Goal: Task Accomplishment & Management: Use online tool/utility

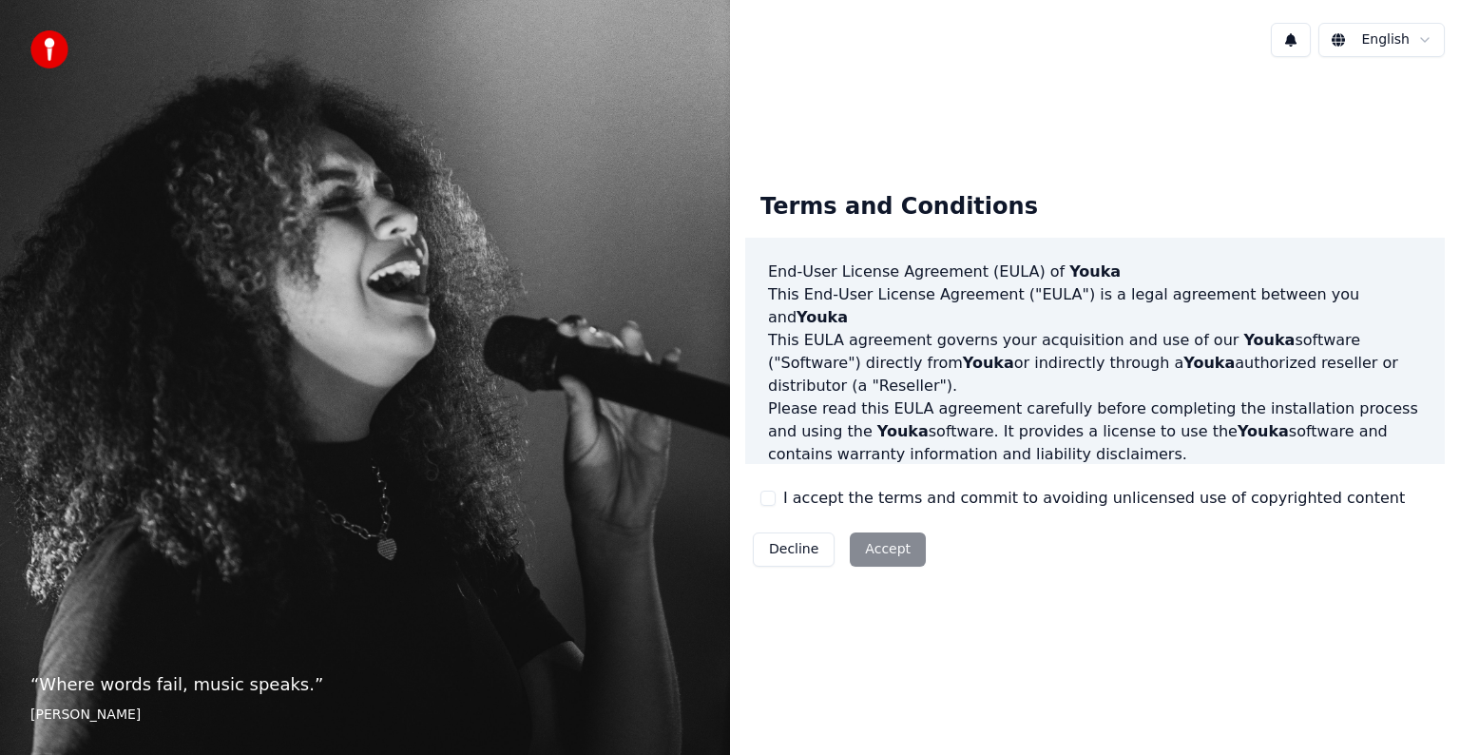
click at [762, 502] on button "I accept the terms and commit to avoiding unlicensed use of copyrighted content" at bounding box center [768, 498] width 15 height 15
click at [892, 540] on button "Accept" at bounding box center [888, 549] width 76 height 34
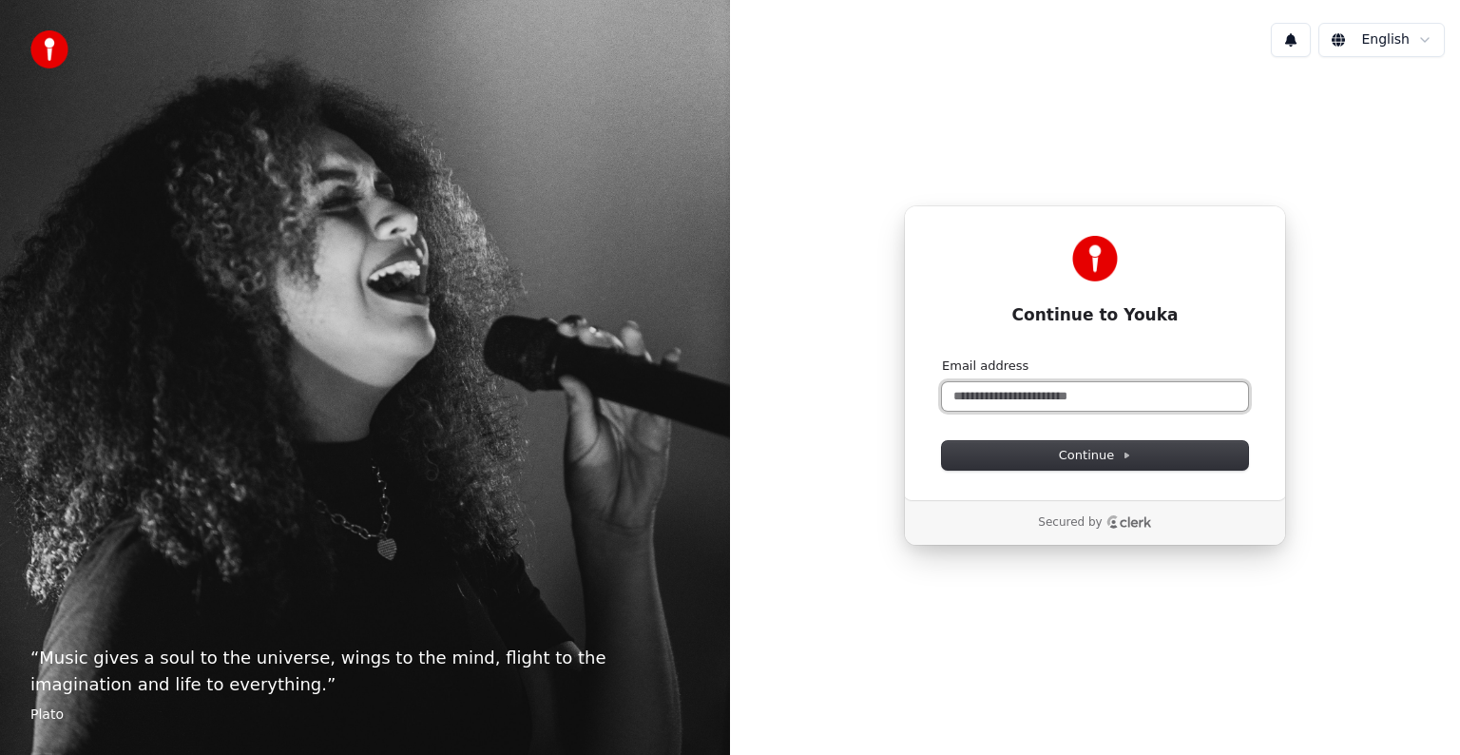
click at [1007, 393] on input "Email address" at bounding box center [1095, 396] width 306 height 29
click at [1060, 391] on input "Email address" at bounding box center [1095, 396] width 306 height 29
type input "**********"
click at [1090, 461] on span "Continue" at bounding box center [1095, 455] width 72 height 17
type input "**********"
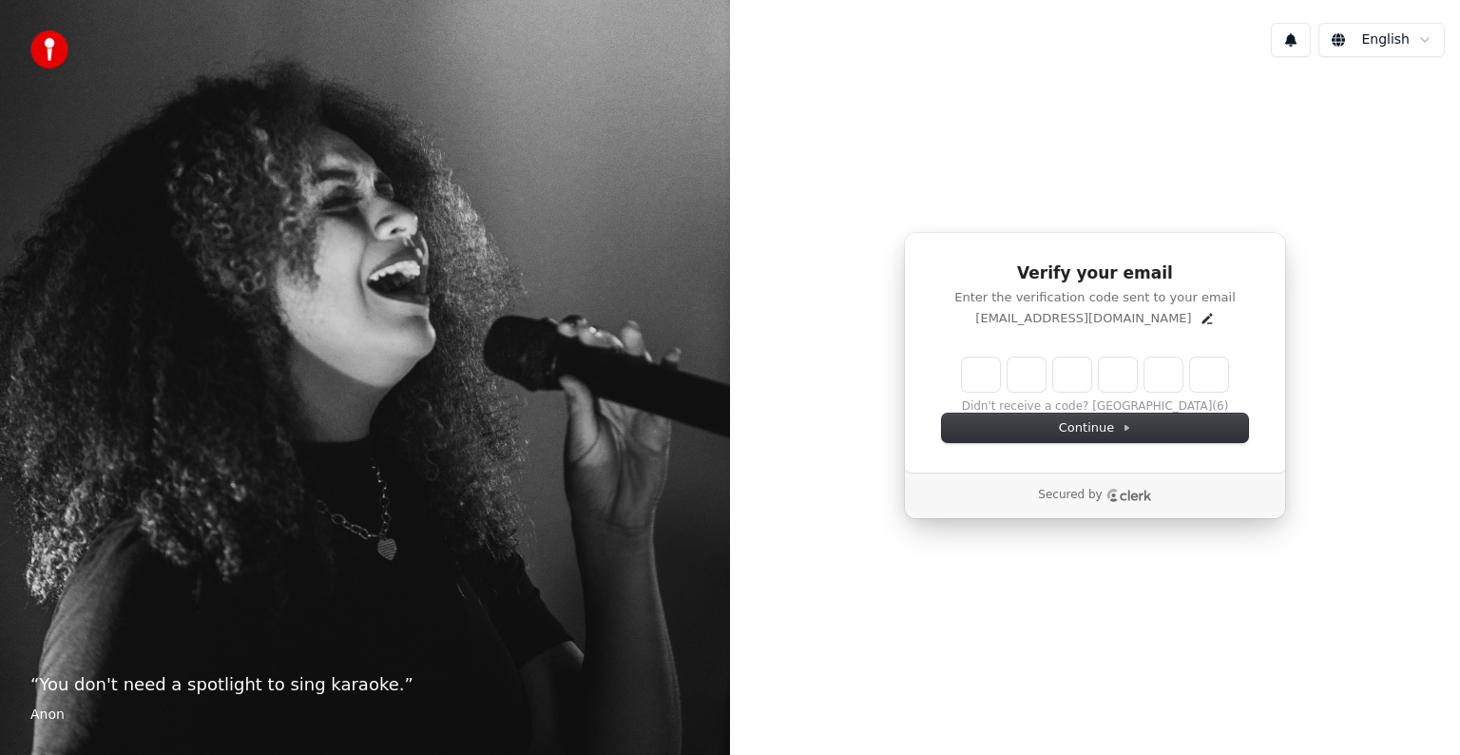
click at [980, 380] on input "Enter verification code" at bounding box center [1095, 374] width 266 height 34
type input "******"
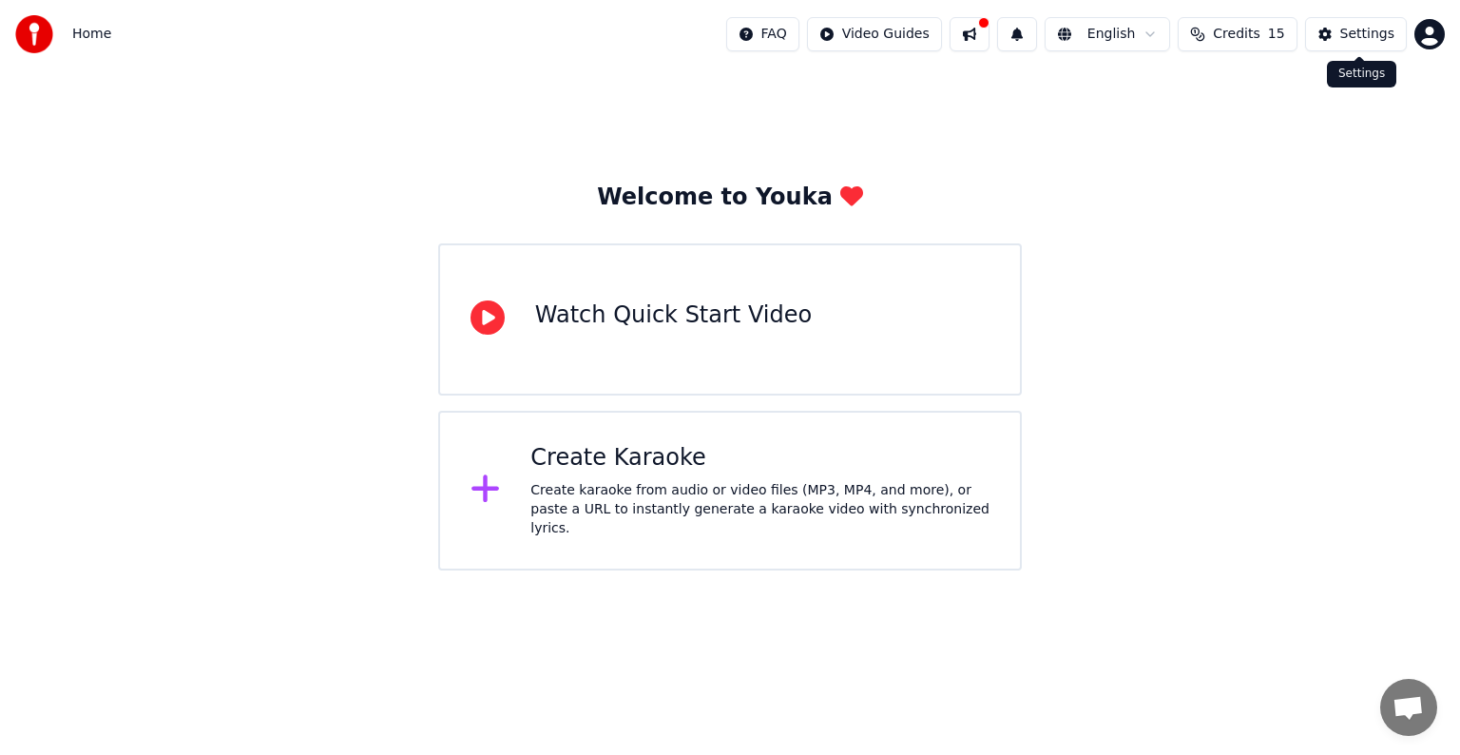
click at [1352, 32] on div "Settings" at bounding box center [1368, 34] width 54 height 19
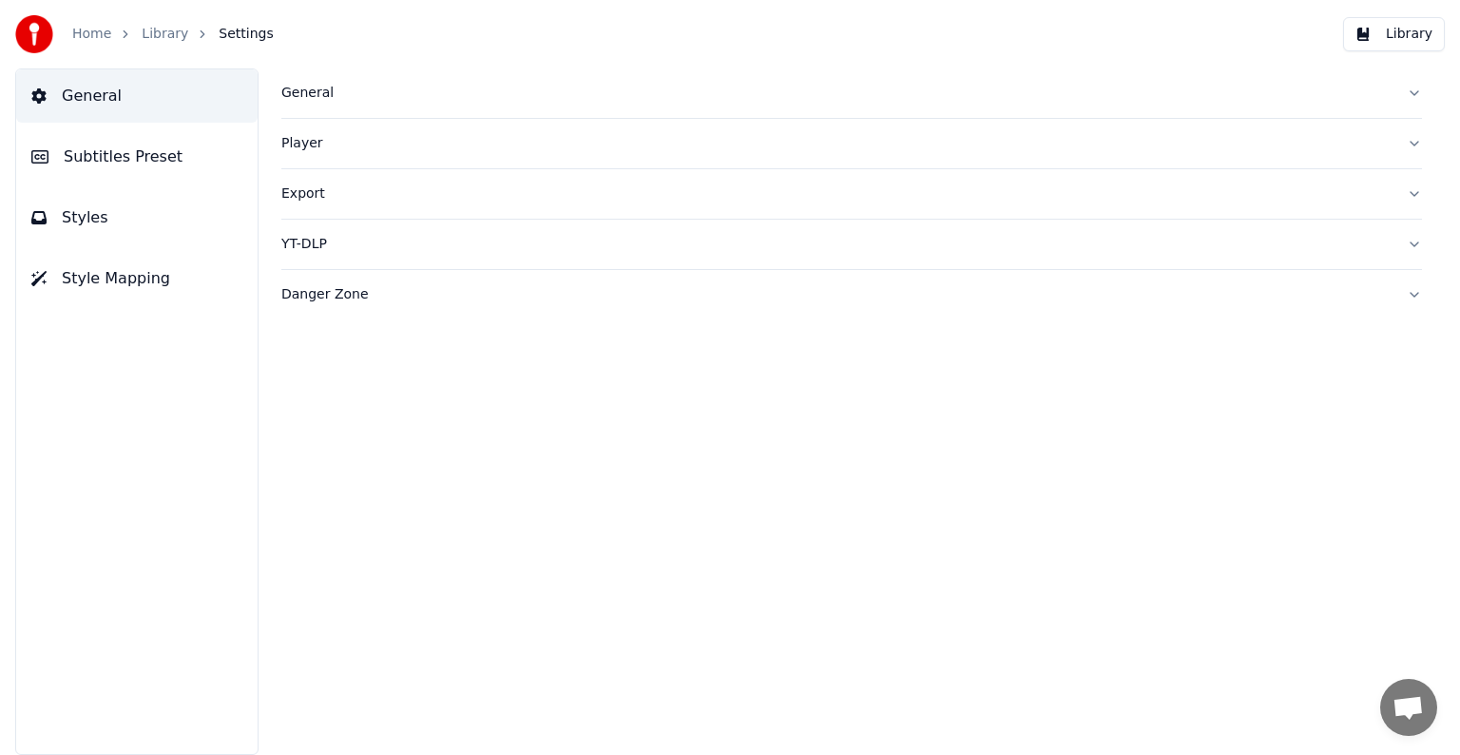
click at [531, 94] on div "General" at bounding box center [836, 93] width 1110 height 19
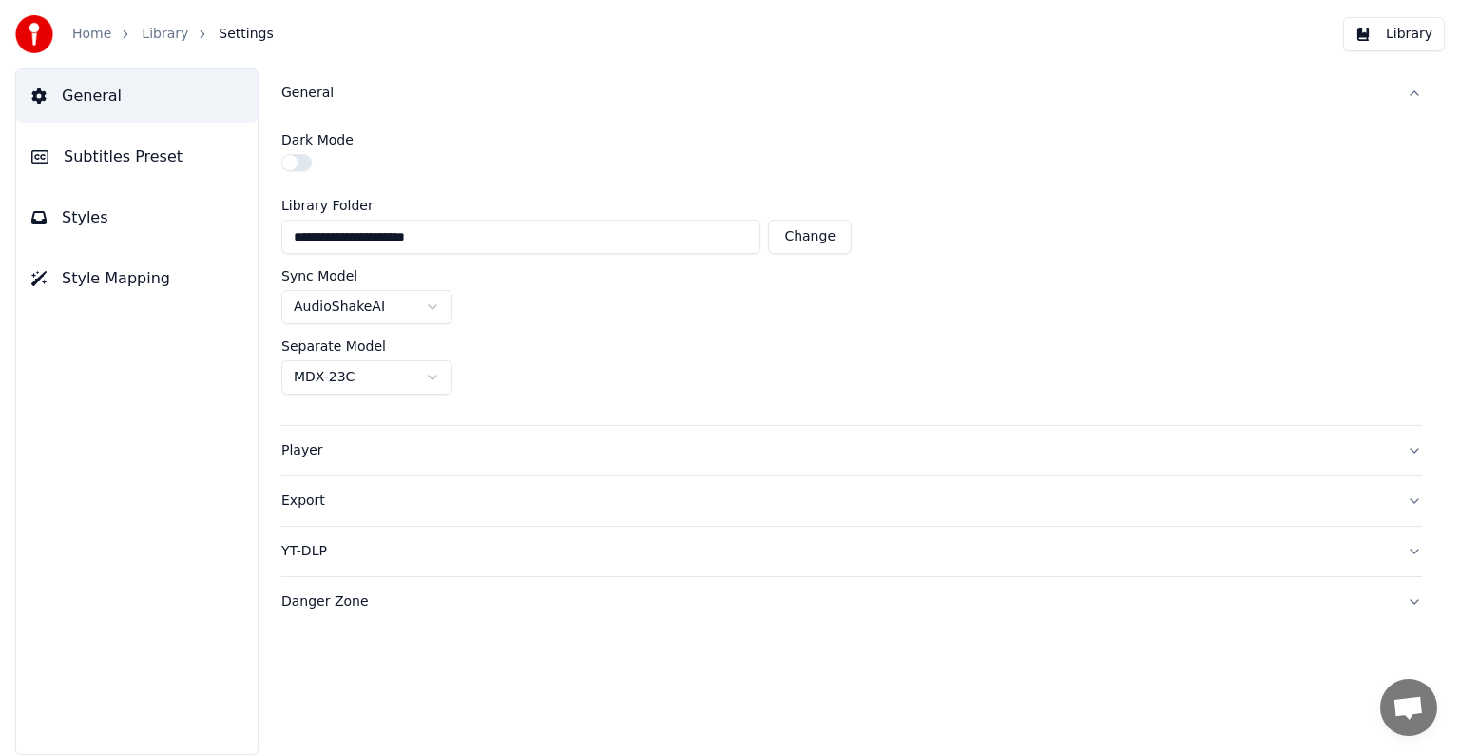
click at [405, 306] on html "**********" at bounding box center [730, 377] width 1460 height 755
click at [574, 294] on html "**********" at bounding box center [730, 377] width 1460 height 755
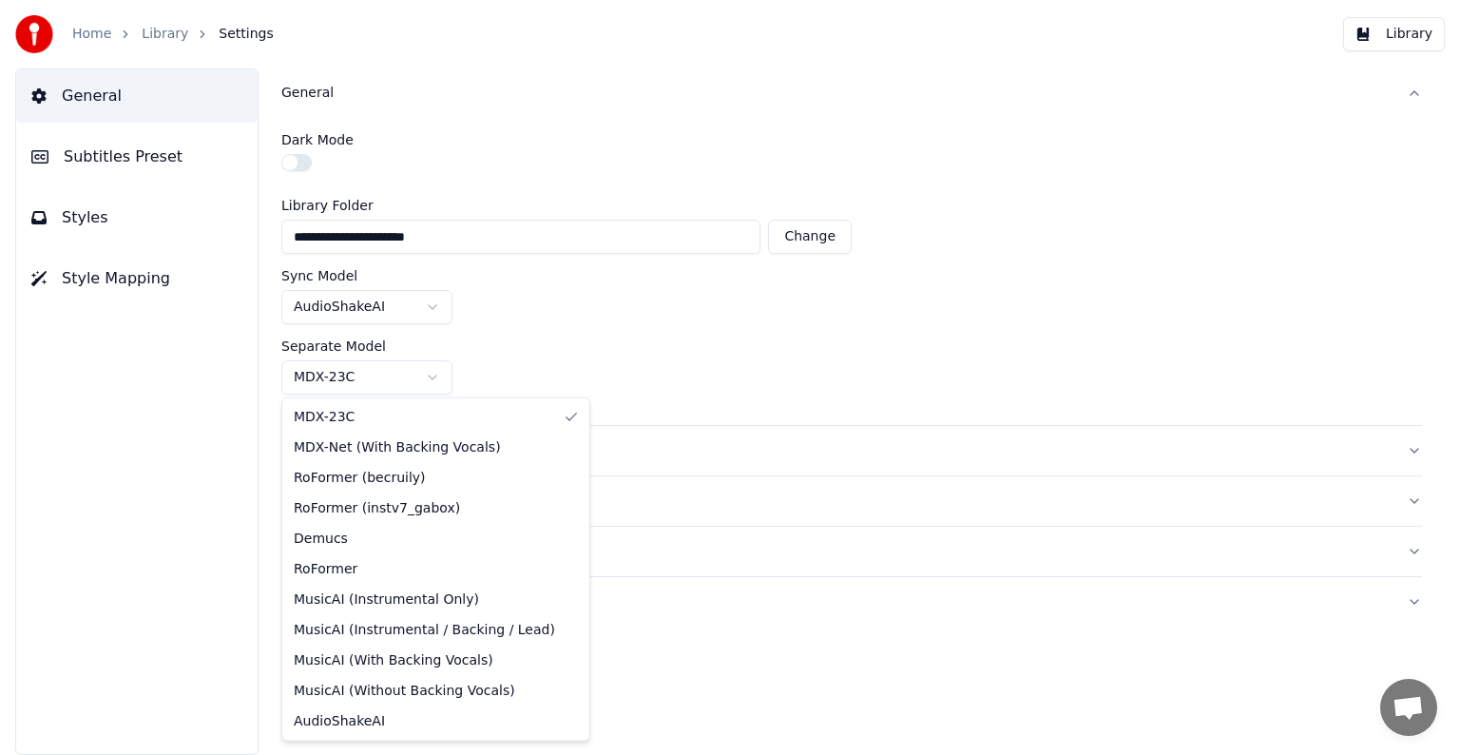
click at [422, 376] on html "**********" at bounding box center [730, 377] width 1460 height 755
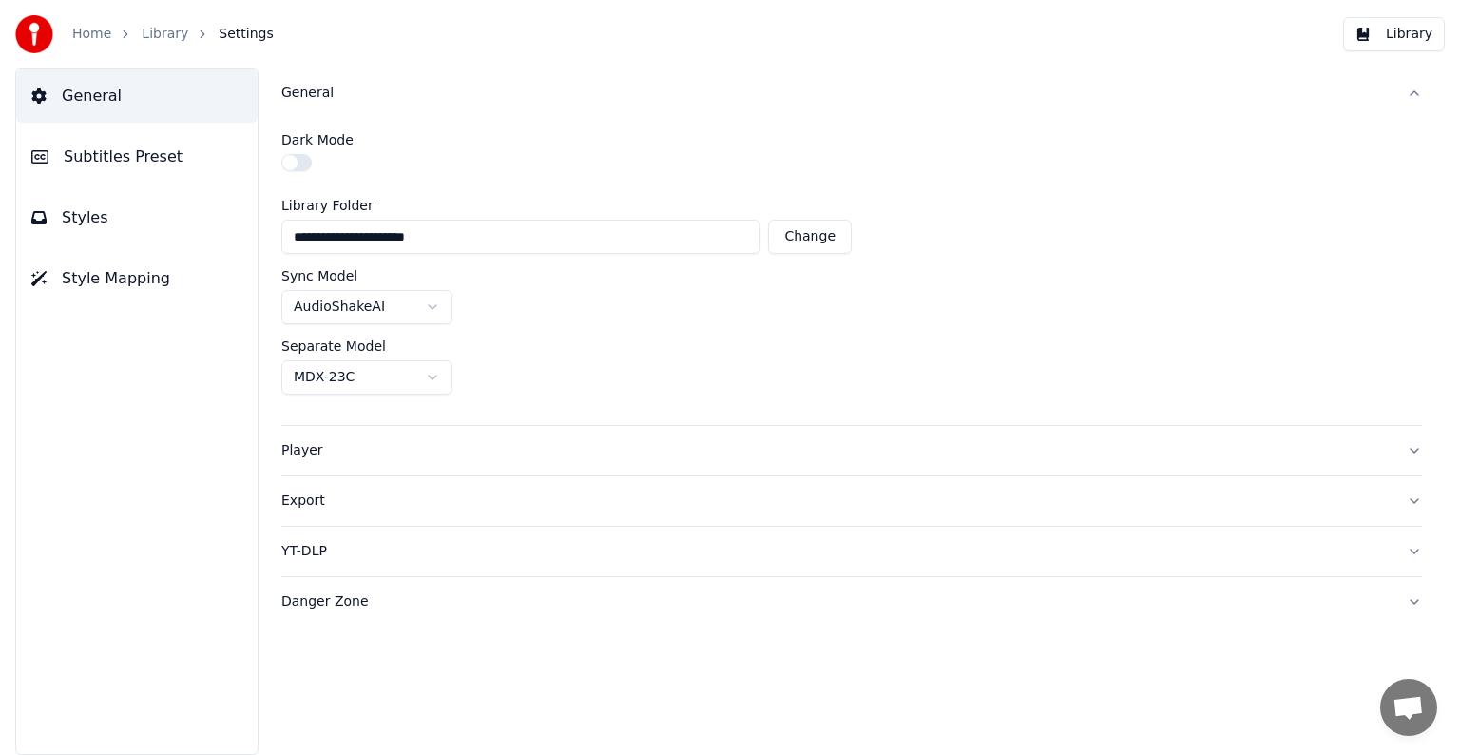
click at [704, 356] on html "**********" at bounding box center [730, 377] width 1460 height 755
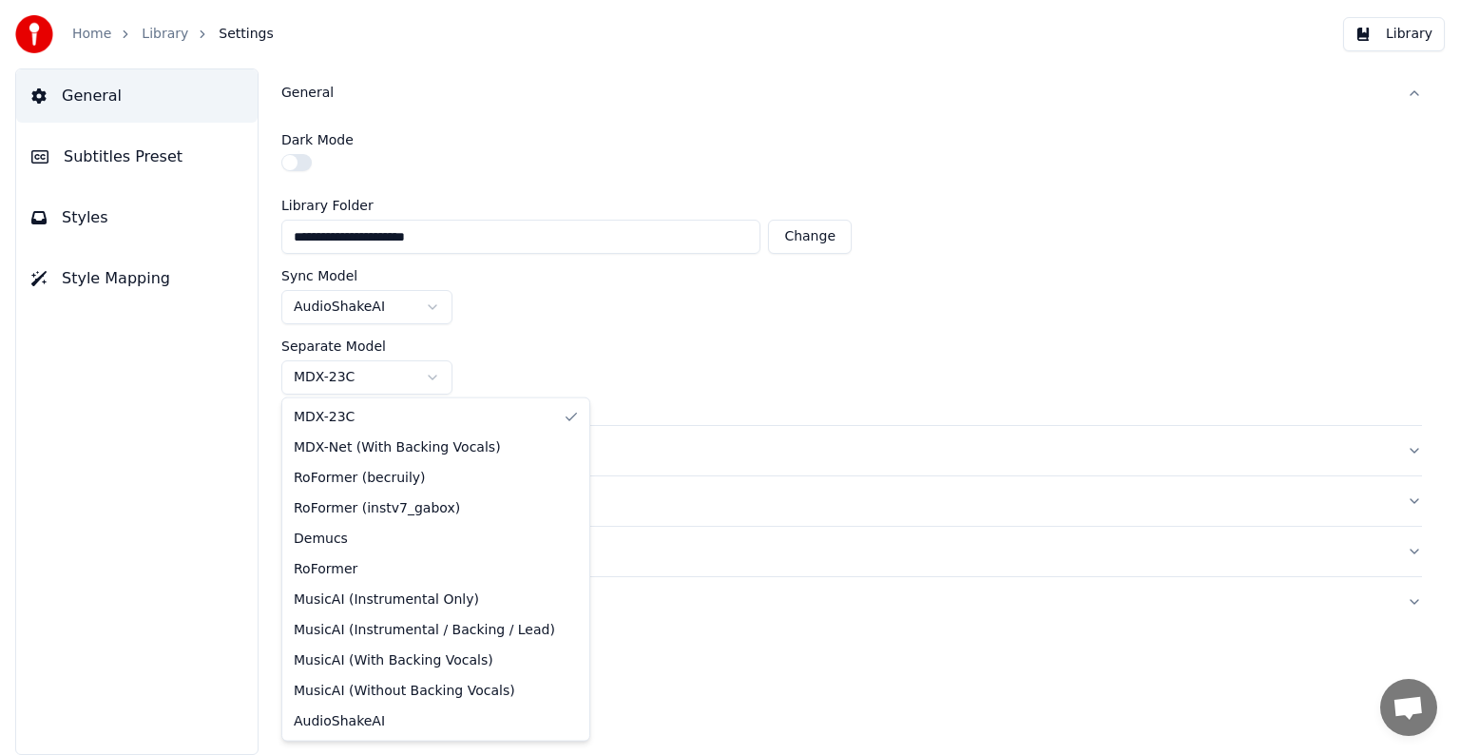
click at [435, 376] on html "**********" at bounding box center [730, 377] width 1460 height 755
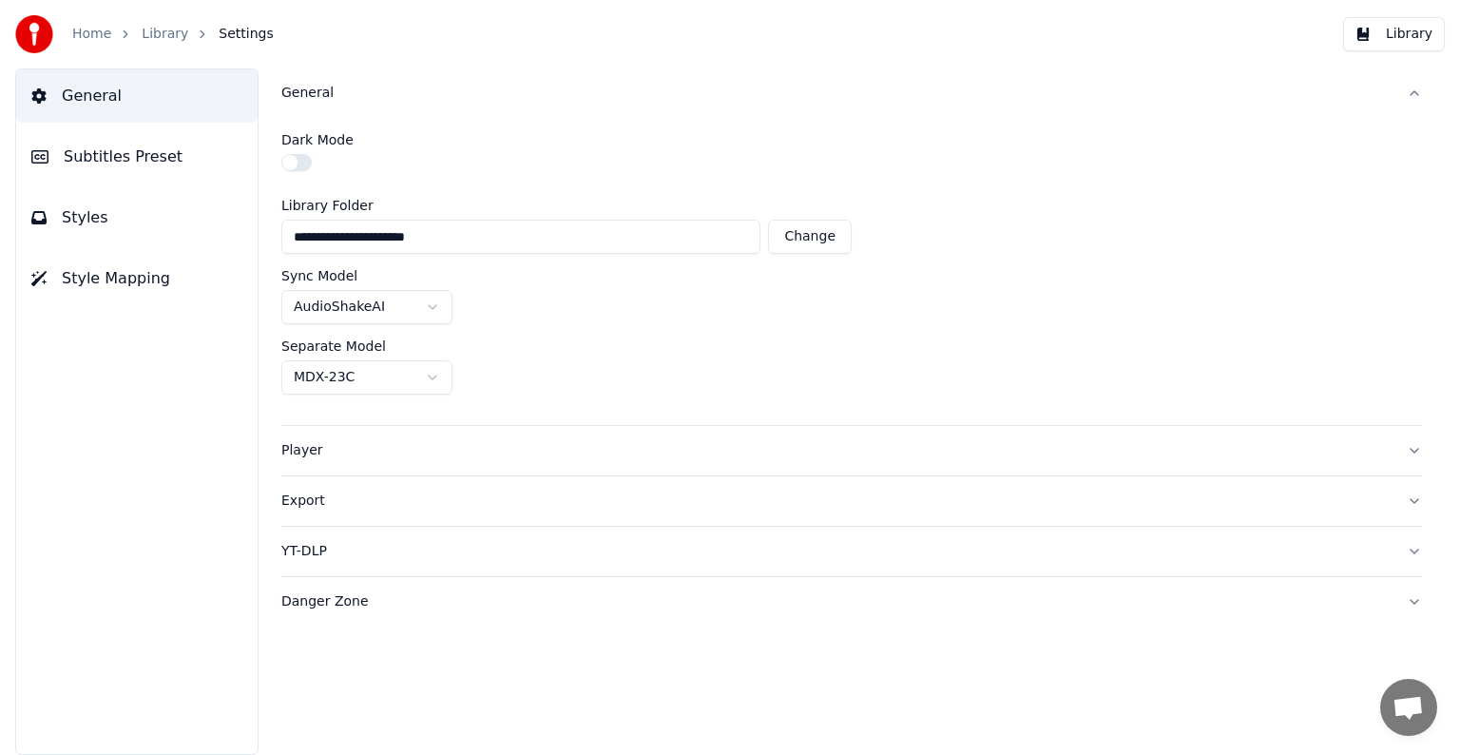
click at [807, 353] on html "**********" at bounding box center [730, 377] width 1460 height 755
click at [551, 462] on button "Player" at bounding box center [851, 450] width 1141 height 49
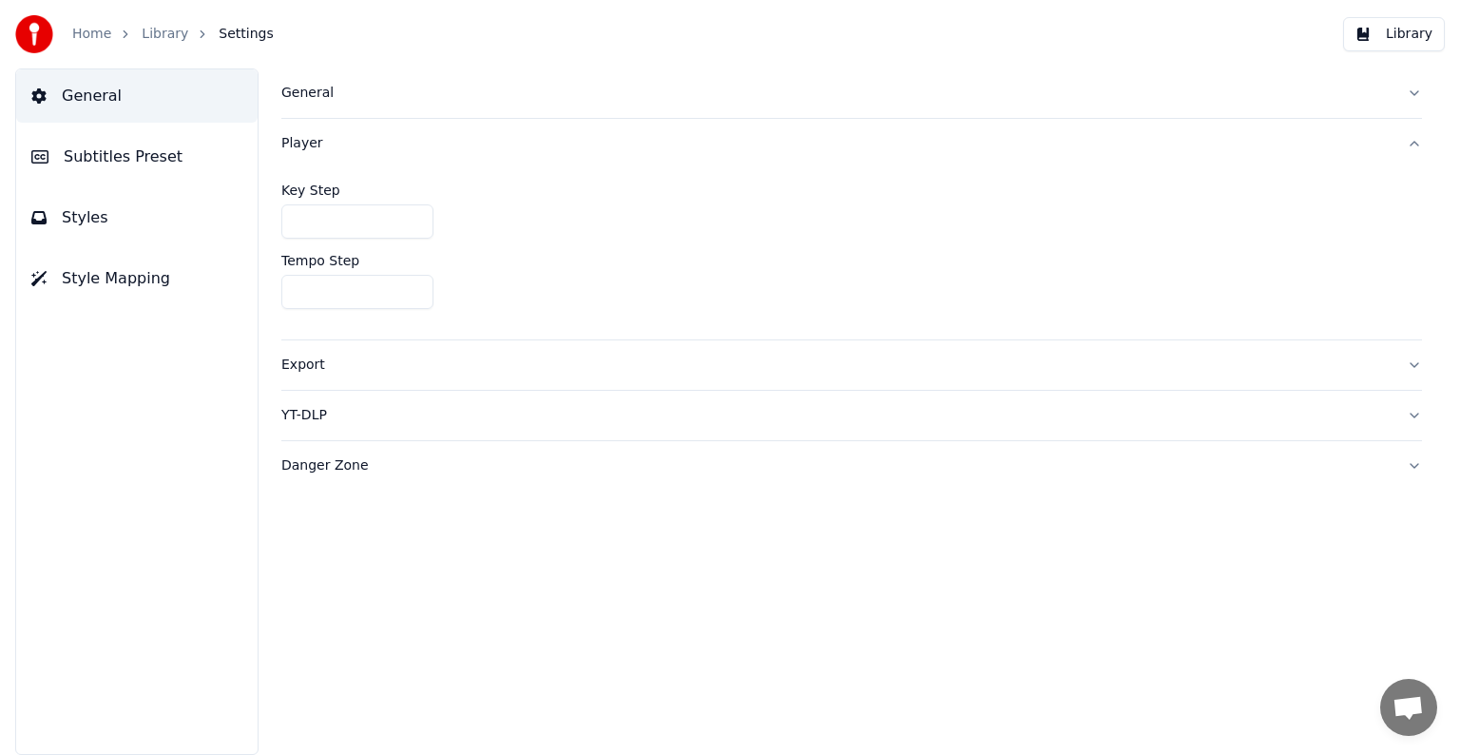
click at [365, 365] on div "Export" at bounding box center [836, 365] width 1110 height 19
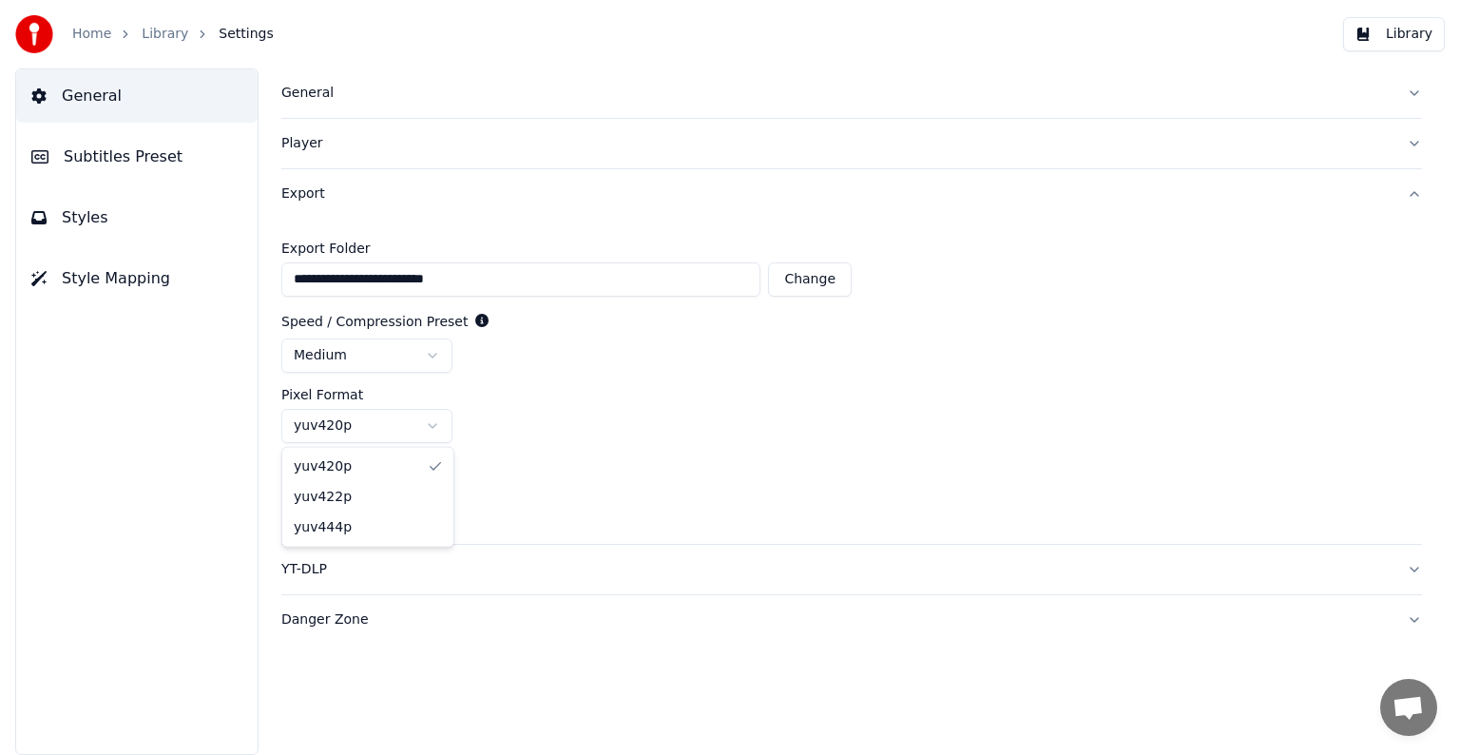
click at [428, 430] on html "**********" at bounding box center [730, 377] width 1460 height 755
click at [515, 415] on html "**********" at bounding box center [730, 377] width 1460 height 755
click at [457, 574] on div "YT-DLP" at bounding box center [836, 569] width 1110 height 19
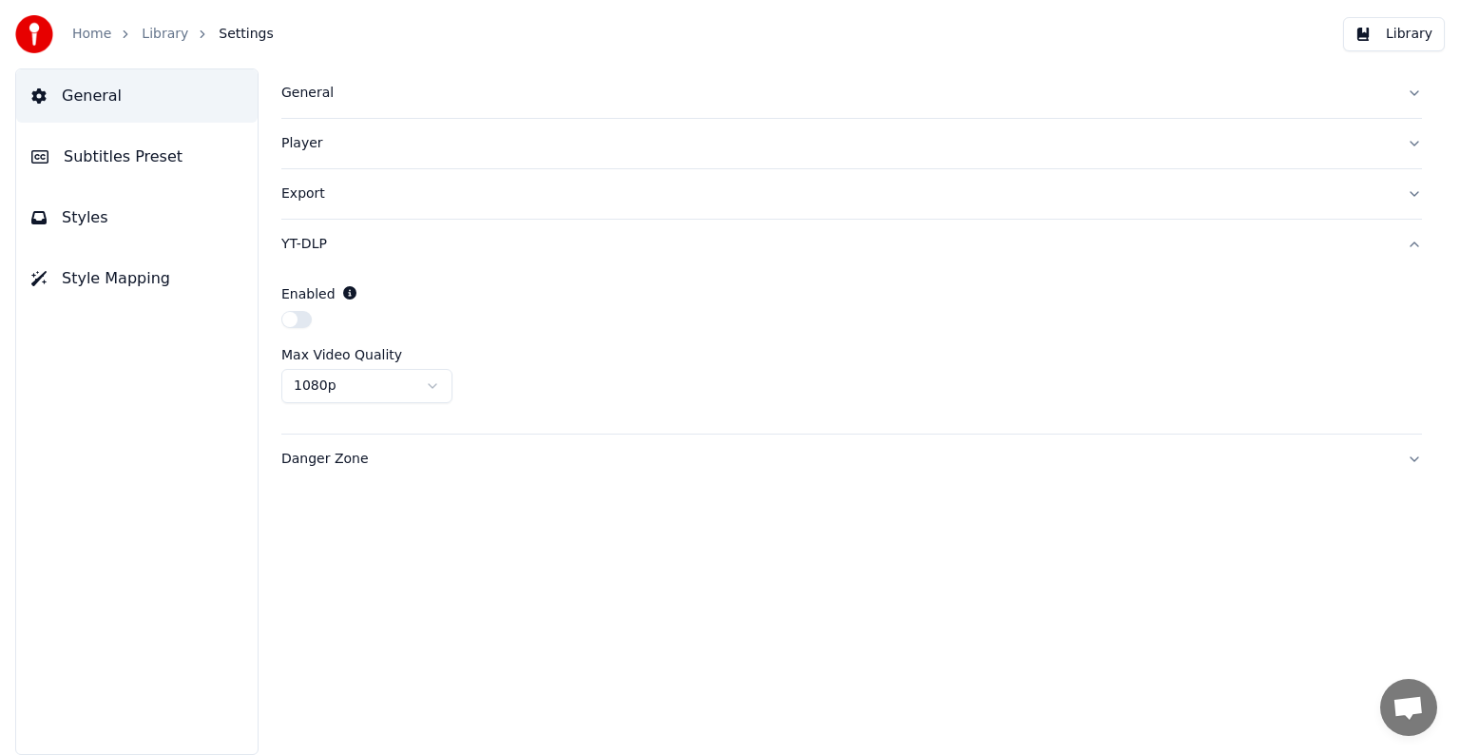
click at [429, 458] on div "Danger Zone" at bounding box center [836, 459] width 1110 height 19
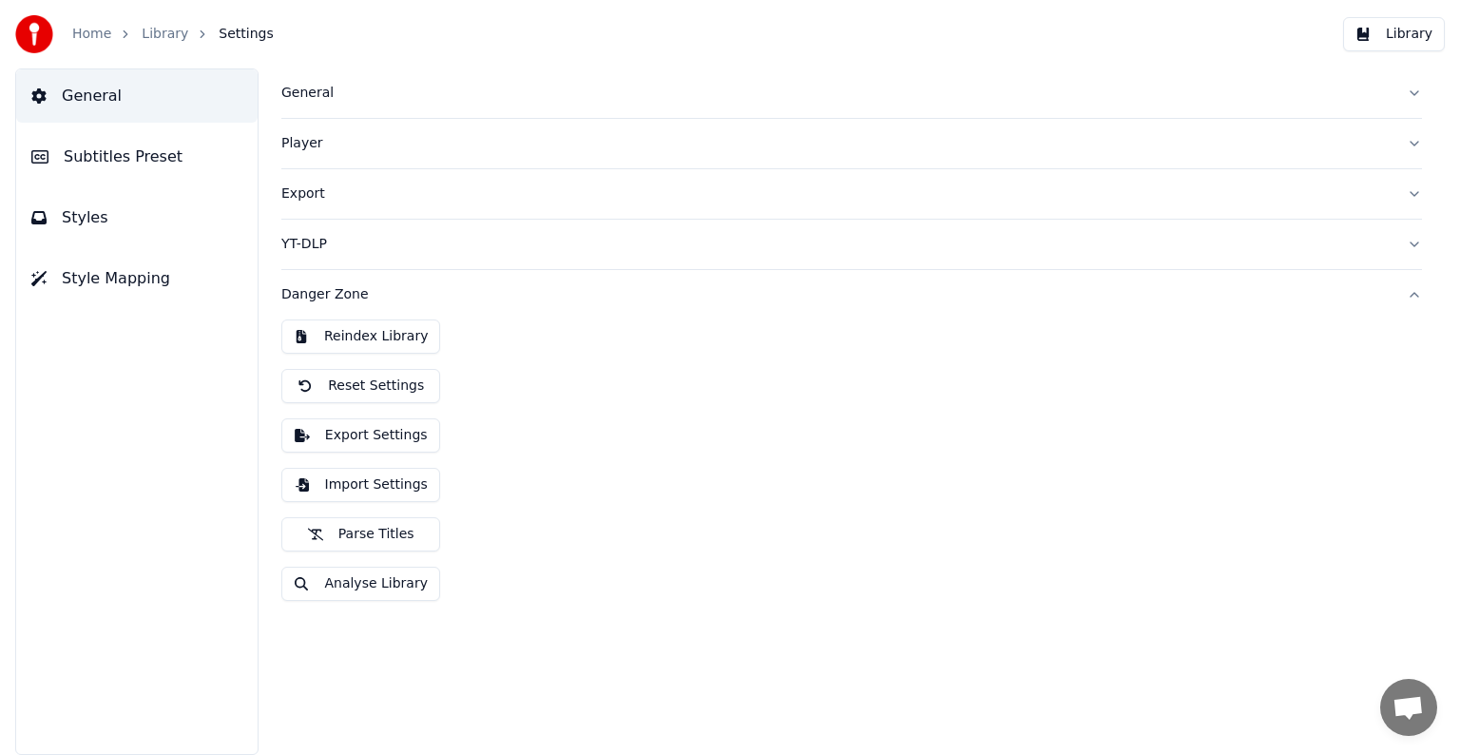
click at [152, 158] on span "Subtitles Preset" at bounding box center [123, 156] width 119 height 23
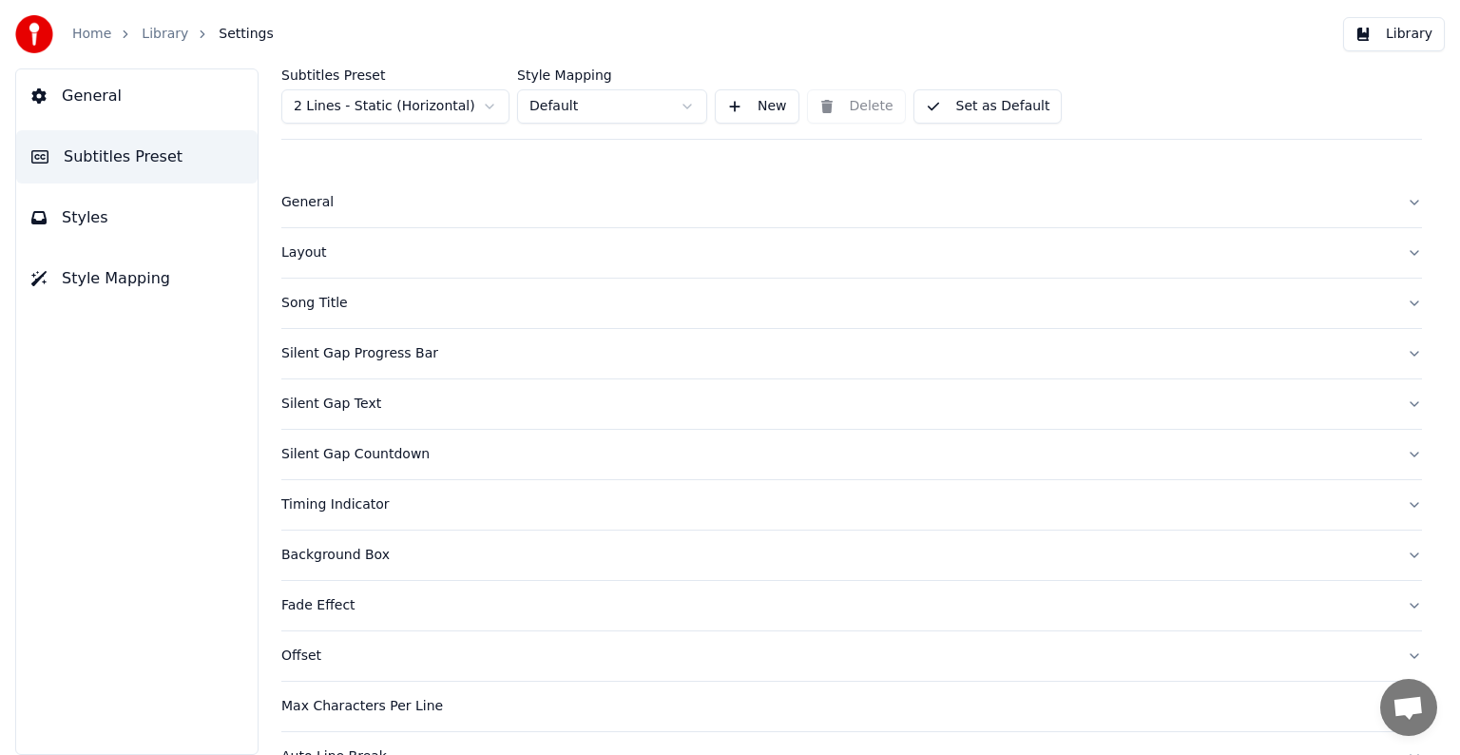
click at [498, 114] on html "Home Library Settings Library General Subtitles Preset Styles Style Mapping Sub…" at bounding box center [730, 377] width 1460 height 755
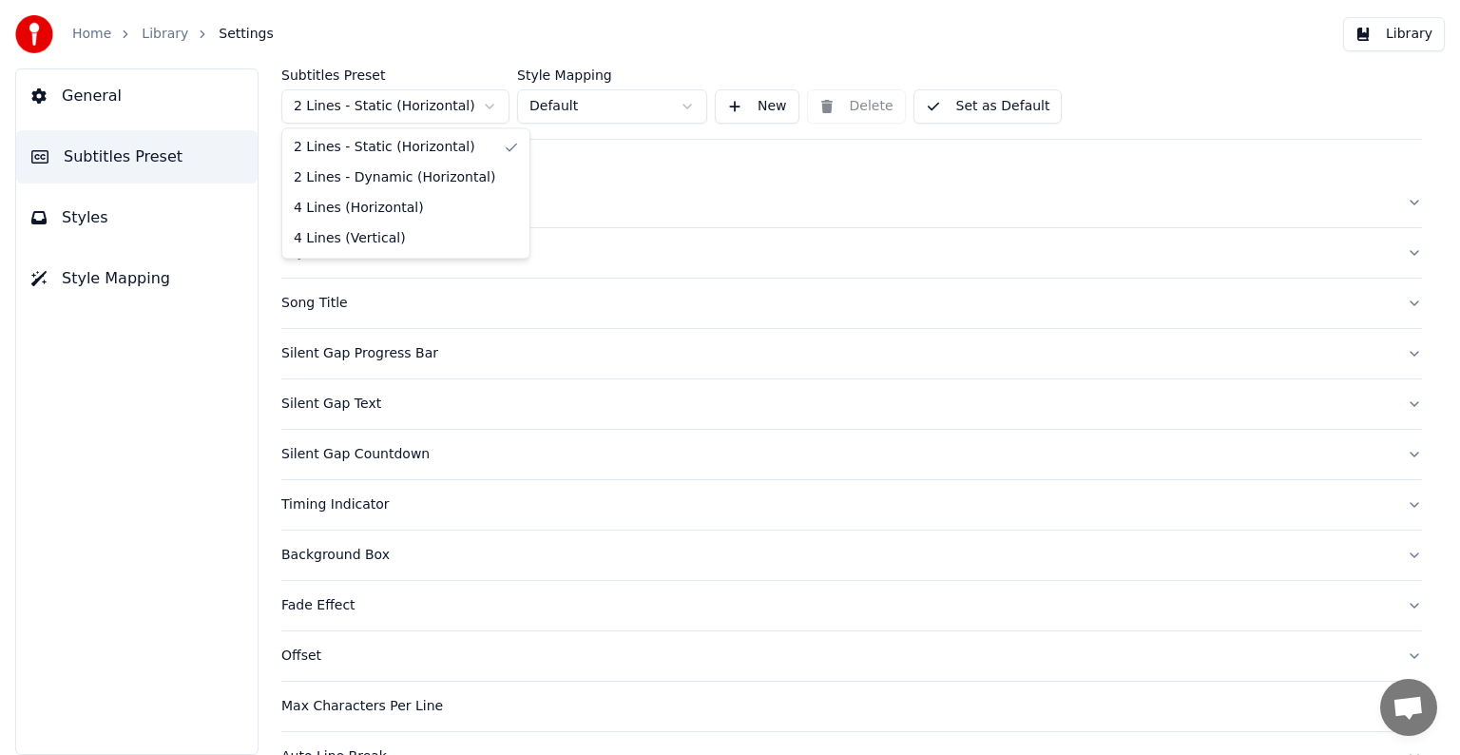
click at [498, 114] on html "Home Library Settings Library General Subtitles Preset Styles Style Mapping Sub…" at bounding box center [730, 377] width 1460 height 755
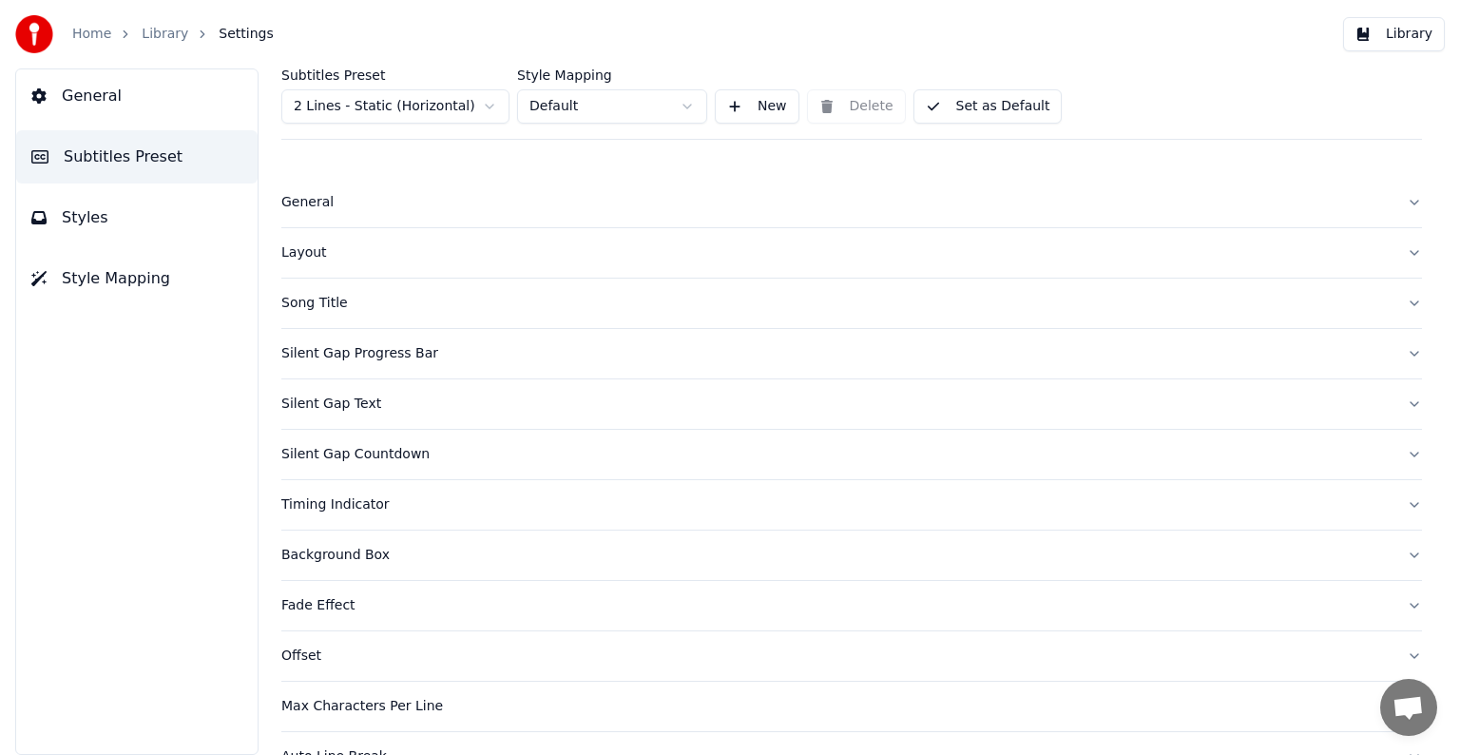
click at [333, 244] on div "Layout" at bounding box center [836, 252] width 1110 height 19
click at [315, 259] on div "Layout" at bounding box center [836, 252] width 1110 height 19
click at [308, 254] on div "Layout" at bounding box center [836, 252] width 1110 height 19
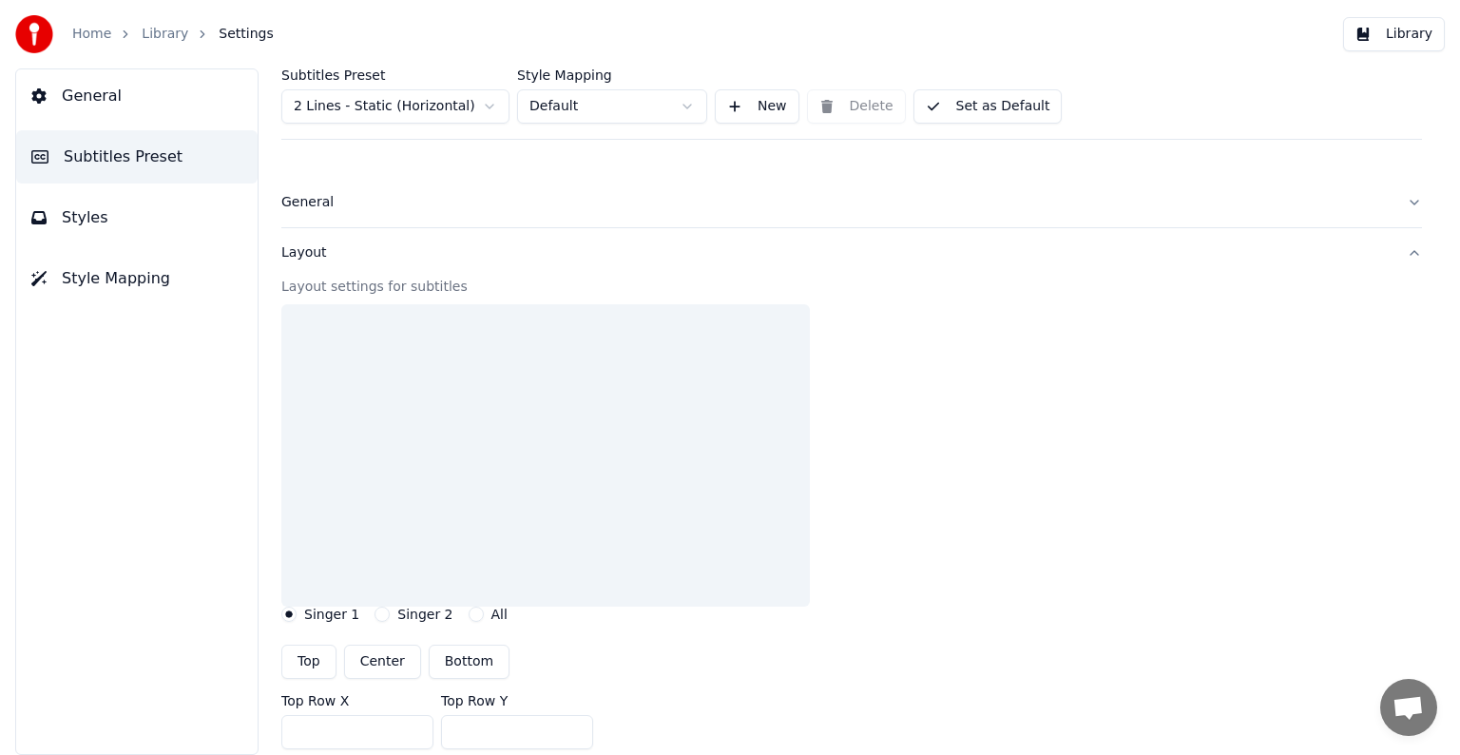
click at [308, 254] on div "Layout" at bounding box center [836, 252] width 1110 height 19
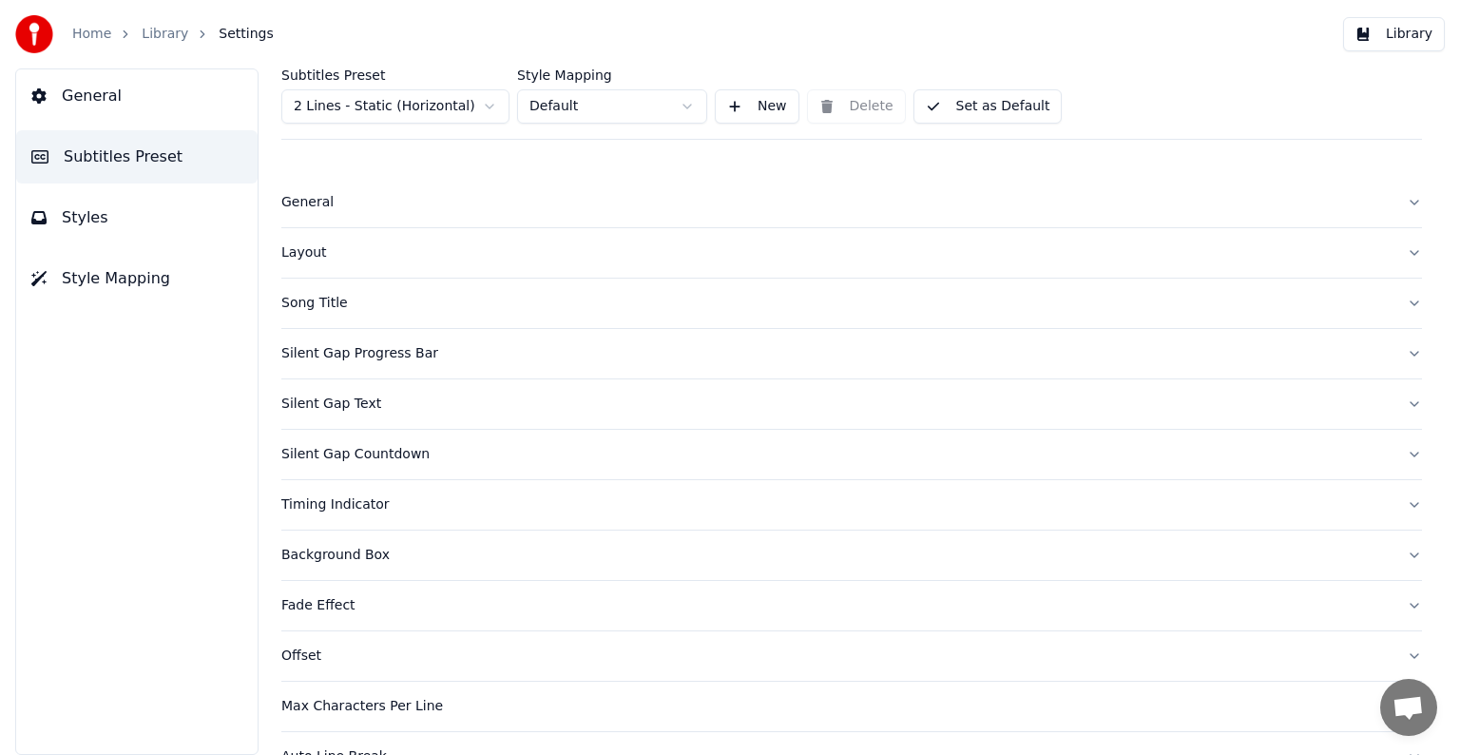
click at [315, 212] on button "General" at bounding box center [851, 202] width 1141 height 49
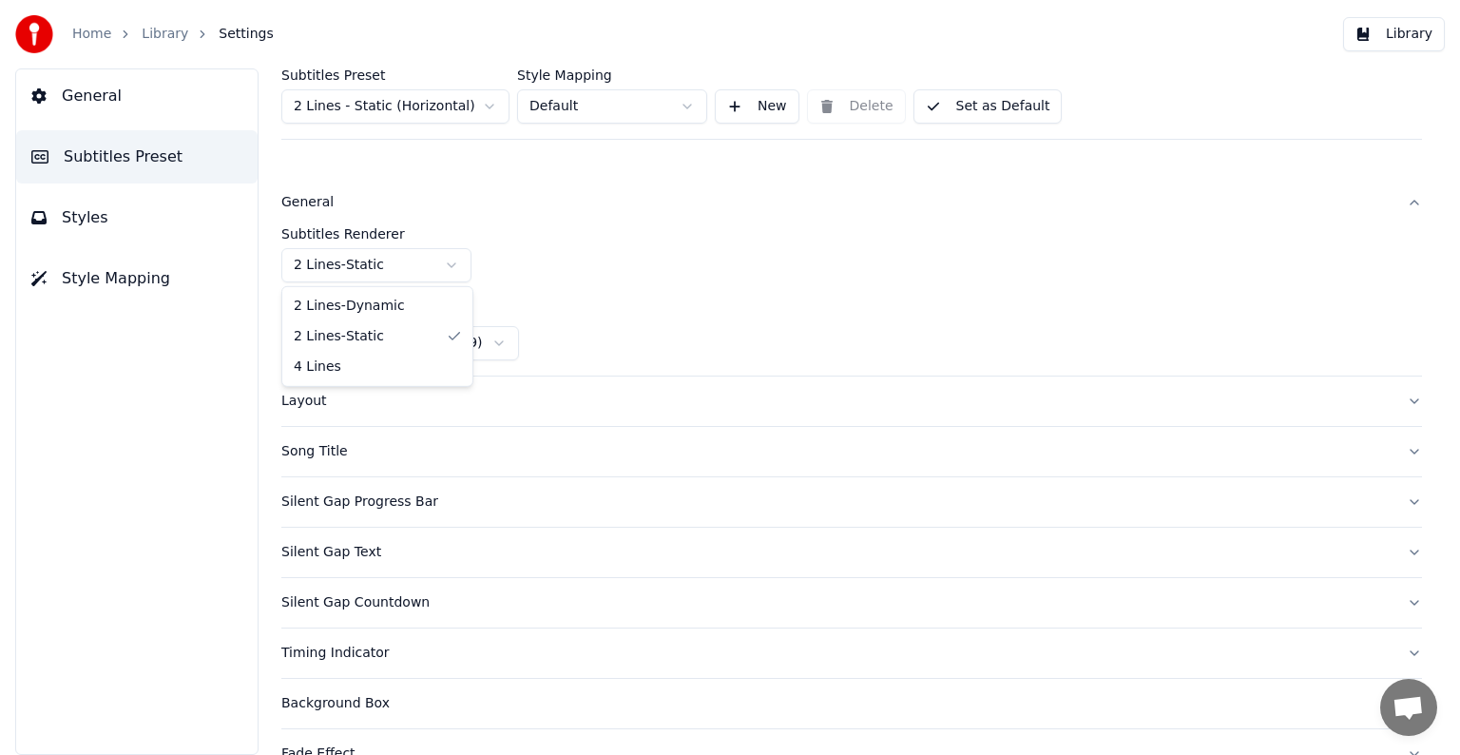
click at [373, 268] on html "Home Library Settings Library General Subtitles Preset Styles Style Mapping Sub…" at bounding box center [730, 377] width 1460 height 755
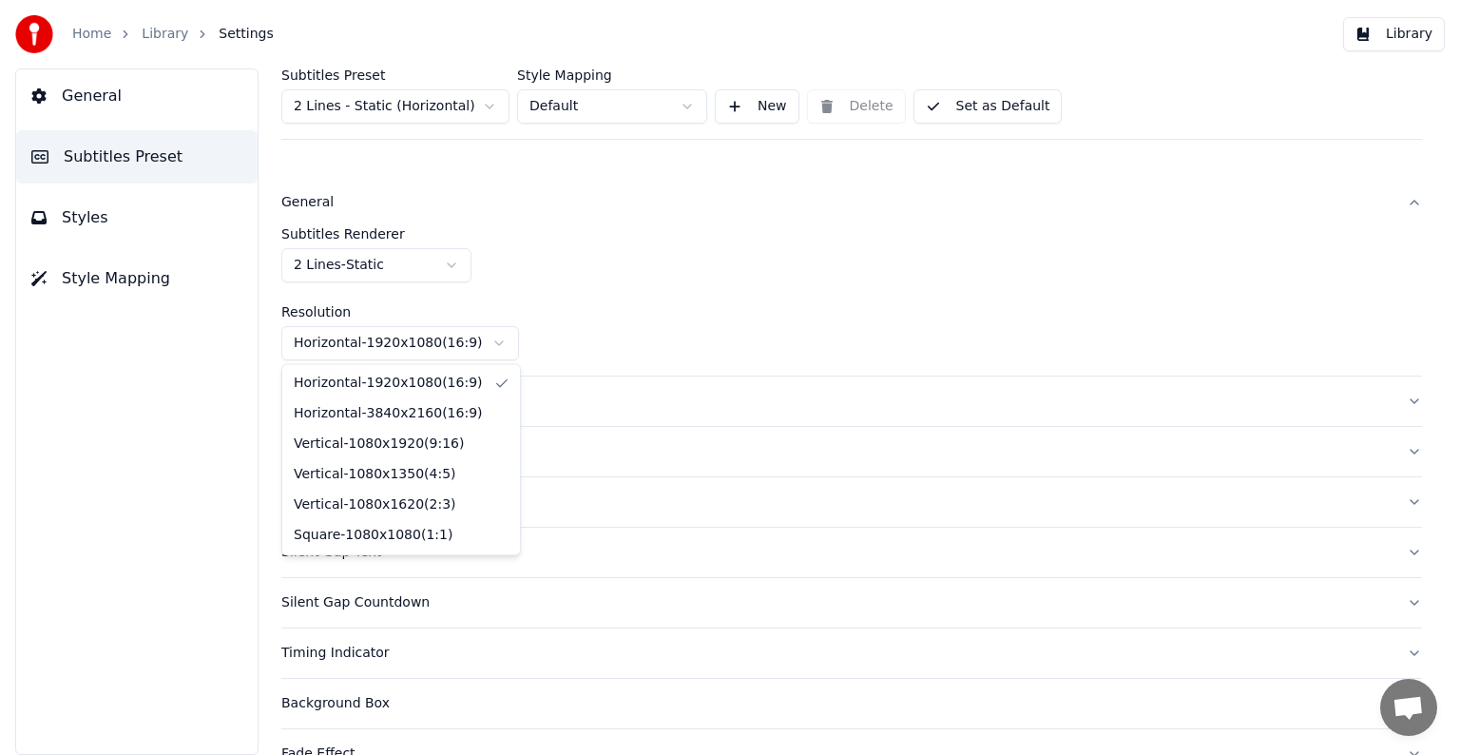
click at [420, 346] on html "Home Library Settings Library General Subtitles Preset Styles Style Mapping Sub…" at bounding box center [730, 377] width 1460 height 755
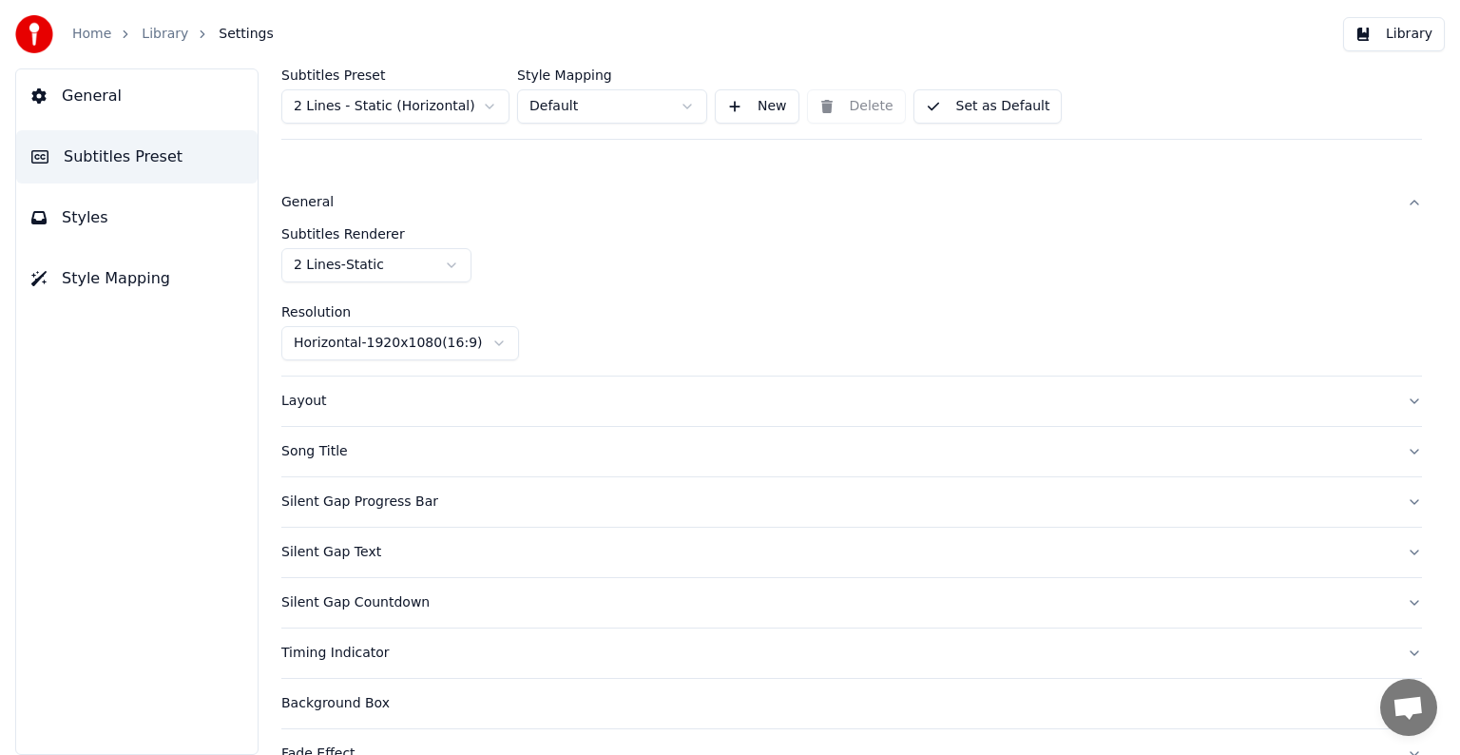
click at [421, 346] on html "Home Library Settings Library General Subtitles Preset Styles Style Mapping Sub…" at bounding box center [730, 377] width 1460 height 755
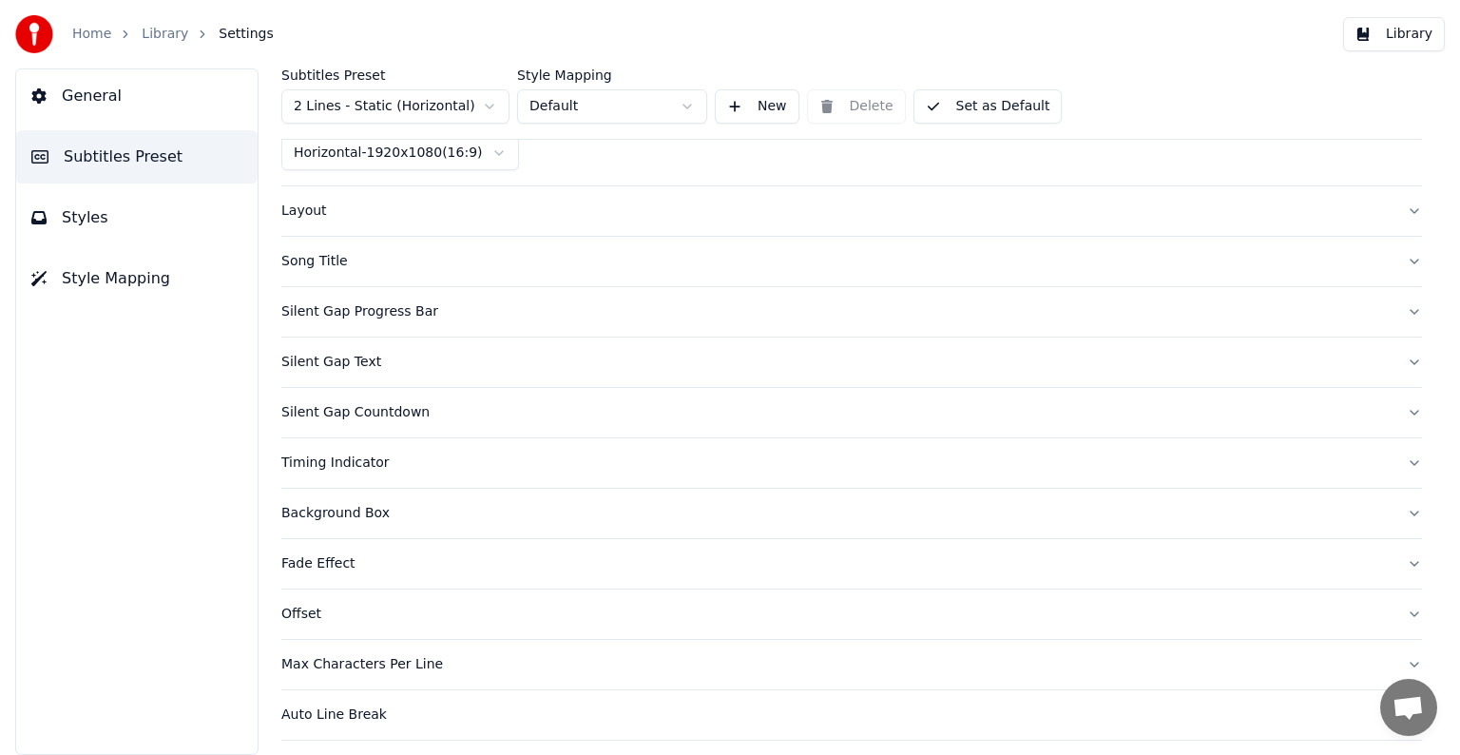
click at [318, 260] on div "Song Title" at bounding box center [836, 261] width 1110 height 19
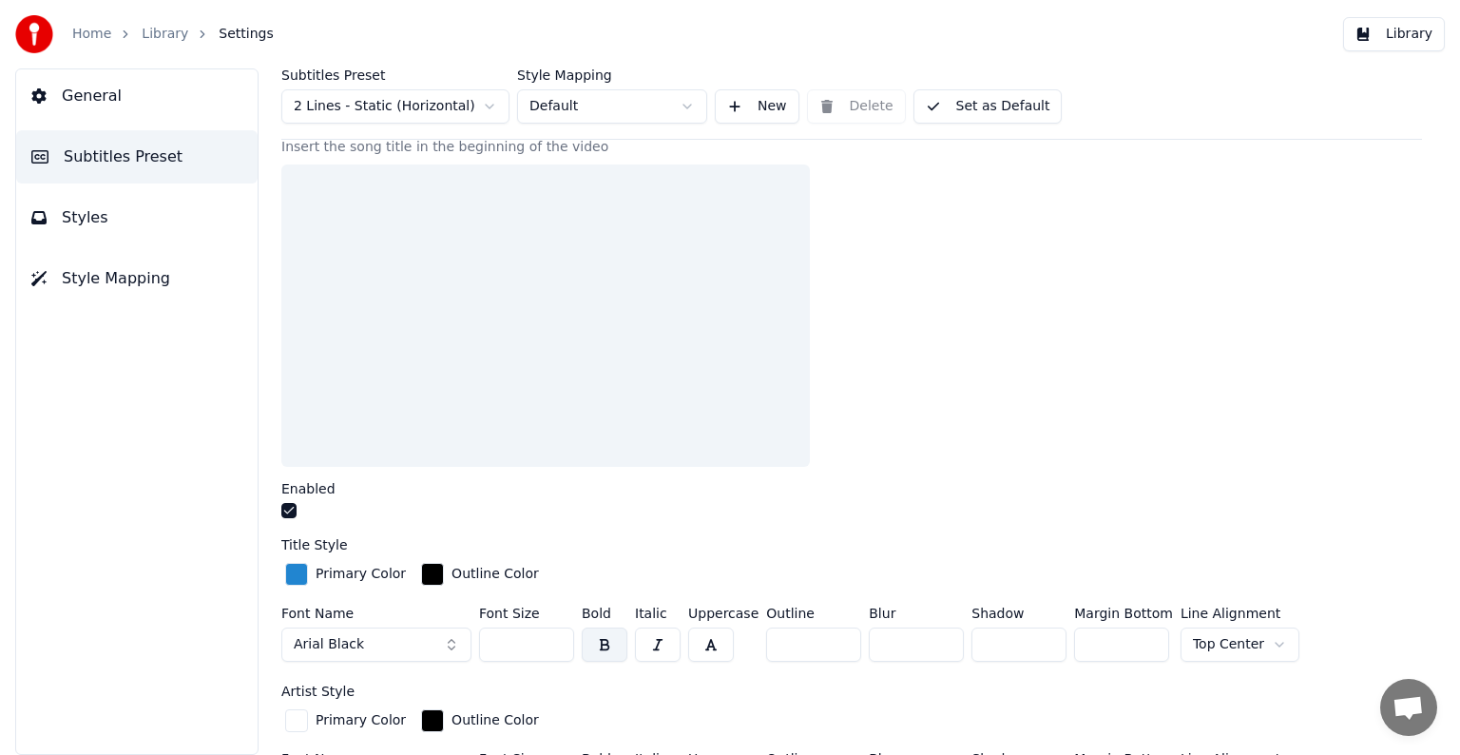
scroll to position [0, 0]
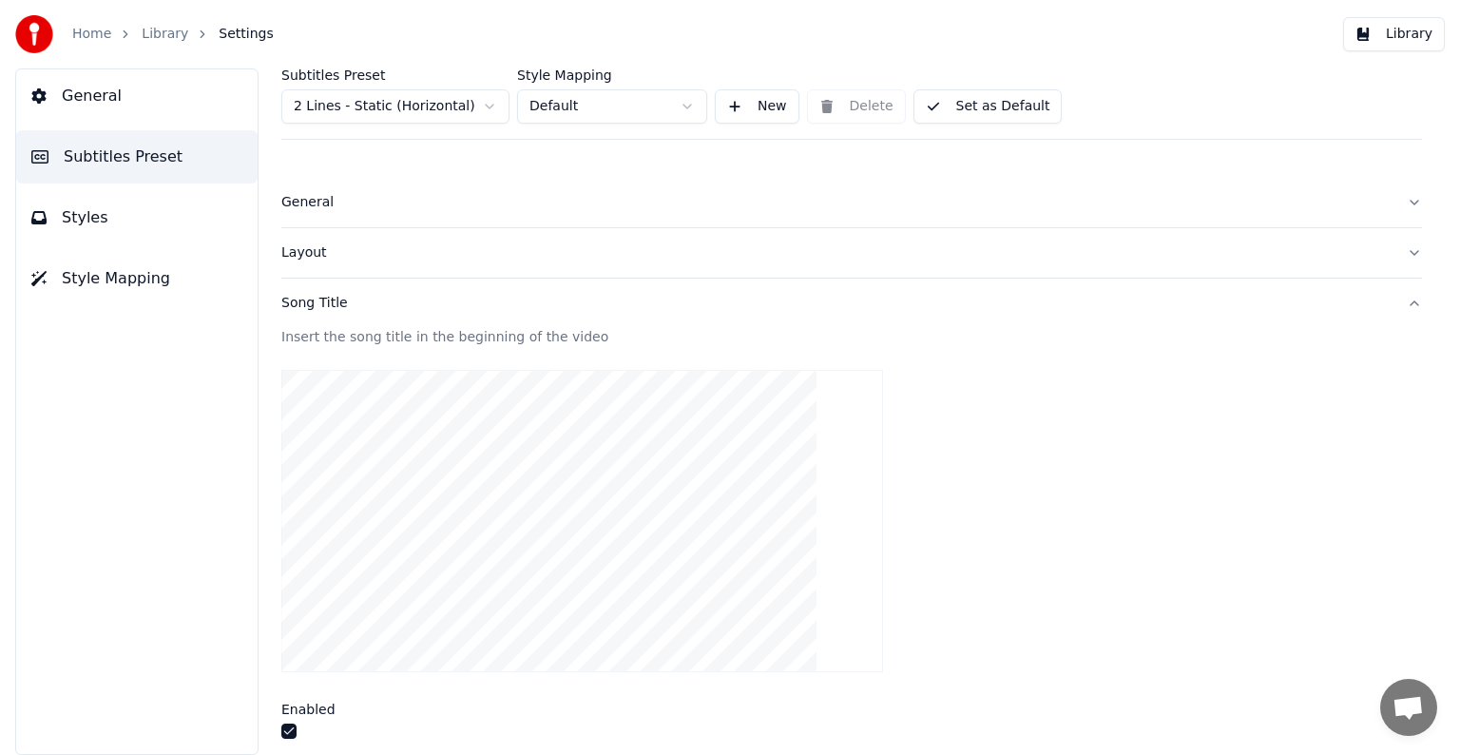
click at [299, 300] on div "Song Title" at bounding box center [836, 303] width 1110 height 19
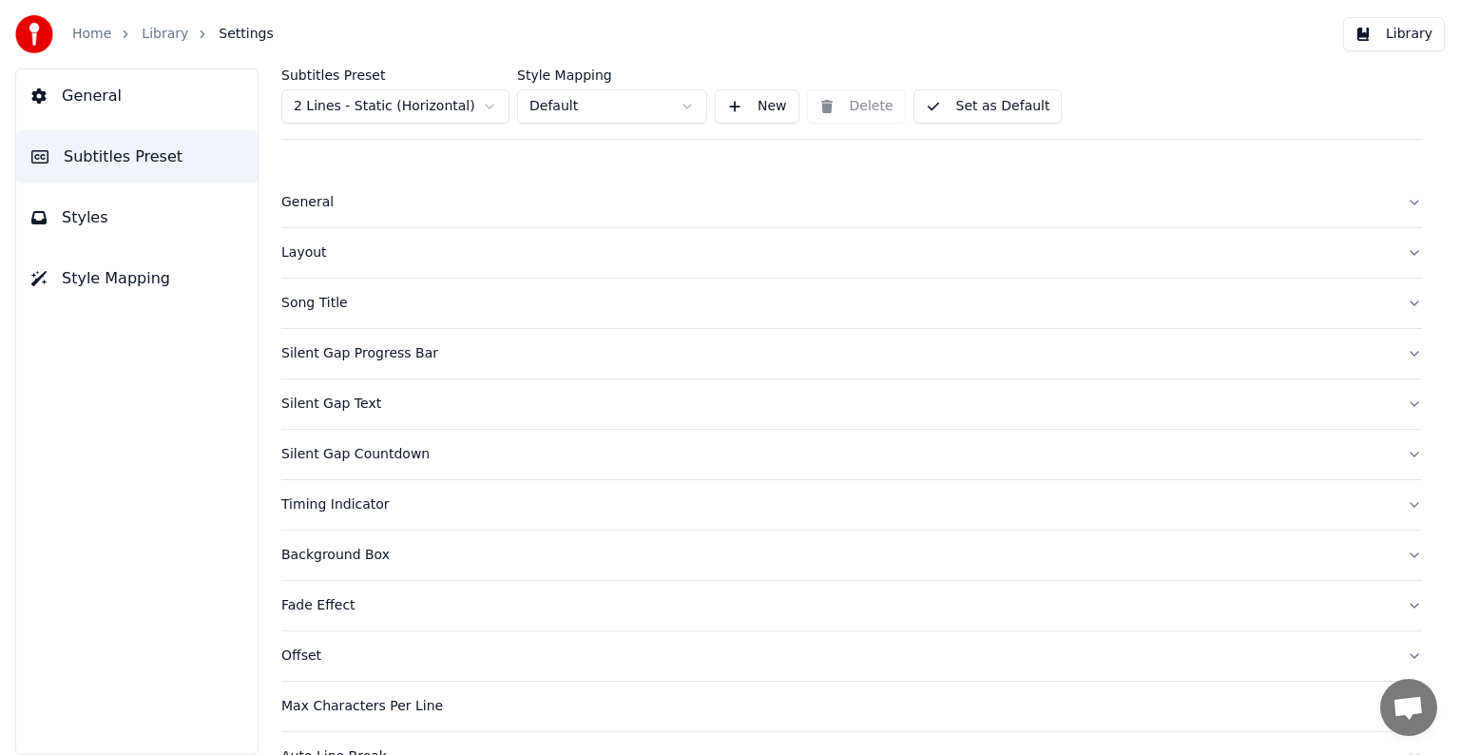
click at [315, 302] on div "Song Title" at bounding box center [836, 303] width 1110 height 19
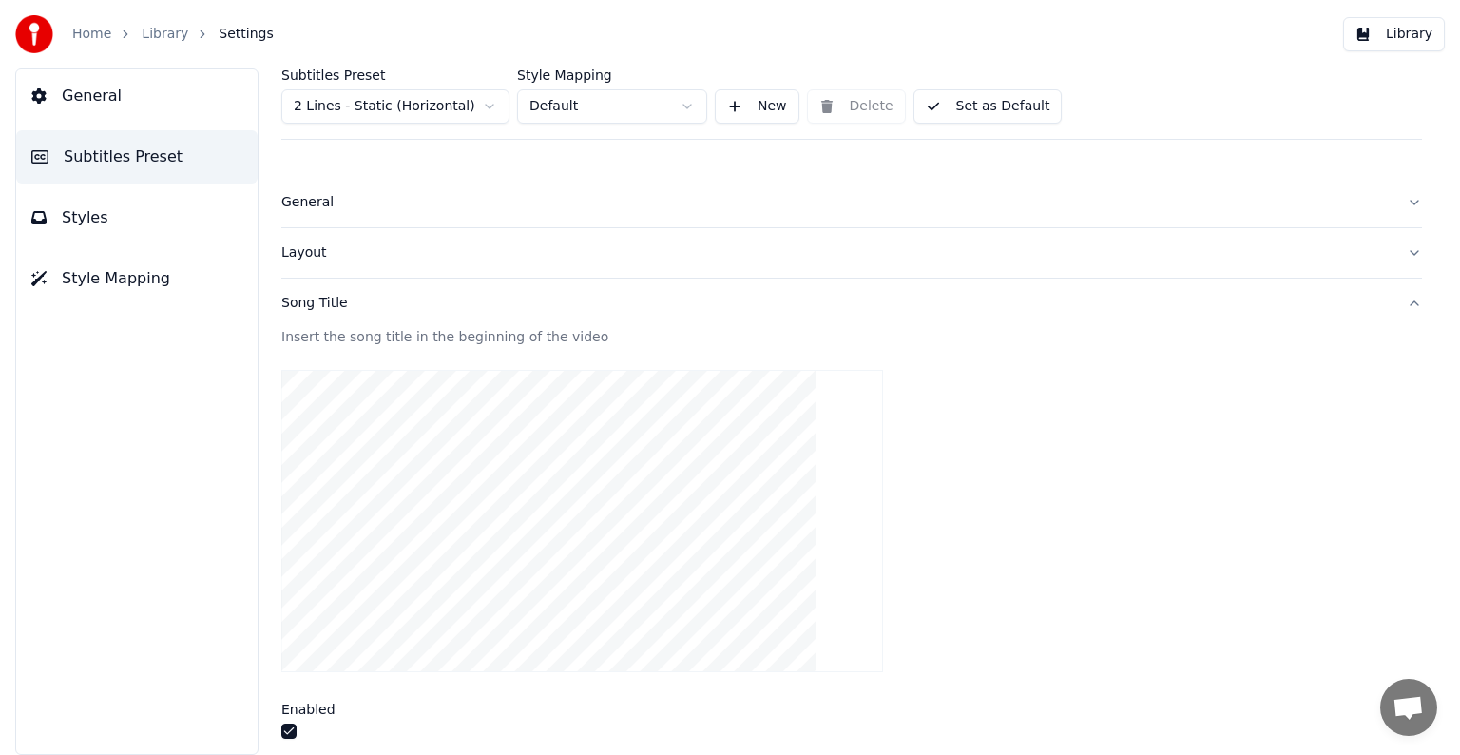
scroll to position [190, 0]
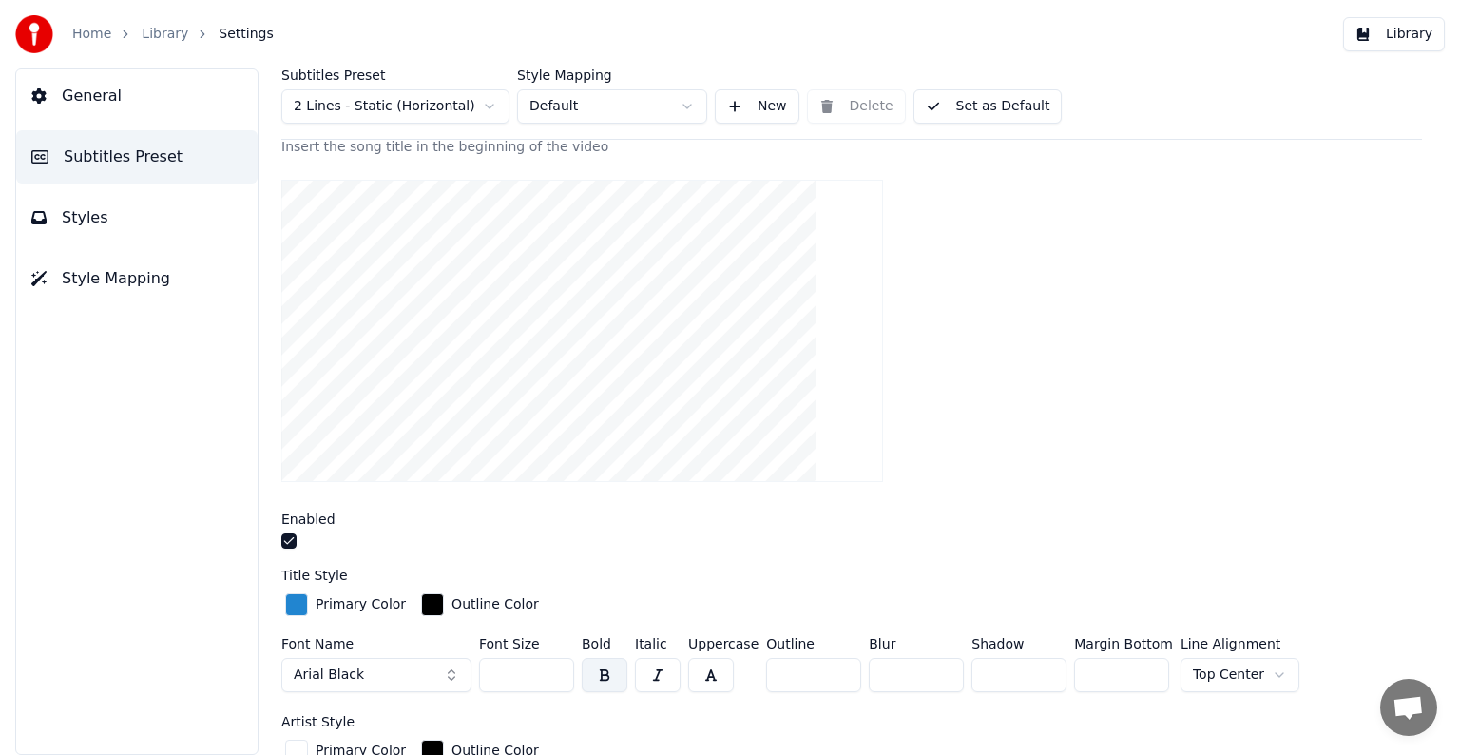
click at [290, 540] on button "button" at bounding box center [288, 540] width 15 height 15
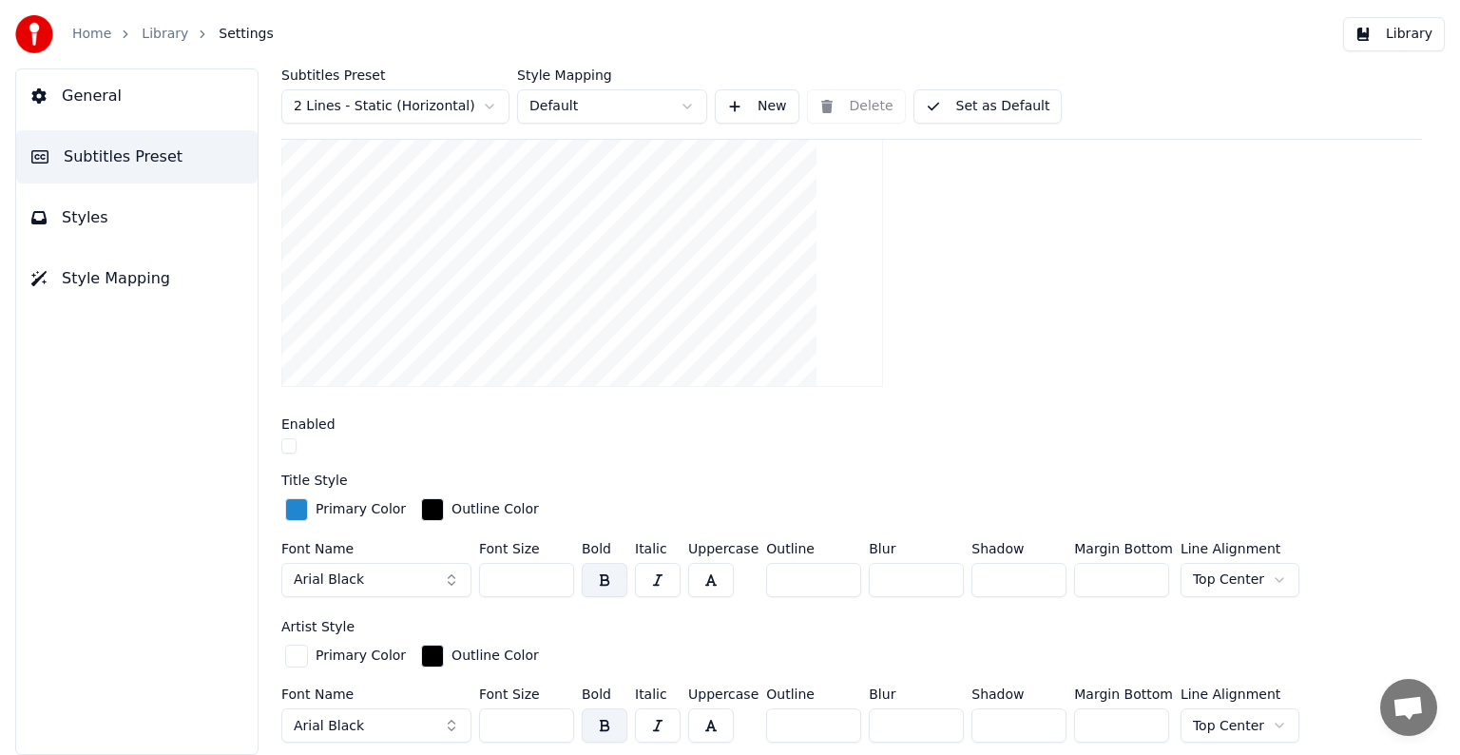
scroll to position [0, 0]
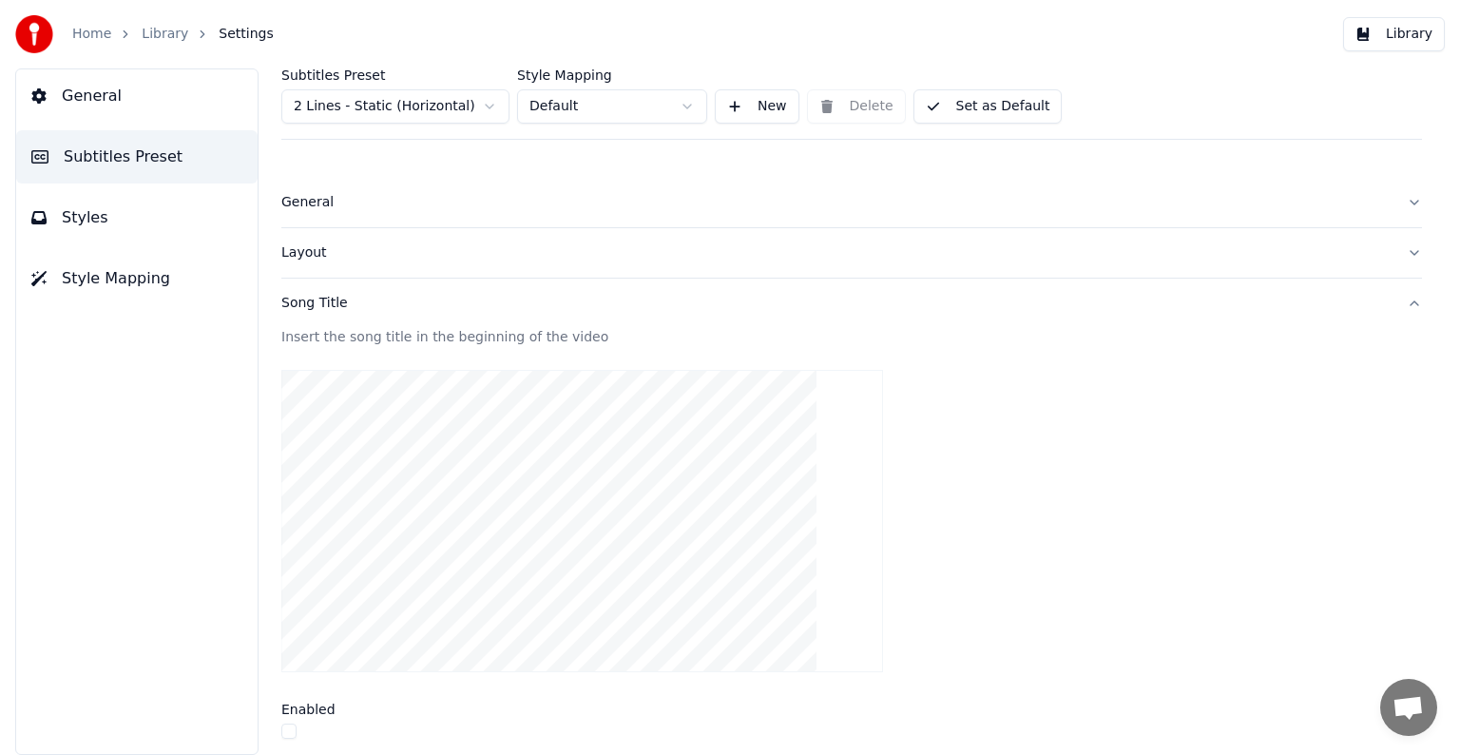
click at [324, 299] on div "Song Title" at bounding box center [836, 303] width 1110 height 19
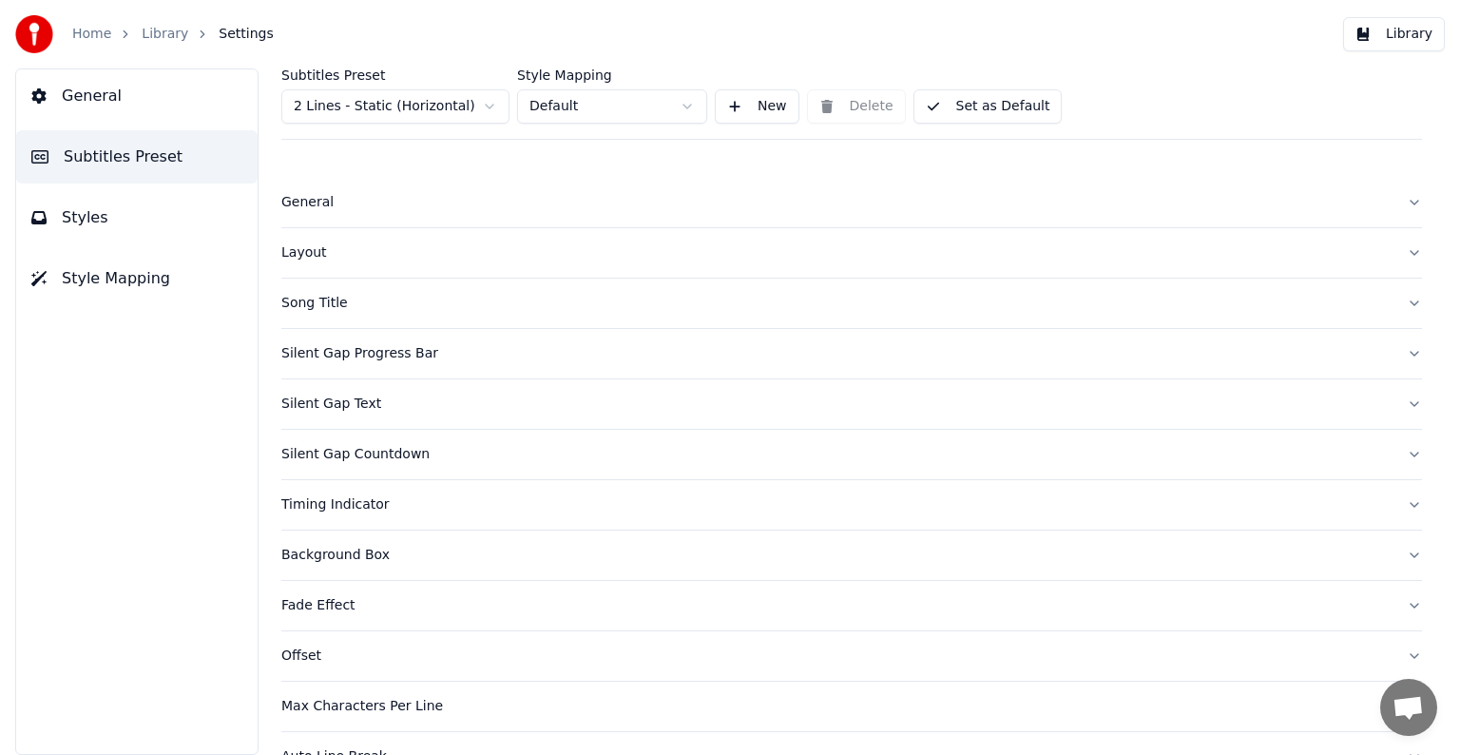
scroll to position [89, 0]
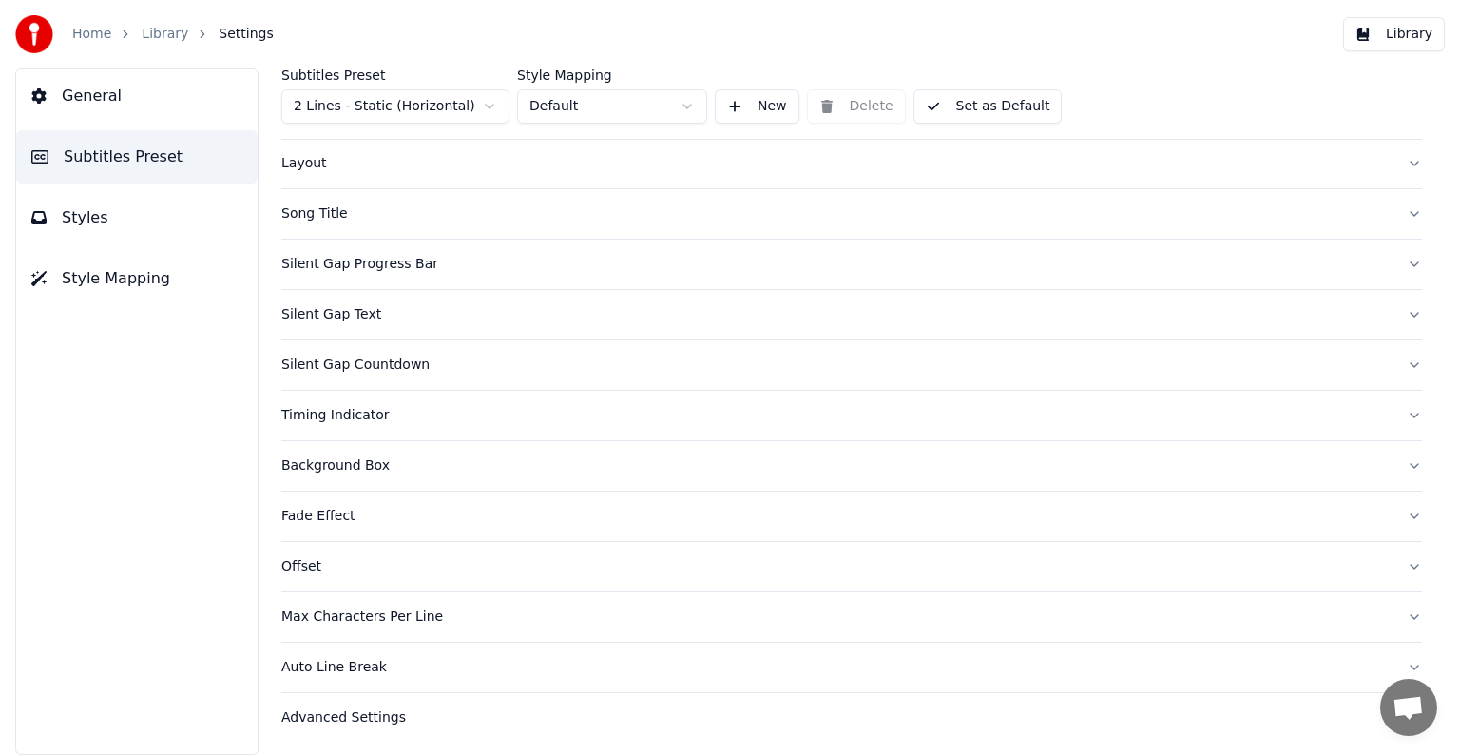
click at [351, 418] on div "Timing Indicator" at bounding box center [836, 415] width 1110 height 19
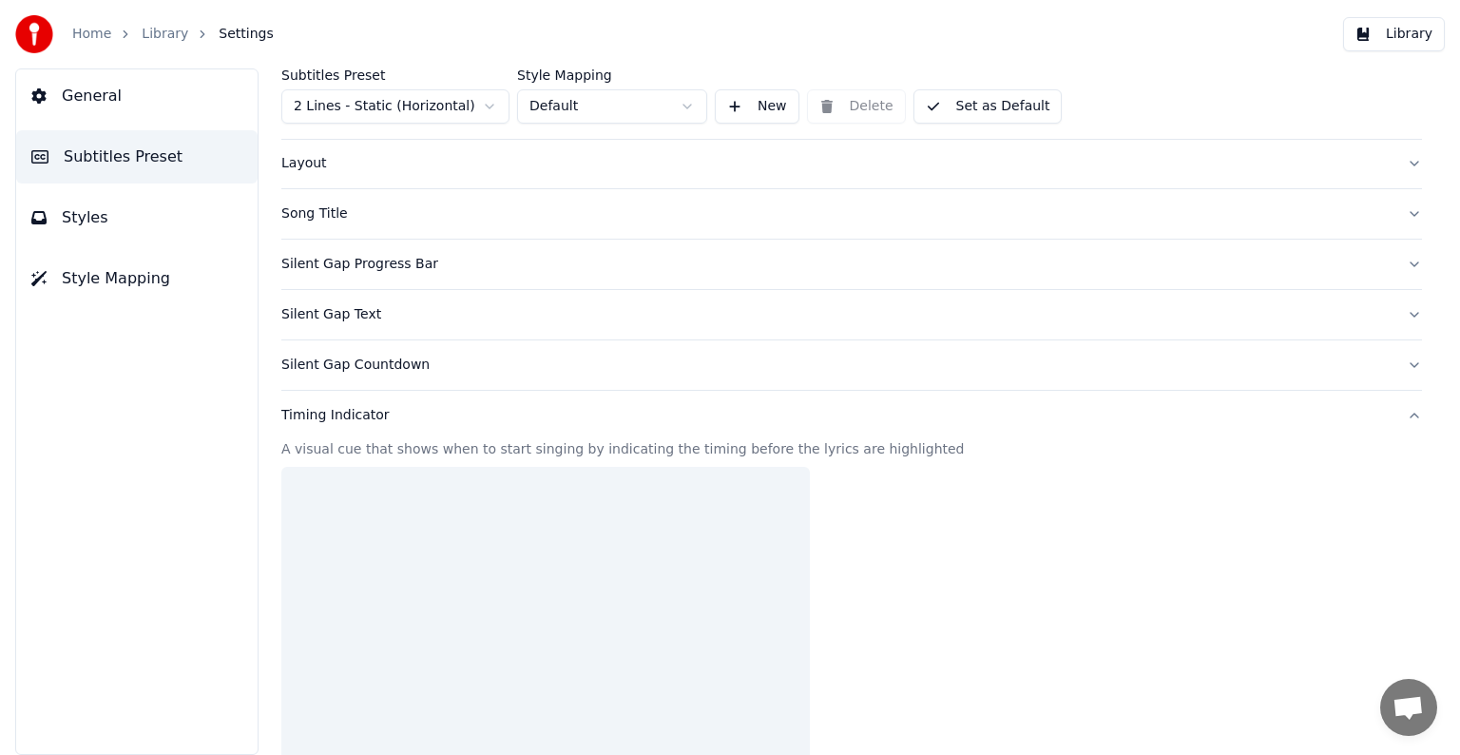
scroll to position [375, 0]
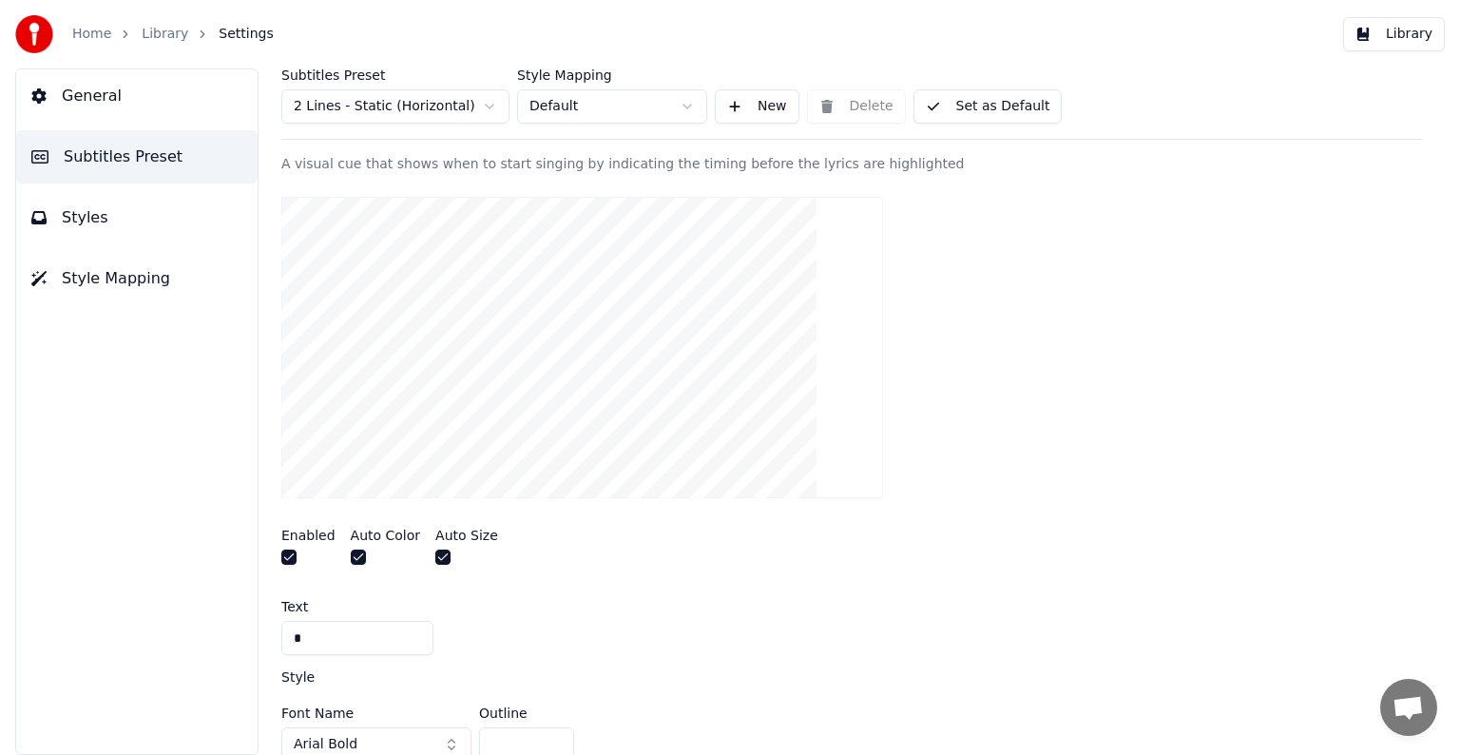
drag, startPoint x: 321, startPoint y: 640, endPoint x: 282, endPoint y: 638, distance: 39.0
click at [282, 638] on input "*" at bounding box center [357, 638] width 152 height 34
type input "*"
type input "**"
click at [263, 634] on div "Subtitles Preset 2 Lines - Static (Horizontal) Style Mapping Default New Delete…" at bounding box center [851, 411] width 1217 height 686
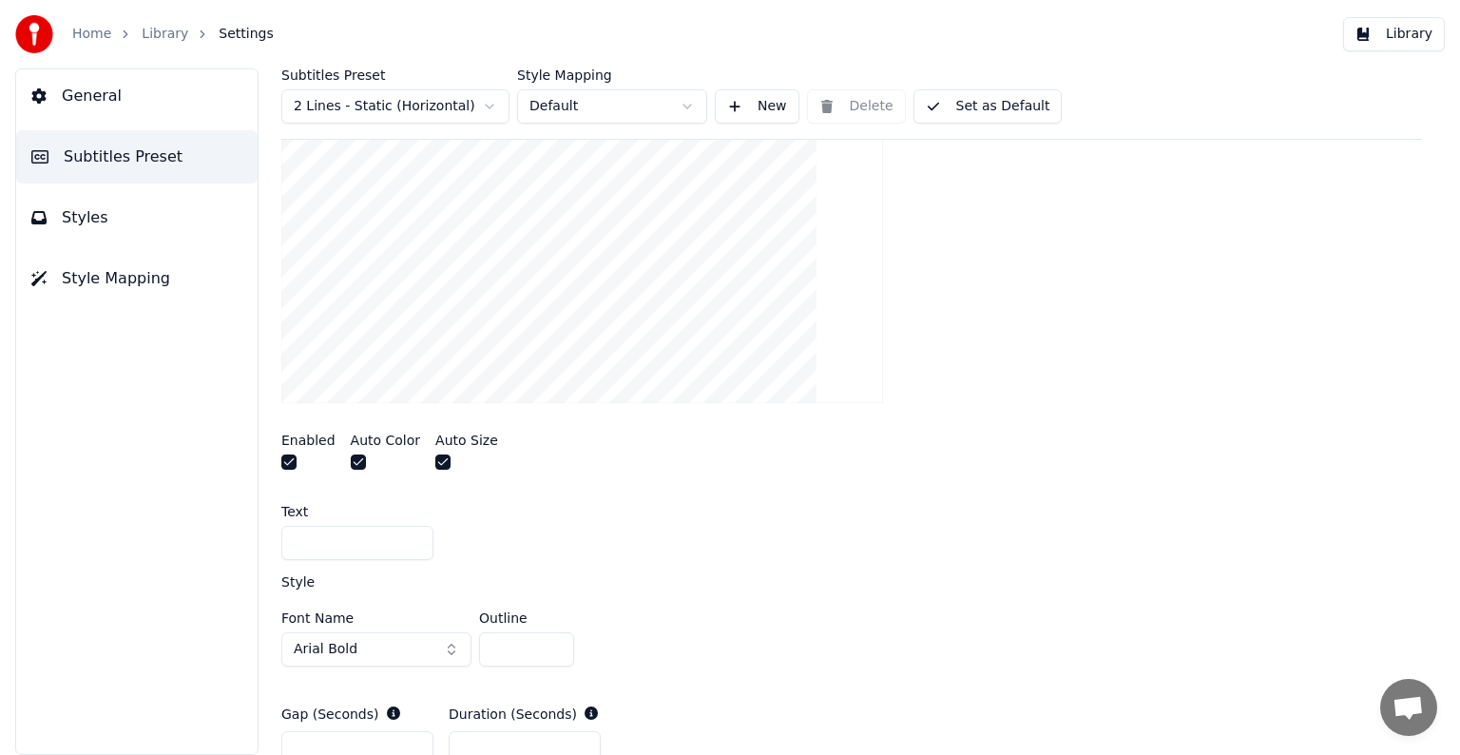
scroll to position [565, 0]
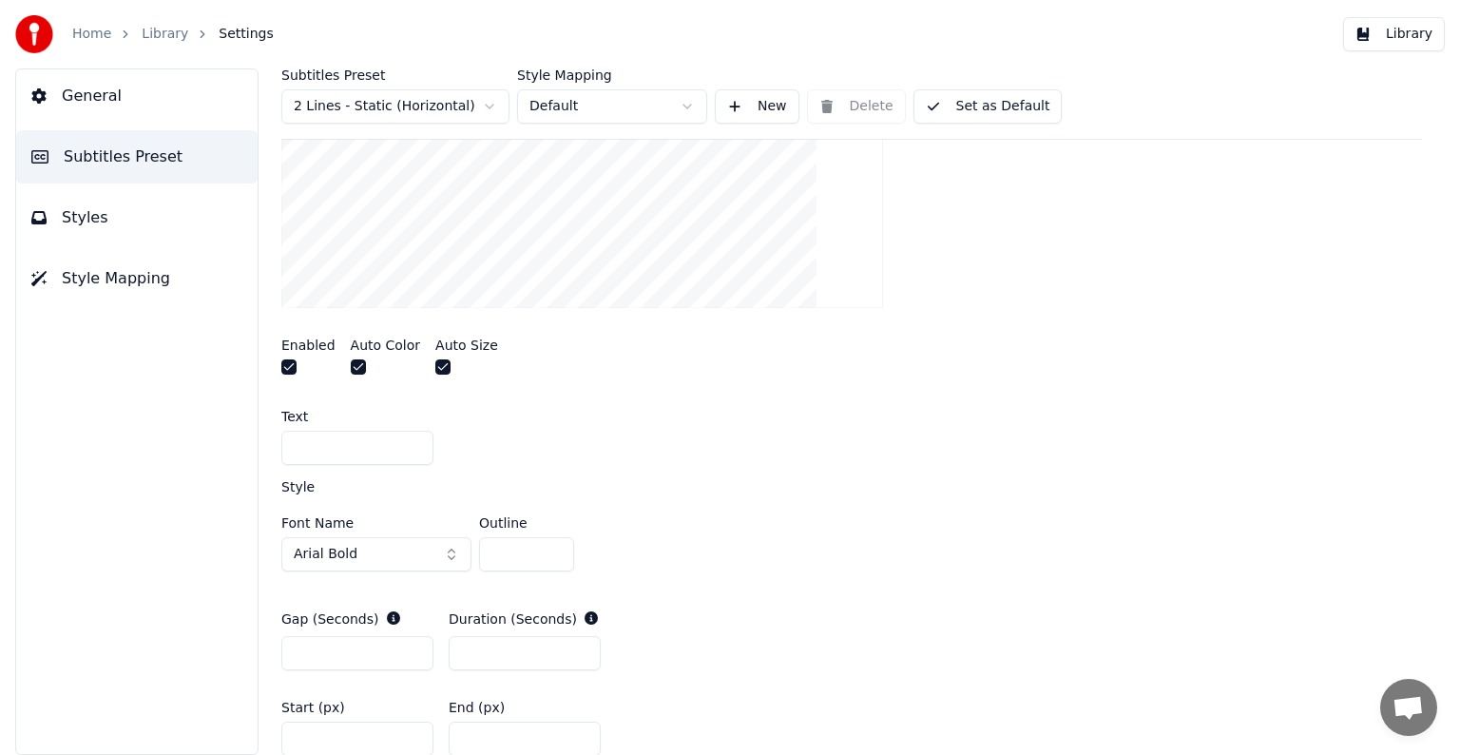
click at [370, 555] on button "Arial Bold" at bounding box center [376, 554] width 190 height 34
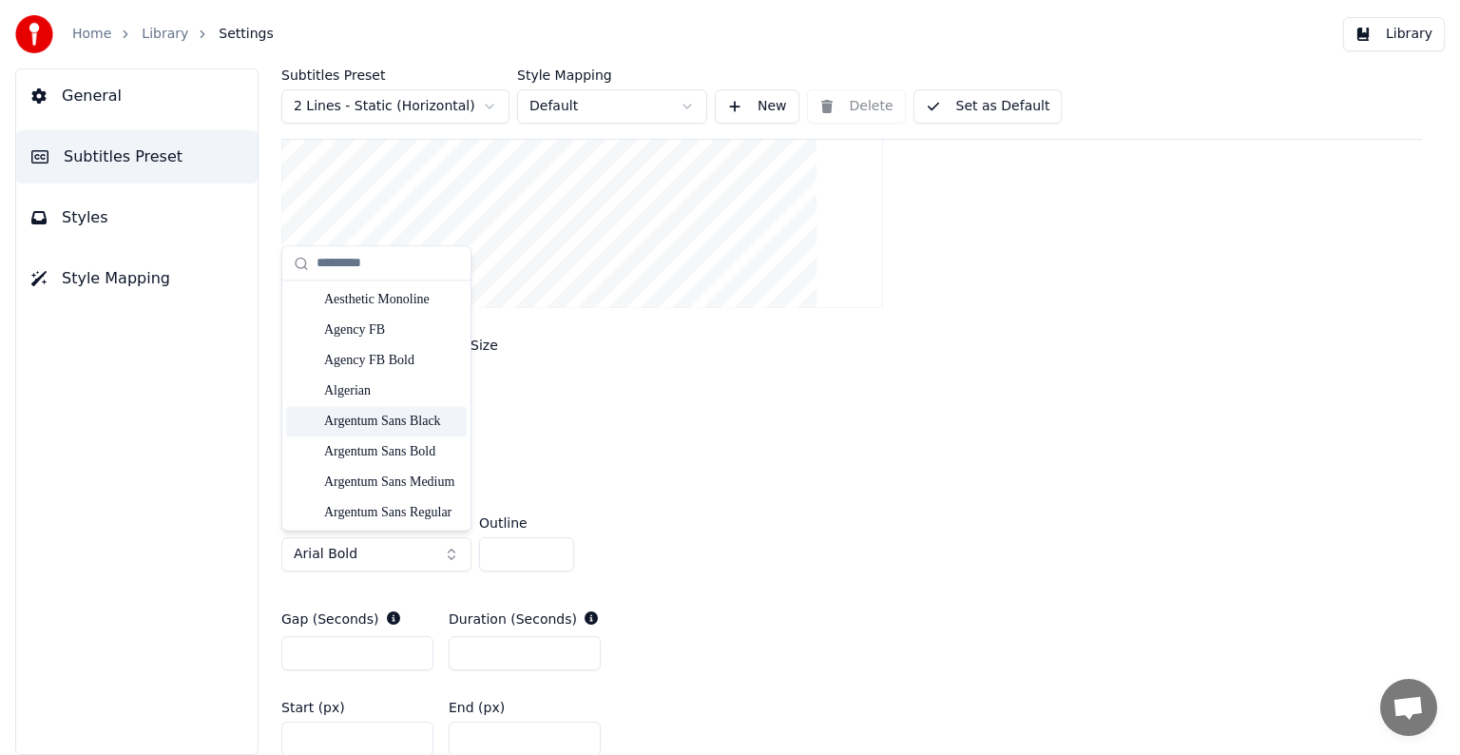
click at [376, 422] on div "Argentum Sans Black" at bounding box center [391, 421] width 135 height 19
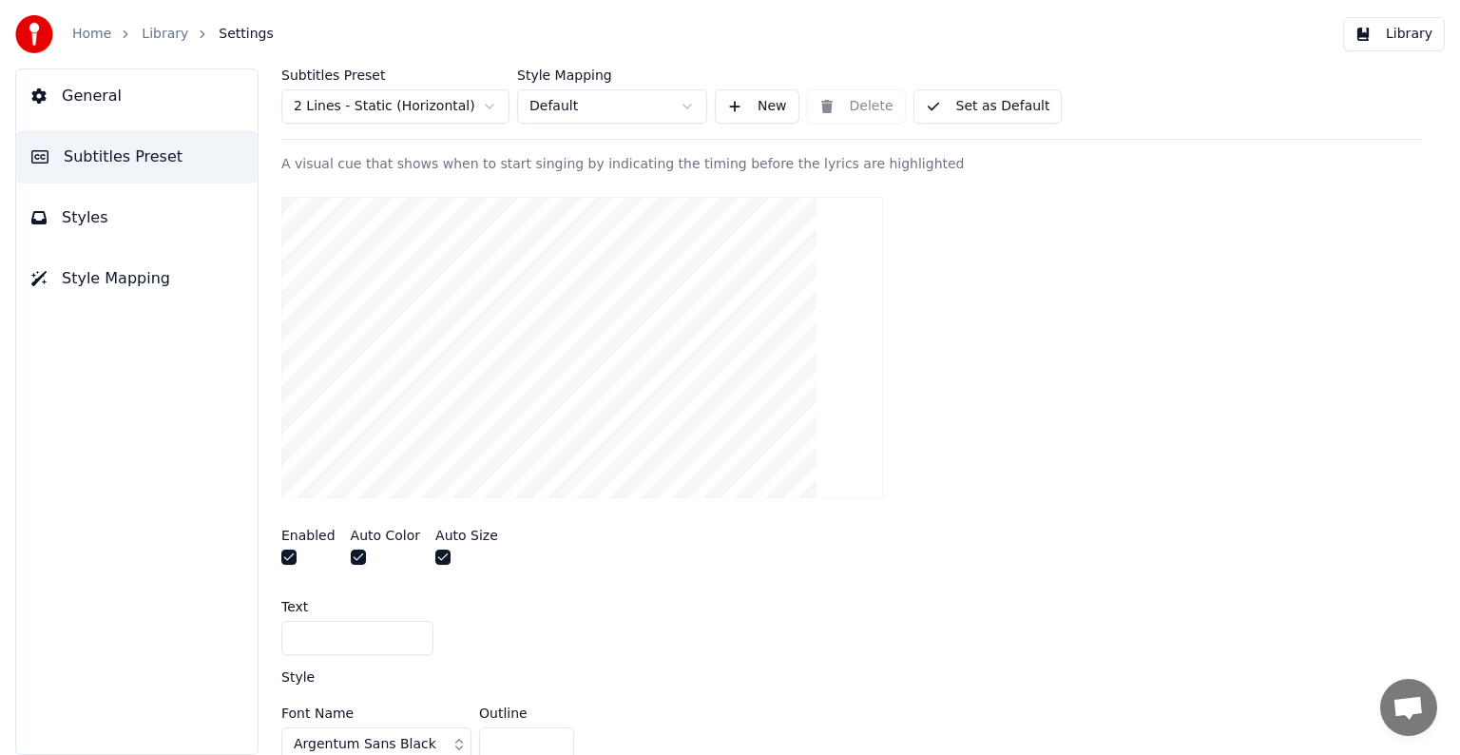
scroll to position [470, 0]
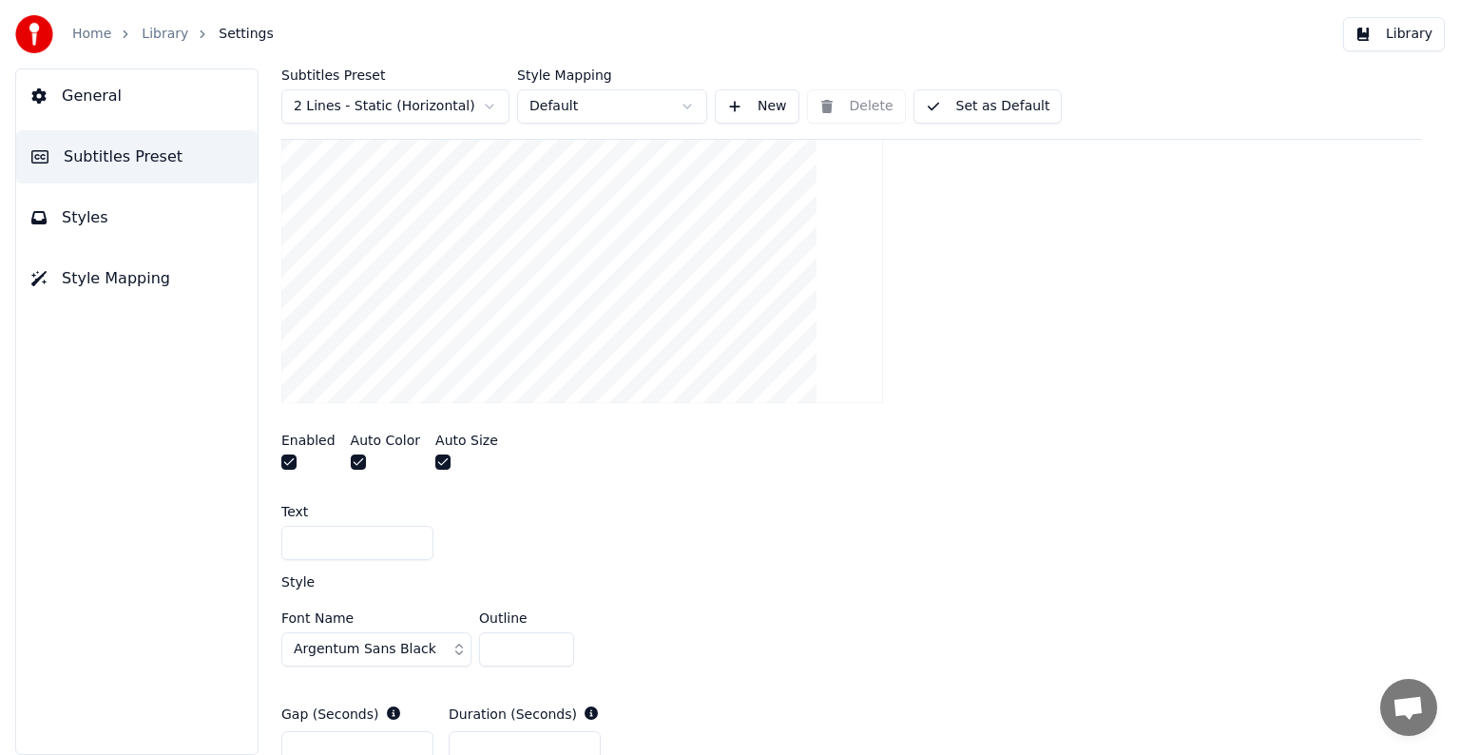
drag, startPoint x: 505, startPoint y: 650, endPoint x: 486, endPoint y: 650, distance: 19.0
click at [486, 650] on input "*" at bounding box center [526, 649] width 95 height 34
type input "**"
click at [884, 569] on div "A visual cue that shows when to start singing by indicating the timing before t…" at bounding box center [851, 492] width 1141 height 864
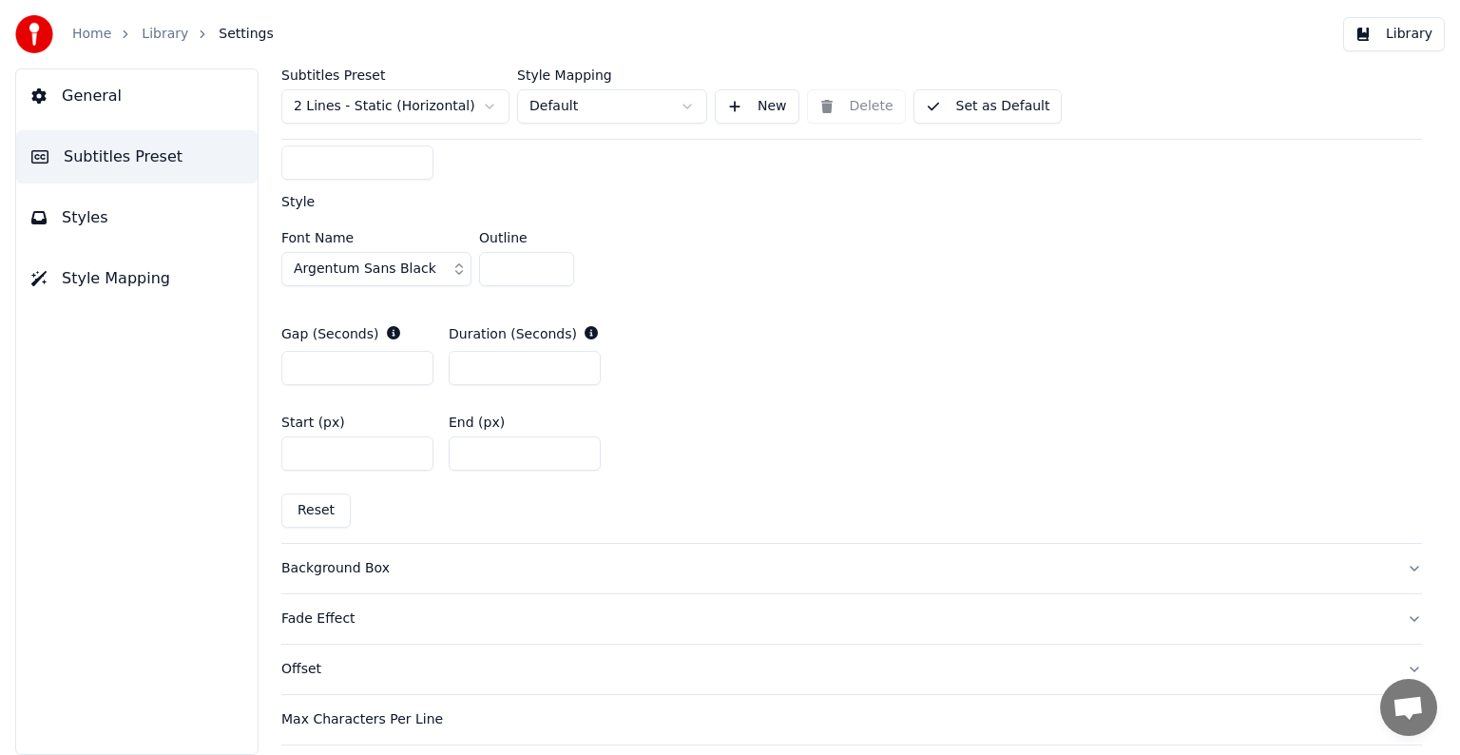
scroll to position [945, 0]
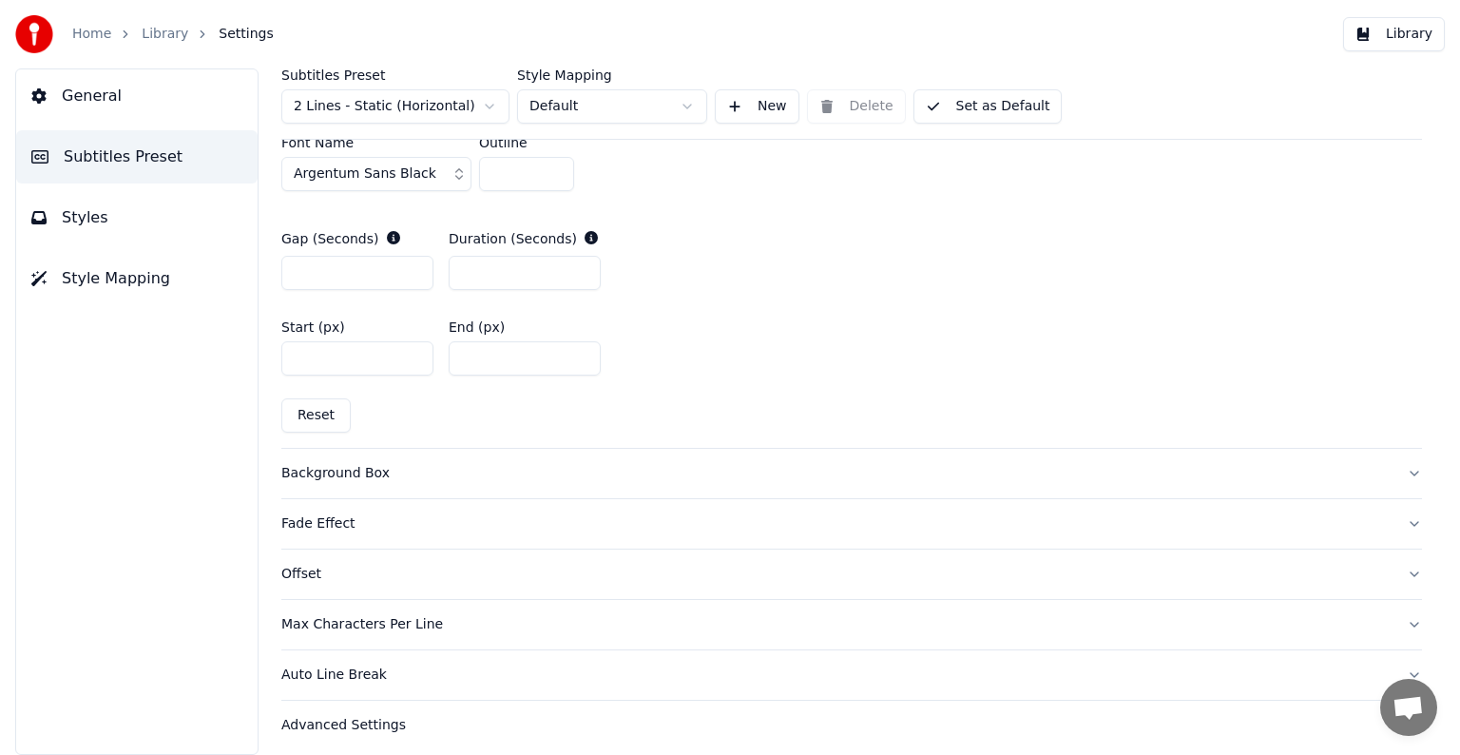
click at [370, 623] on div "Max Characters Per Line" at bounding box center [836, 624] width 1110 height 19
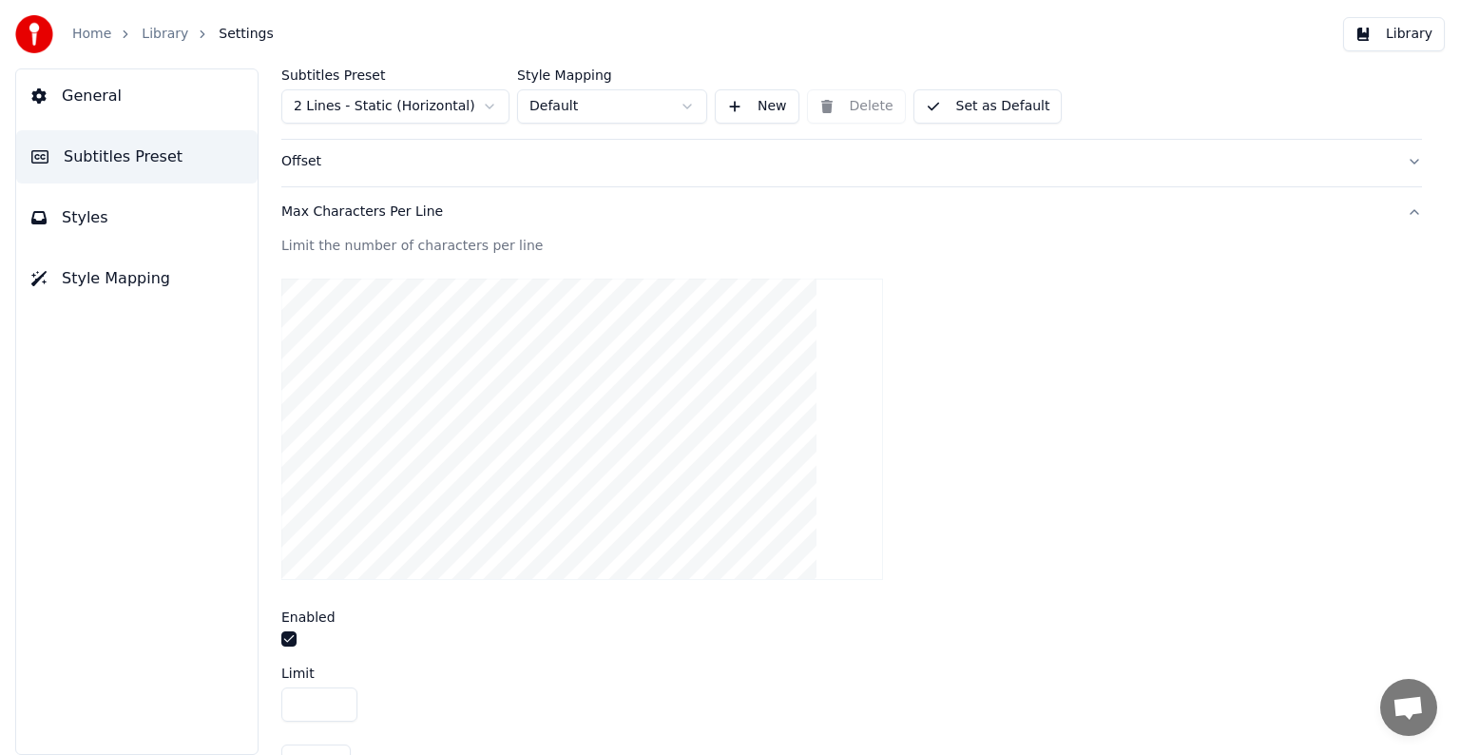
click at [291, 635] on button "button" at bounding box center [288, 638] width 15 height 15
click at [290, 635] on button "button" at bounding box center [288, 638] width 15 height 15
click at [1091, 198] on button "Max Characters Per Line" at bounding box center [851, 211] width 1141 height 49
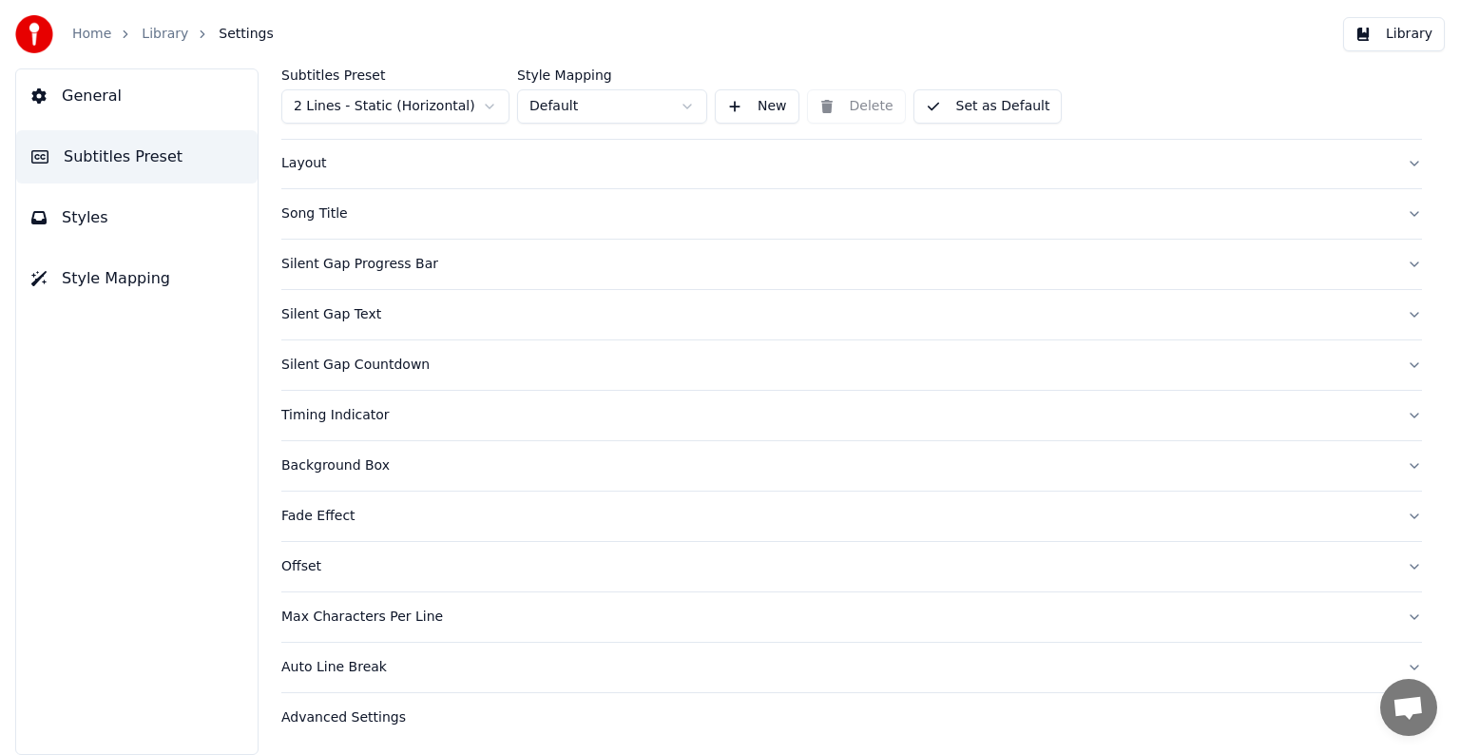
scroll to position [0, 0]
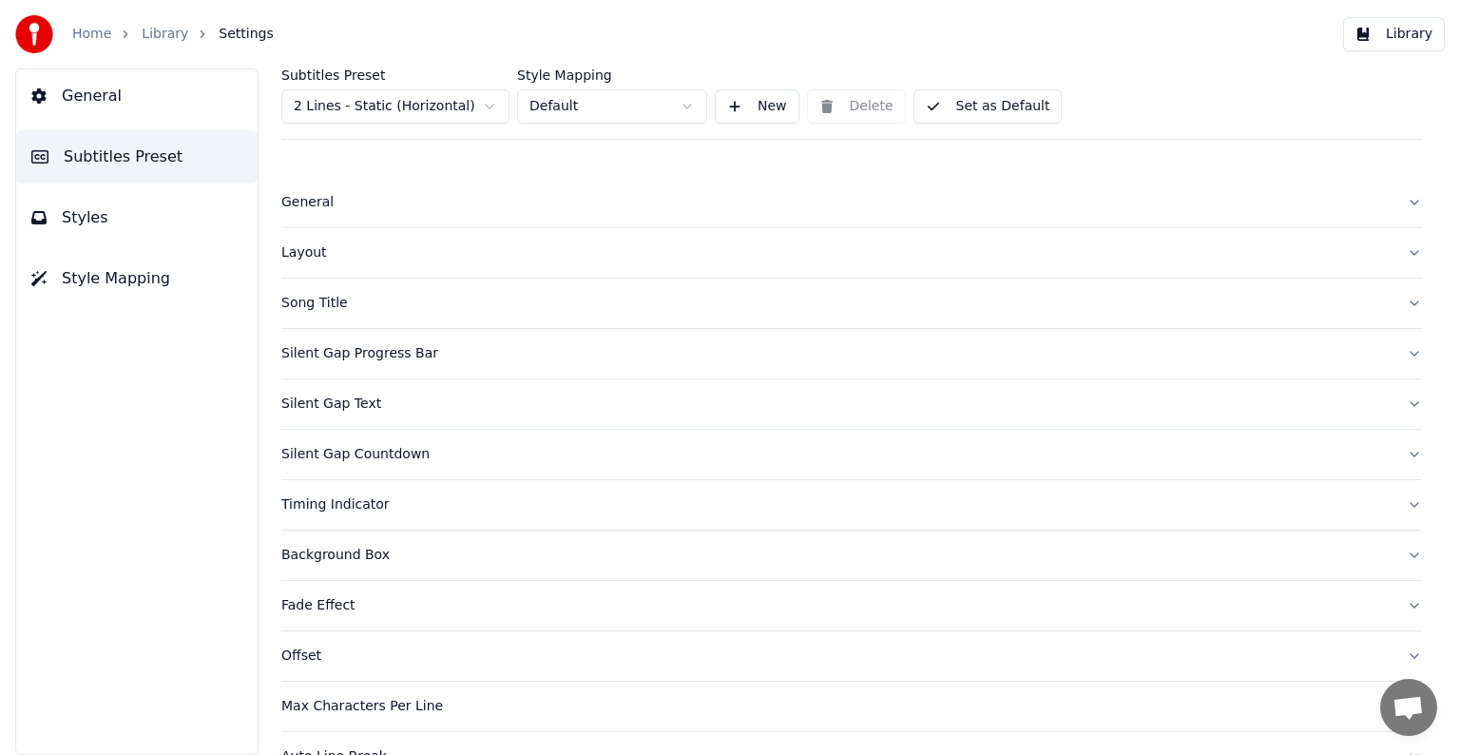
click at [314, 255] on div "Layout" at bounding box center [836, 252] width 1110 height 19
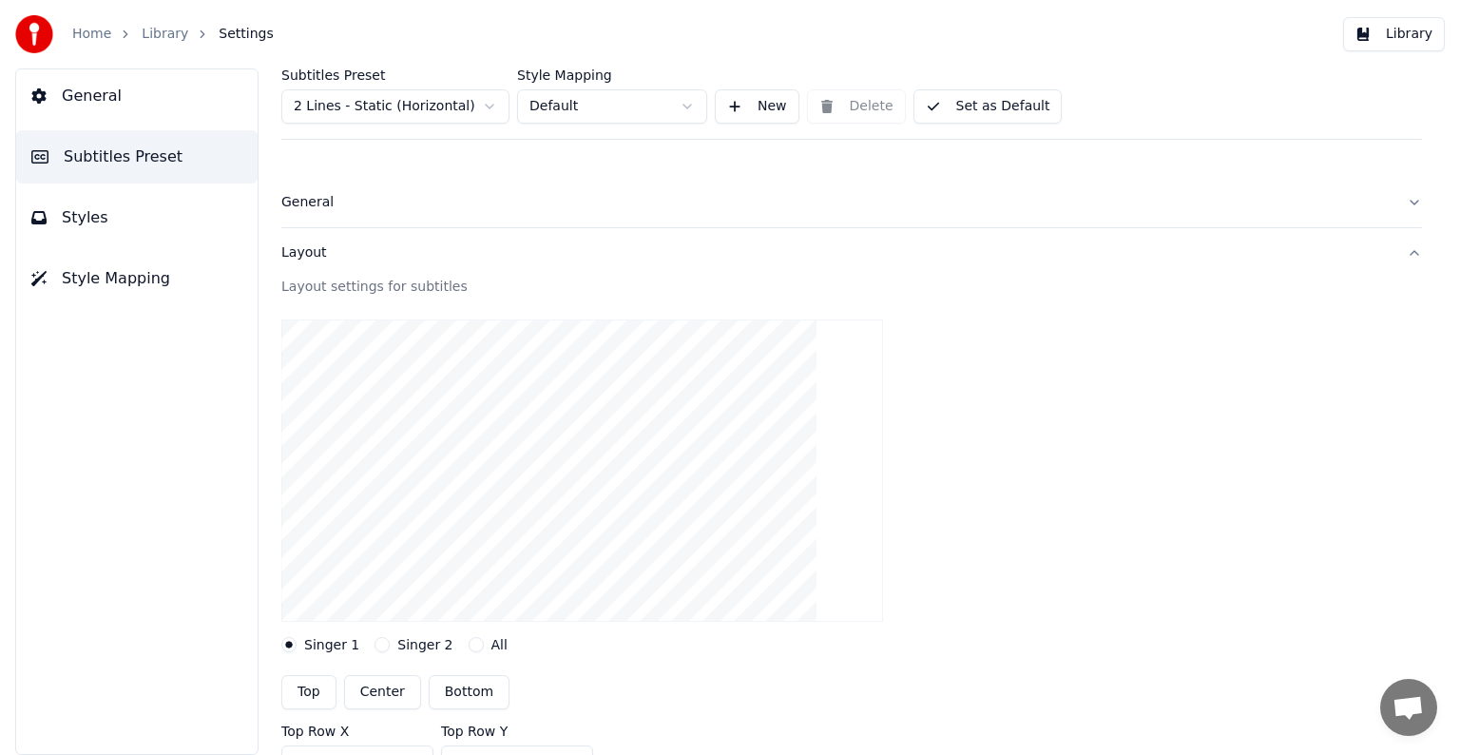
scroll to position [95, 0]
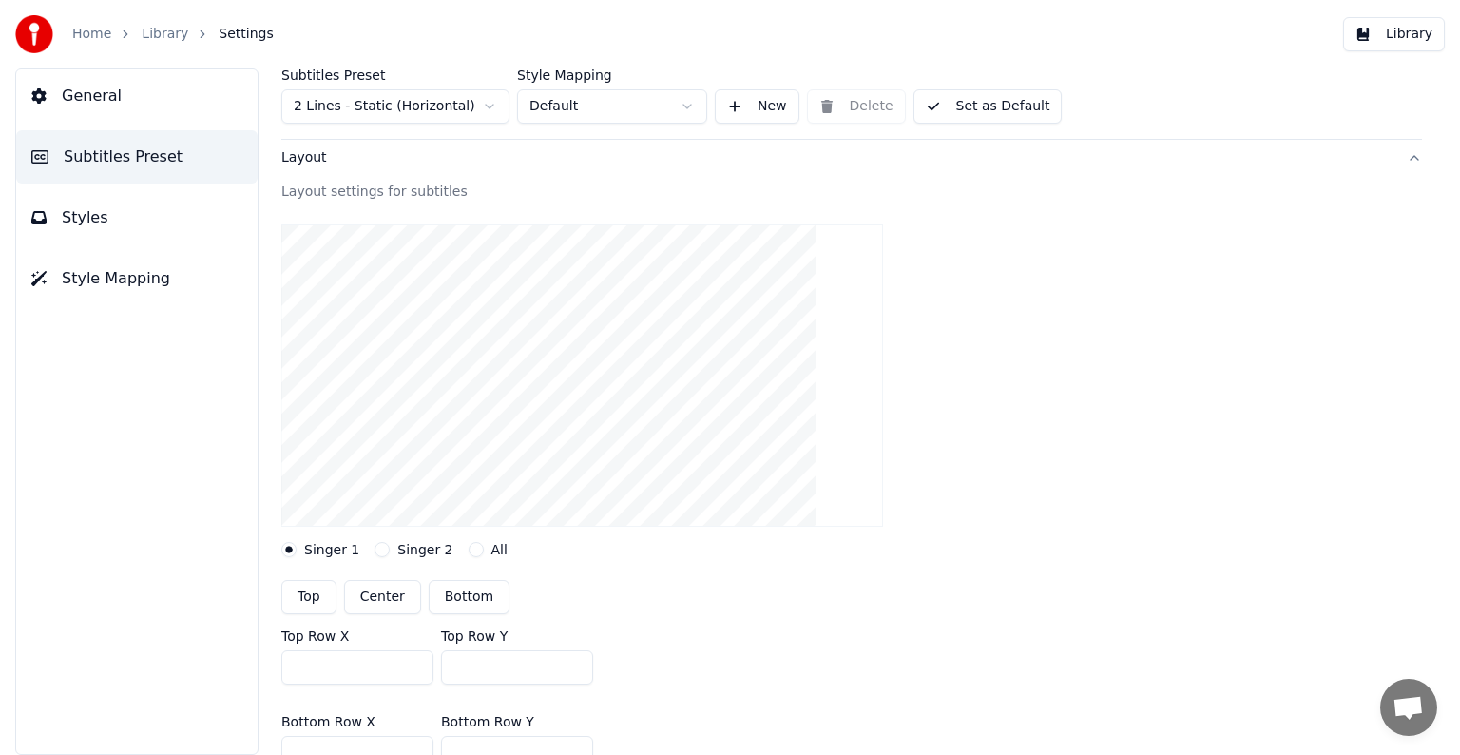
click at [469, 553] on button "All" at bounding box center [476, 549] width 15 height 15
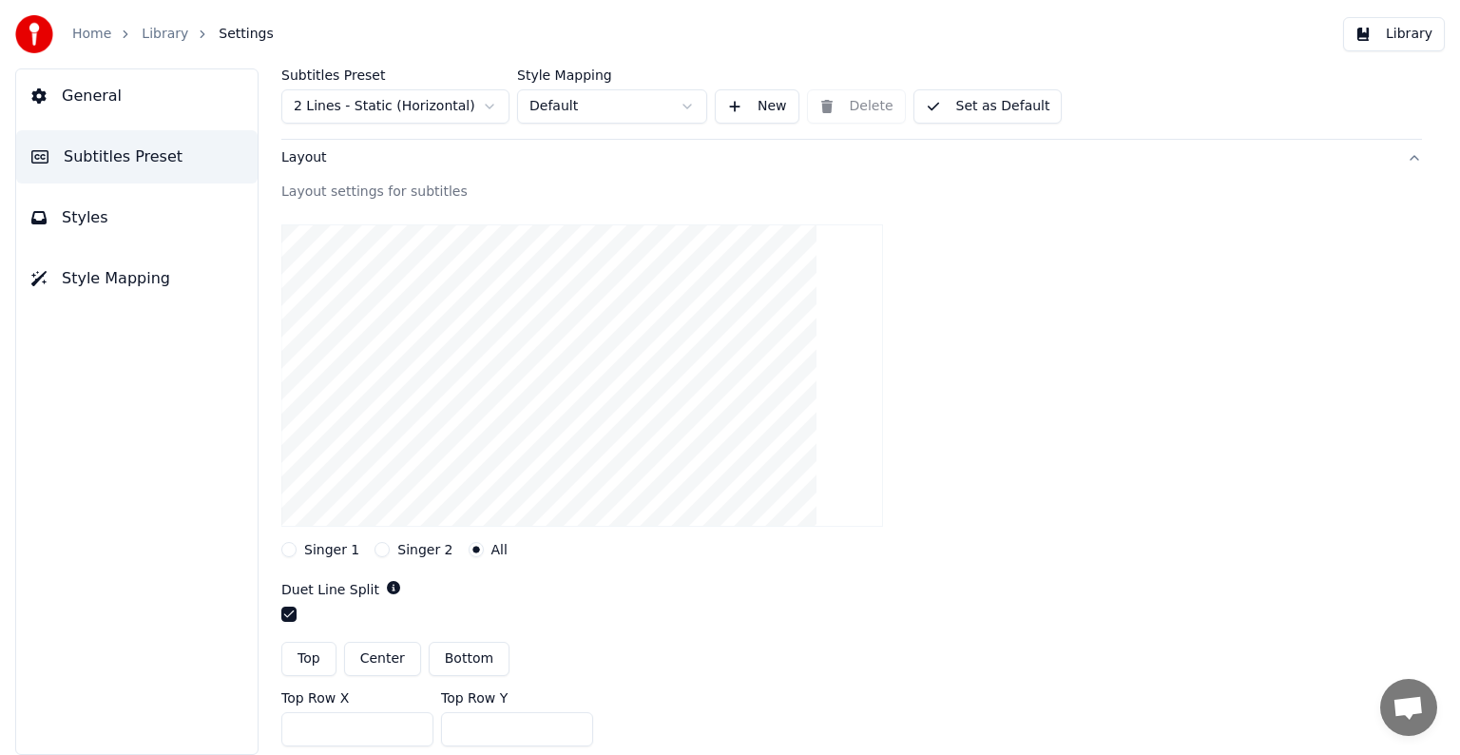
click at [287, 544] on button "Singer 1" at bounding box center [288, 549] width 15 height 15
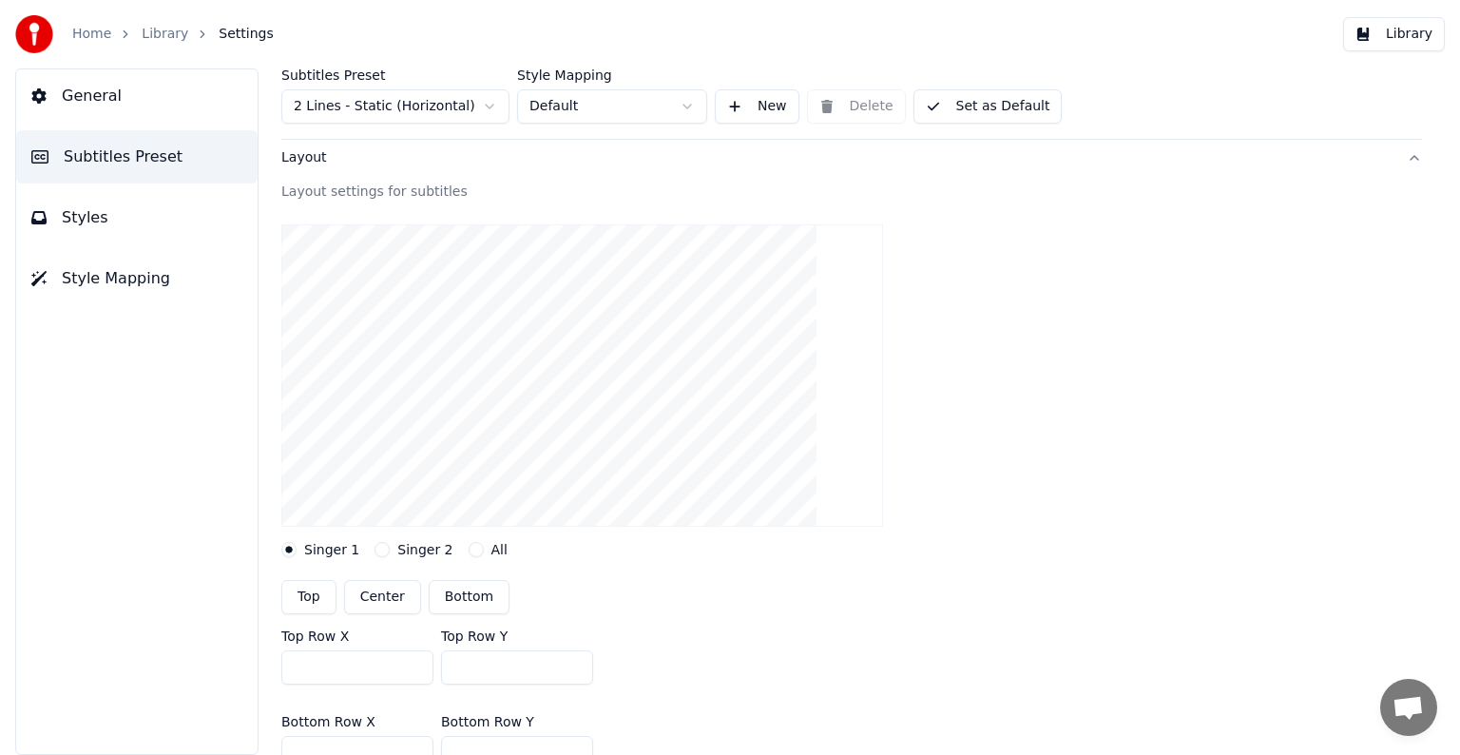
scroll to position [380, 0]
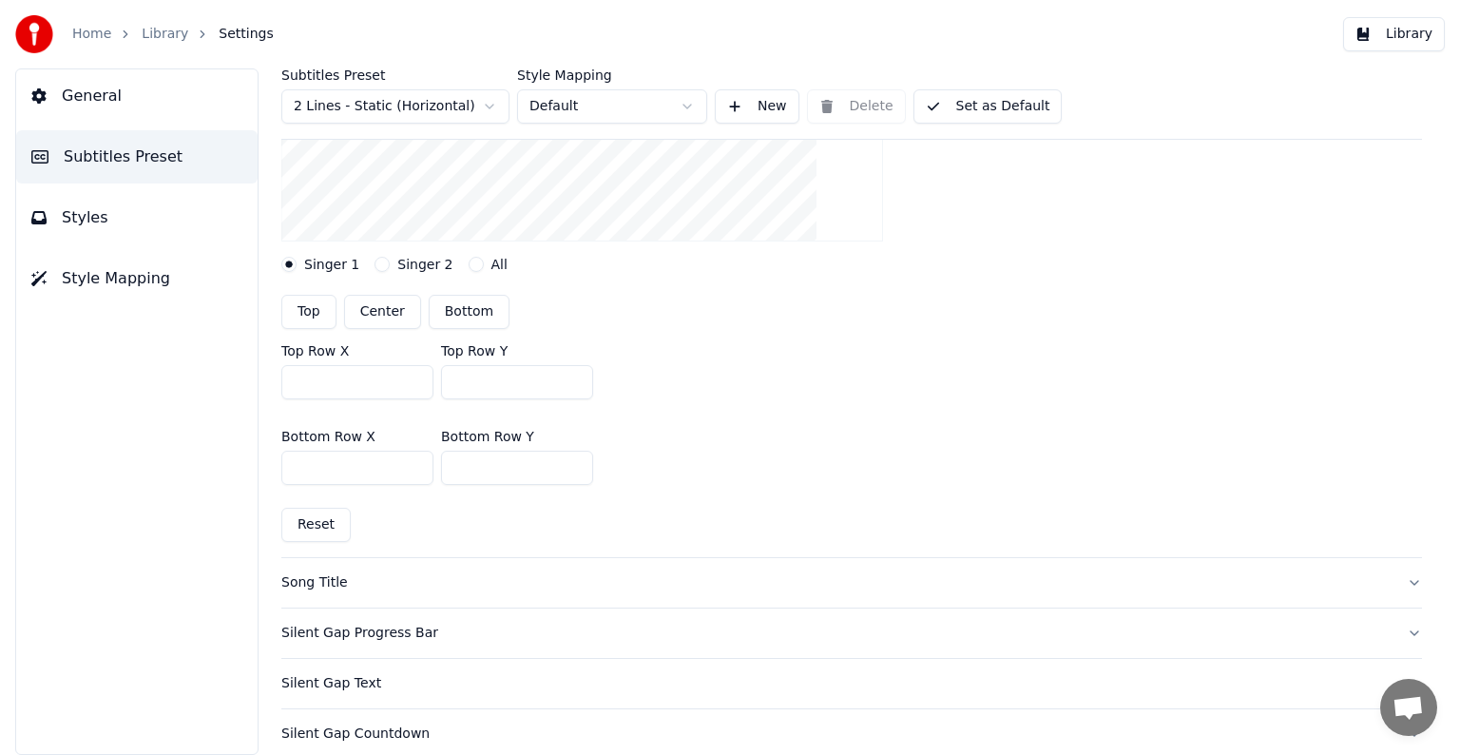
click at [326, 633] on div "Silent Gap Progress Bar" at bounding box center [836, 633] width 1110 height 19
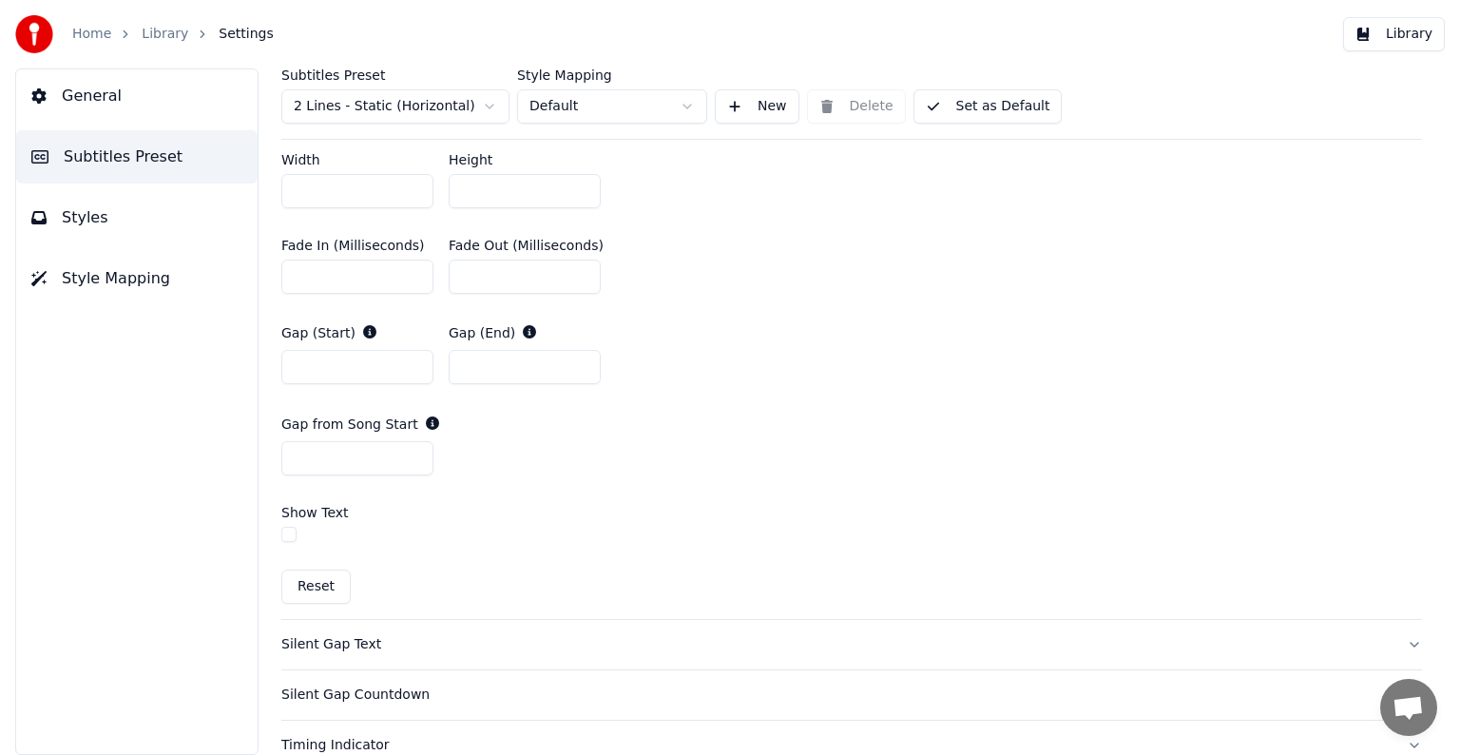
scroll to position [951, 0]
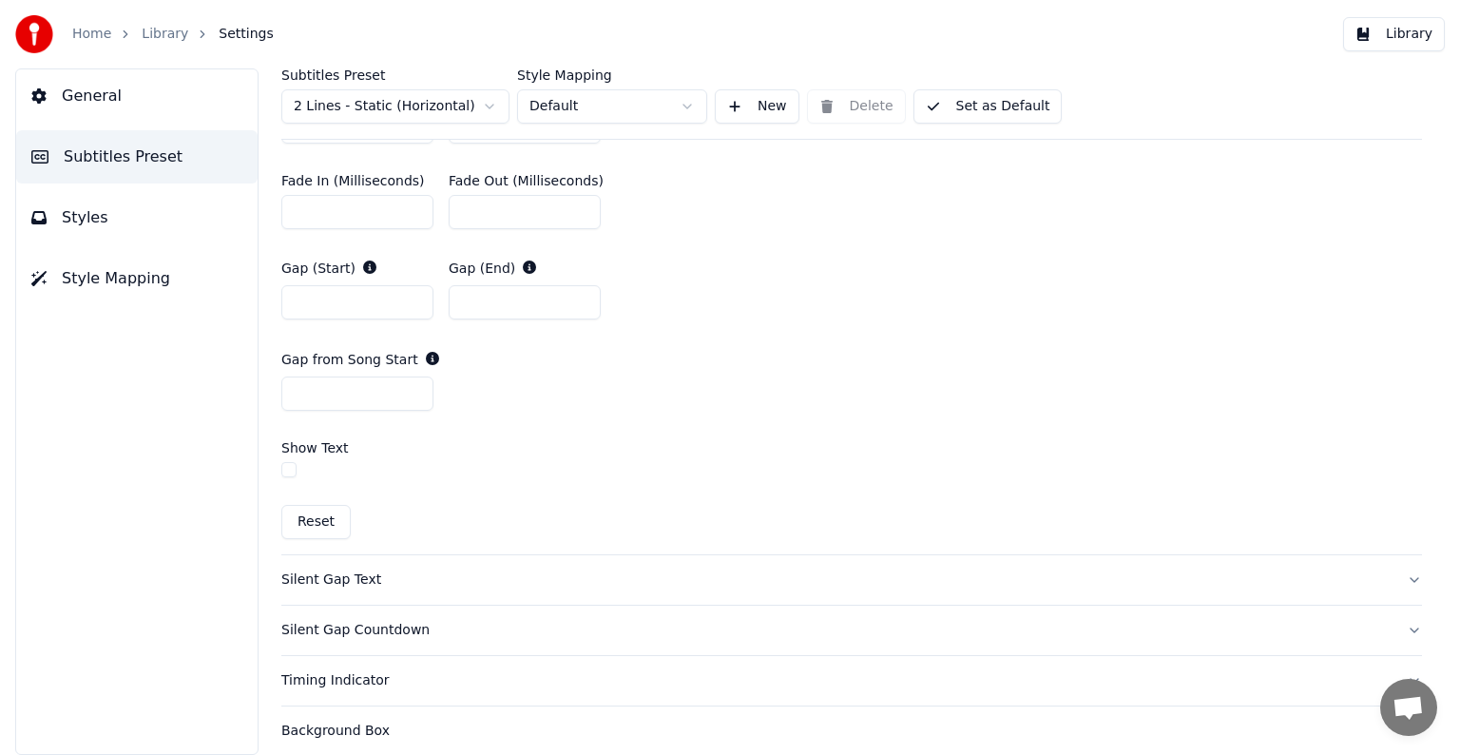
click at [349, 570] on div "Silent Gap Text" at bounding box center [836, 579] width 1110 height 19
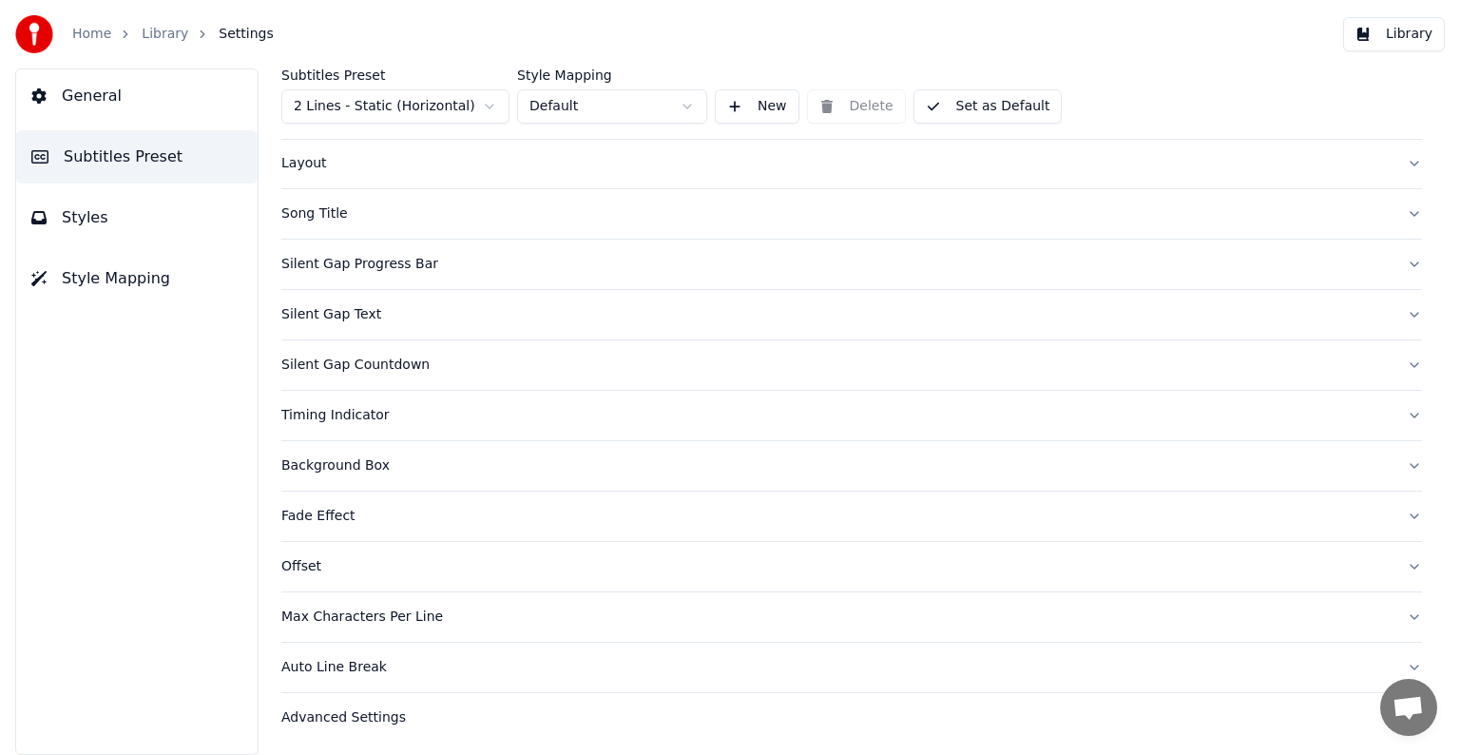
scroll to position [0, 0]
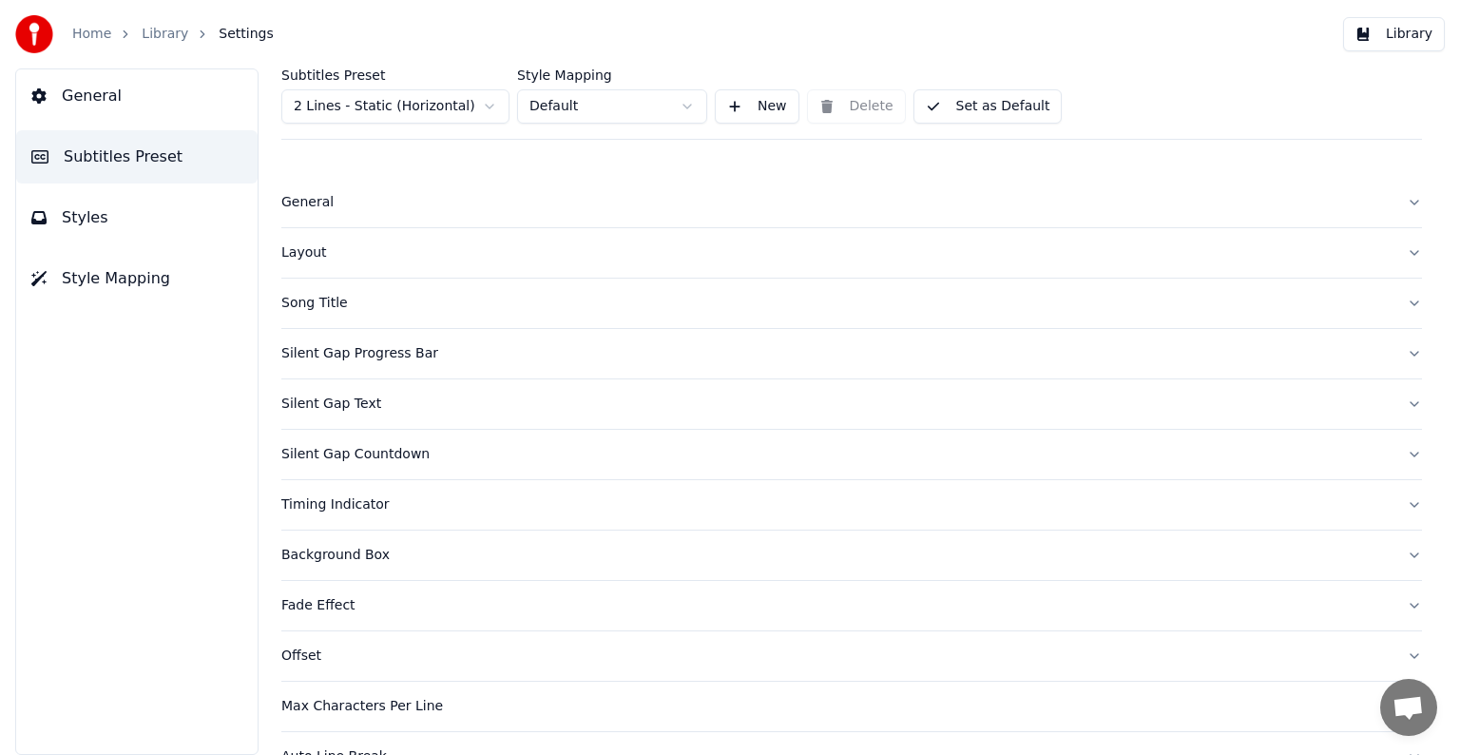
click at [314, 205] on div "General" at bounding box center [836, 202] width 1110 height 19
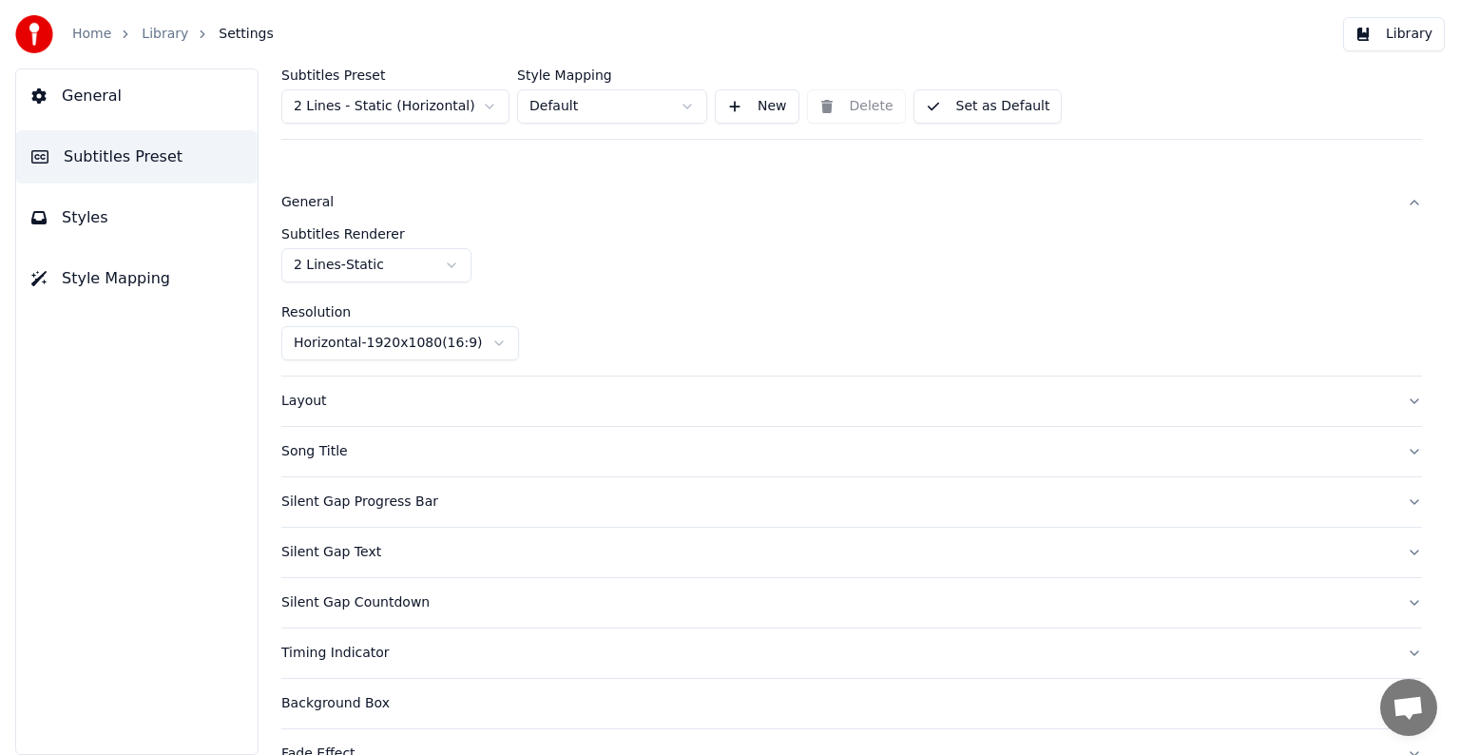
click at [314, 205] on div "General" at bounding box center [836, 202] width 1110 height 19
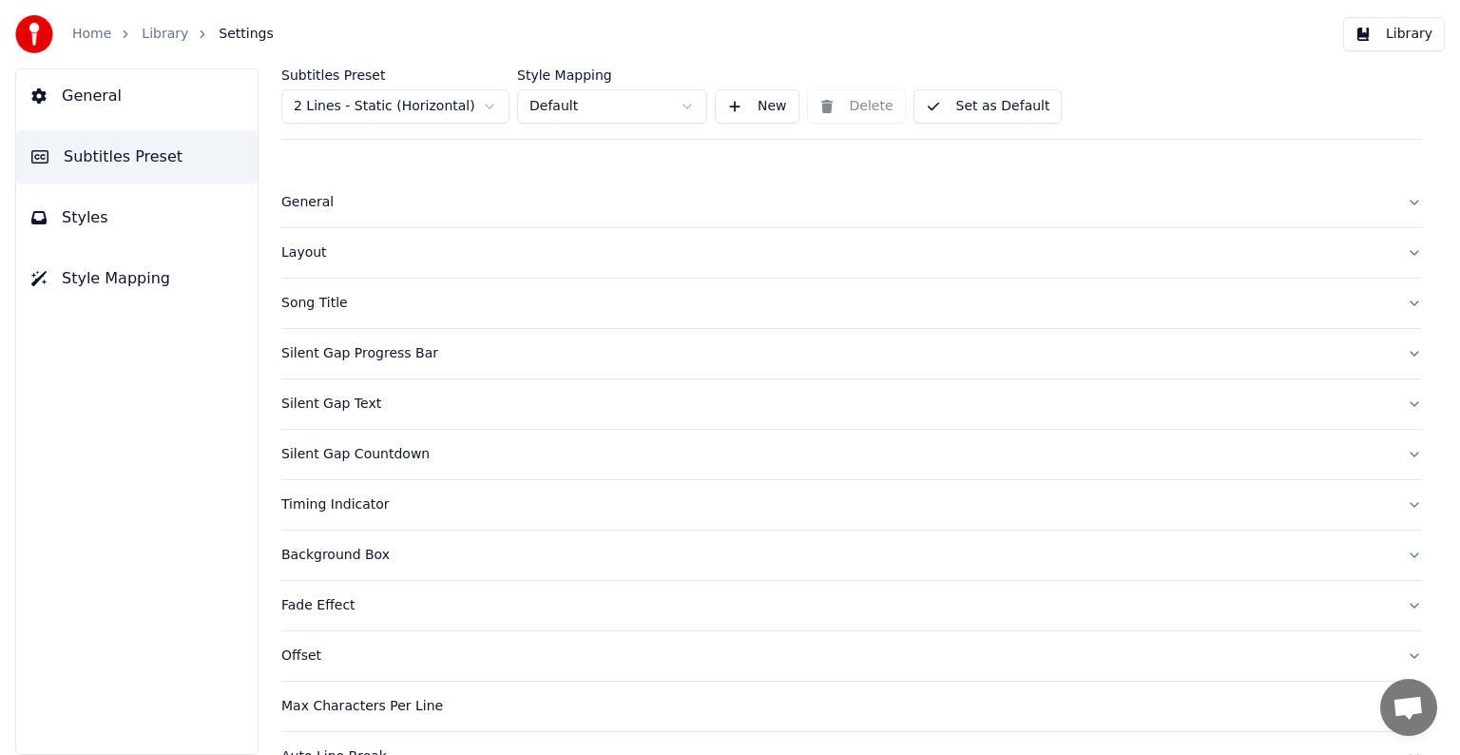
click at [337, 504] on div "Timing Indicator" at bounding box center [836, 504] width 1110 height 19
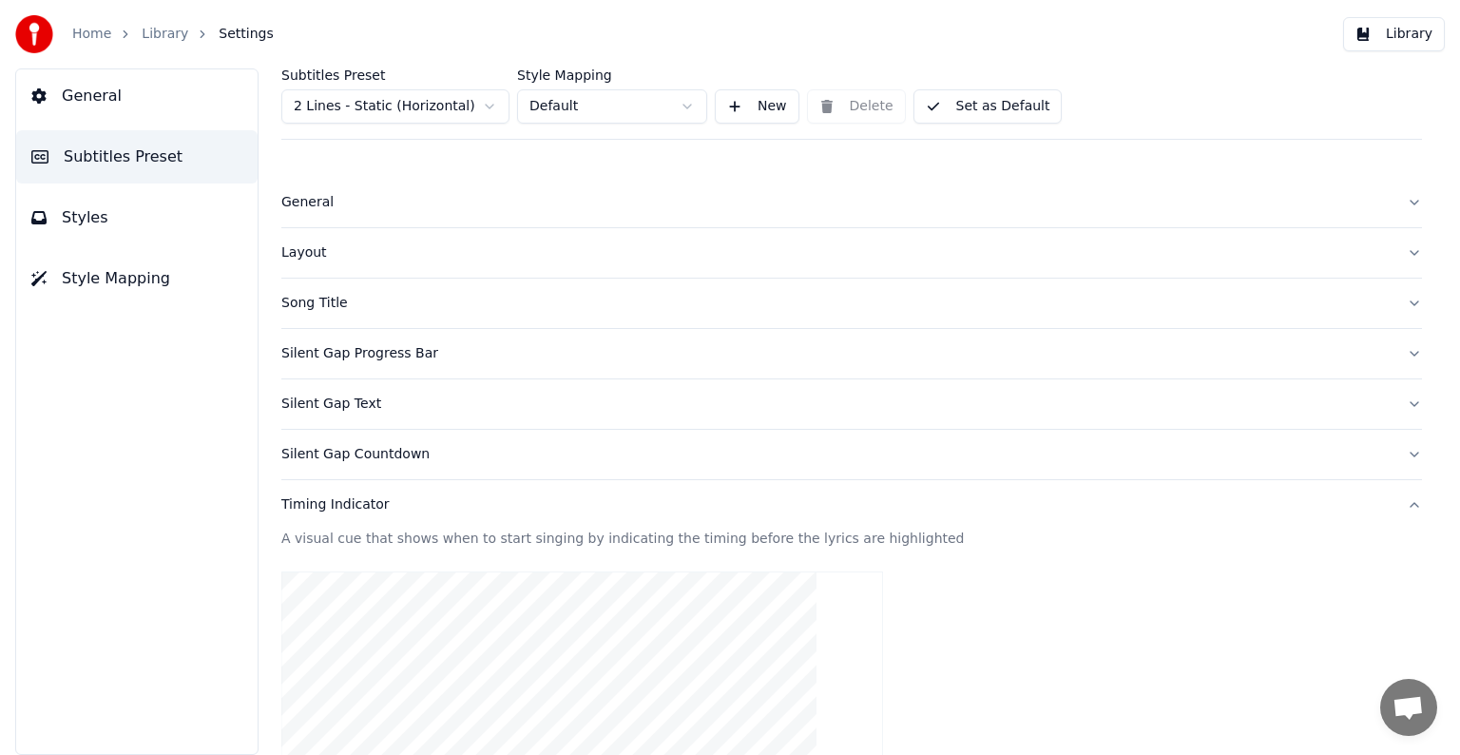
scroll to position [475, 0]
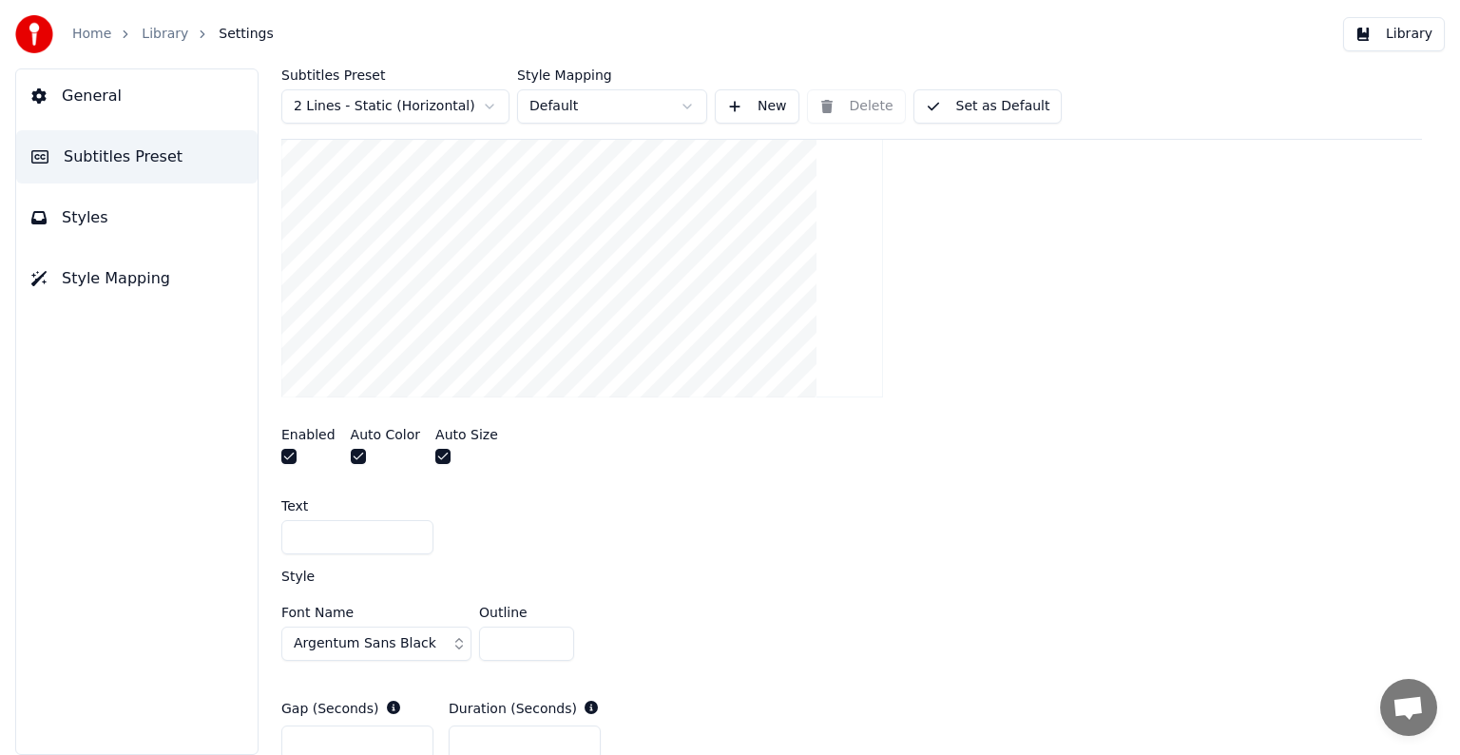
click at [338, 540] on input "text" at bounding box center [357, 537] width 152 height 34
type input "*"
drag, startPoint x: 350, startPoint y: 531, endPoint x: 251, endPoint y: 537, distance: 99.0
click at [251, 537] on div "Subtitles Preset 2 Lines - Static (Horizontal) Style Mapping Default New Delete…" at bounding box center [851, 411] width 1217 height 686
click at [375, 539] on input "text" at bounding box center [357, 537] width 152 height 34
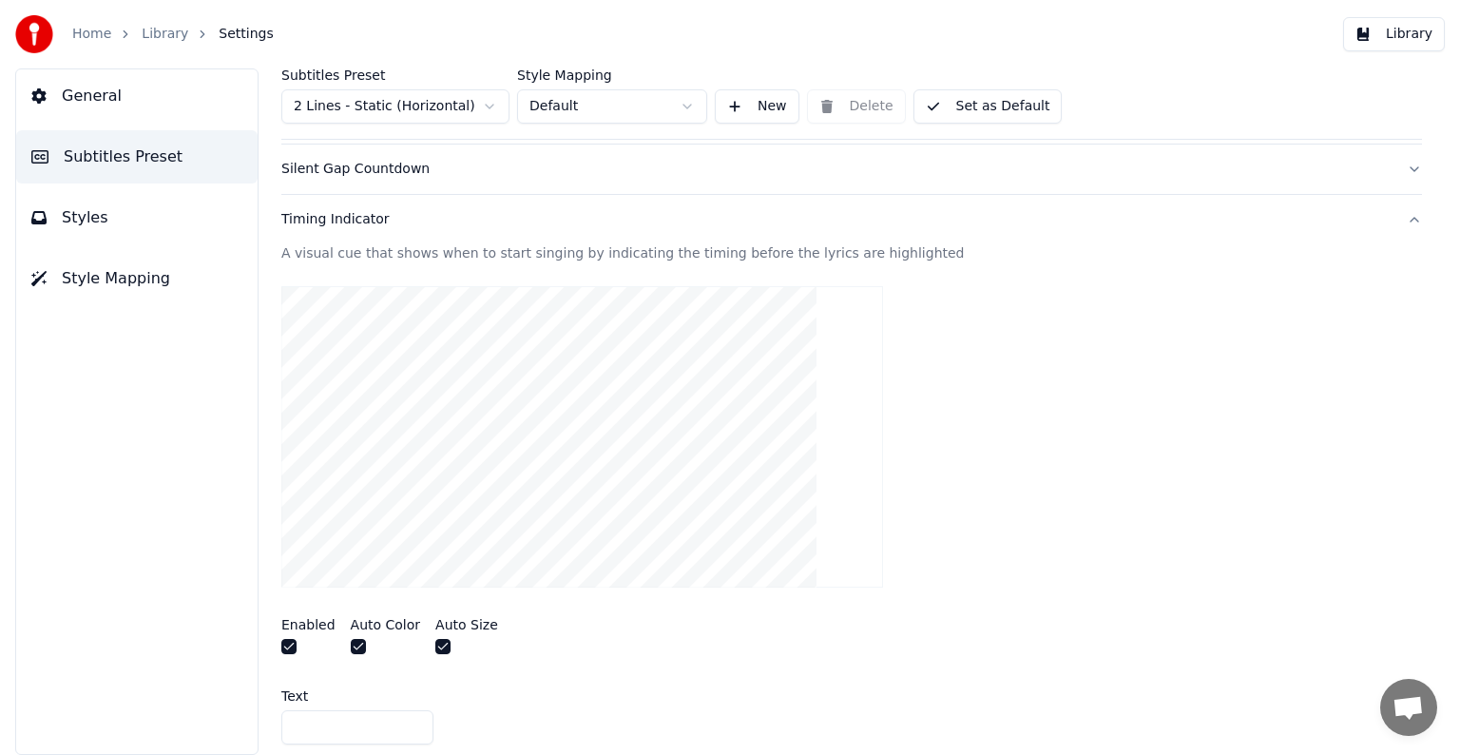
scroll to position [95, 0]
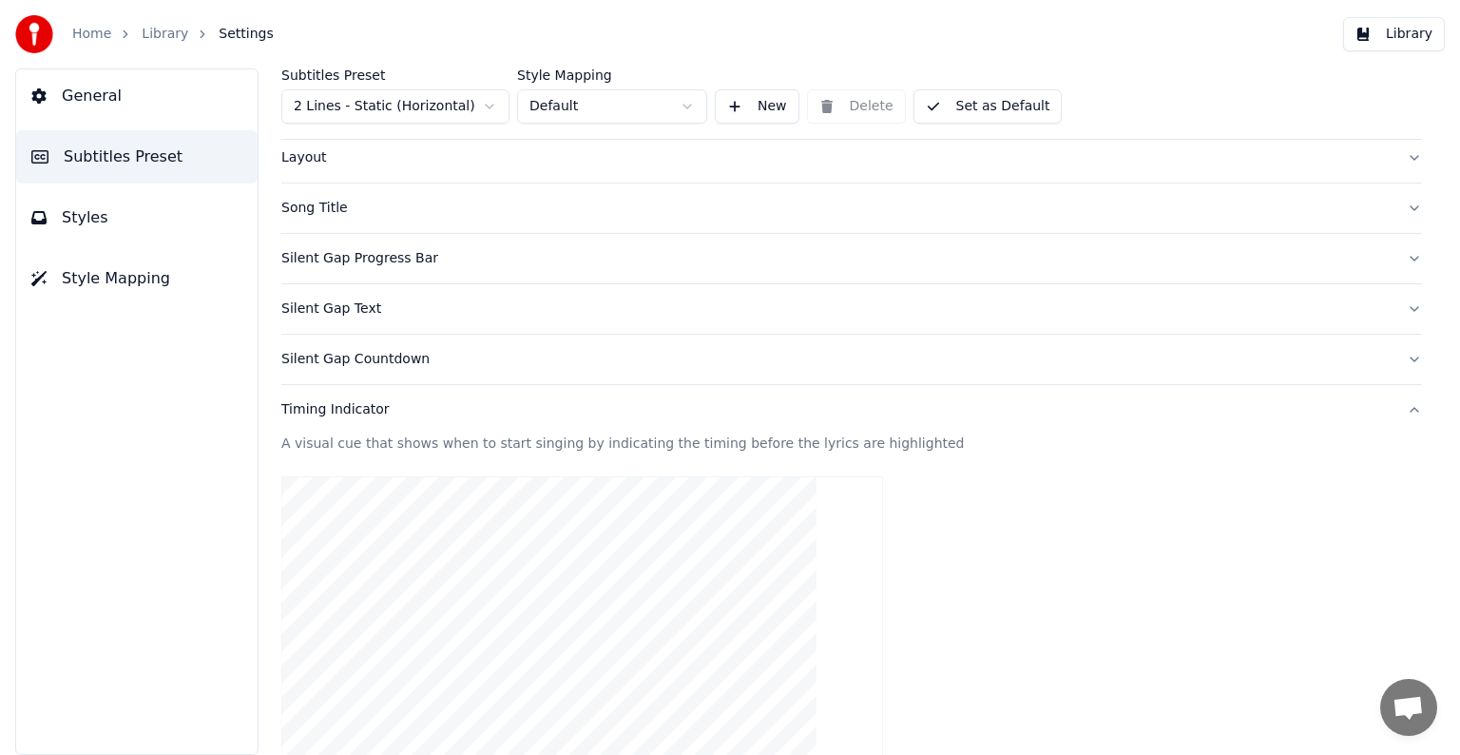
click at [719, 411] on div "Timing Indicator" at bounding box center [836, 409] width 1110 height 19
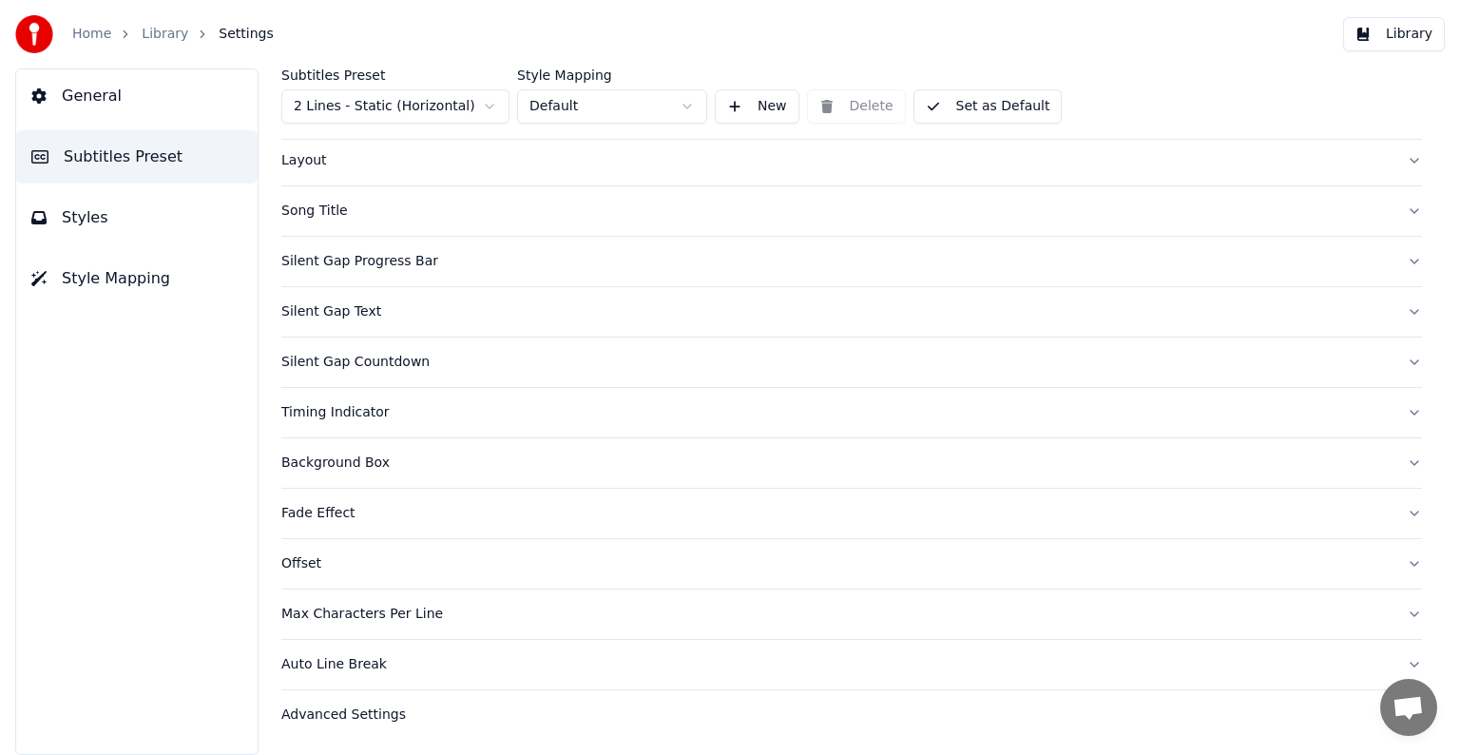
scroll to position [89, 0]
click at [364, 715] on div "Advanced Settings" at bounding box center [836, 717] width 1110 height 19
click at [357, 421] on div "Timing Indicator" at bounding box center [836, 415] width 1110 height 19
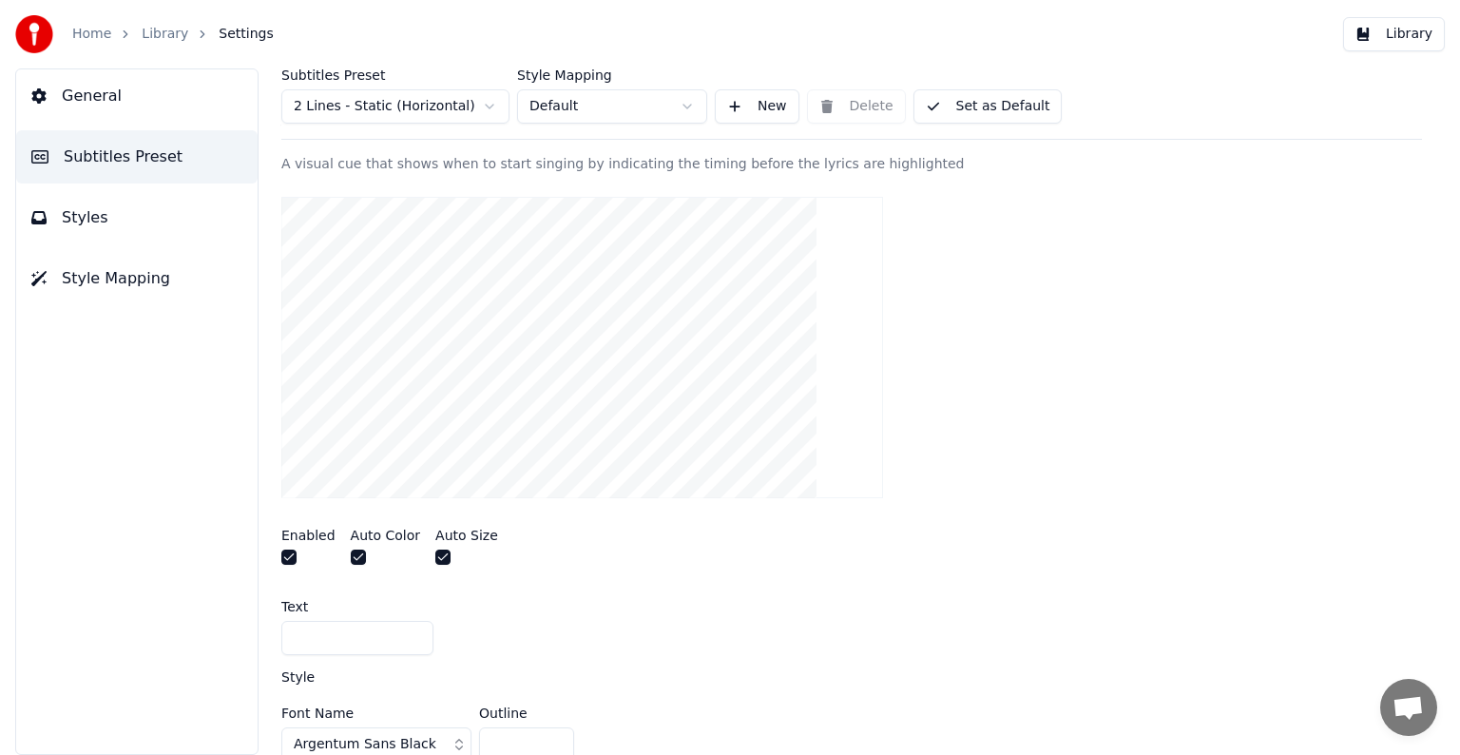
scroll to position [565, 0]
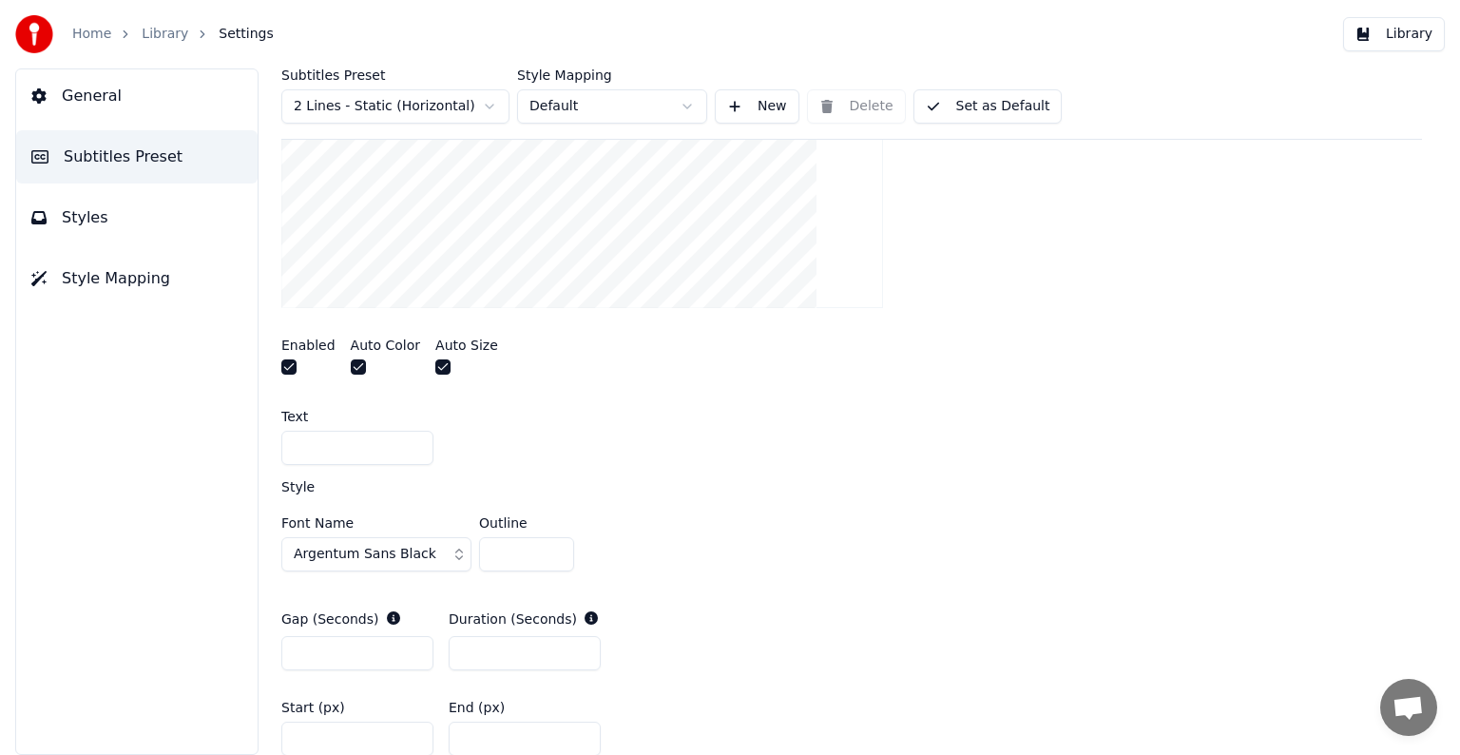
click at [342, 447] on input "text" at bounding box center [357, 448] width 152 height 34
paste input "*"
type input "*"
drag, startPoint x: 343, startPoint y: 445, endPoint x: 255, endPoint y: 451, distance: 88.6
click at [255, 451] on div "Subtitles Preset 2 Lines - Static (Horizontal) Style Mapping Default New Delete…" at bounding box center [851, 411] width 1217 height 686
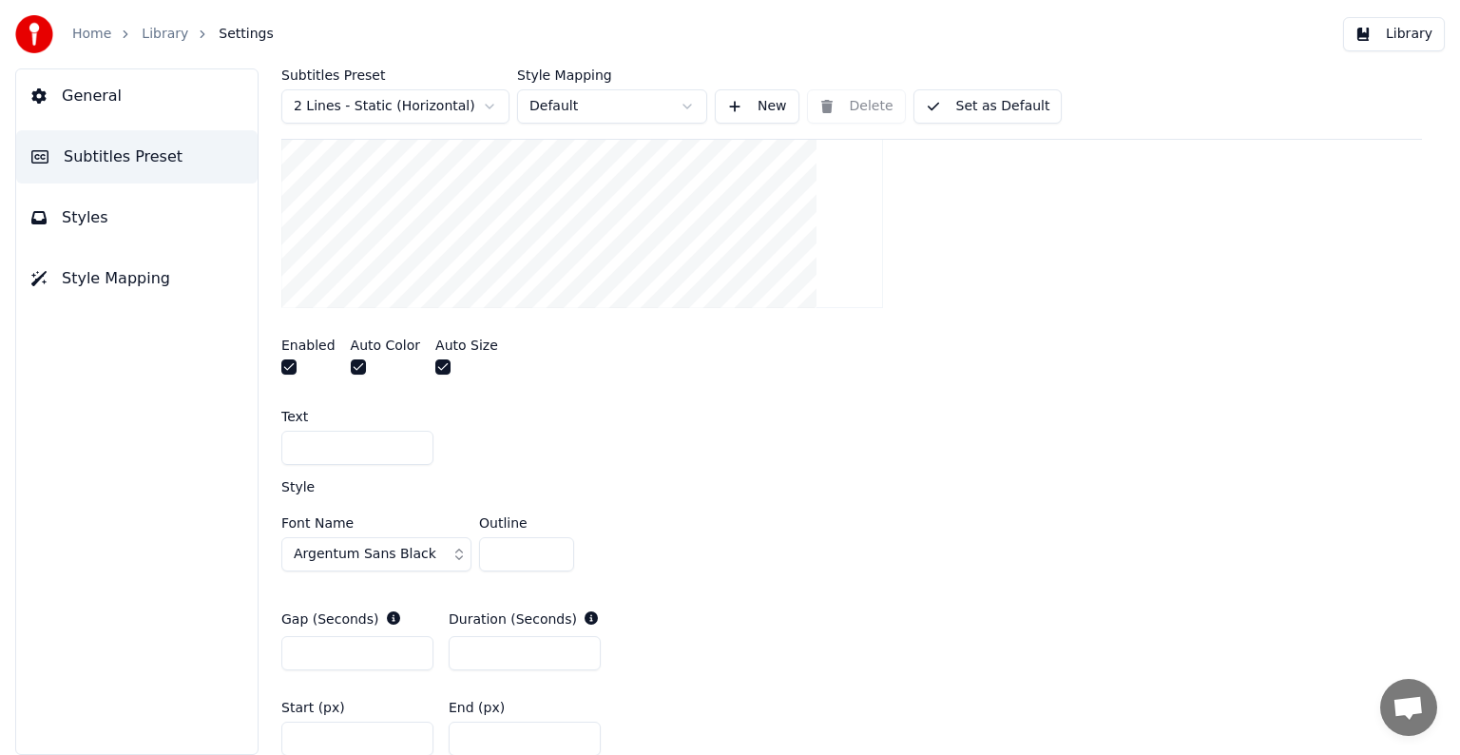
paste input "*"
type input "*"
click at [338, 451] on input "text" at bounding box center [357, 448] width 152 height 34
paste input "*"
type input "*"
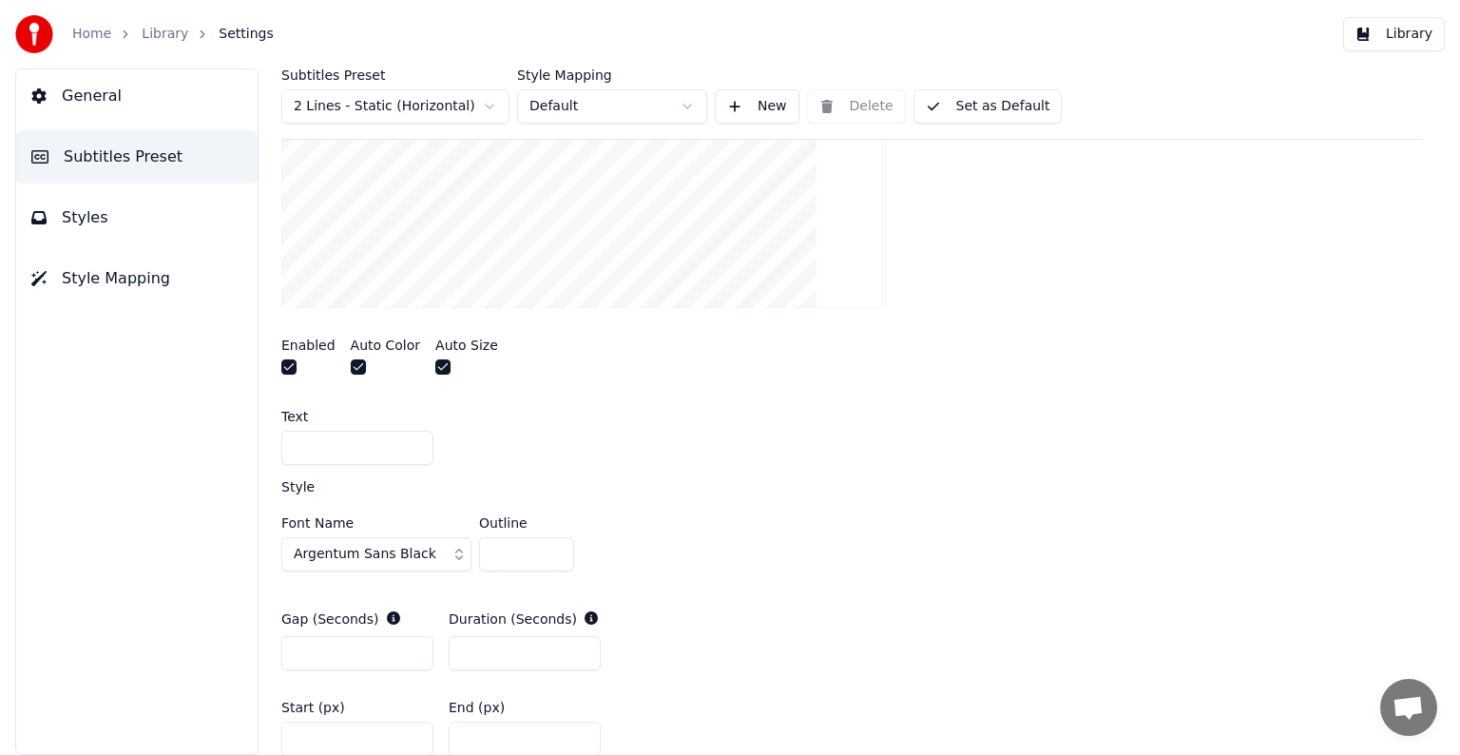
paste input "*"
type input "*"
click at [319, 449] on input "text" at bounding box center [357, 448] width 152 height 34
paste input "*"
type input "*"
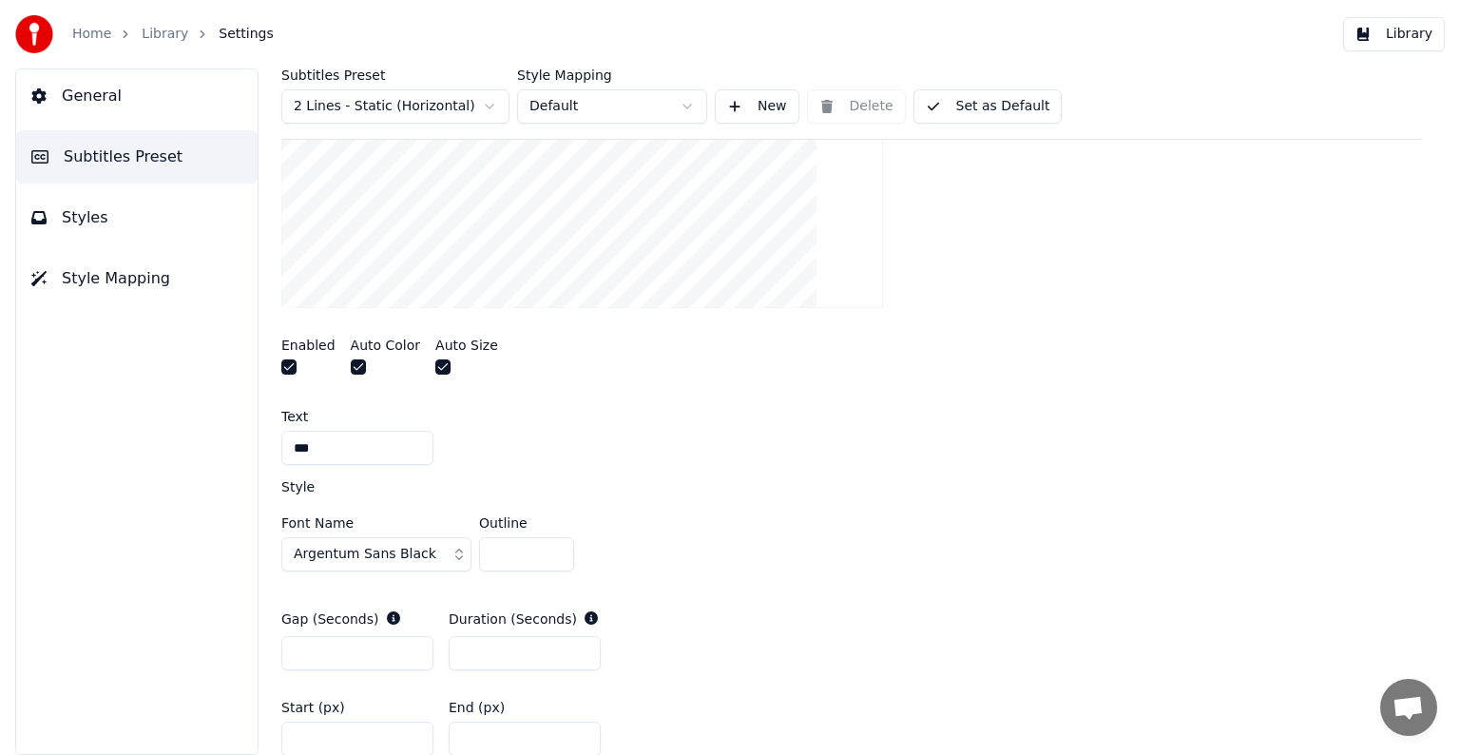
type input "*"
click at [315, 448] on input "text" at bounding box center [357, 448] width 152 height 34
paste input "*"
type input "*"
click at [357, 444] on input "text" at bounding box center [357, 448] width 152 height 34
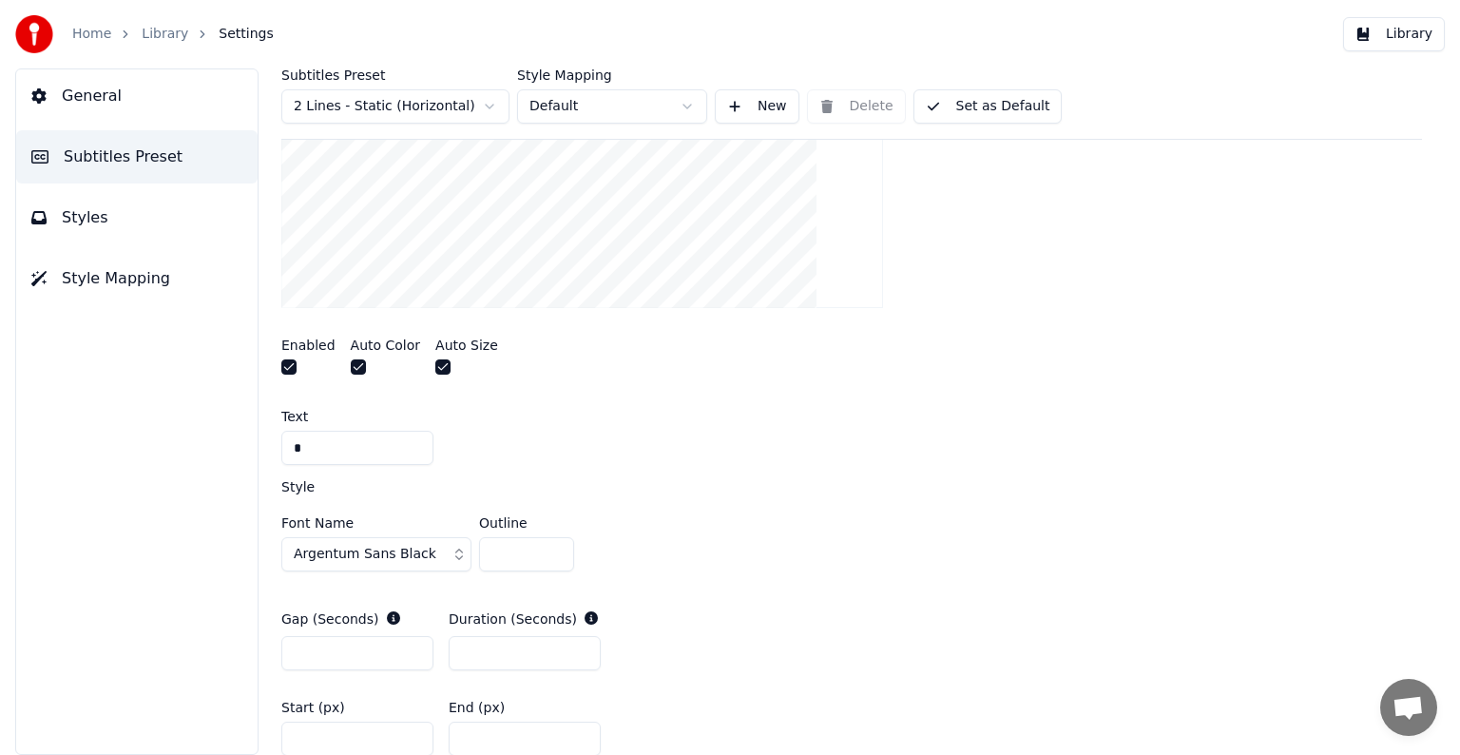
paste input "*"
click at [1053, 369] on div "Enabled Auto Color Auto Size" at bounding box center [851, 358] width 1141 height 71
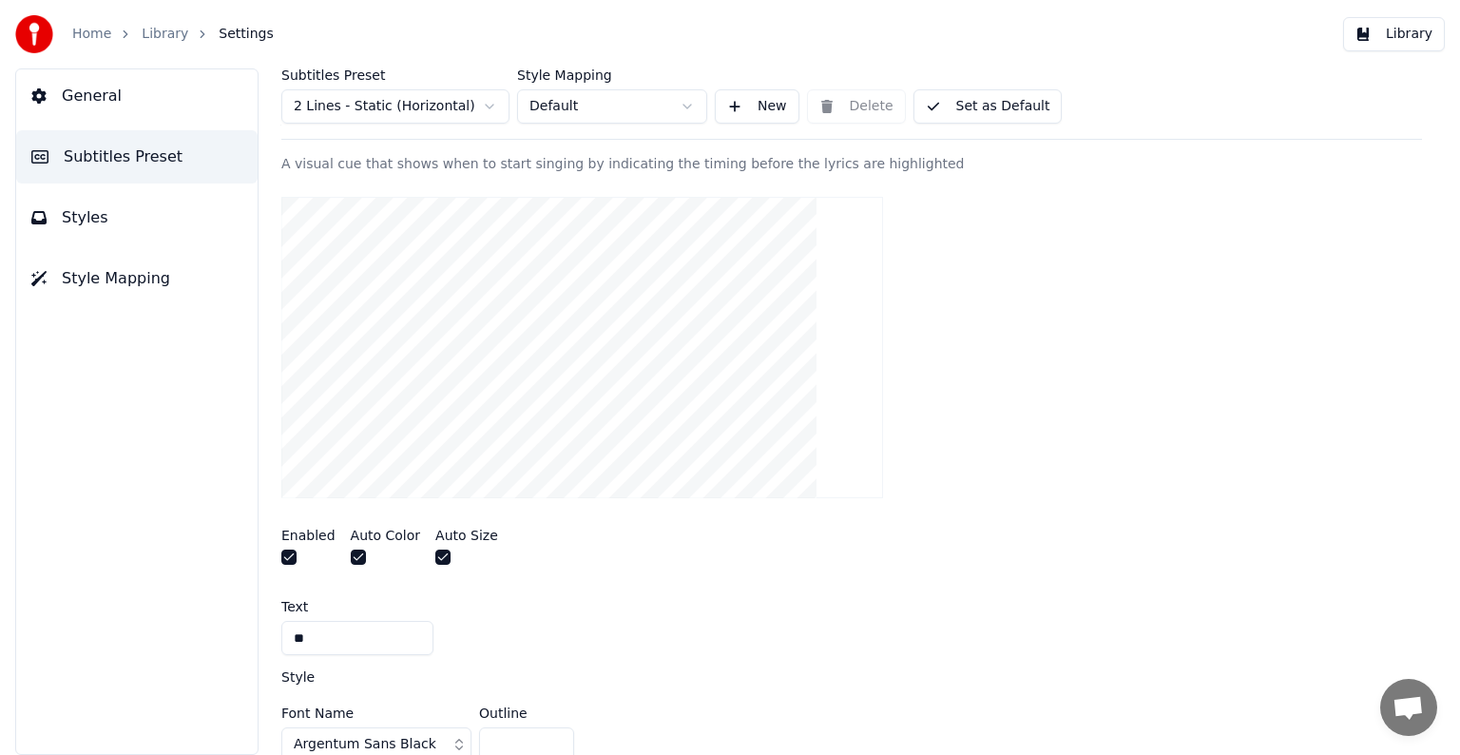
click at [393, 632] on input "*" at bounding box center [357, 638] width 152 height 34
paste input "*"
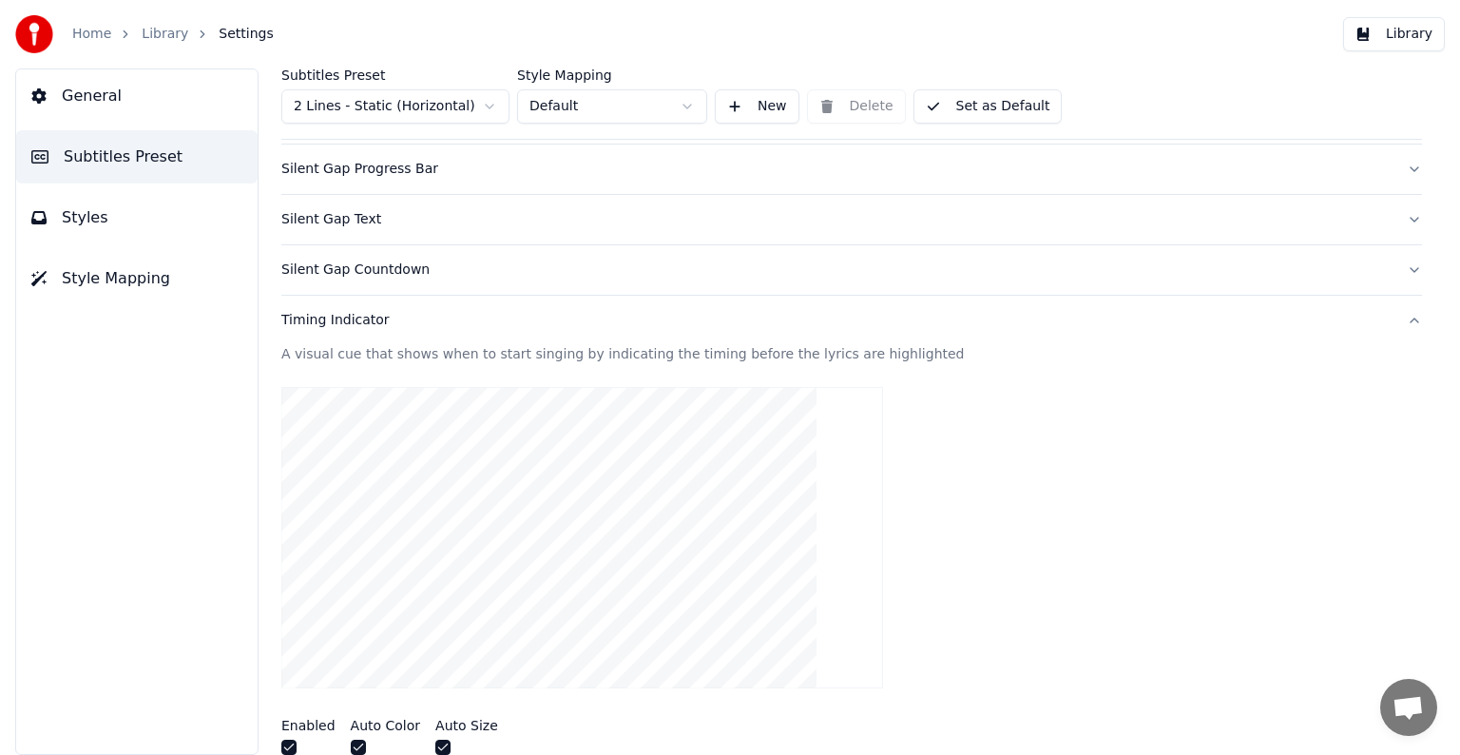
scroll to position [89, 0]
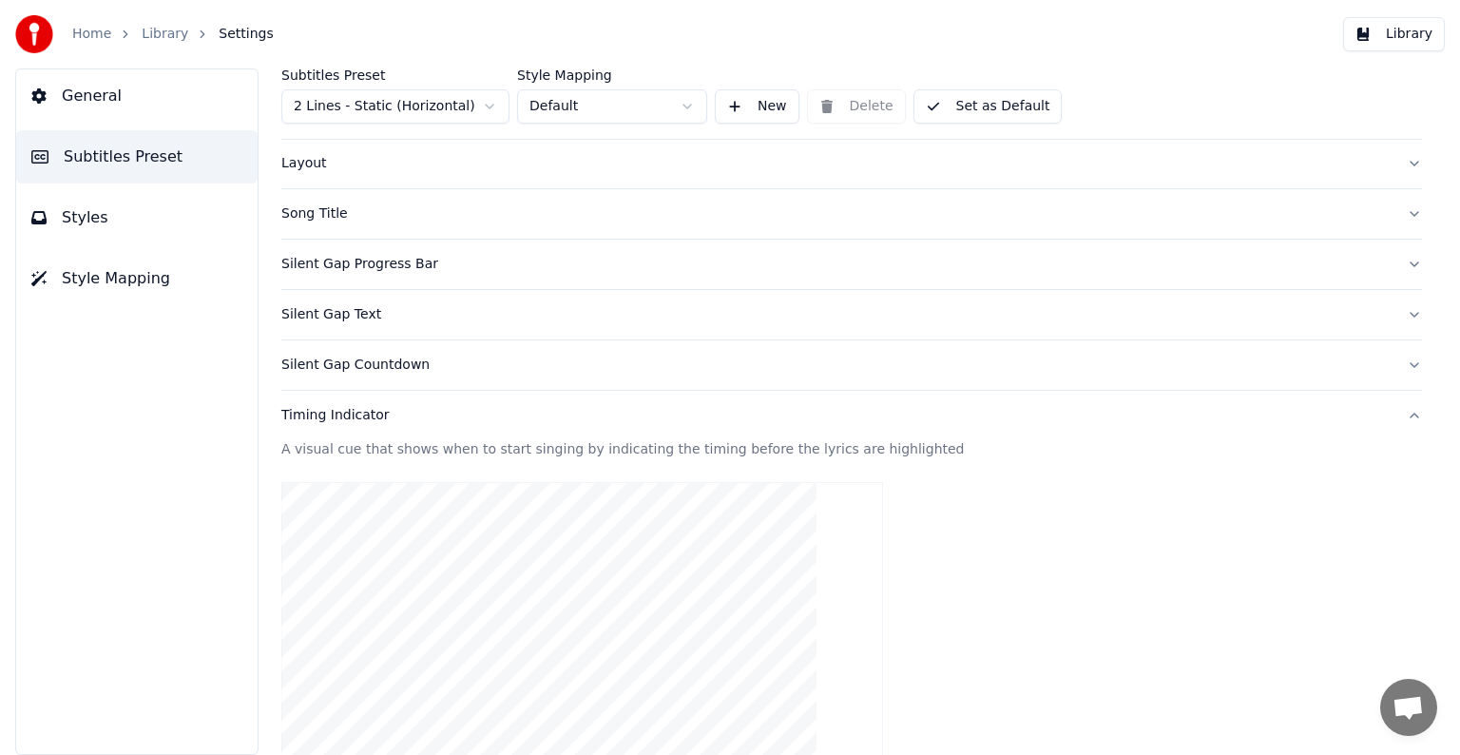
type input "**"
click at [345, 416] on div "Timing Indicator" at bounding box center [836, 415] width 1110 height 19
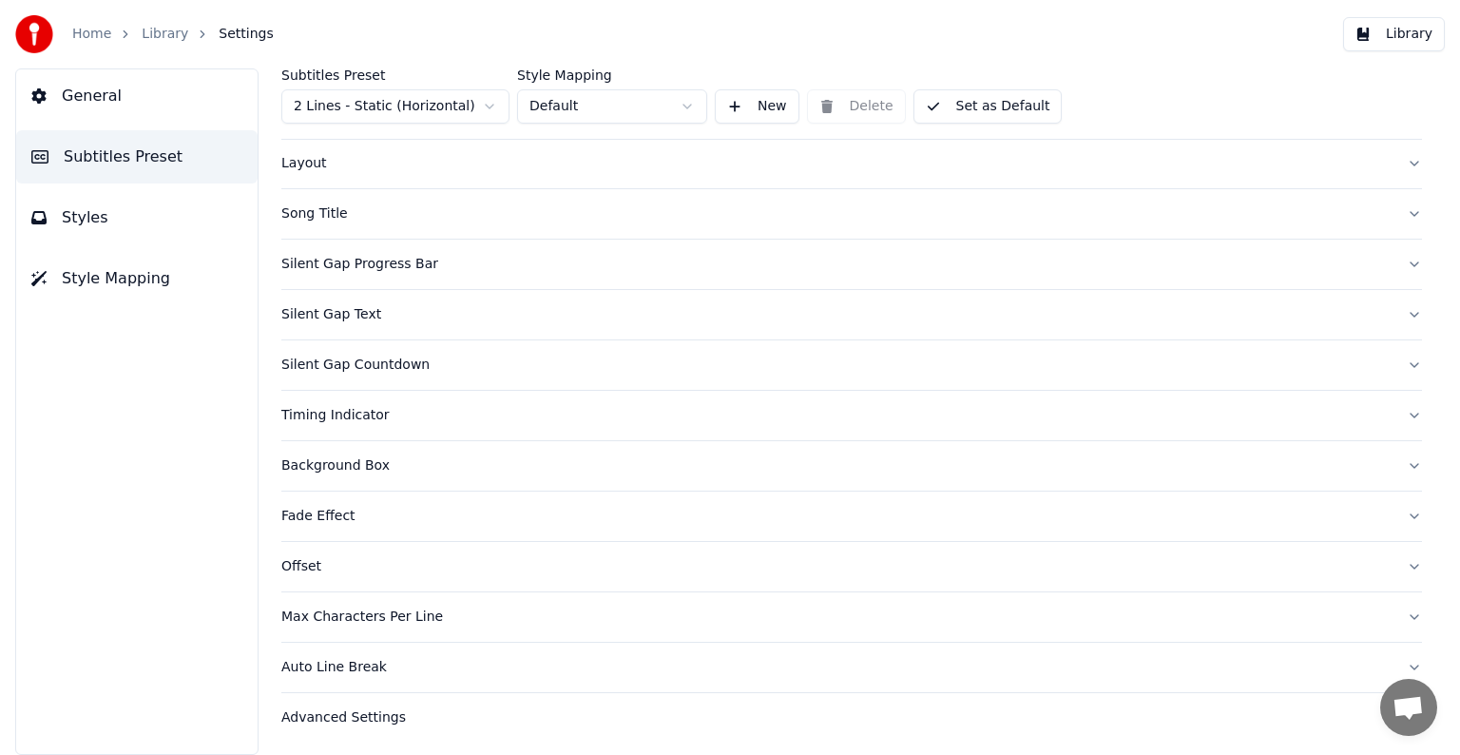
click at [315, 511] on div "Fade Effect" at bounding box center [836, 516] width 1110 height 19
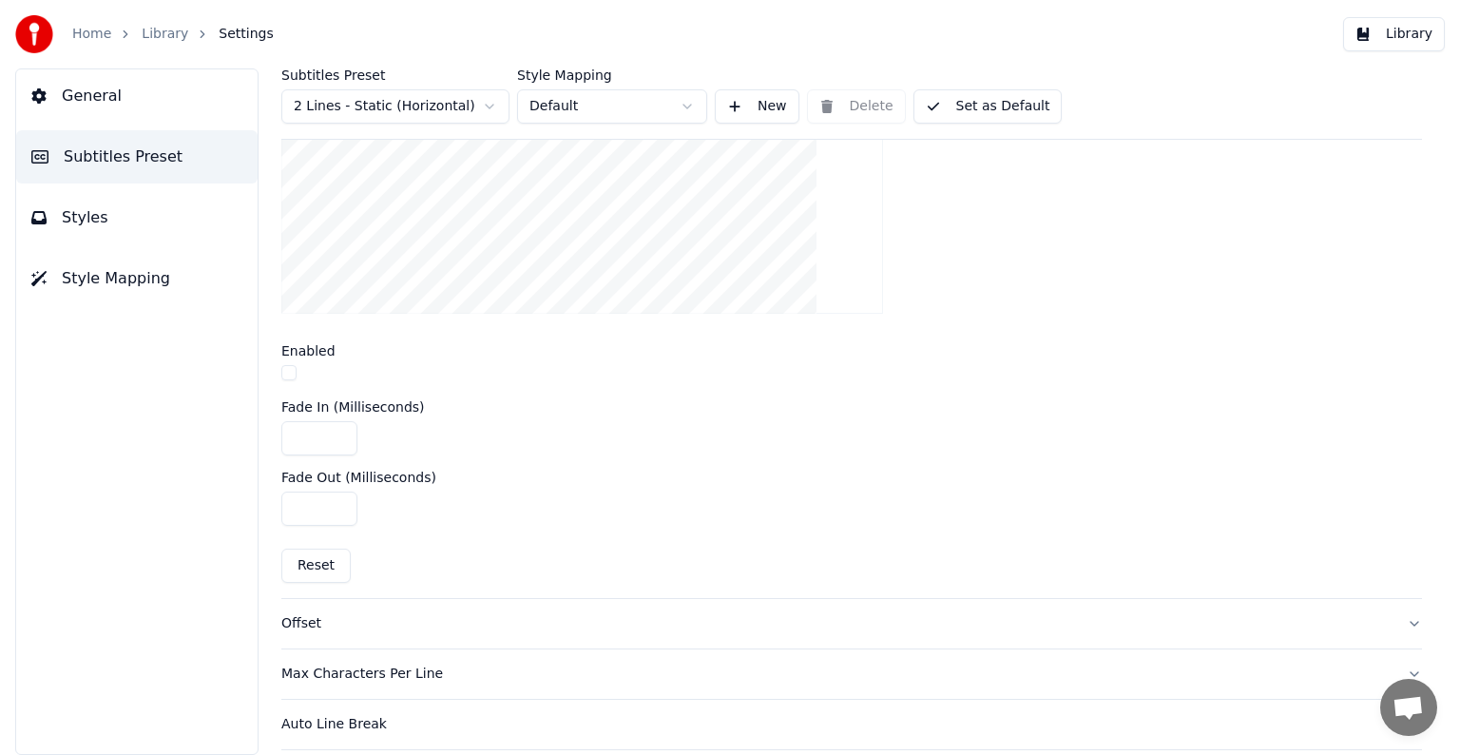
scroll to position [184, 0]
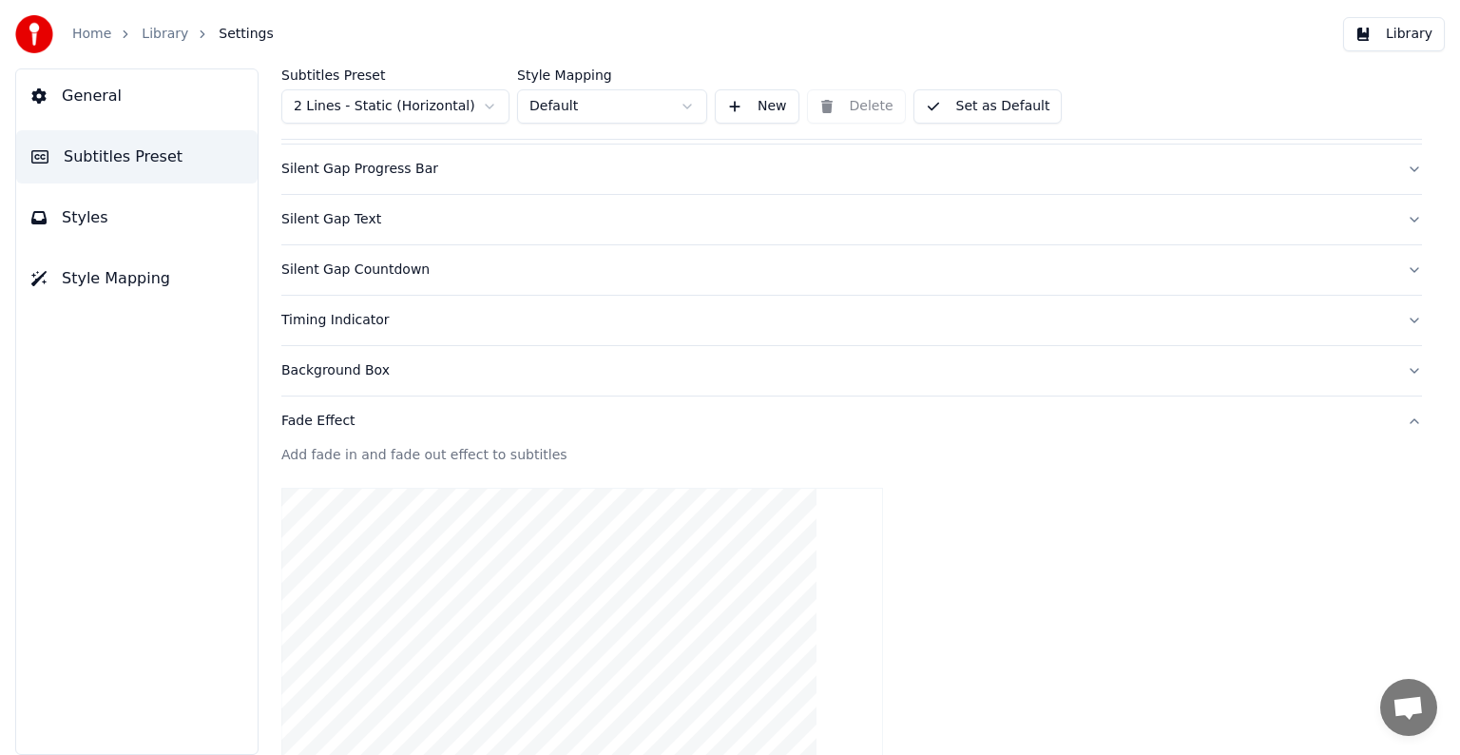
click at [328, 418] on div "Fade Effect" at bounding box center [836, 421] width 1110 height 19
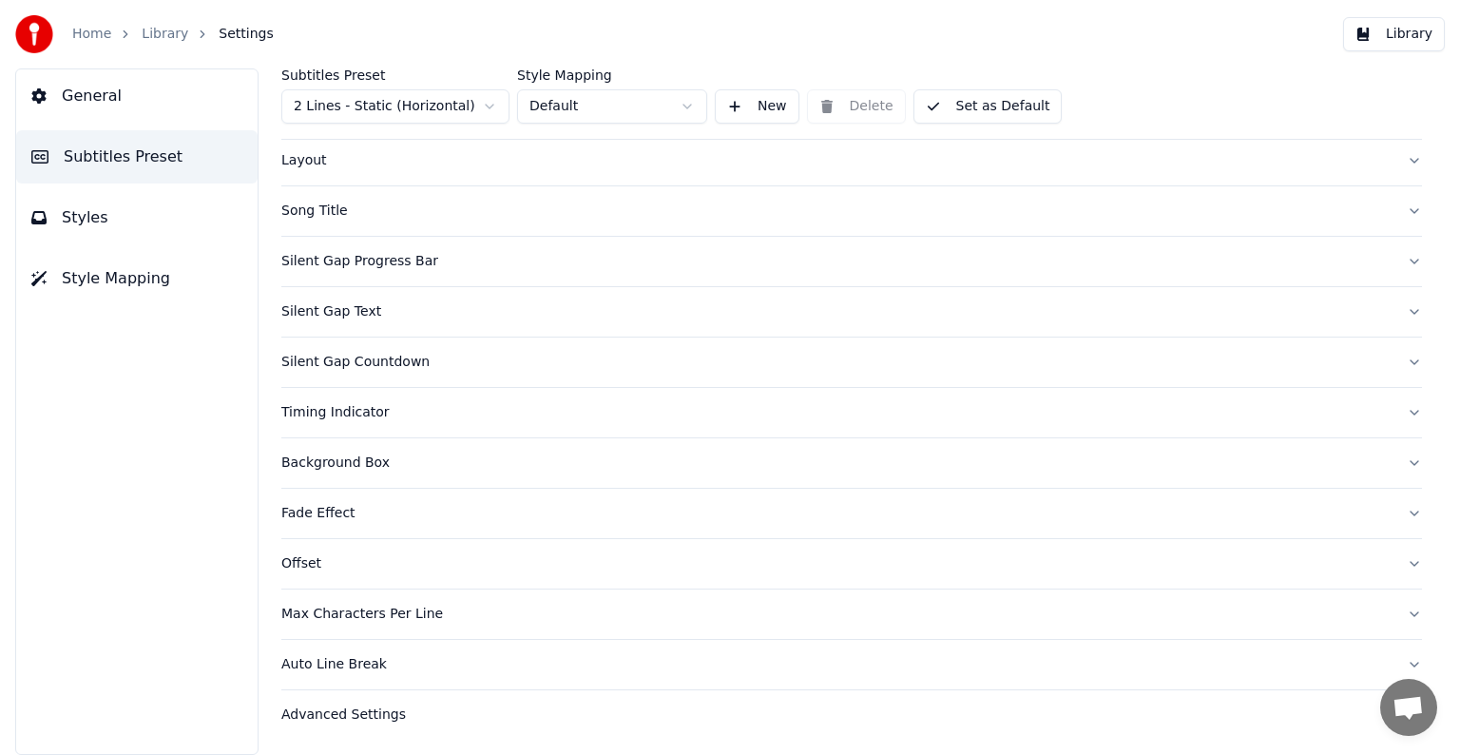
scroll to position [89, 0]
click at [347, 418] on div "Timing Indicator" at bounding box center [836, 415] width 1110 height 19
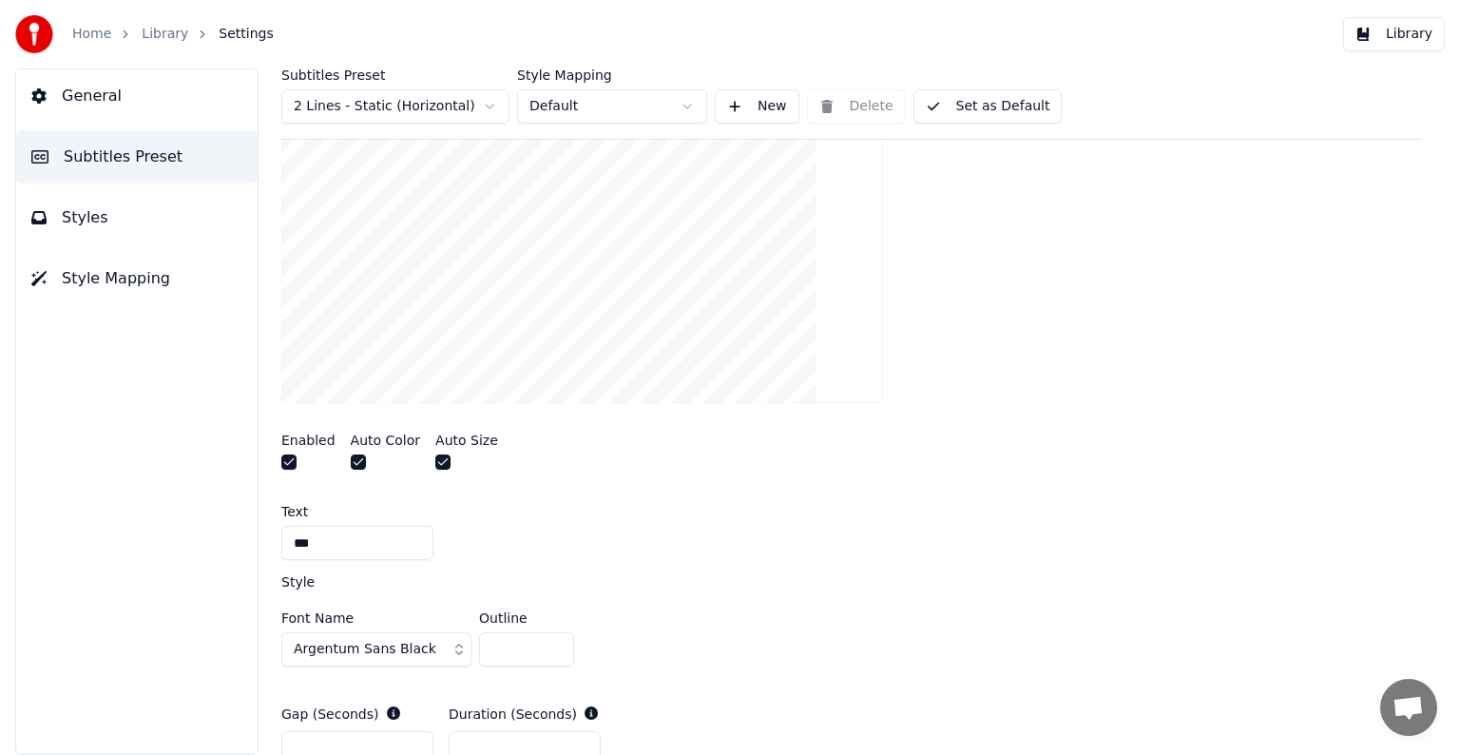
scroll to position [660, 0]
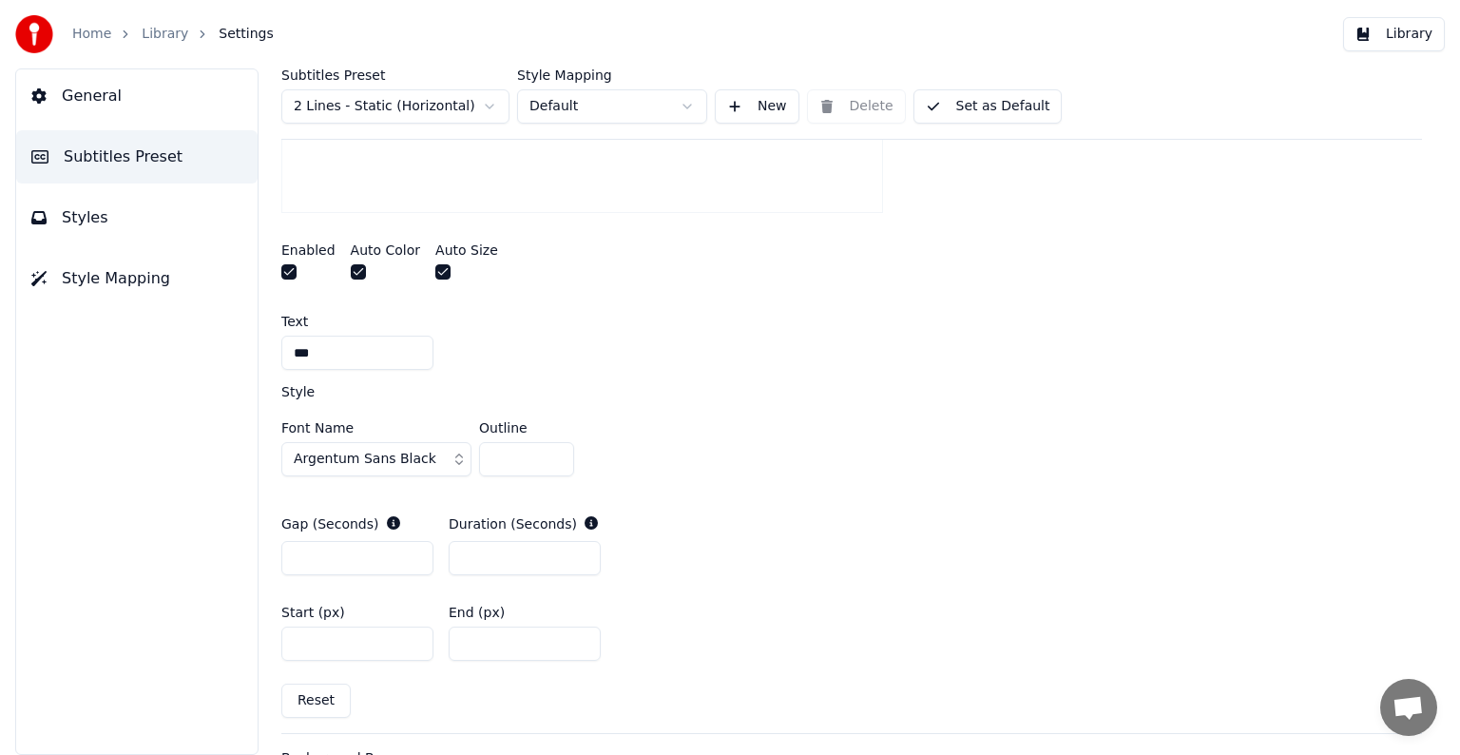
type input "*"
click at [559, 464] on input "*" at bounding box center [526, 459] width 95 height 34
click at [579, 561] on input "*" at bounding box center [525, 558] width 152 height 34
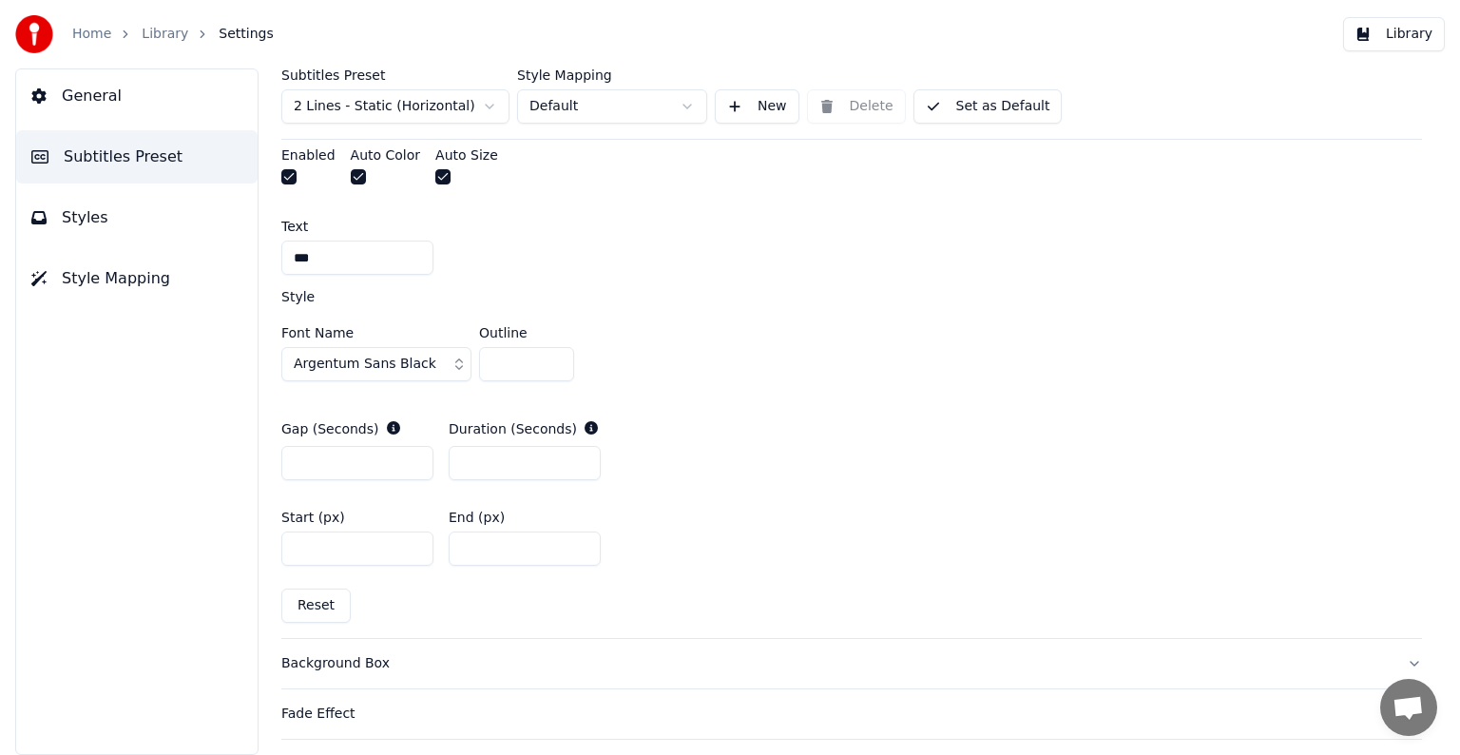
scroll to position [850, 0]
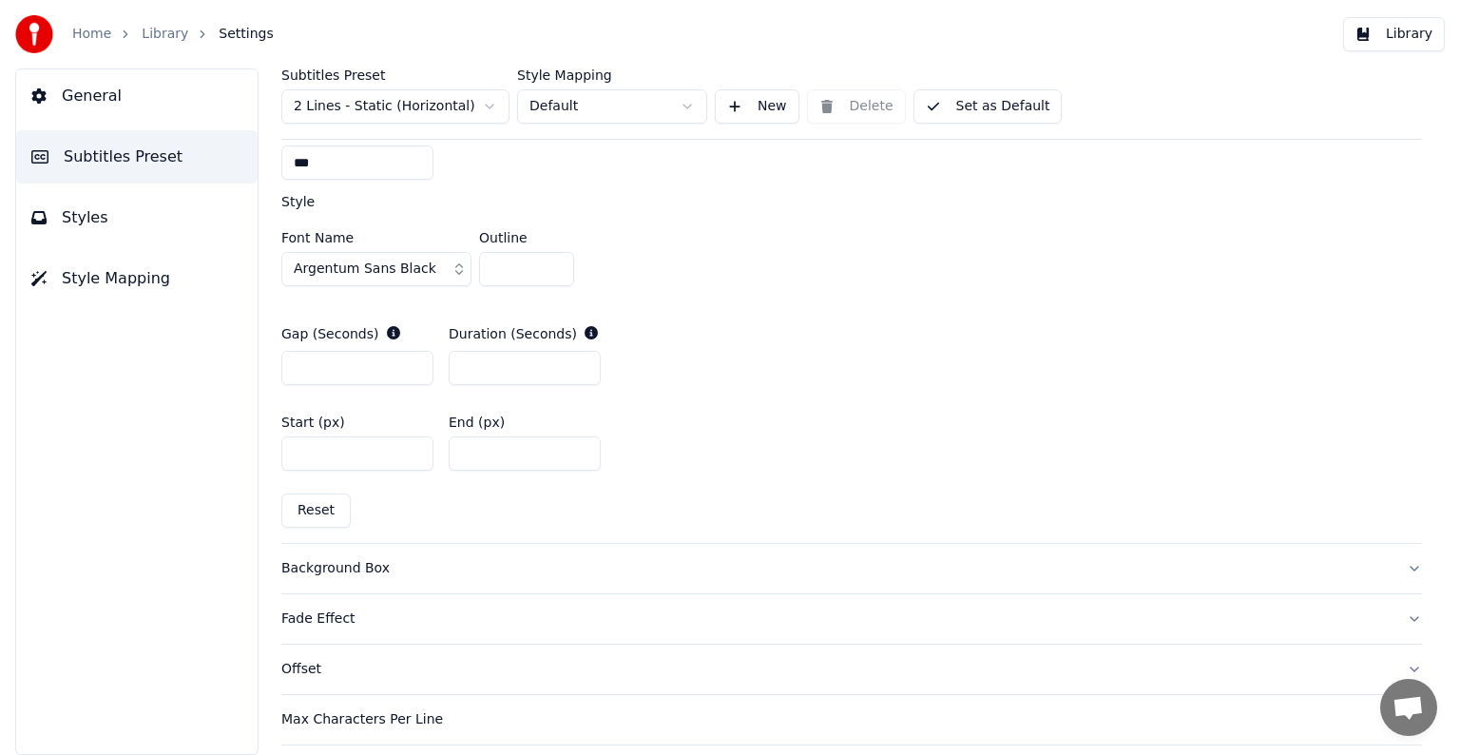
type input "*"
click at [582, 363] on input "*" at bounding box center [525, 368] width 152 height 34
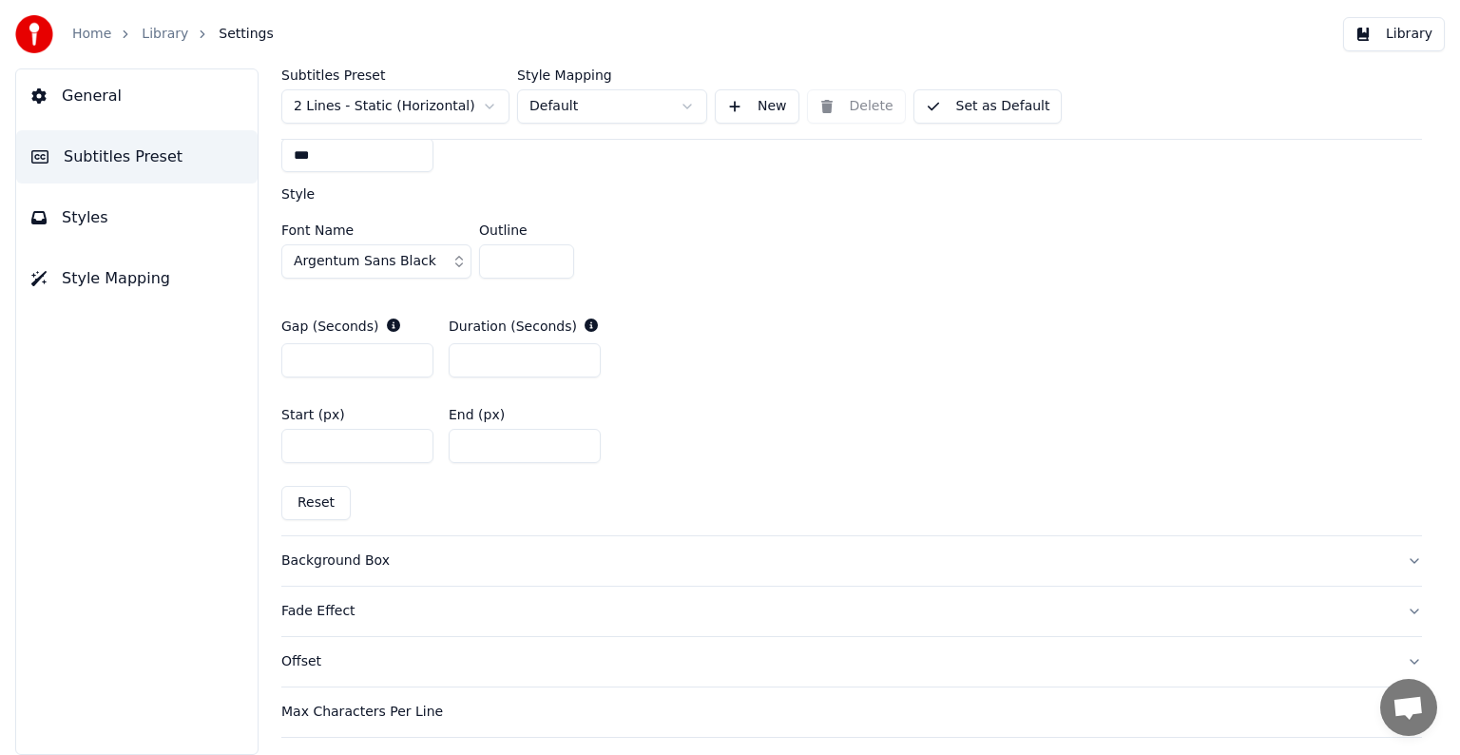
scroll to position [572, 0]
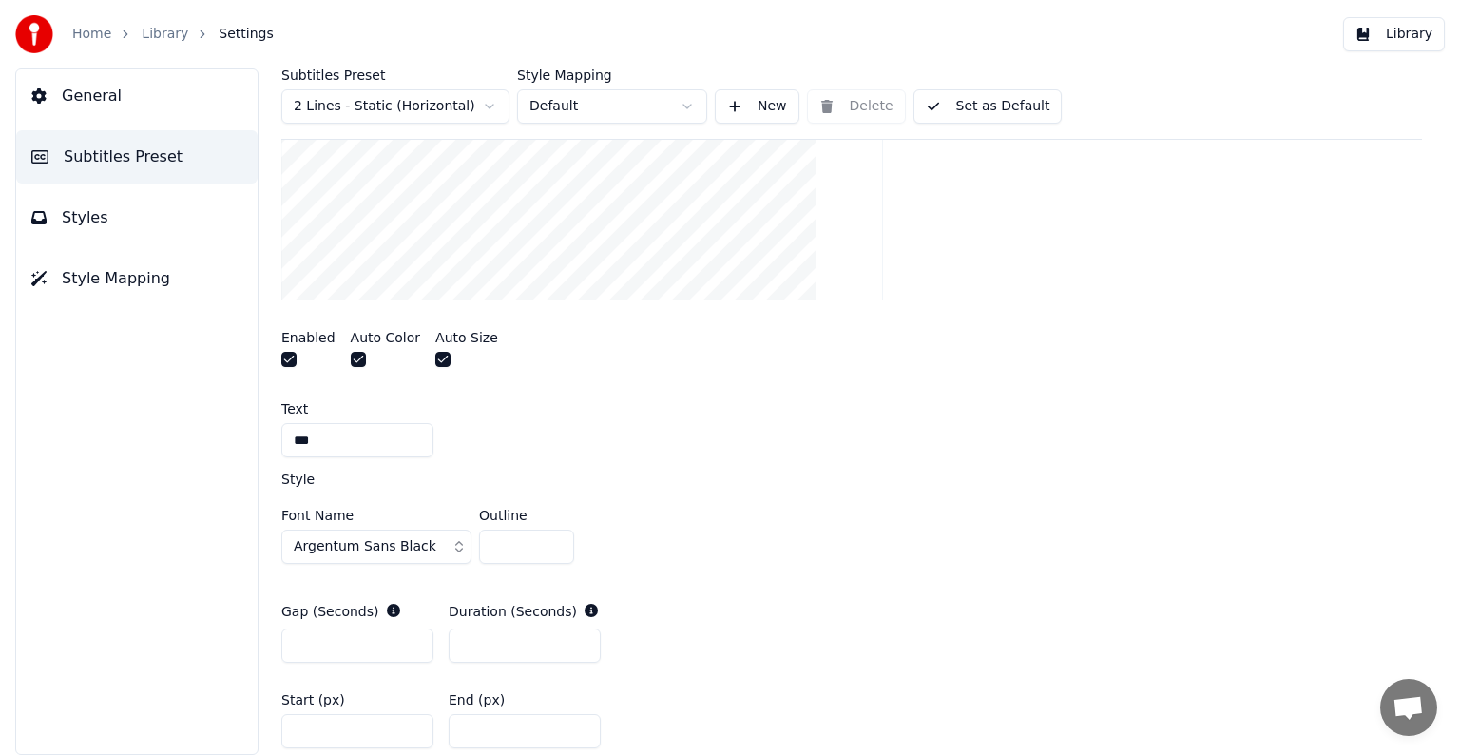
click at [361, 430] on input "**" at bounding box center [357, 440] width 152 height 34
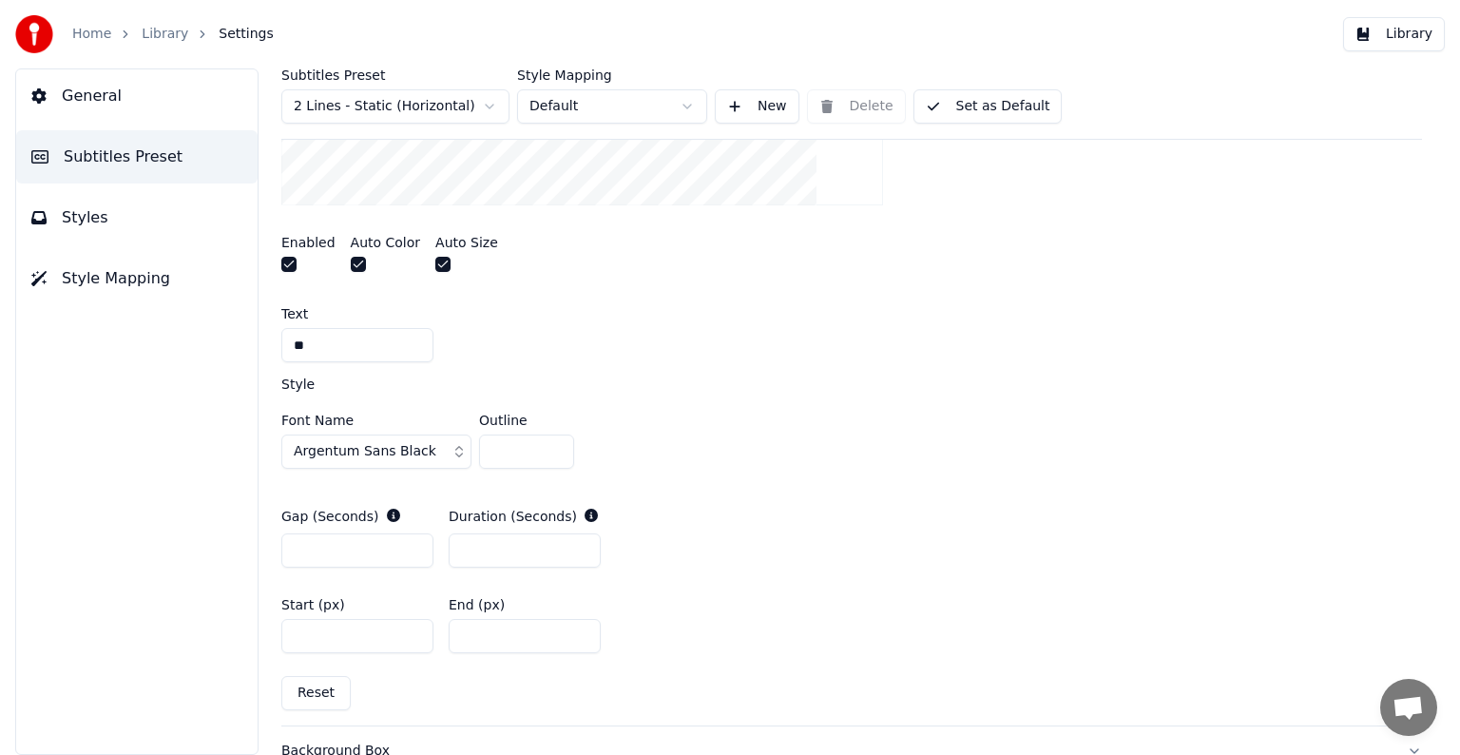
type input "*"
click at [415, 544] on input "*" at bounding box center [357, 550] width 152 height 34
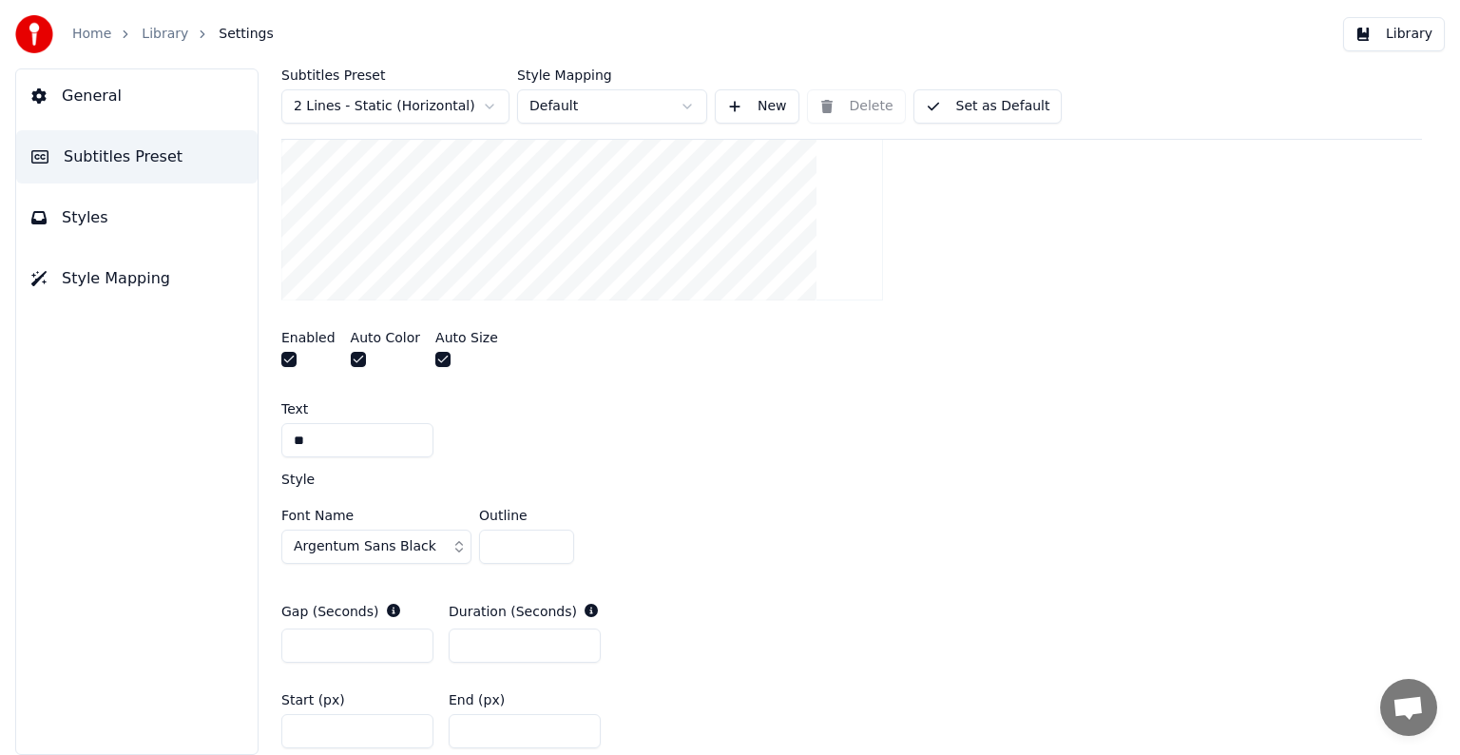
type input "*"
click at [415, 647] on input "*" at bounding box center [357, 645] width 152 height 34
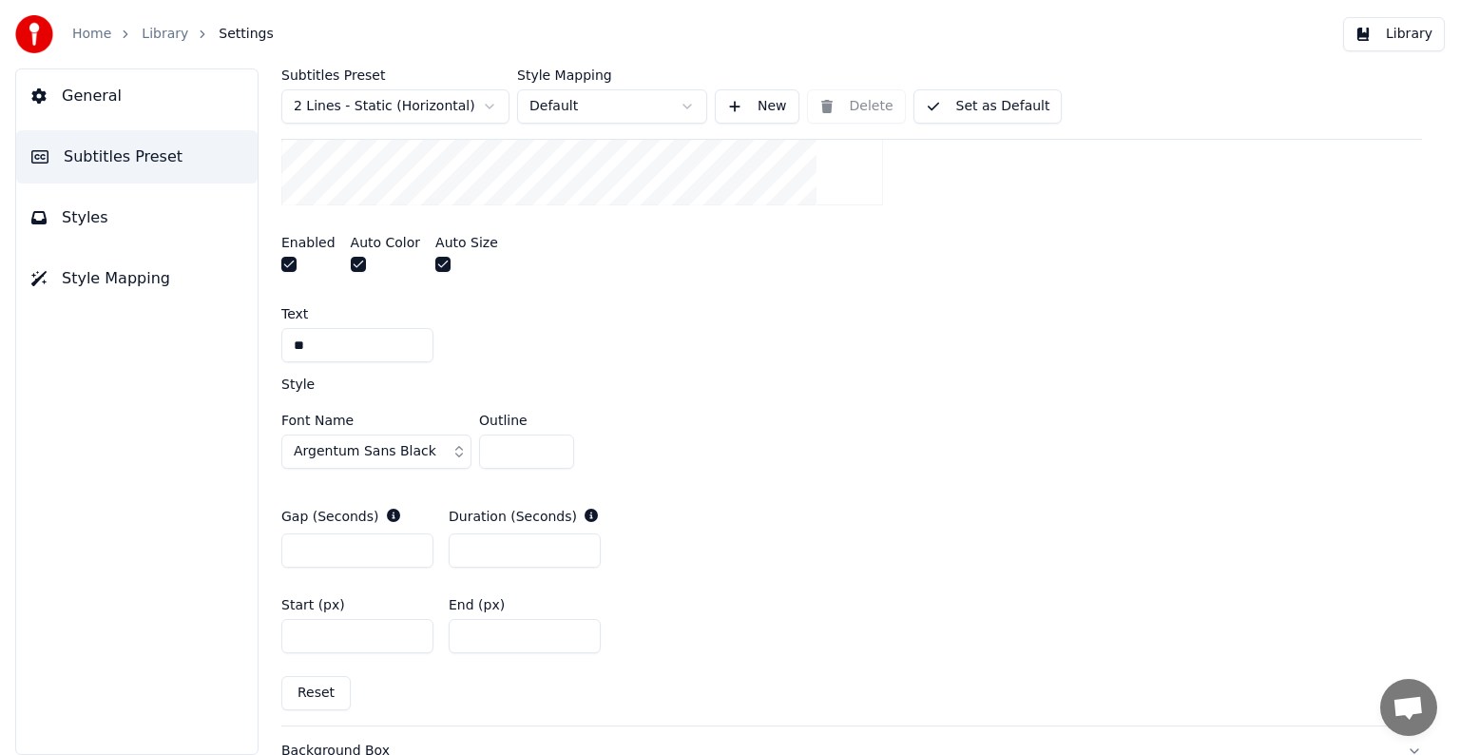
drag, startPoint x: 492, startPoint y: 634, endPoint x: 466, endPoint y: 632, distance: 25.7
click at [466, 632] on input "***" at bounding box center [525, 636] width 152 height 34
click at [780, 595] on div "Start (px) **** End (px) ***" at bounding box center [851, 626] width 1141 height 86
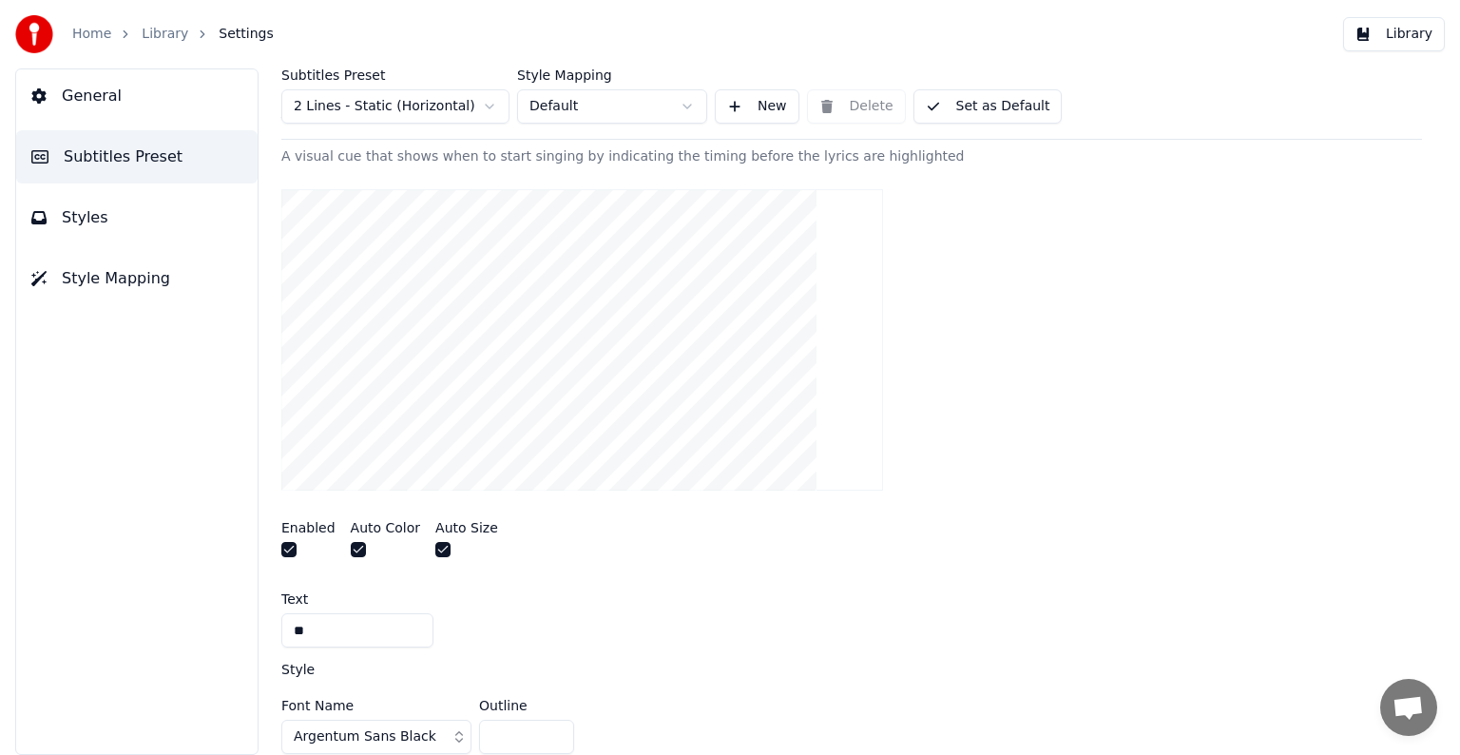
scroll to position [572, 0]
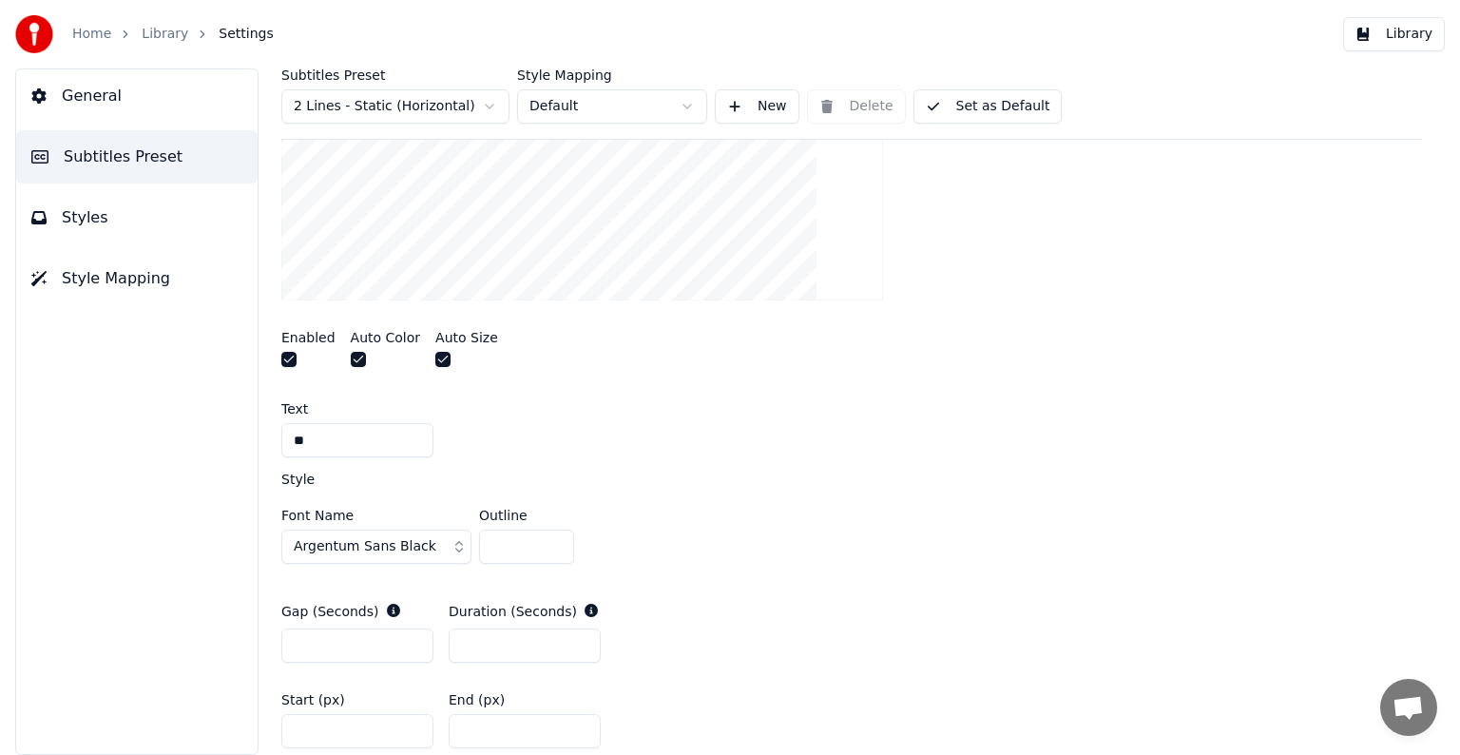
click at [492, 720] on input "***" at bounding box center [525, 731] width 152 height 34
type input "***"
click at [833, 630] on div "Gap (Seconds) * Duration (Seconds) *" at bounding box center [851, 632] width 1141 height 91
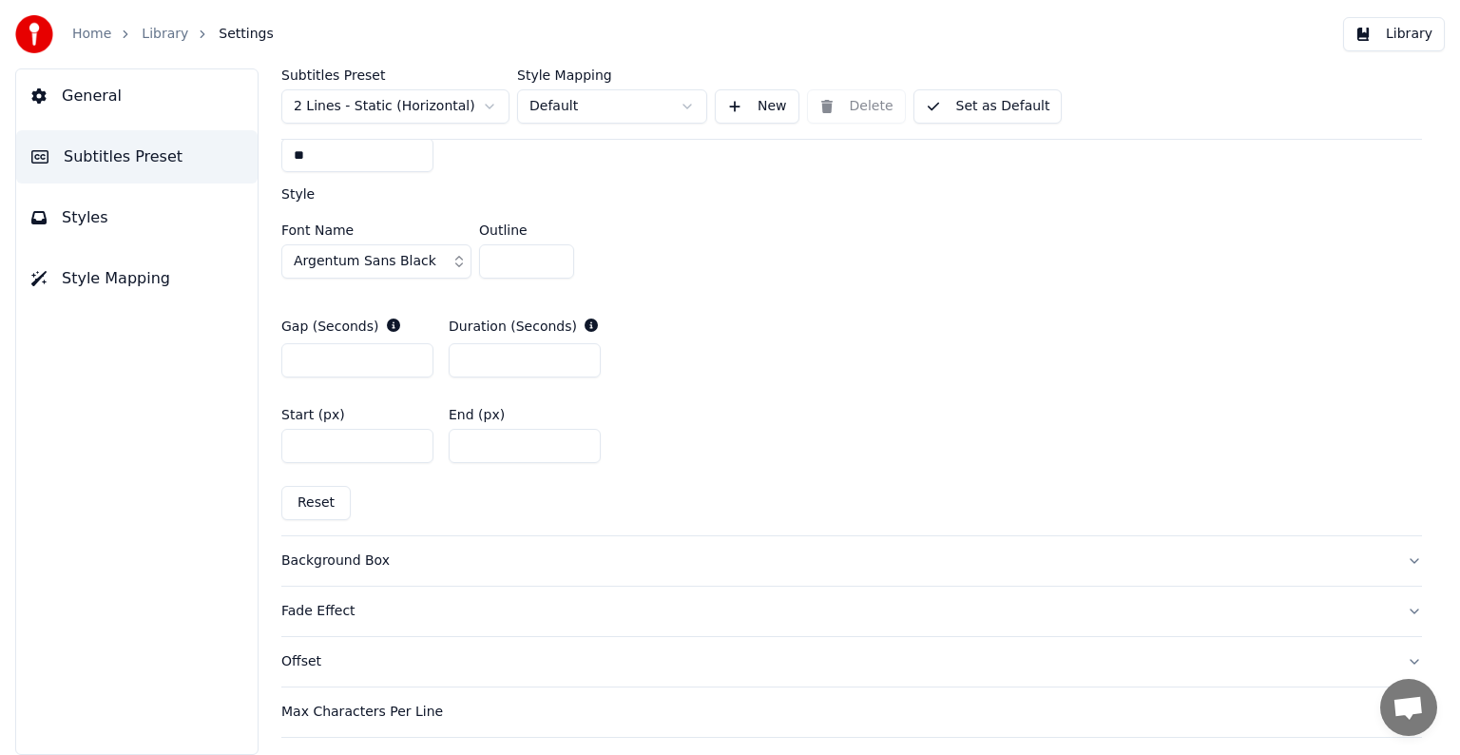
scroll to position [953, 0]
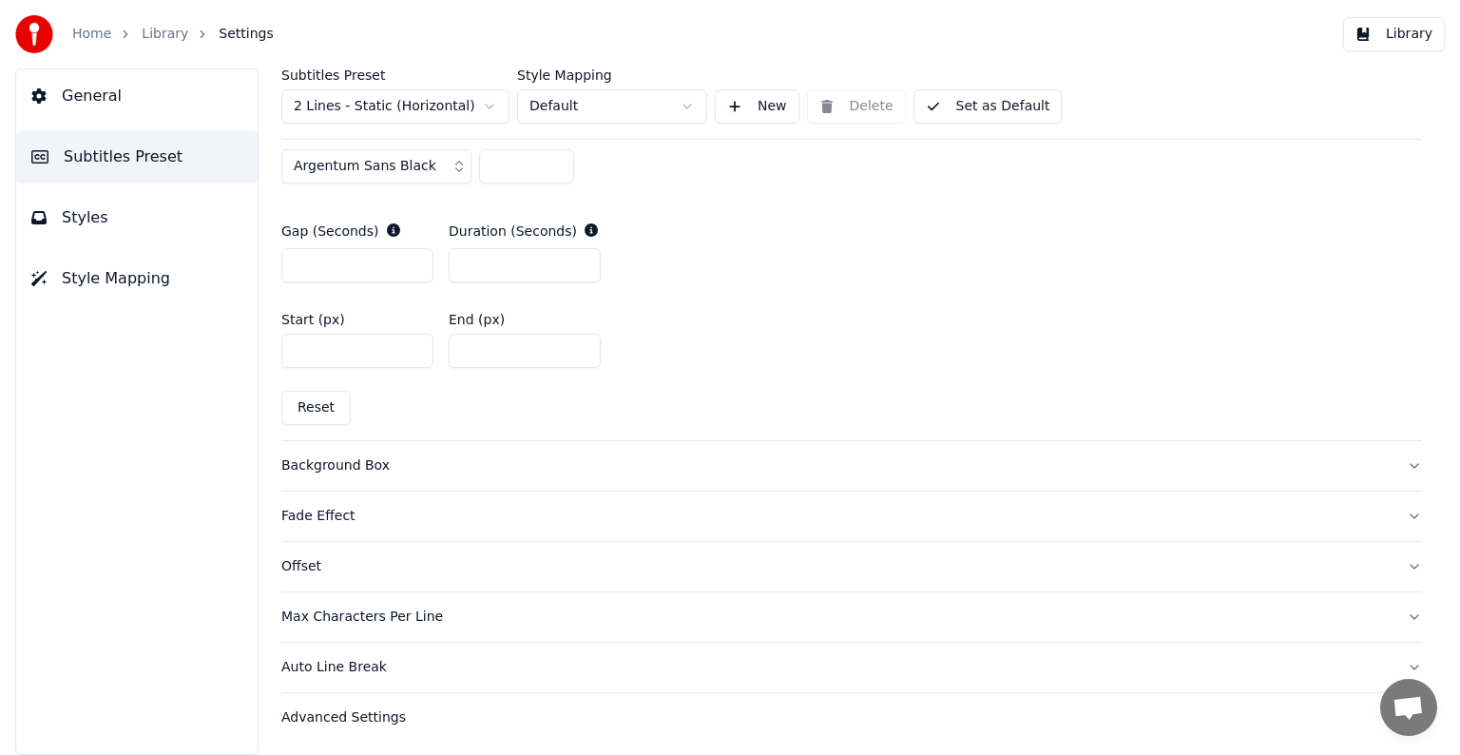
click at [338, 668] on div "Auto Line Break" at bounding box center [836, 667] width 1110 height 19
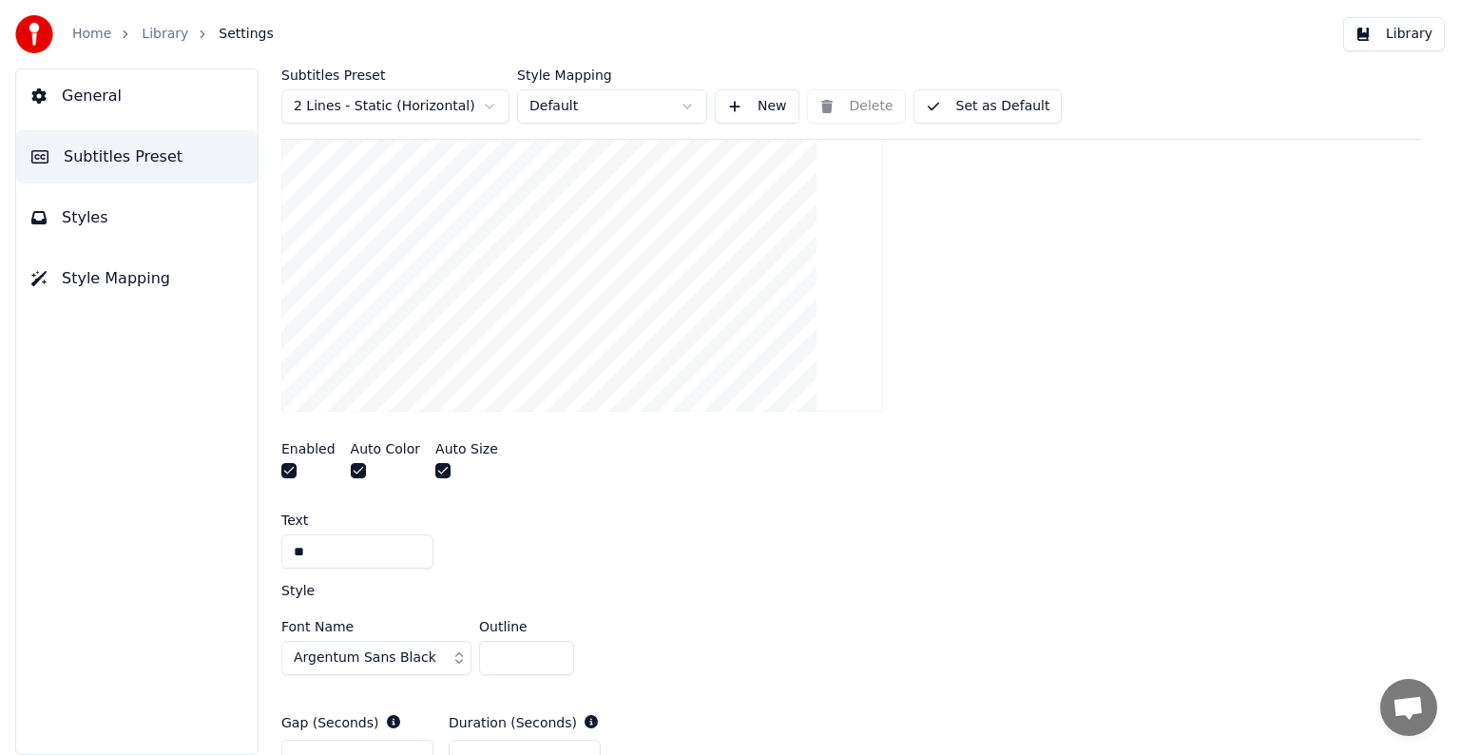
scroll to position [314, 0]
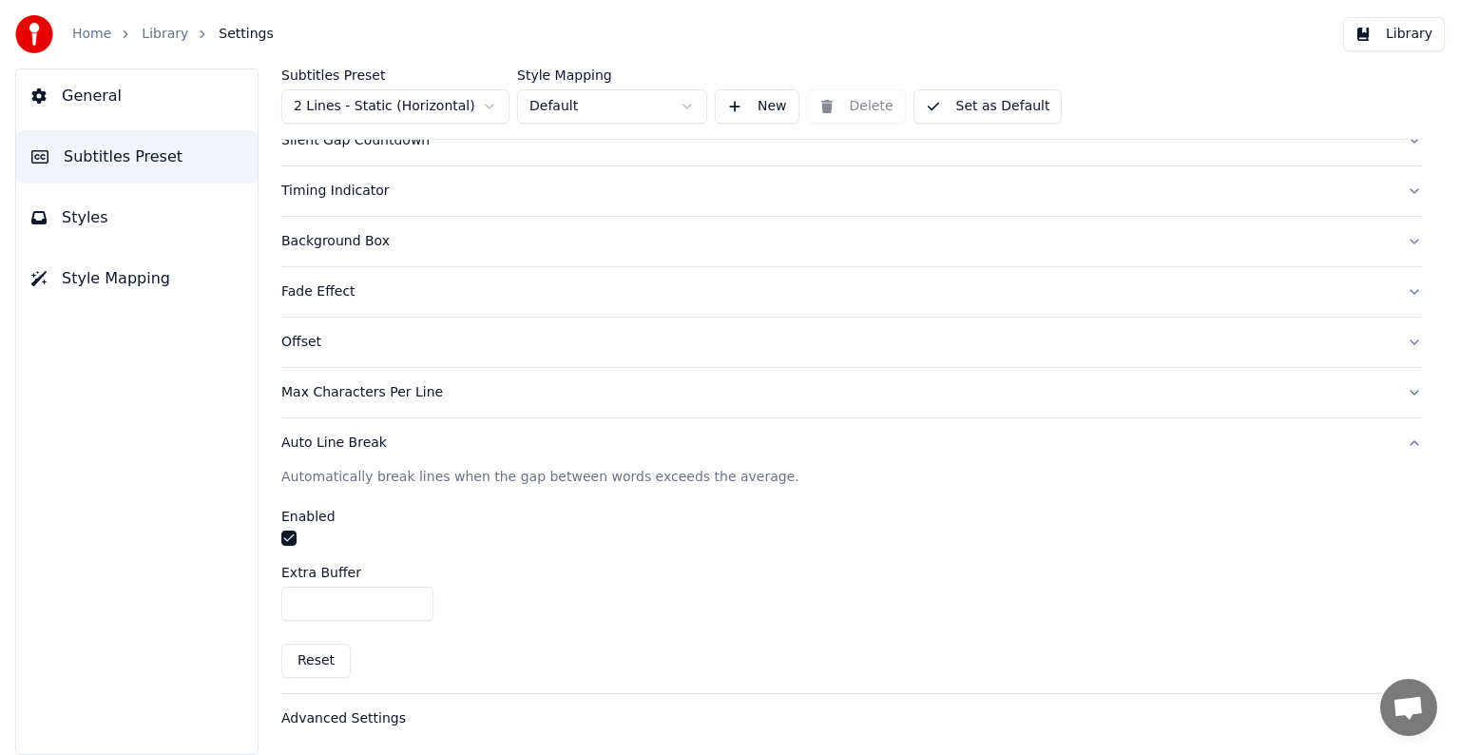
click at [338, 450] on button "Auto Line Break" at bounding box center [851, 442] width 1141 height 49
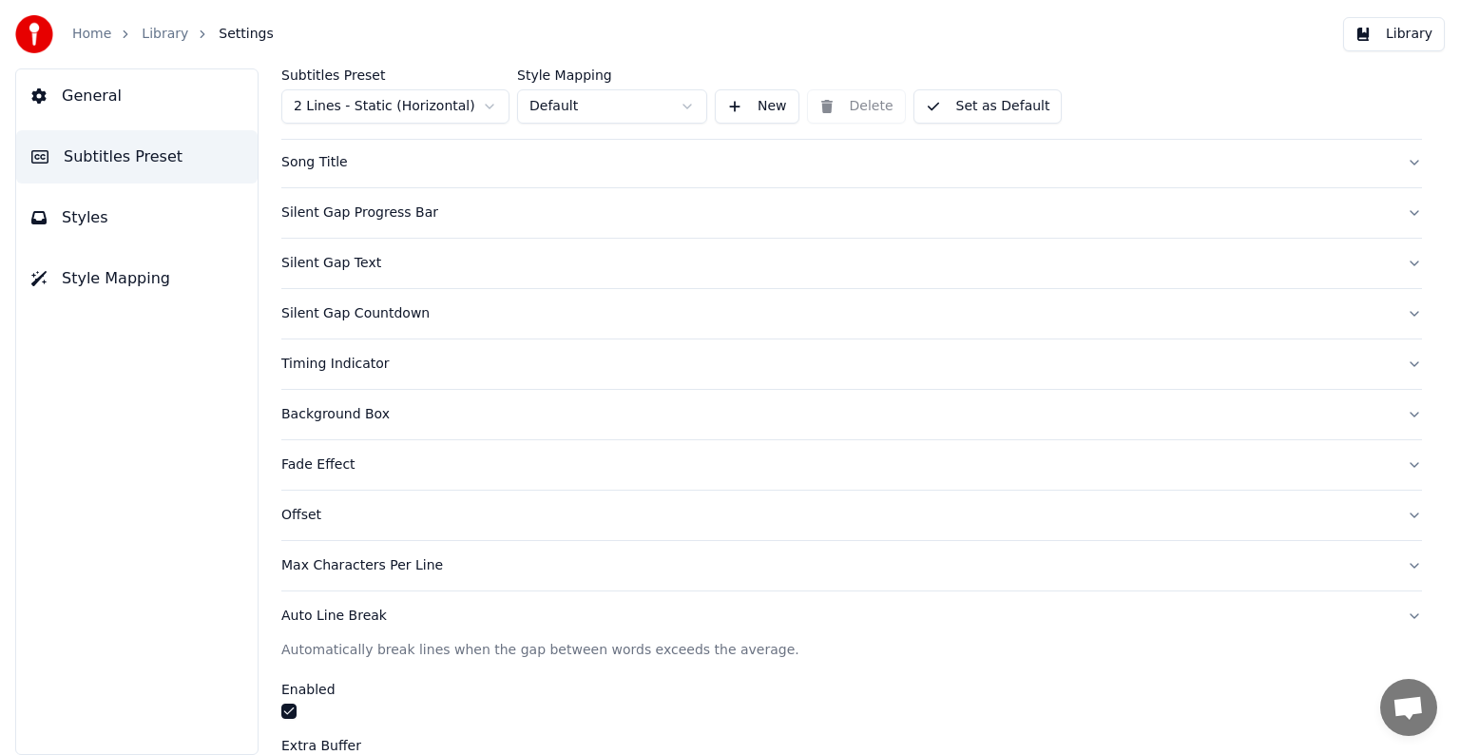
scroll to position [89, 0]
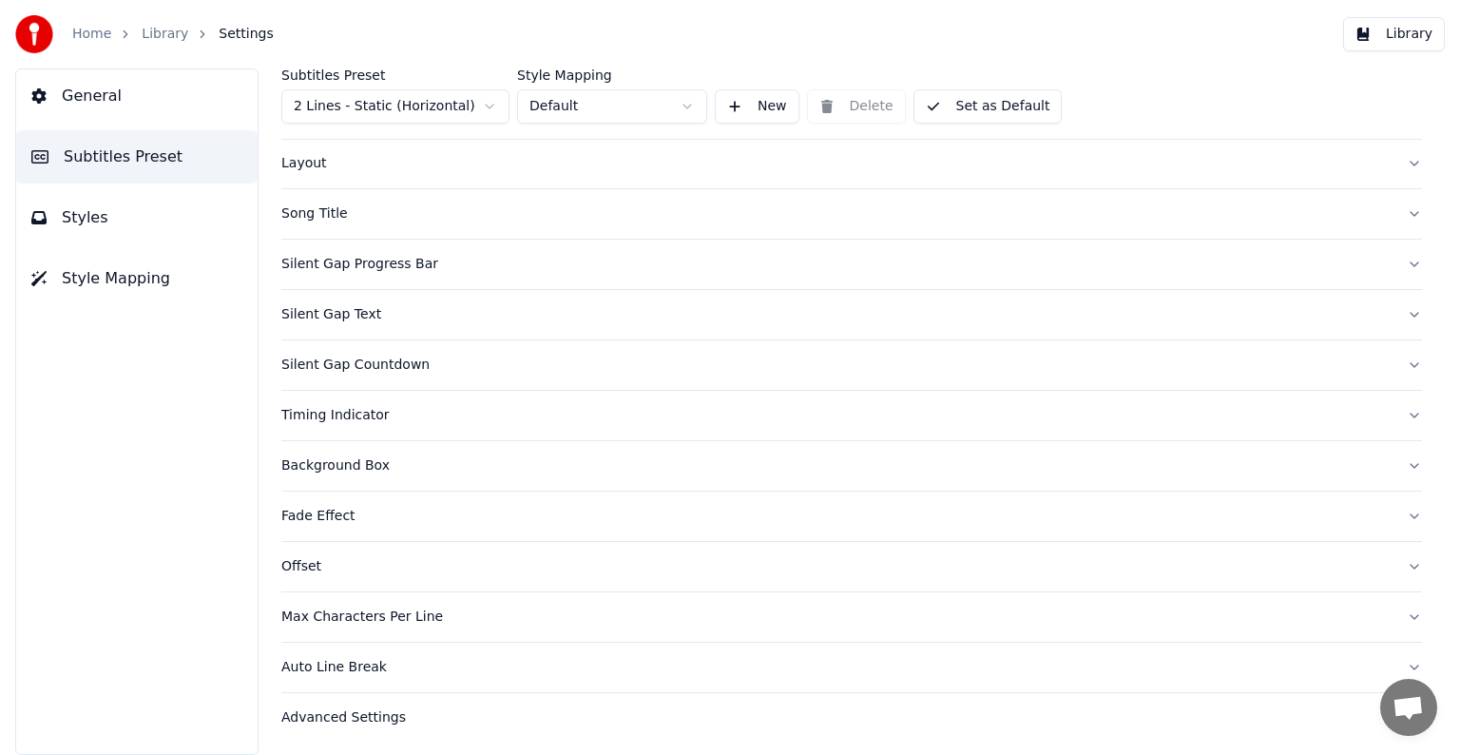
click at [332, 616] on div "Max Characters Per Line" at bounding box center [836, 617] width 1110 height 19
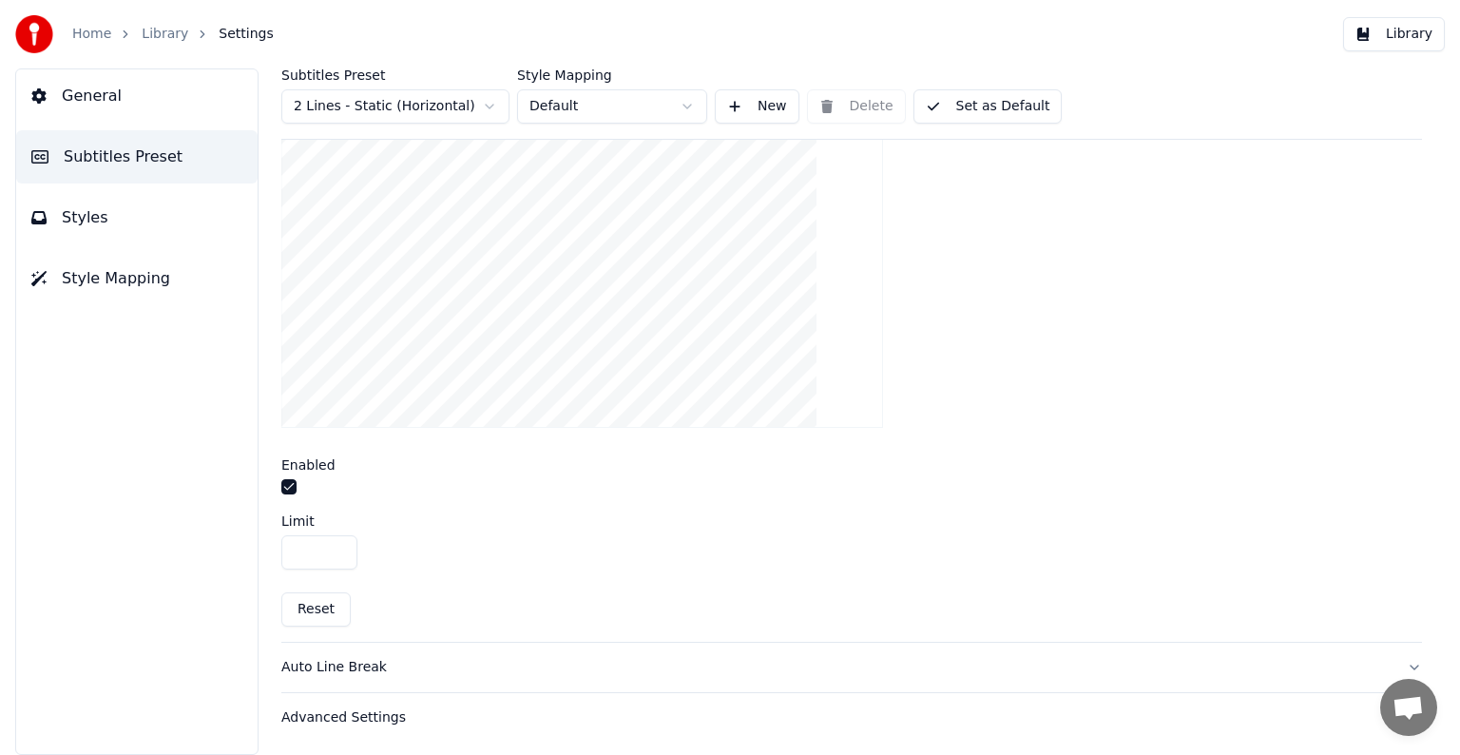
scroll to position [361, 0]
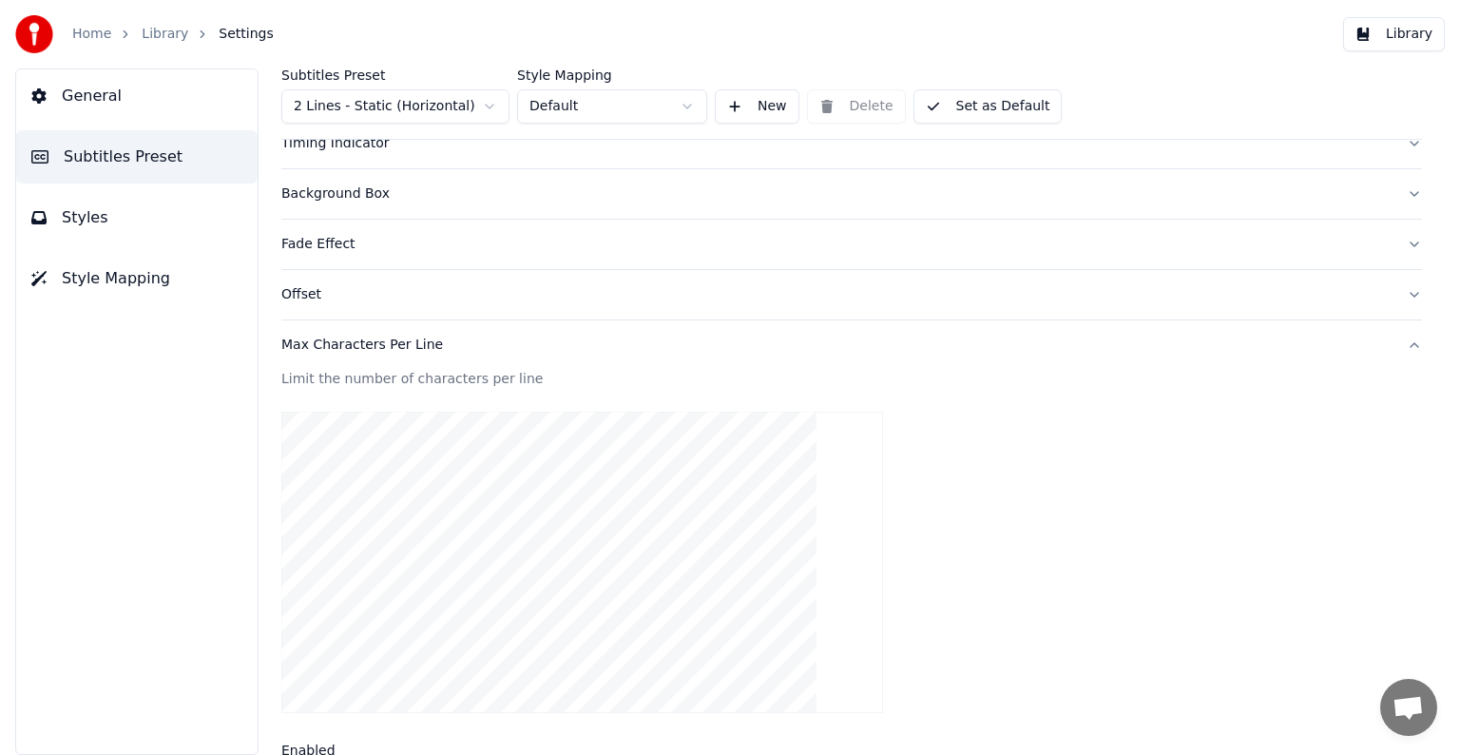
click at [380, 345] on div "Max Characters Per Line" at bounding box center [836, 345] width 1110 height 19
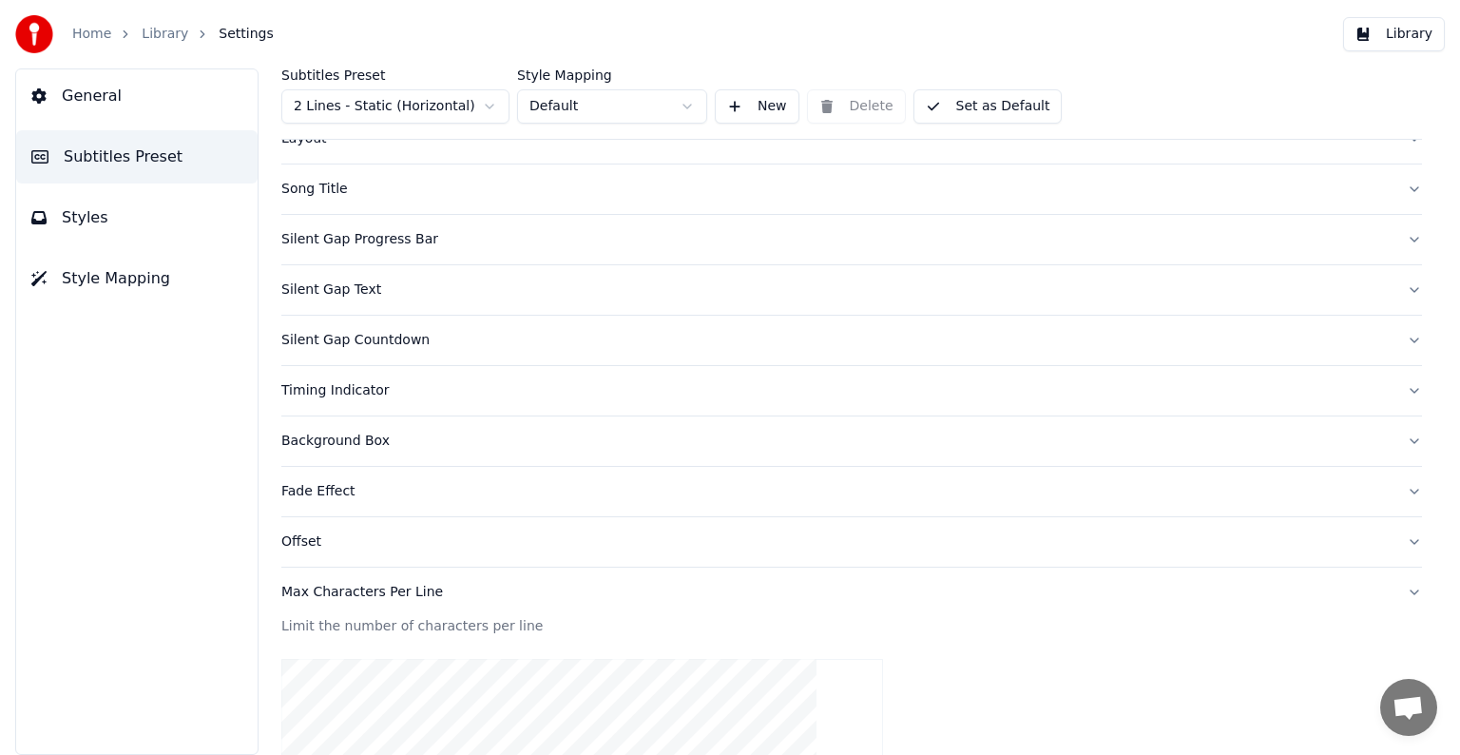
scroll to position [89, 0]
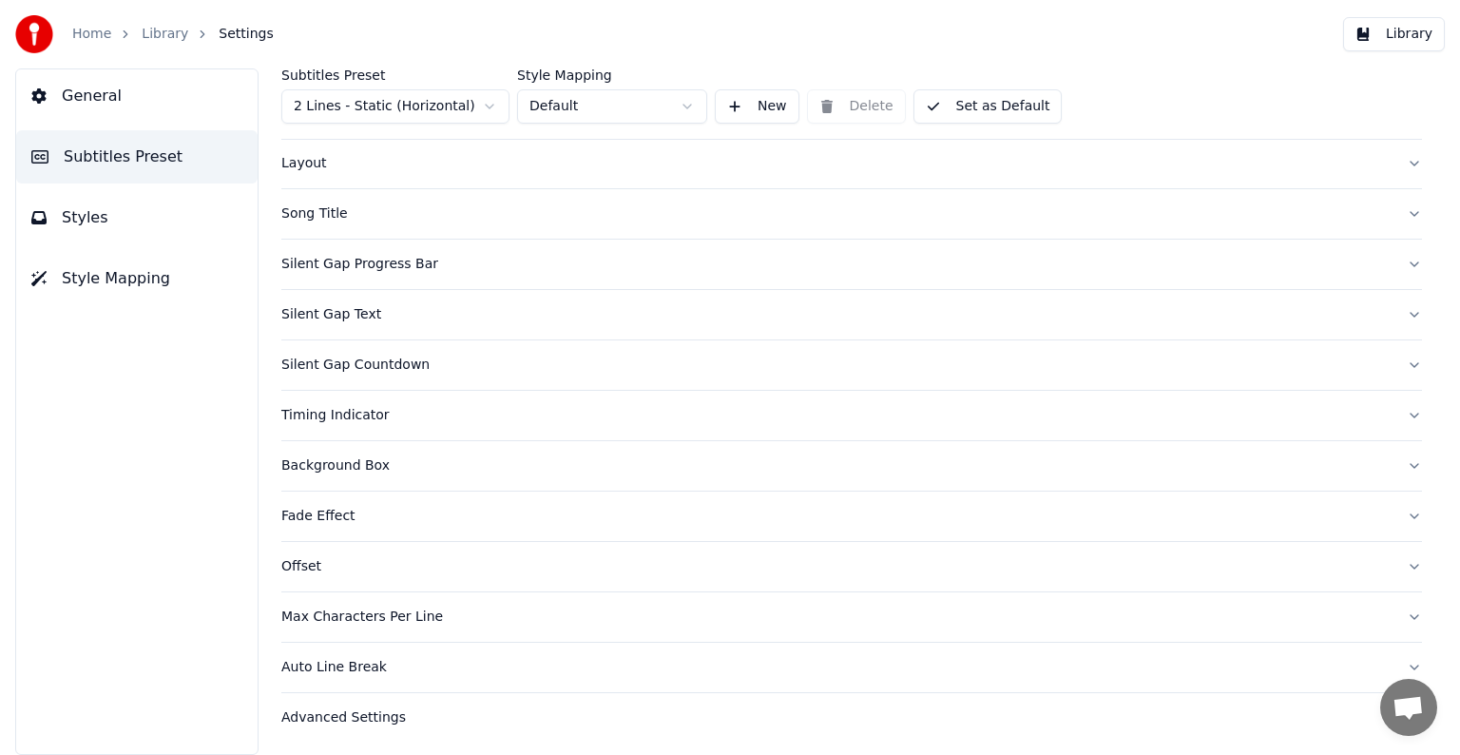
click at [307, 558] on div "Offset" at bounding box center [836, 566] width 1110 height 19
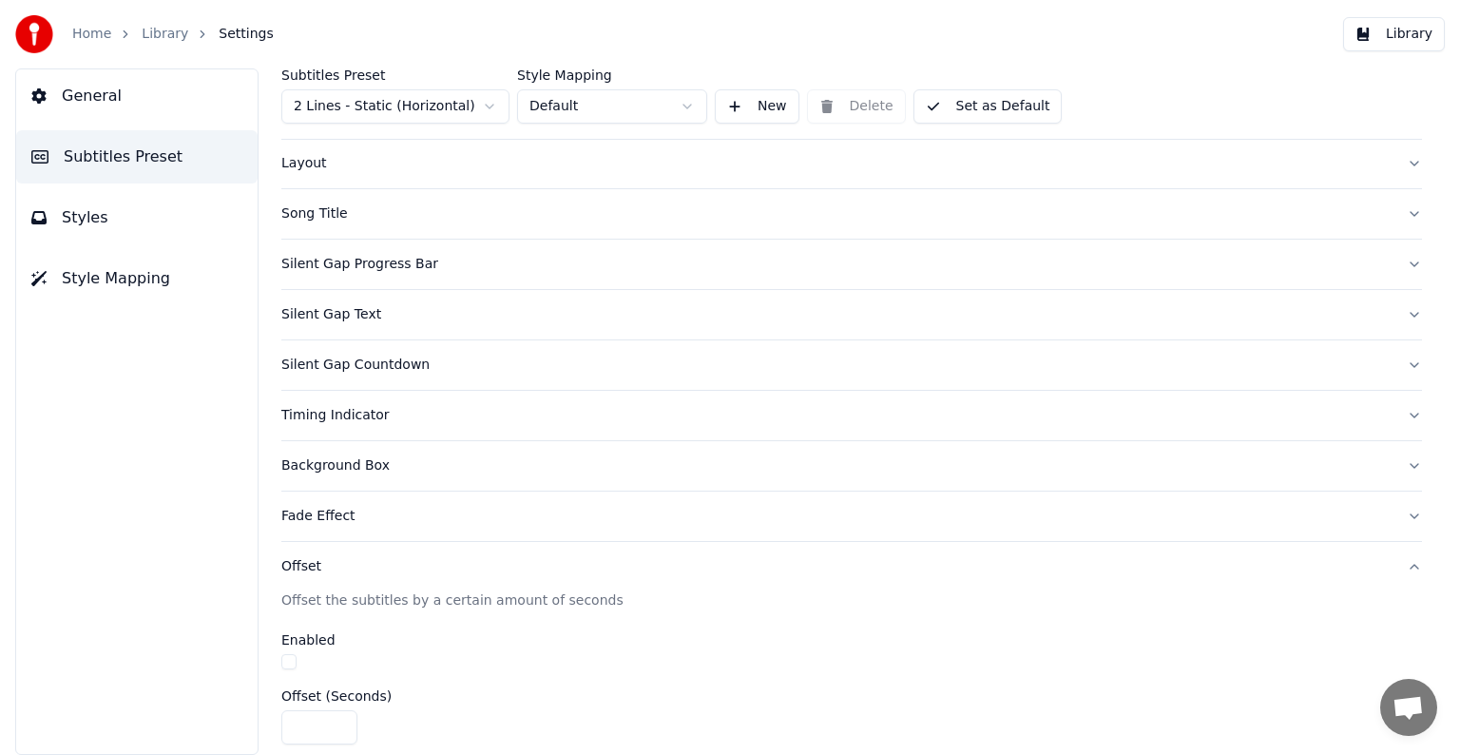
scroll to position [314, 0]
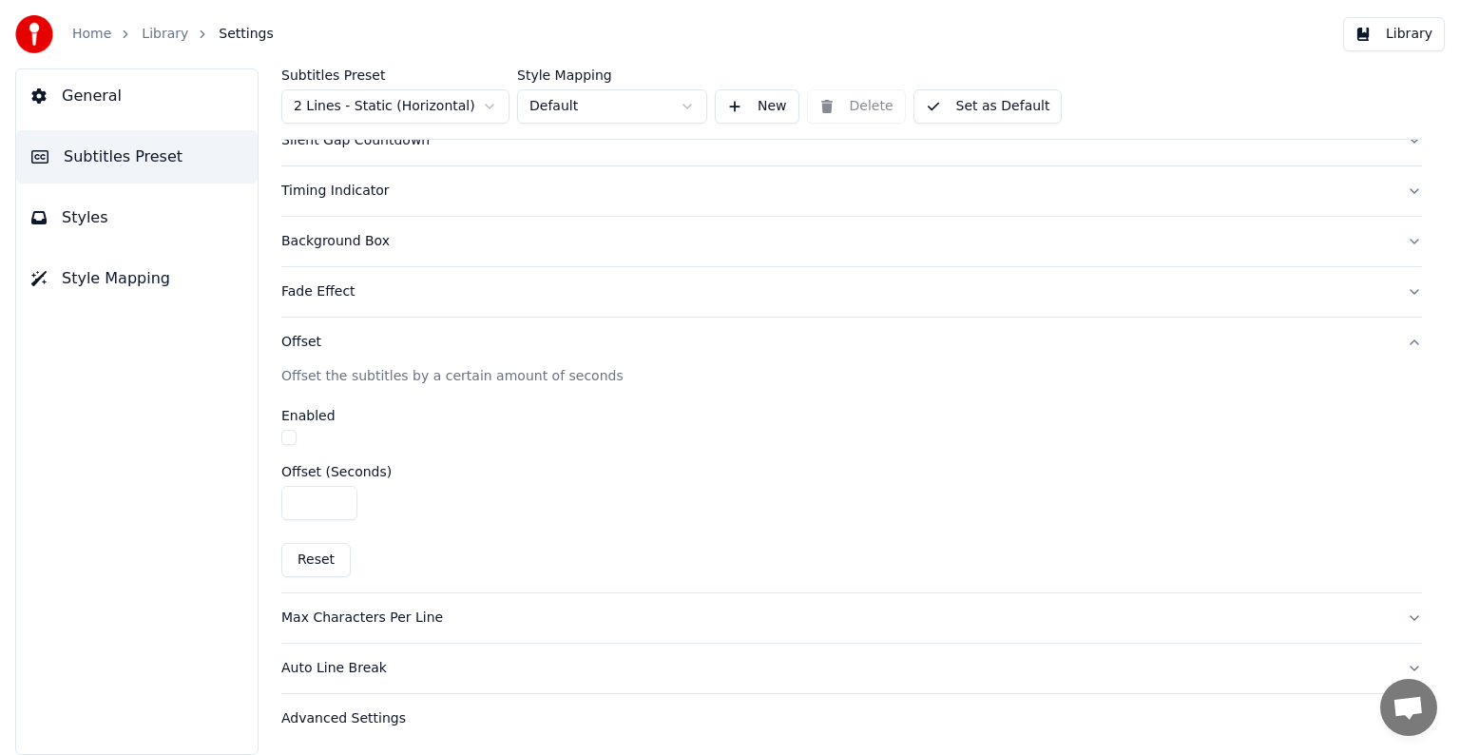
click at [309, 338] on div "Offset" at bounding box center [836, 342] width 1110 height 19
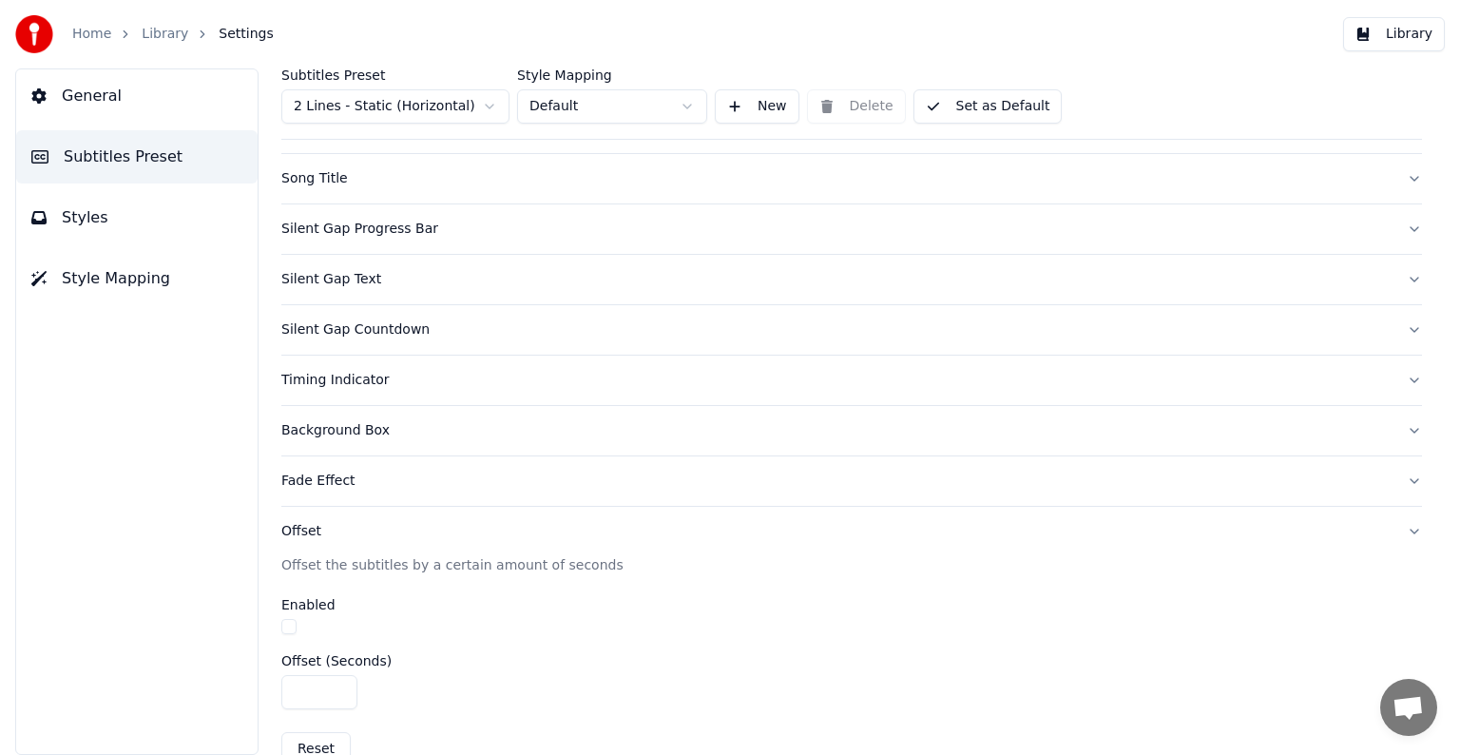
scroll to position [89, 0]
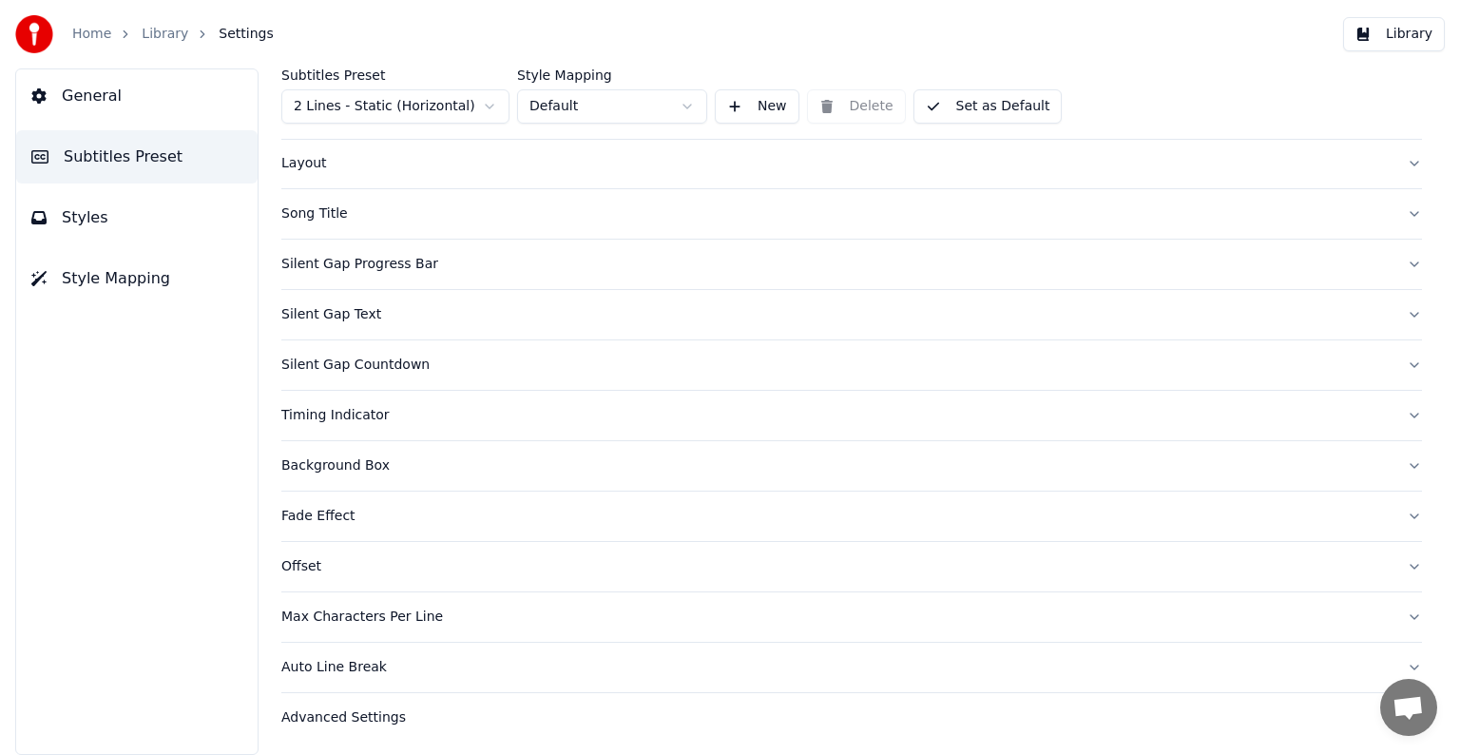
click at [374, 715] on div "Advanced Settings" at bounding box center [836, 717] width 1110 height 19
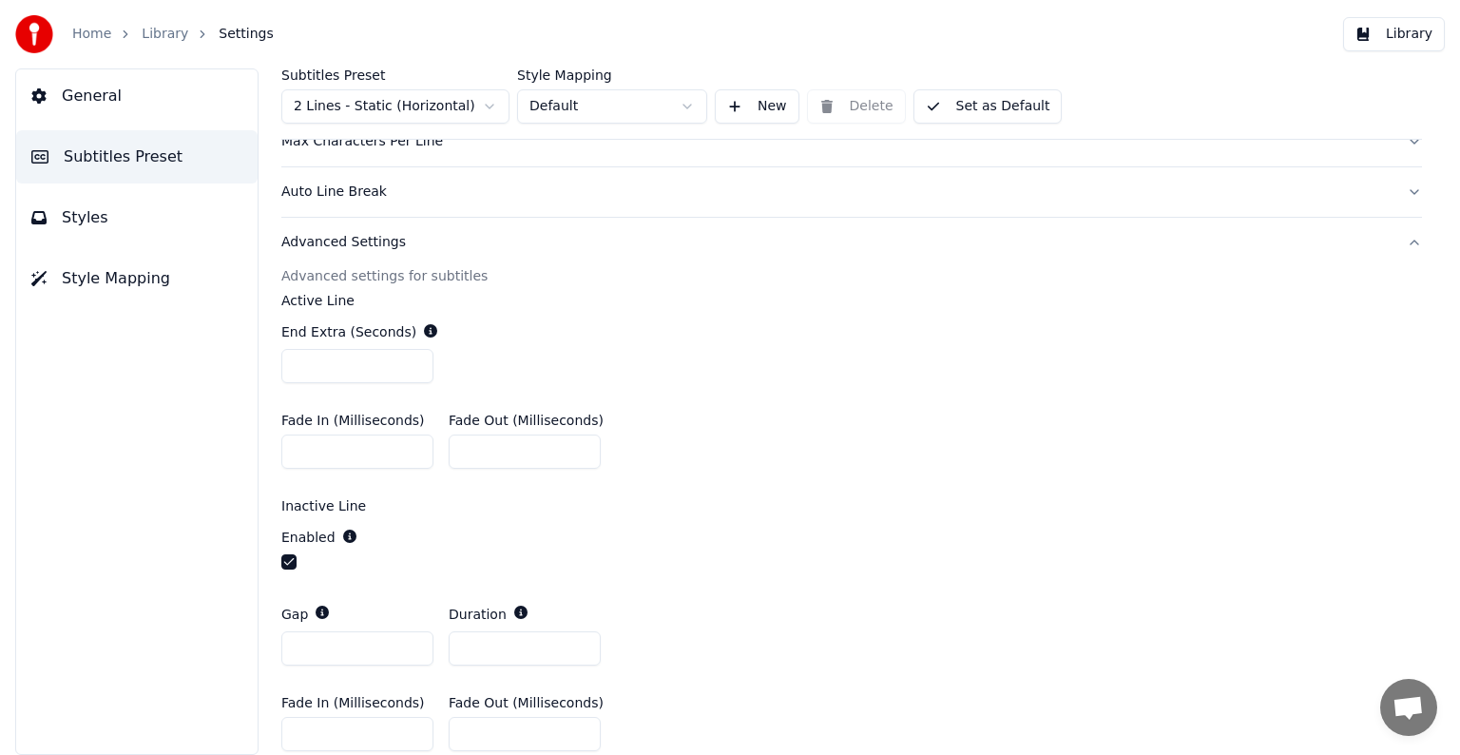
scroll to position [645, 0]
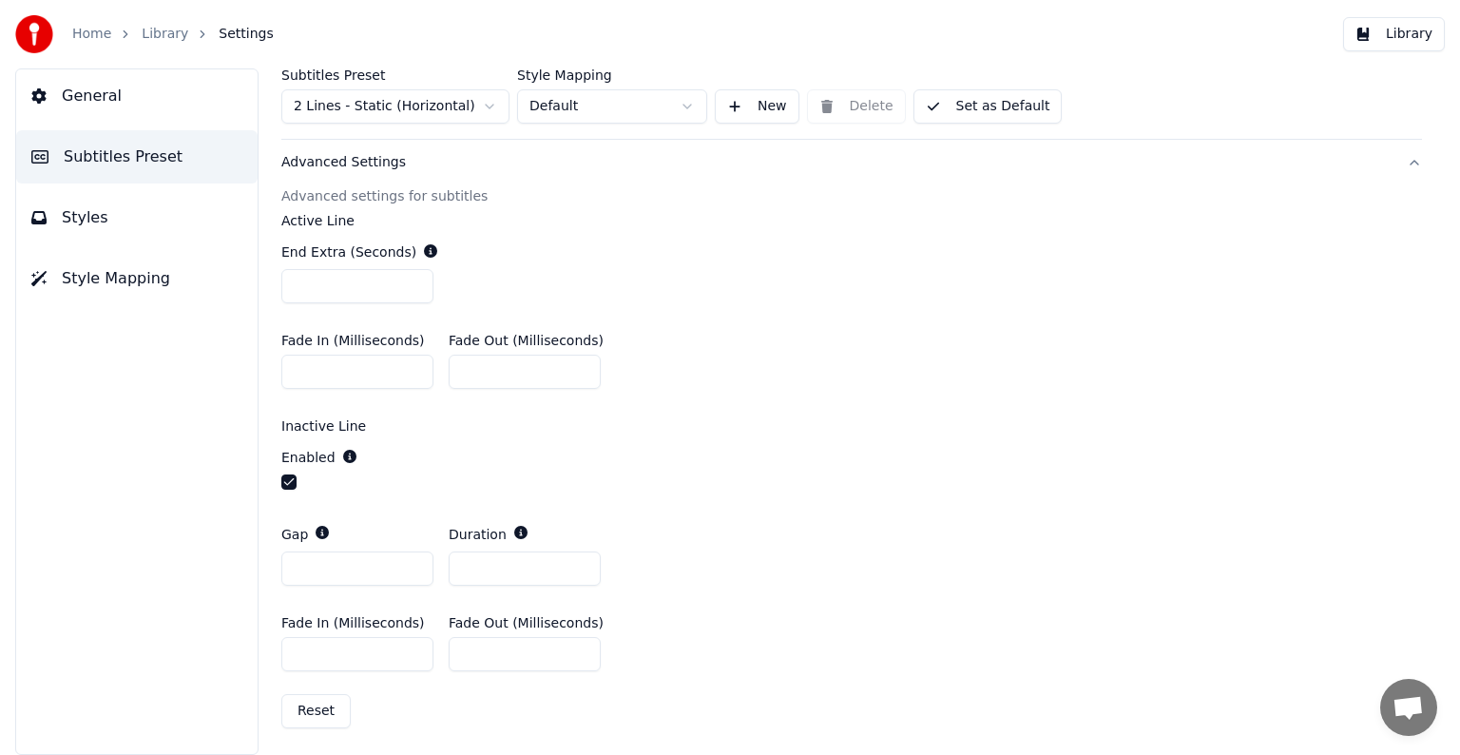
click at [362, 164] on div "Advanced Settings" at bounding box center [836, 162] width 1110 height 19
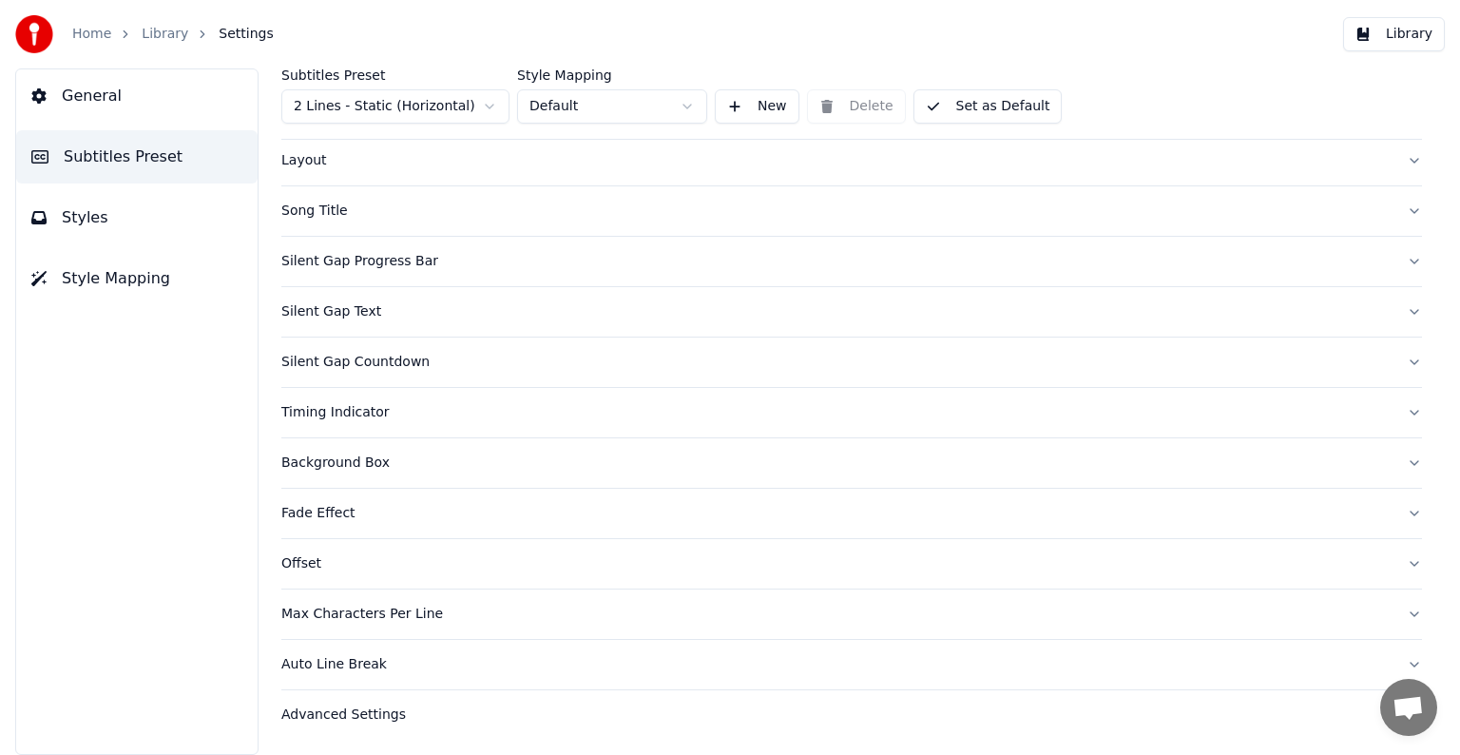
scroll to position [89, 0]
click at [355, 464] on div "Background Box" at bounding box center [836, 465] width 1110 height 19
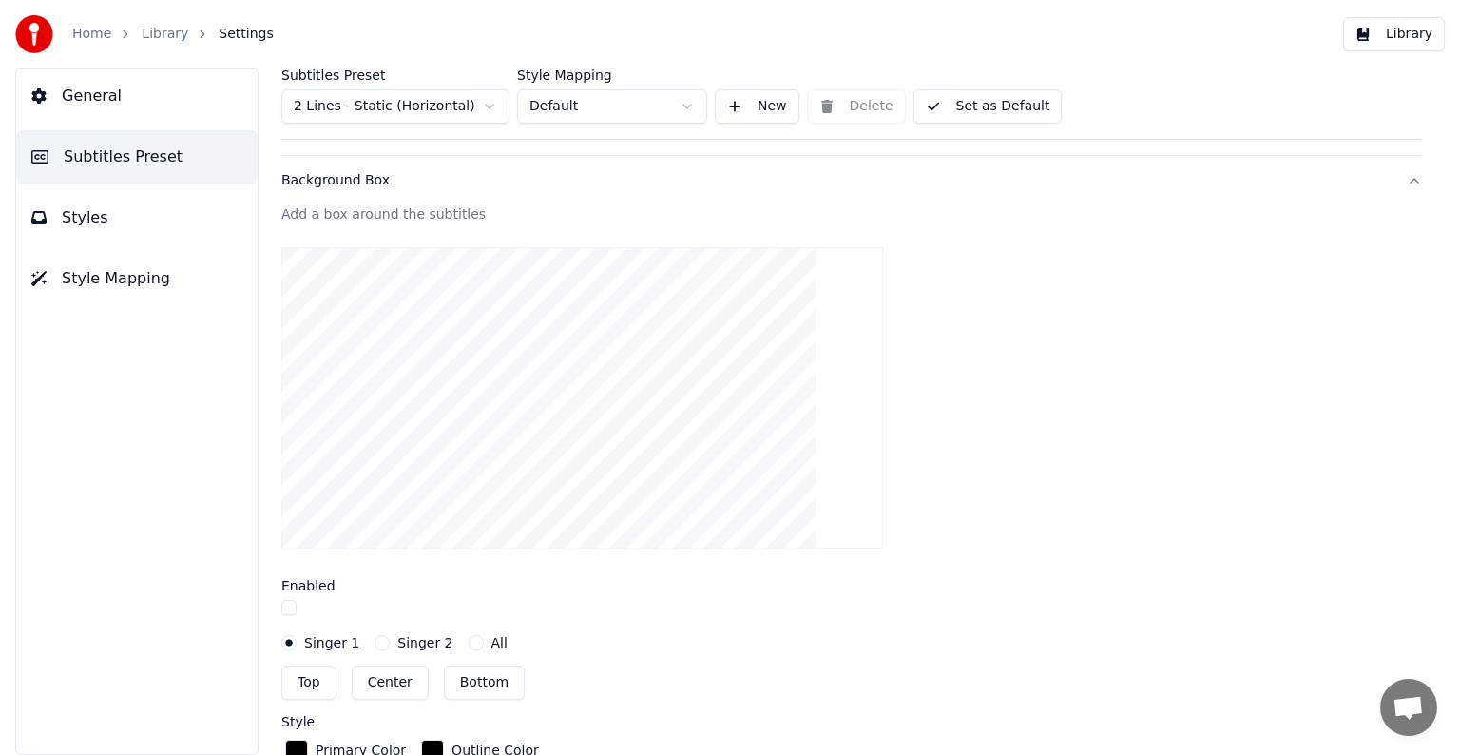
scroll to position [565, 0]
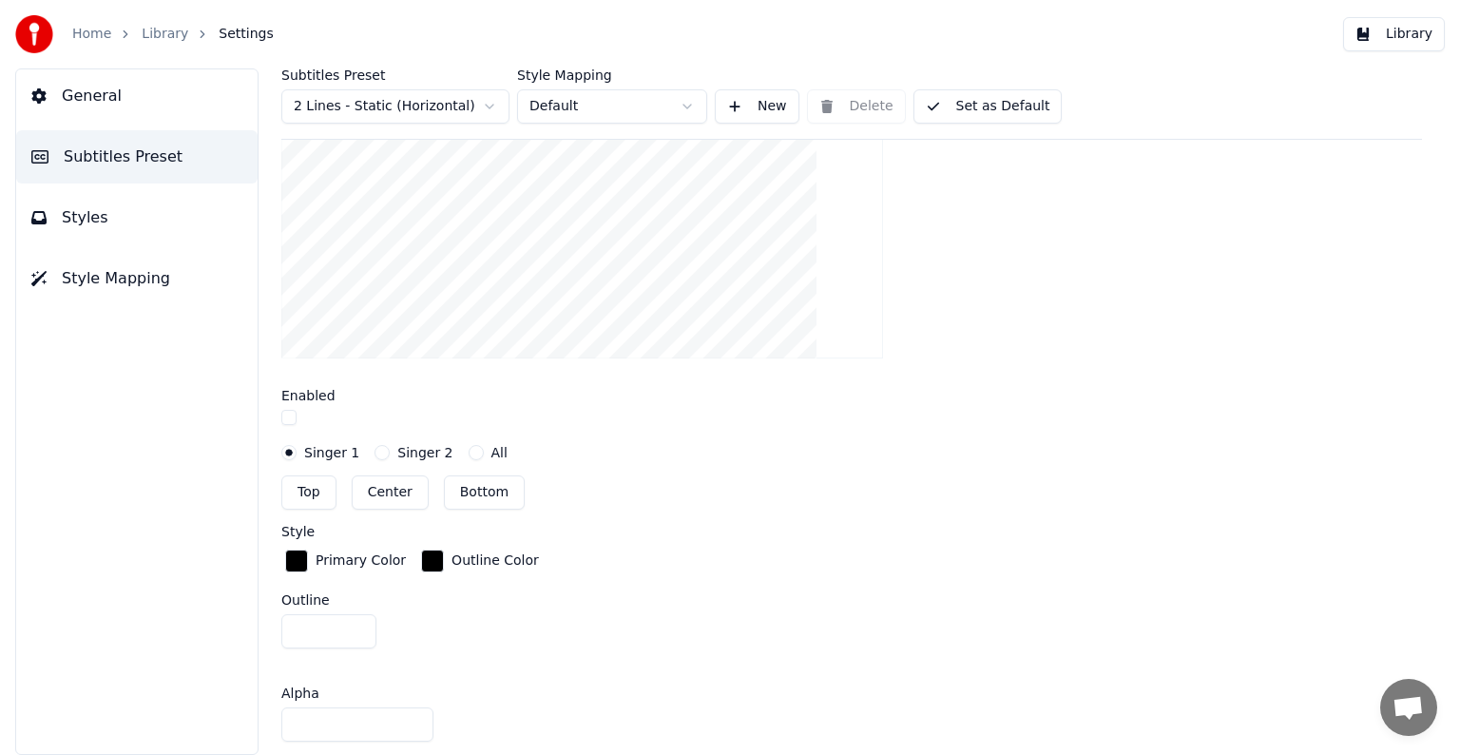
click at [299, 555] on div "button" at bounding box center [296, 561] width 23 height 23
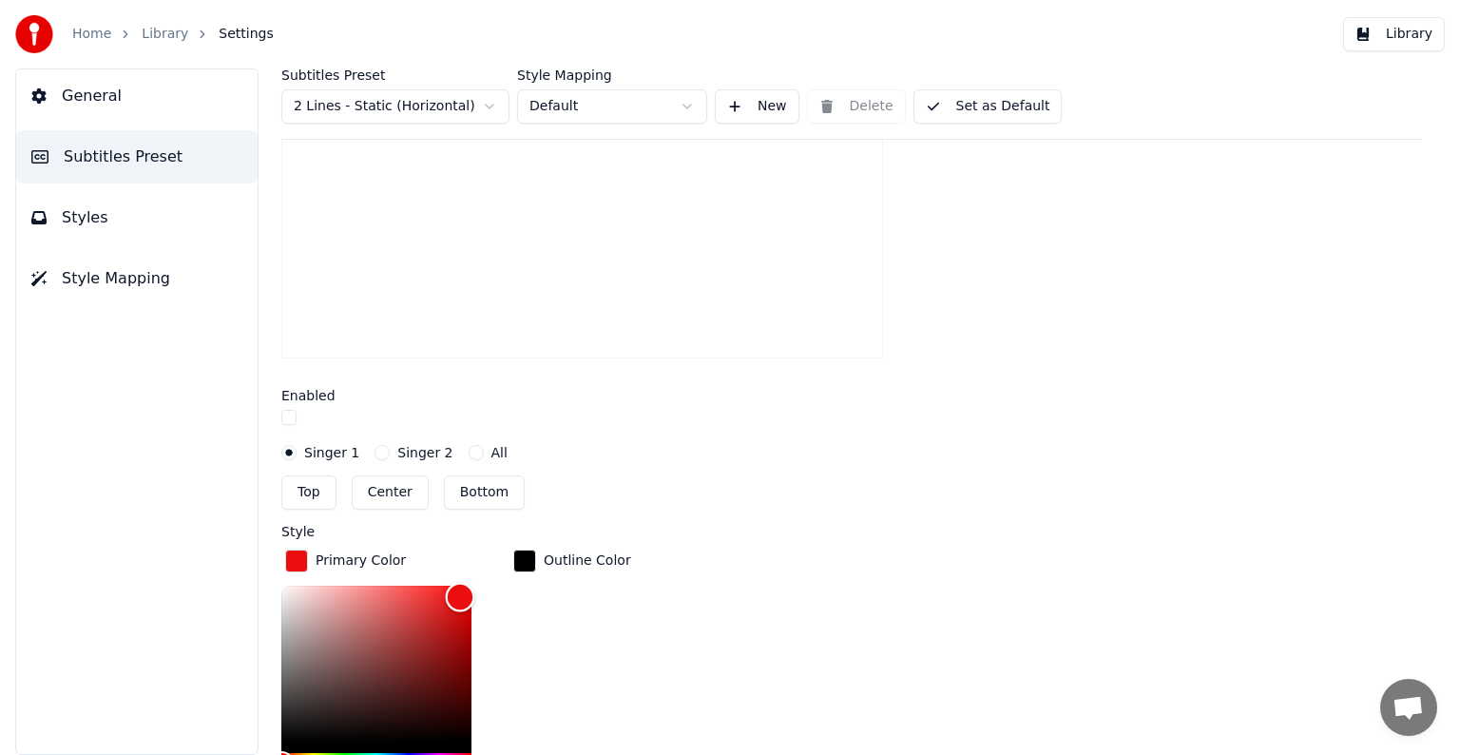
click at [460, 593] on div "Color" at bounding box center [376, 664] width 190 height 156
type input "*******"
click at [455, 602] on div "Color" at bounding box center [455, 605] width 29 height 29
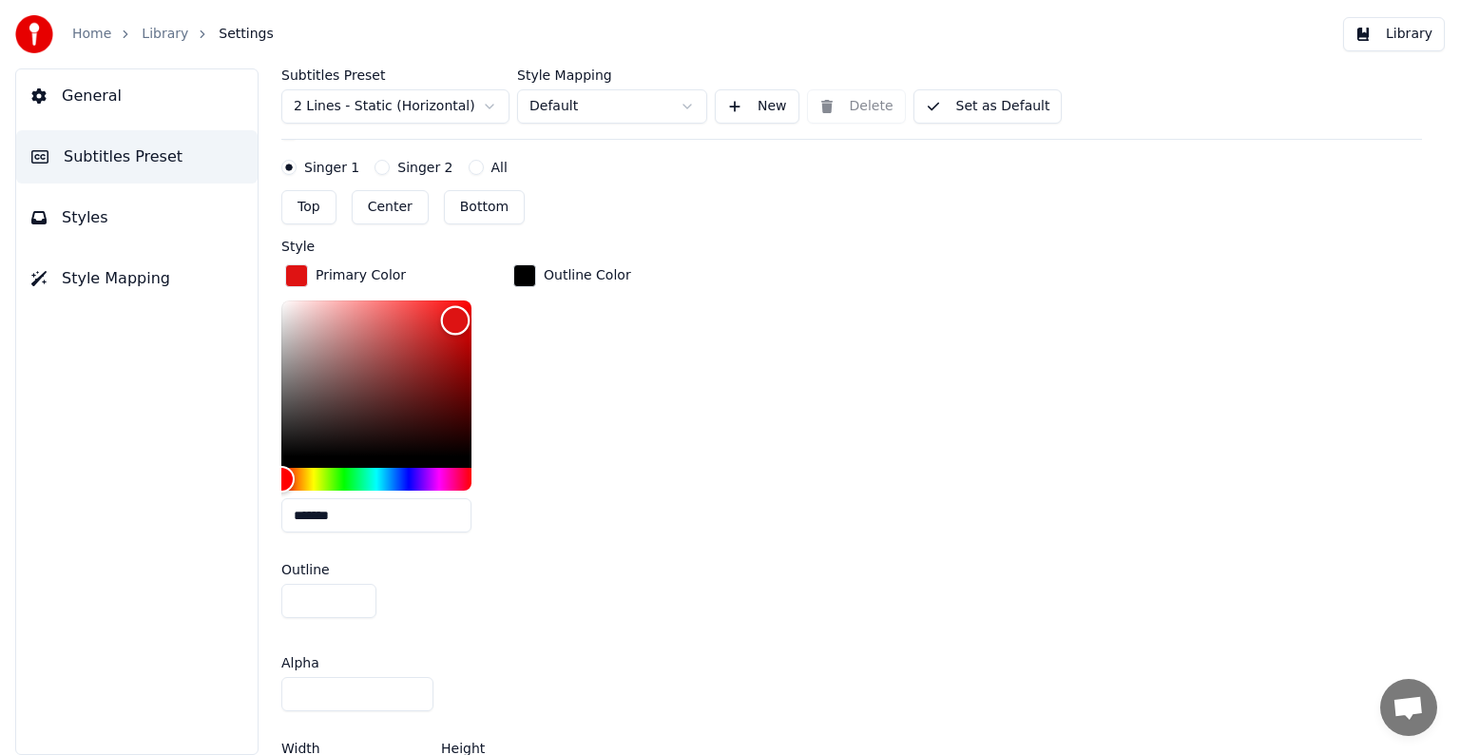
scroll to position [660, 0]
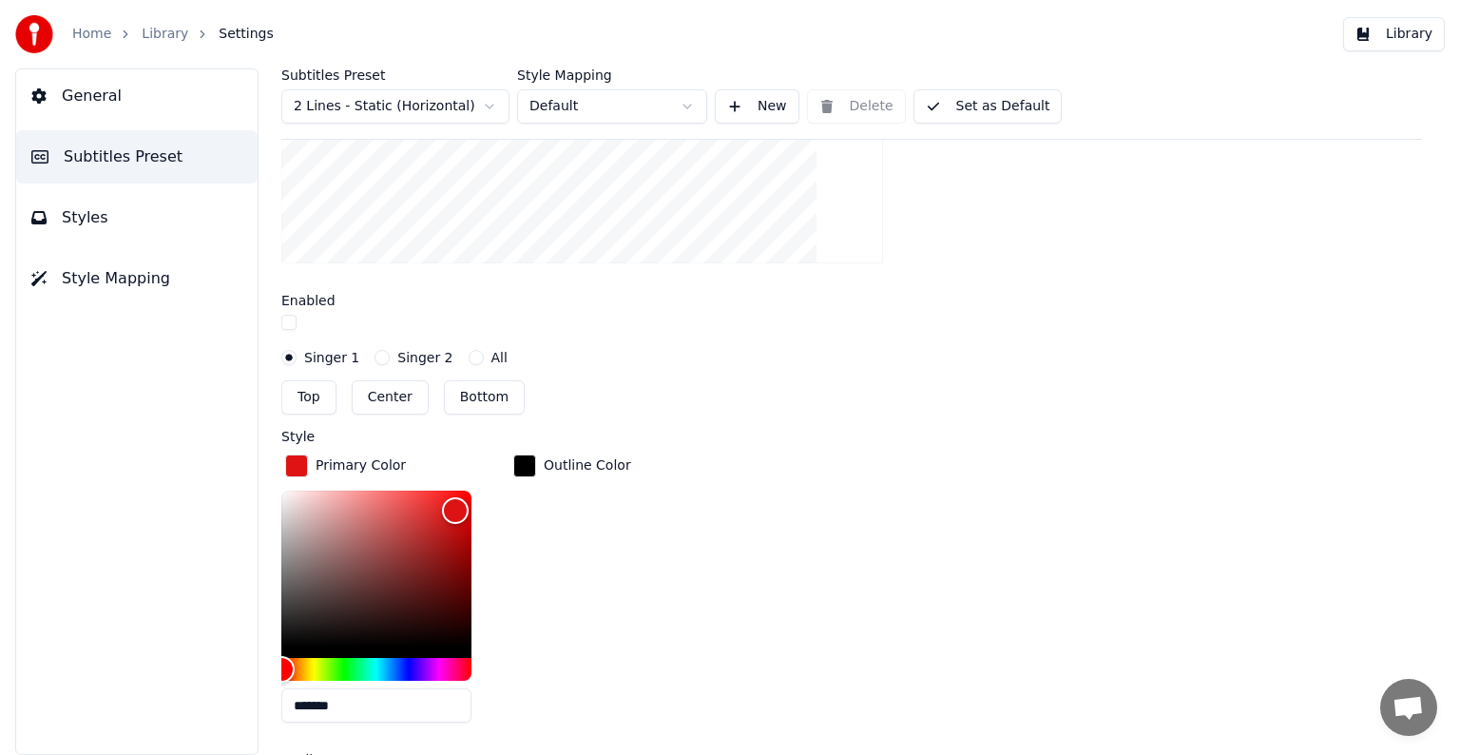
click at [290, 319] on button "button" at bounding box center [288, 322] width 15 height 15
click at [285, 319] on button "button" at bounding box center [288, 322] width 15 height 15
click at [652, 430] on div "Style" at bounding box center [851, 436] width 1141 height 13
click at [286, 323] on button "button" at bounding box center [288, 322] width 15 height 15
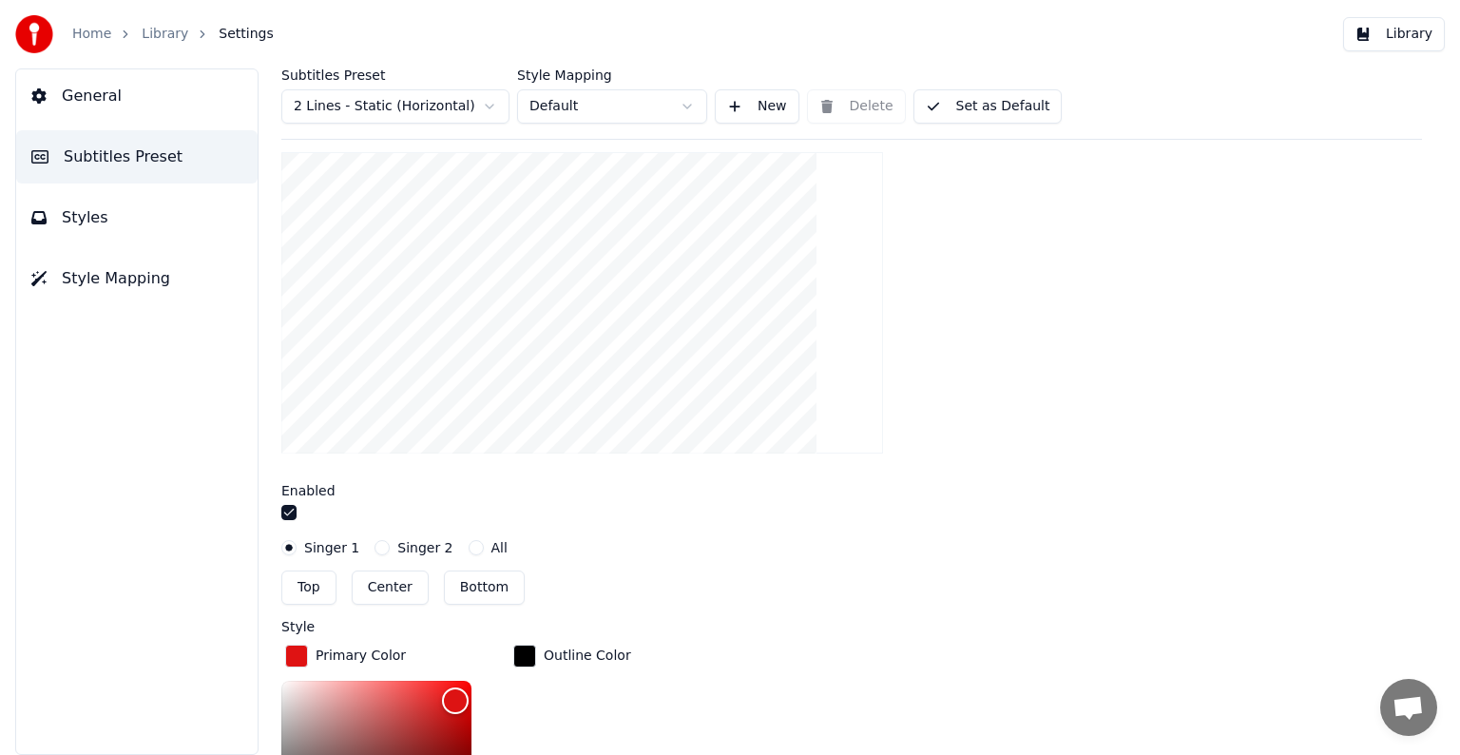
click at [292, 509] on button "button" at bounding box center [288, 512] width 15 height 15
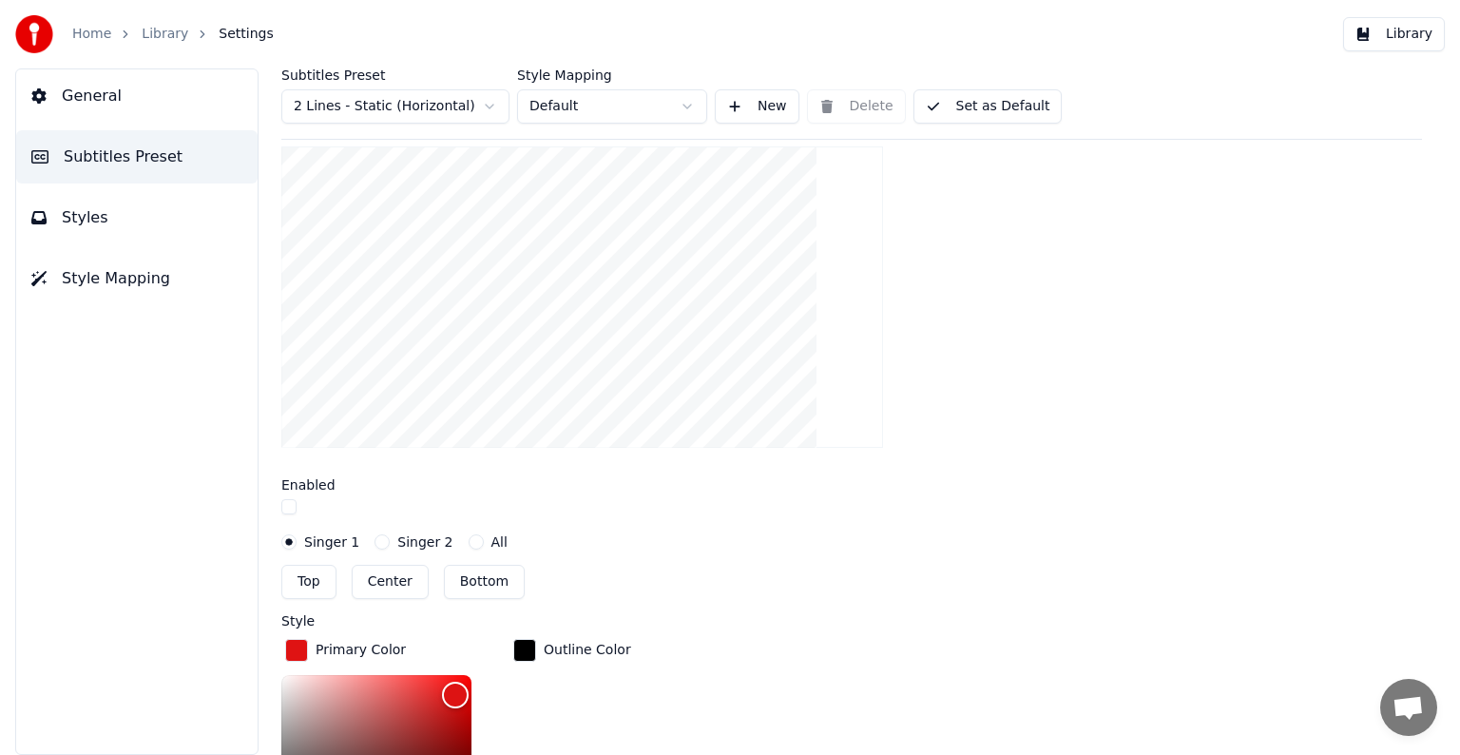
scroll to position [95, 0]
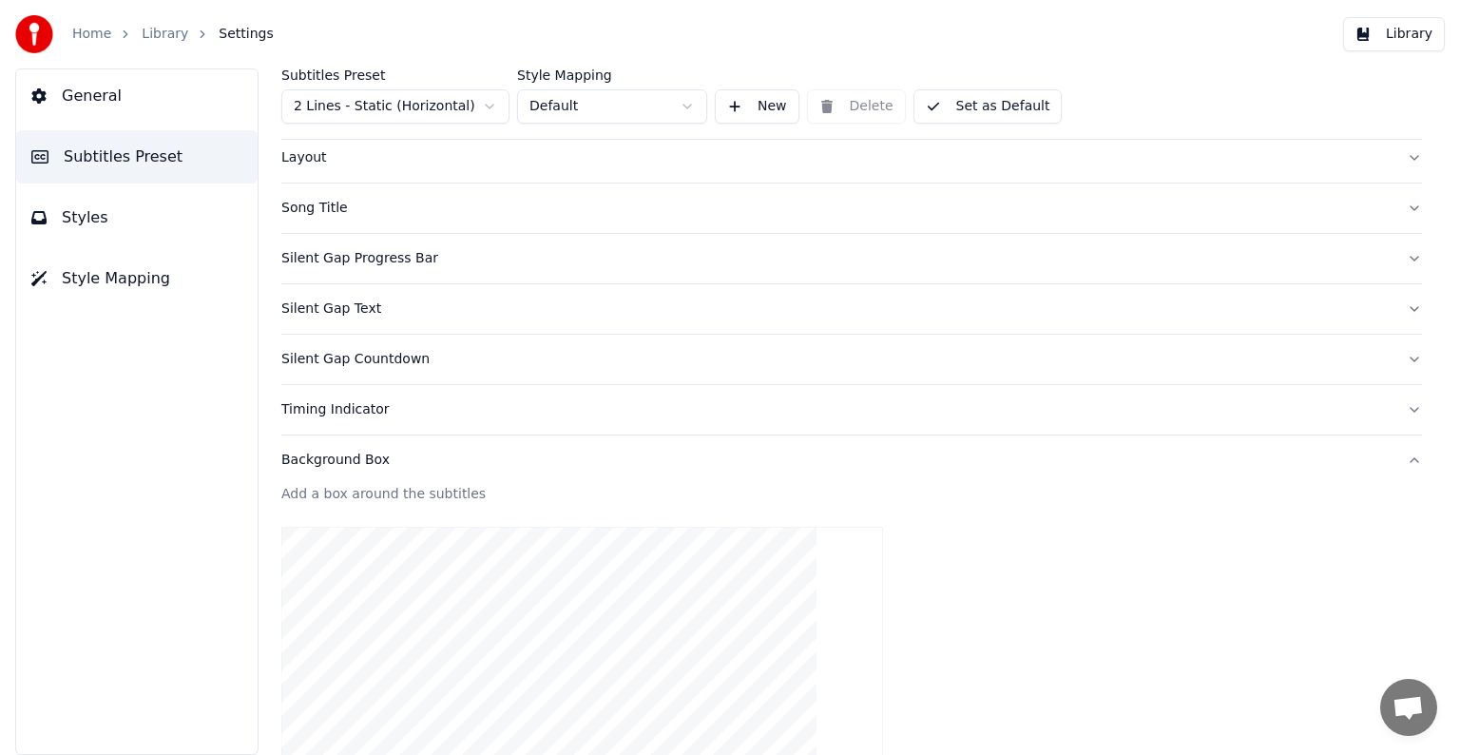
click at [354, 456] on div "Background Box" at bounding box center [836, 460] width 1110 height 19
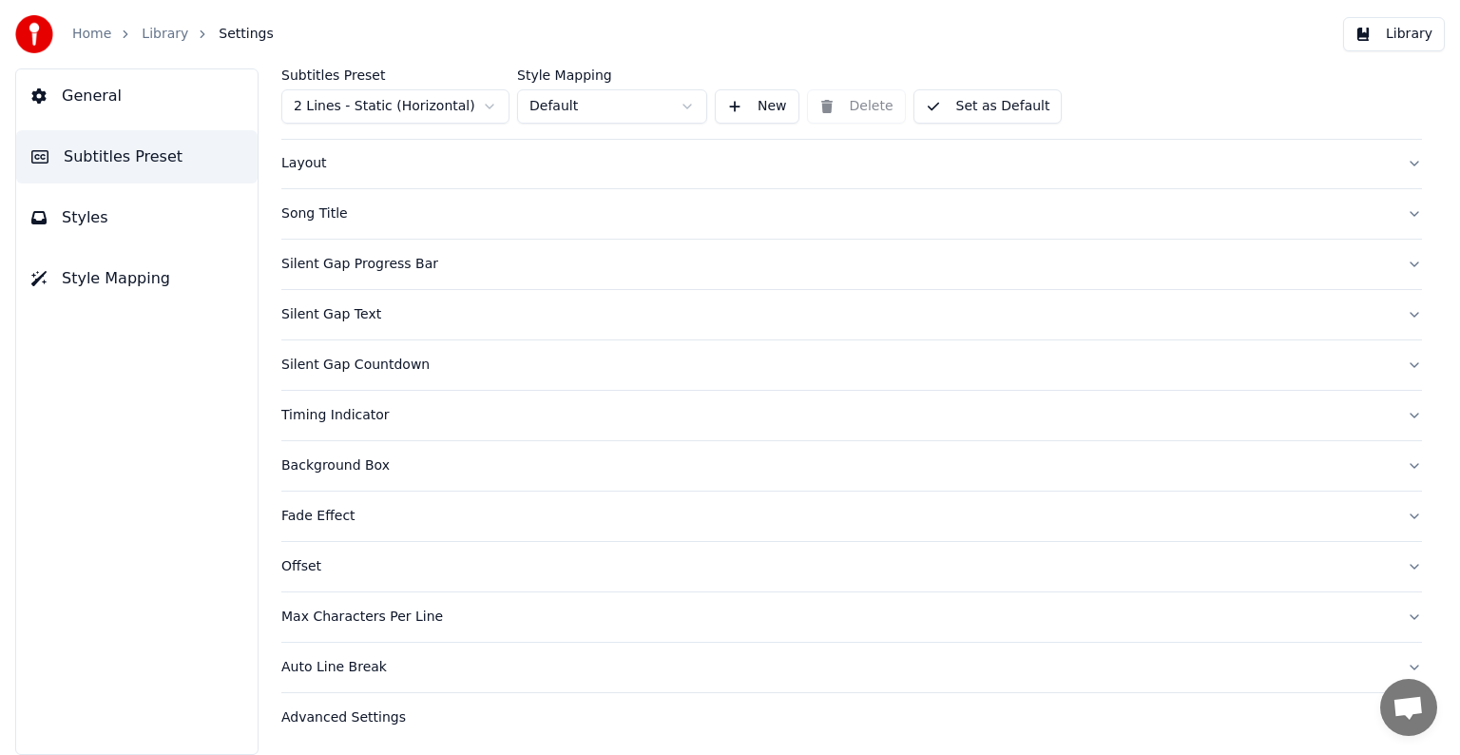
click at [353, 417] on div "Timing Indicator" at bounding box center [836, 415] width 1110 height 19
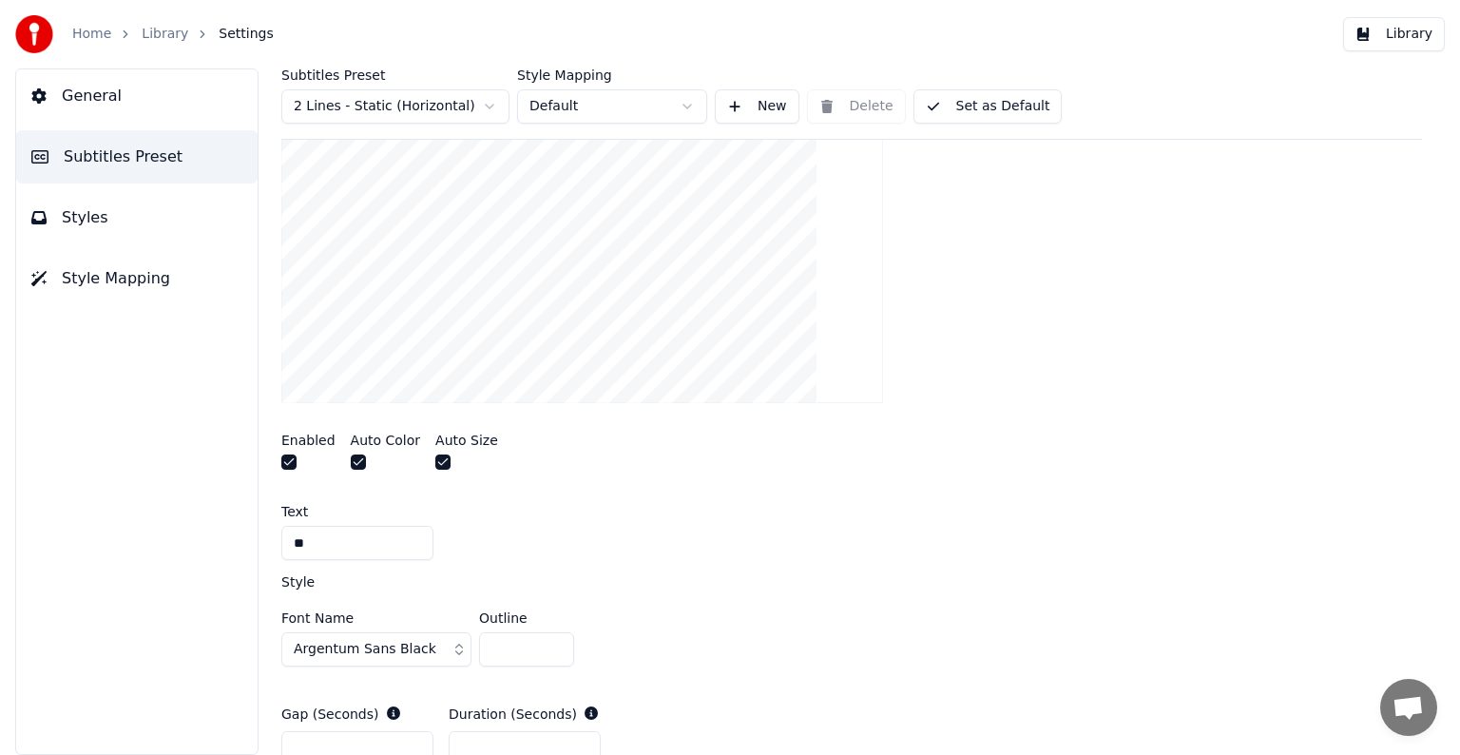
scroll to position [565, 0]
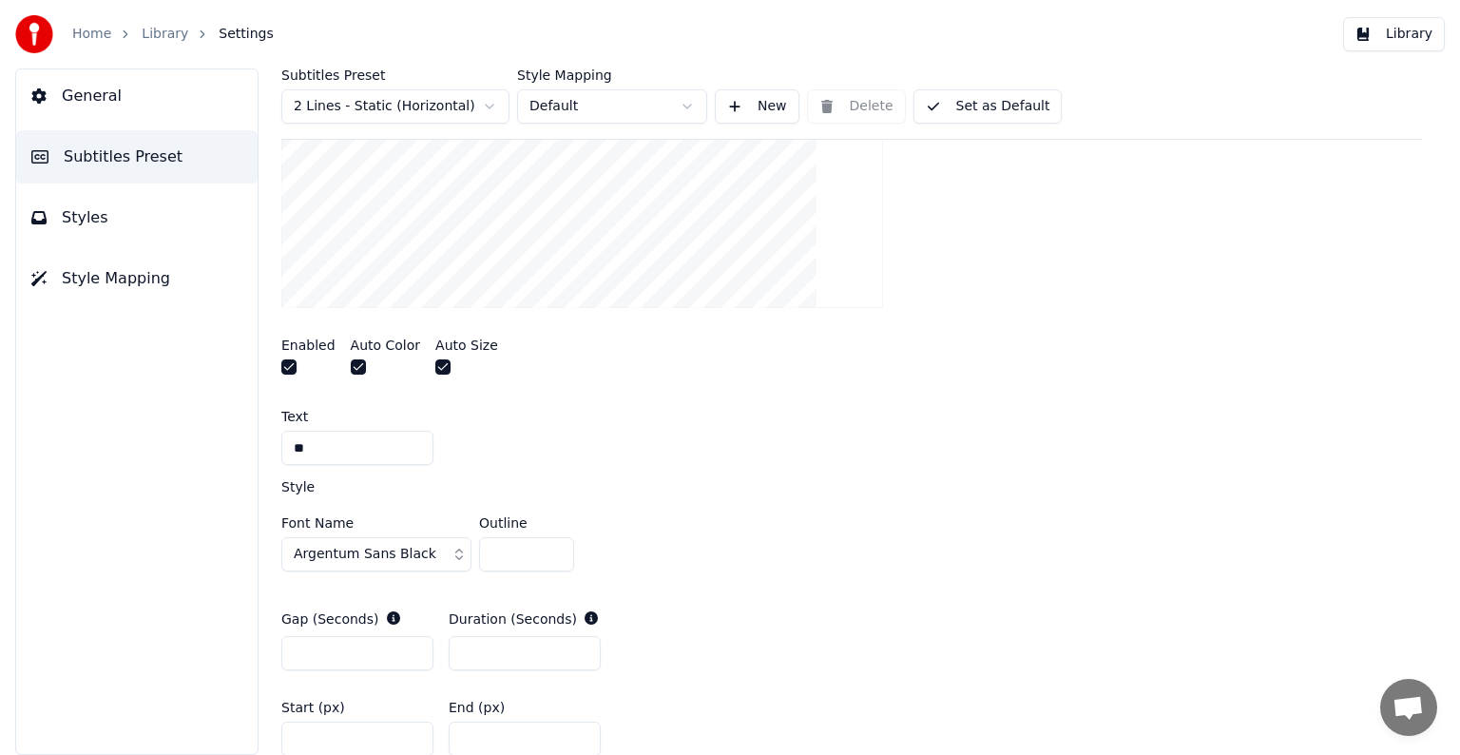
click at [355, 363] on button "button" at bounding box center [358, 366] width 15 height 15
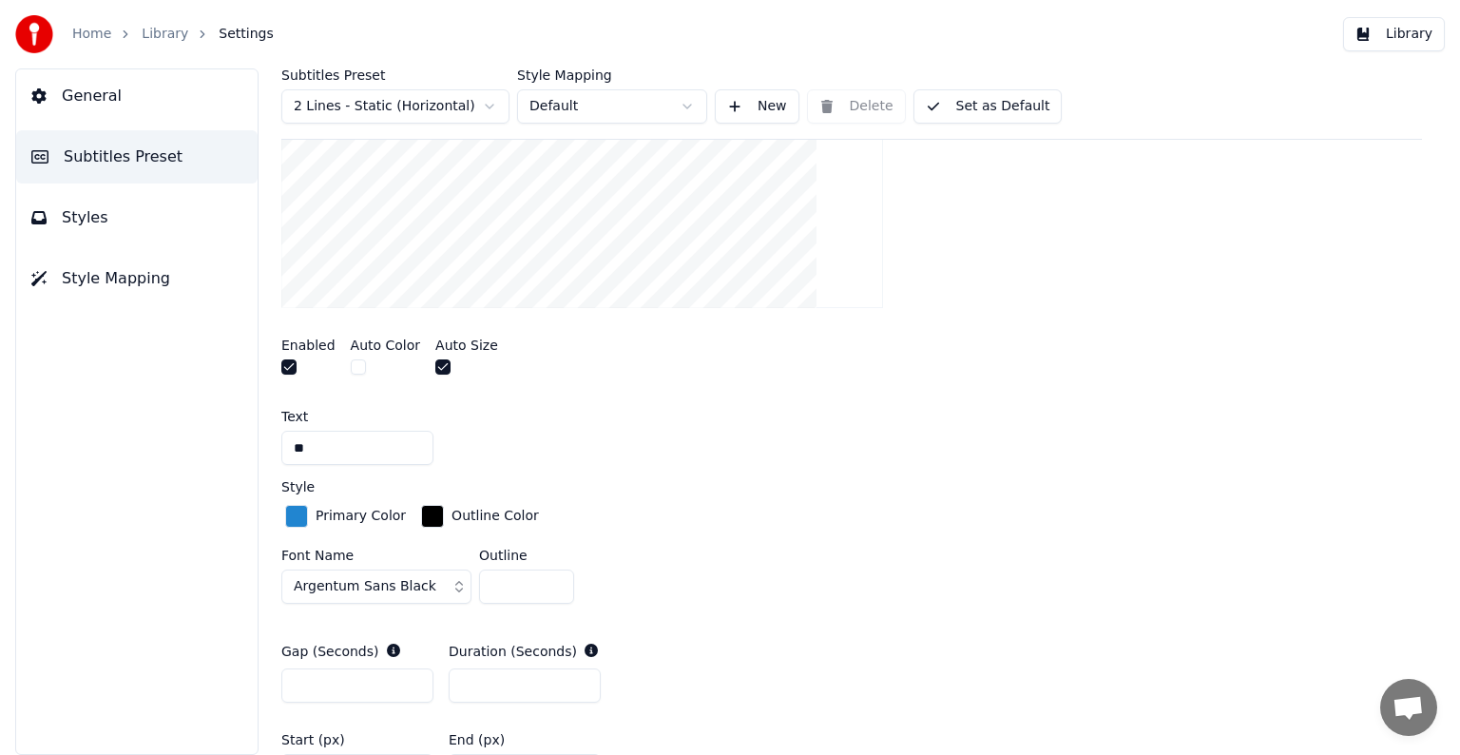
click at [354, 361] on button "button" at bounding box center [358, 366] width 15 height 15
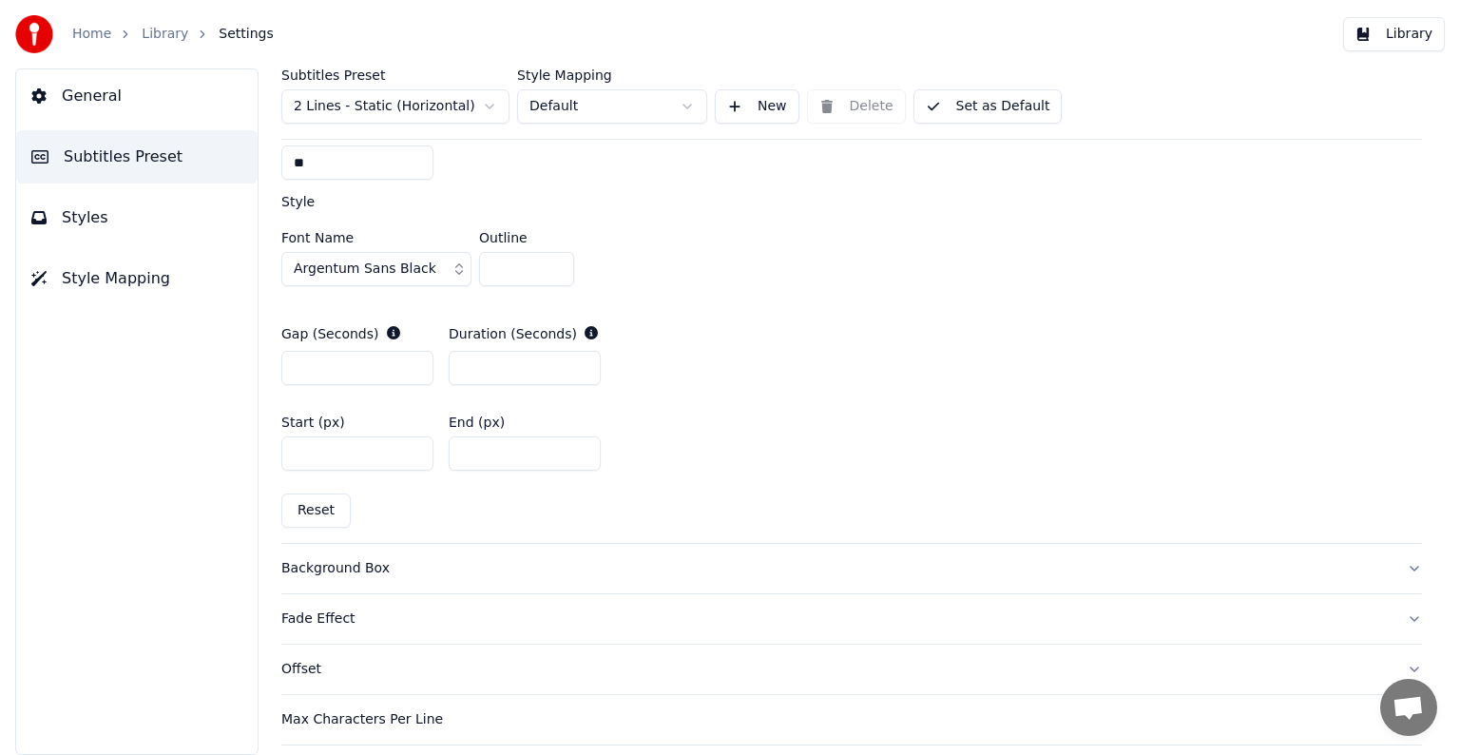
scroll to position [953, 0]
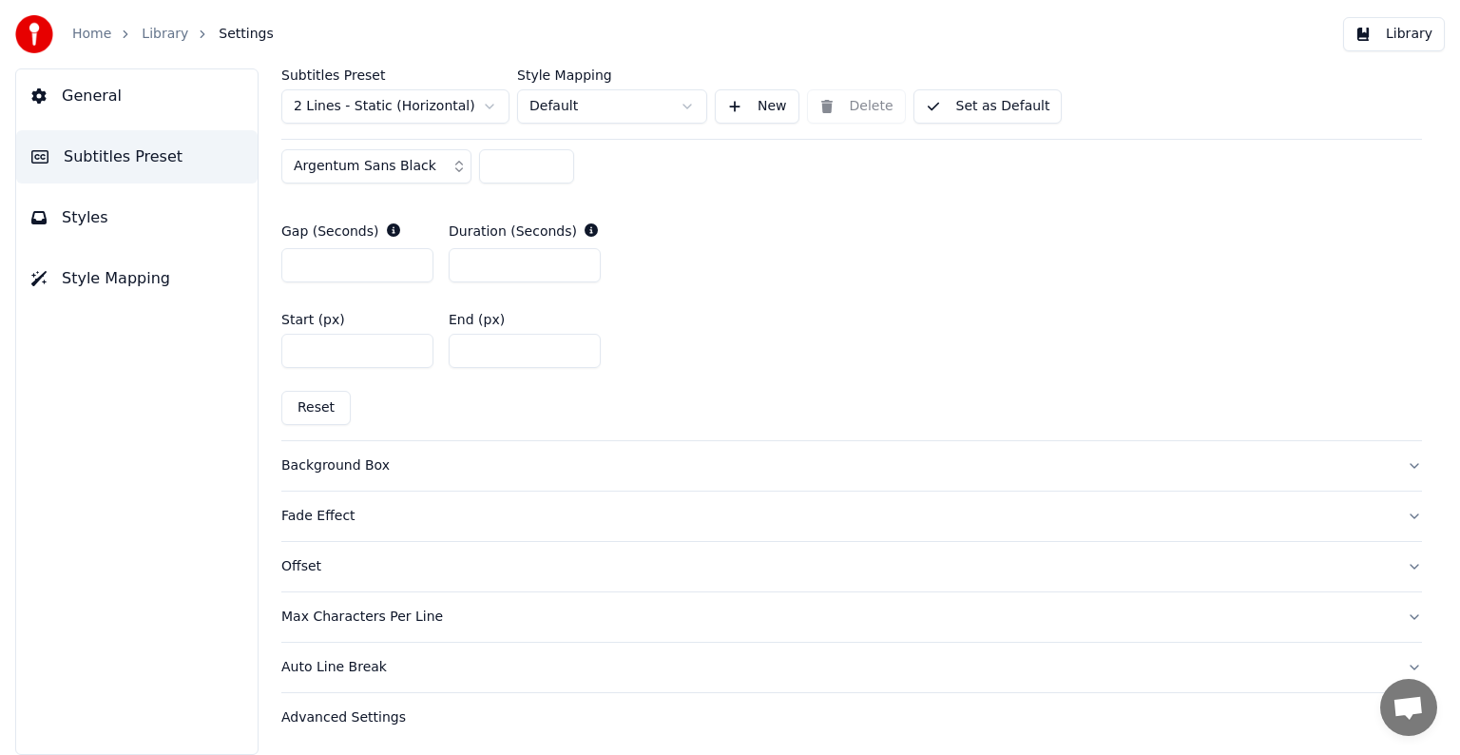
click at [322, 517] on div "Fade Effect" at bounding box center [836, 516] width 1110 height 19
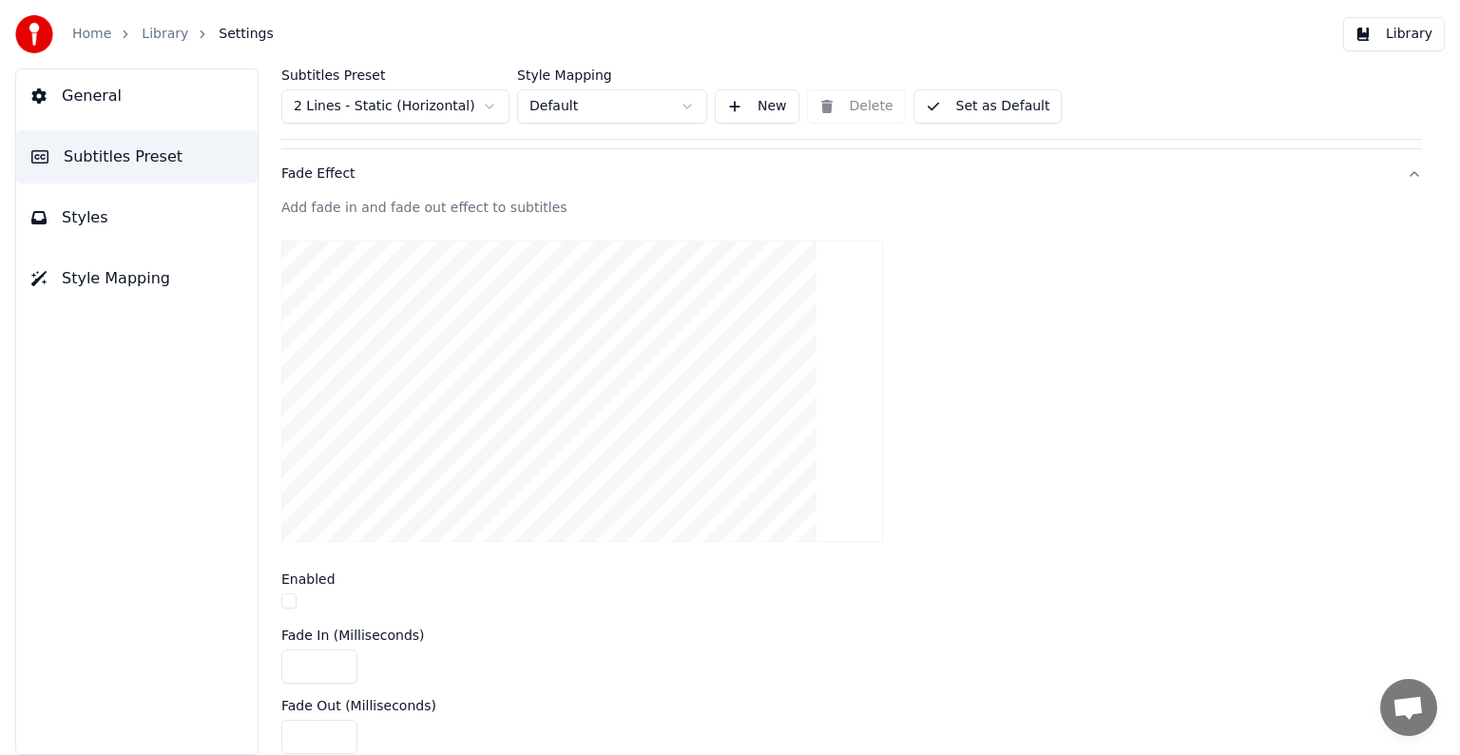
scroll to position [241, 0]
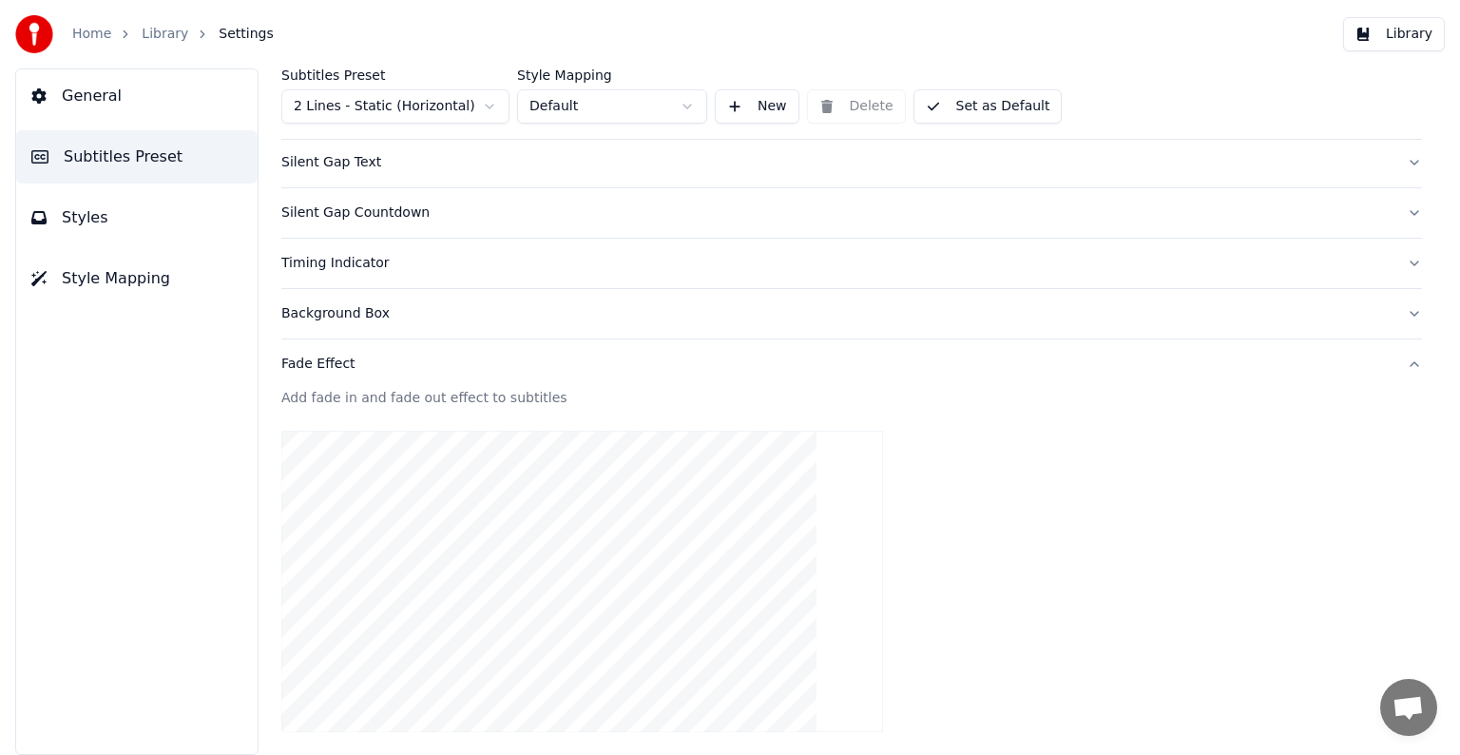
click at [334, 364] on div "Fade Effect" at bounding box center [836, 364] width 1110 height 19
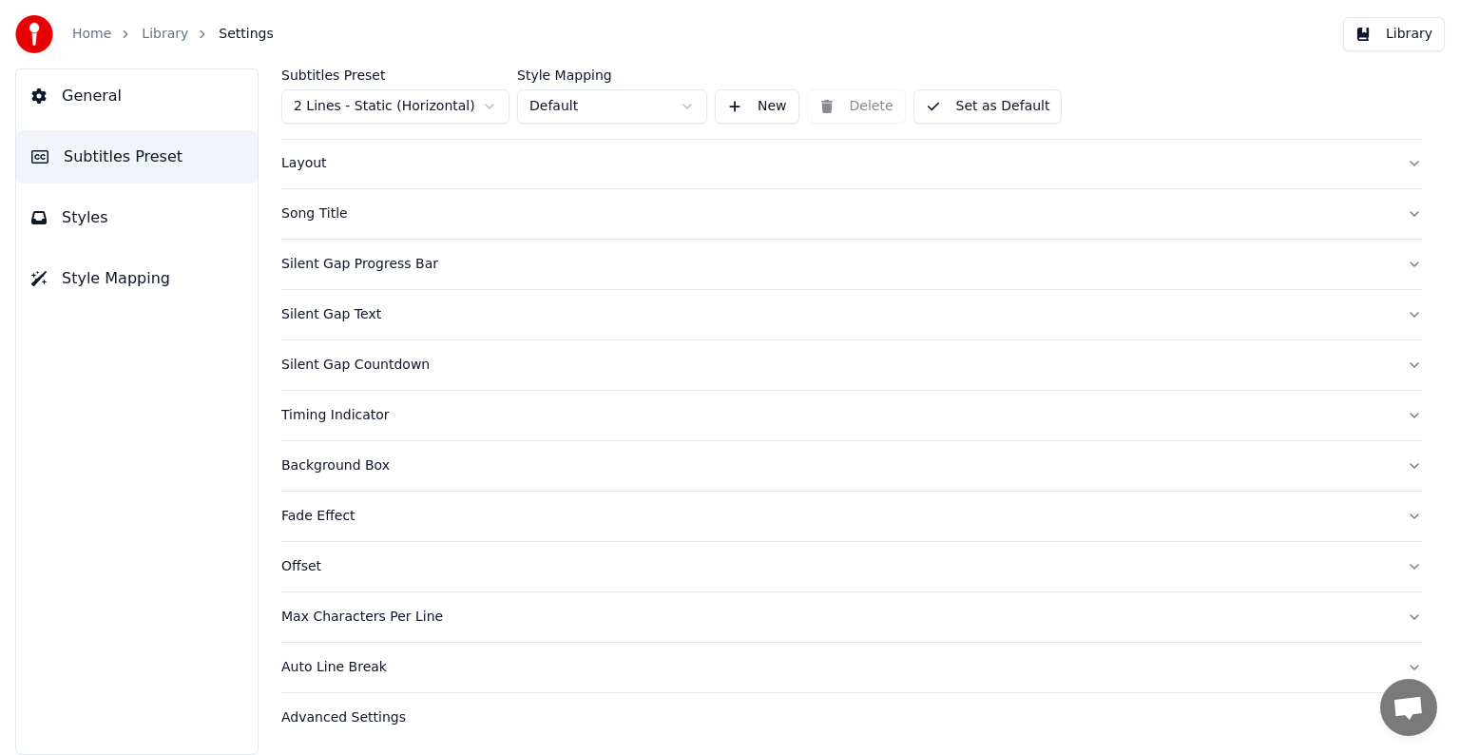
scroll to position [0, 0]
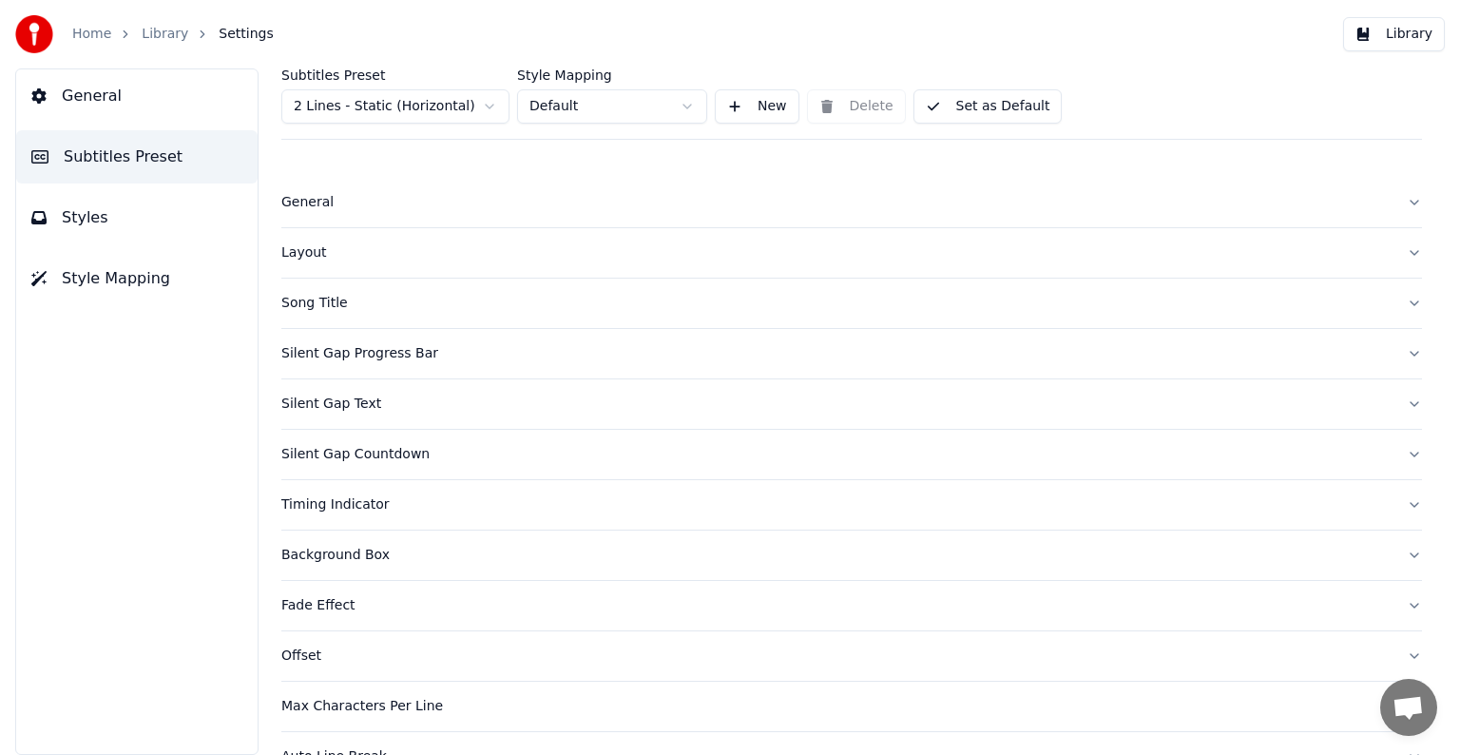
click at [685, 106] on html "Home Library Settings Library General Subtitles Preset Styles Style Mapping Sub…" at bounding box center [730, 377] width 1460 height 755
click at [91, 218] on span "Styles" at bounding box center [85, 217] width 47 height 23
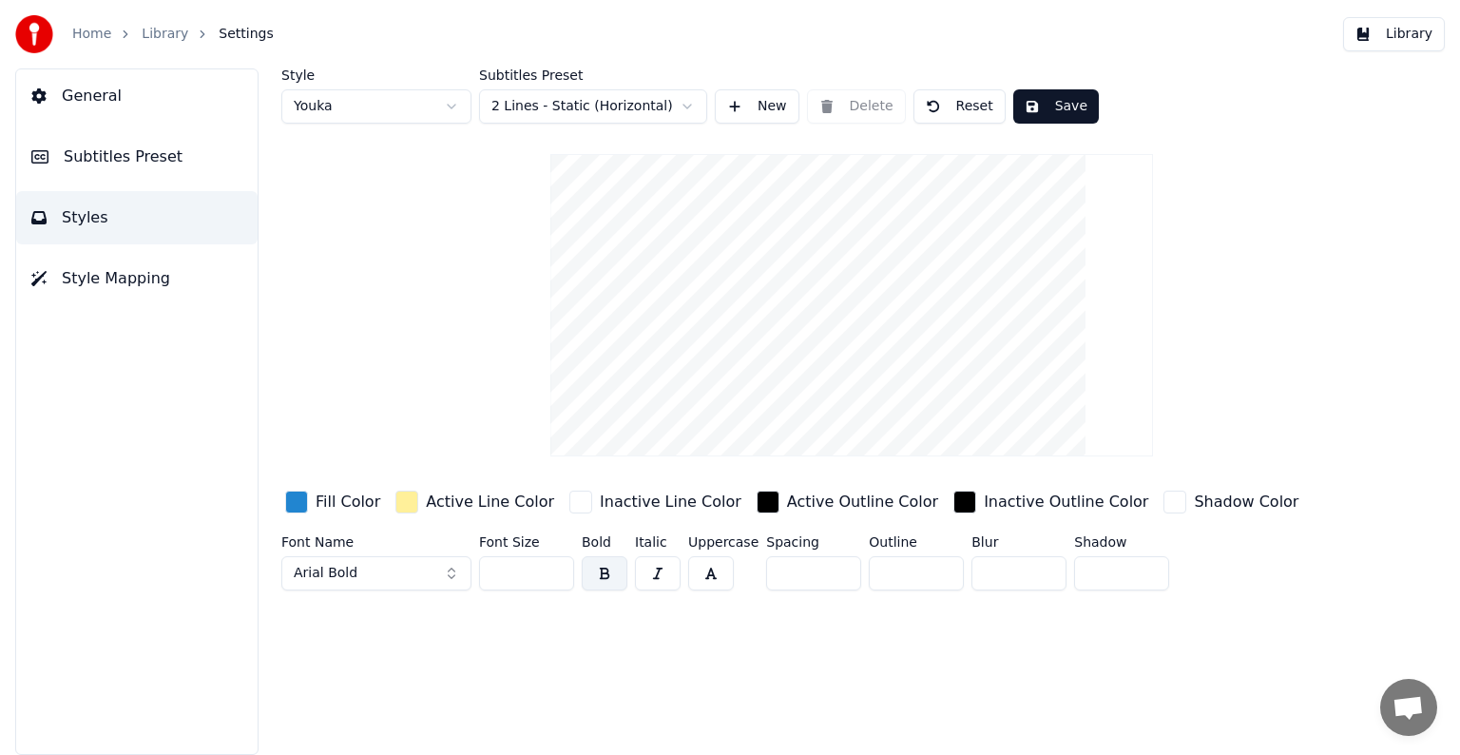
click at [296, 498] on div "button" at bounding box center [296, 502] width 23 height 23
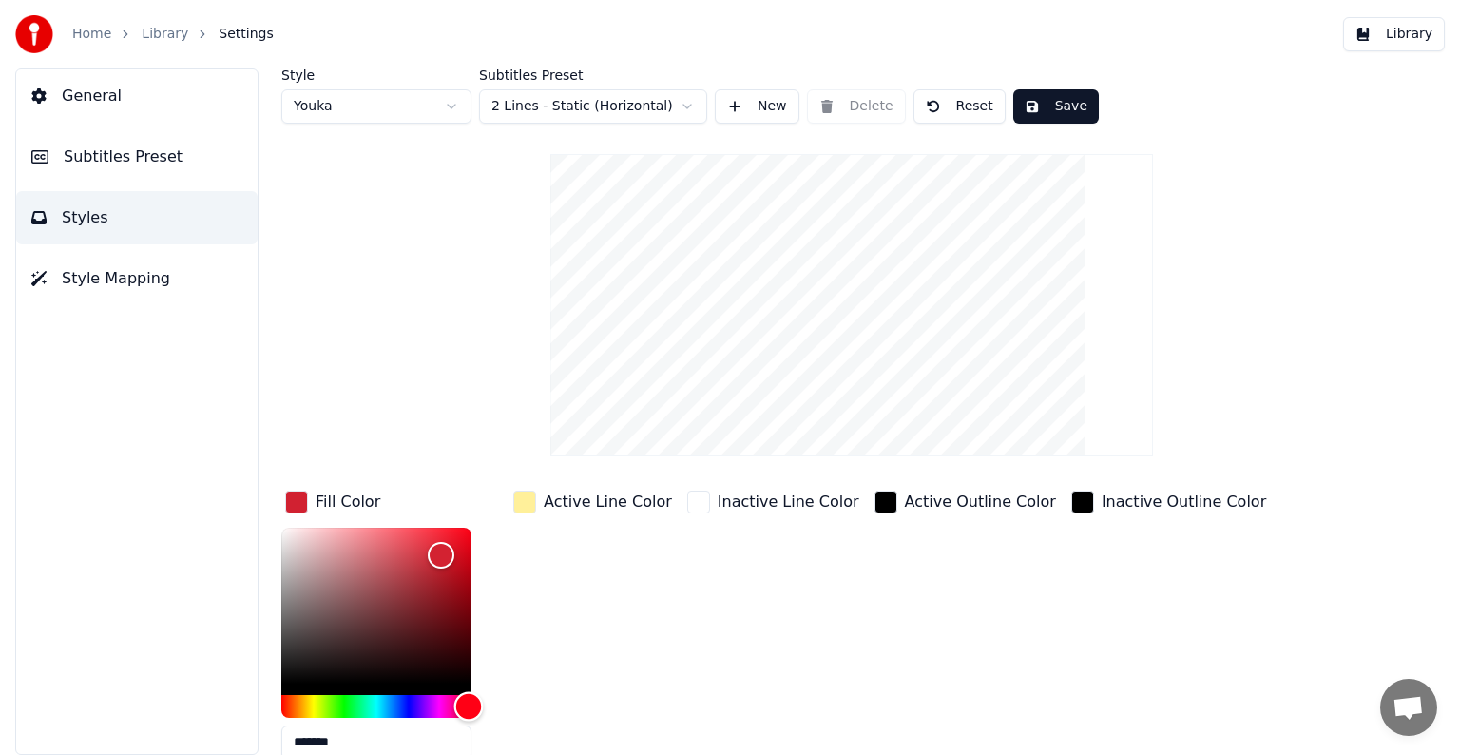
click at [469, 704] on div "Hue" at bounding box center [376, 706] width 190 height 23
click at [464, 707] on div "Hue" at bounding box center [464, 705] width 29 height 29
drag, startPoint x: 445, startPoint y: 551, endPoint x: 463, endPoint y: 538, distance: 22.4
click at [463, 538] on div "Color" at bounding box center [463, 539] width 29 height 29
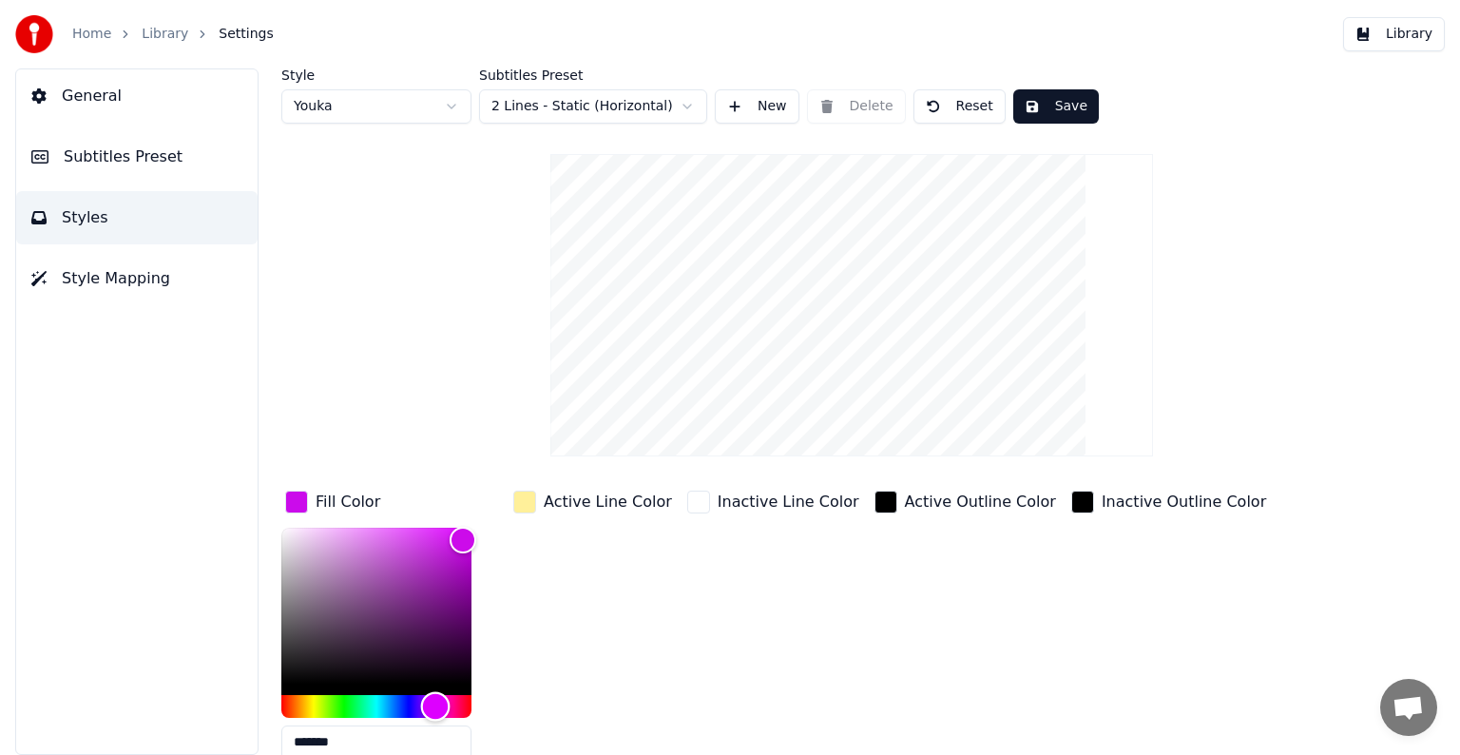
drag, startPoint x: 460, startPoint y: 703, endPoint x: 441, endPoint y: 705, distance: 19.2
click at [436, 705] on div "Hue" at bounding box center [435, 705] width 29 height 29
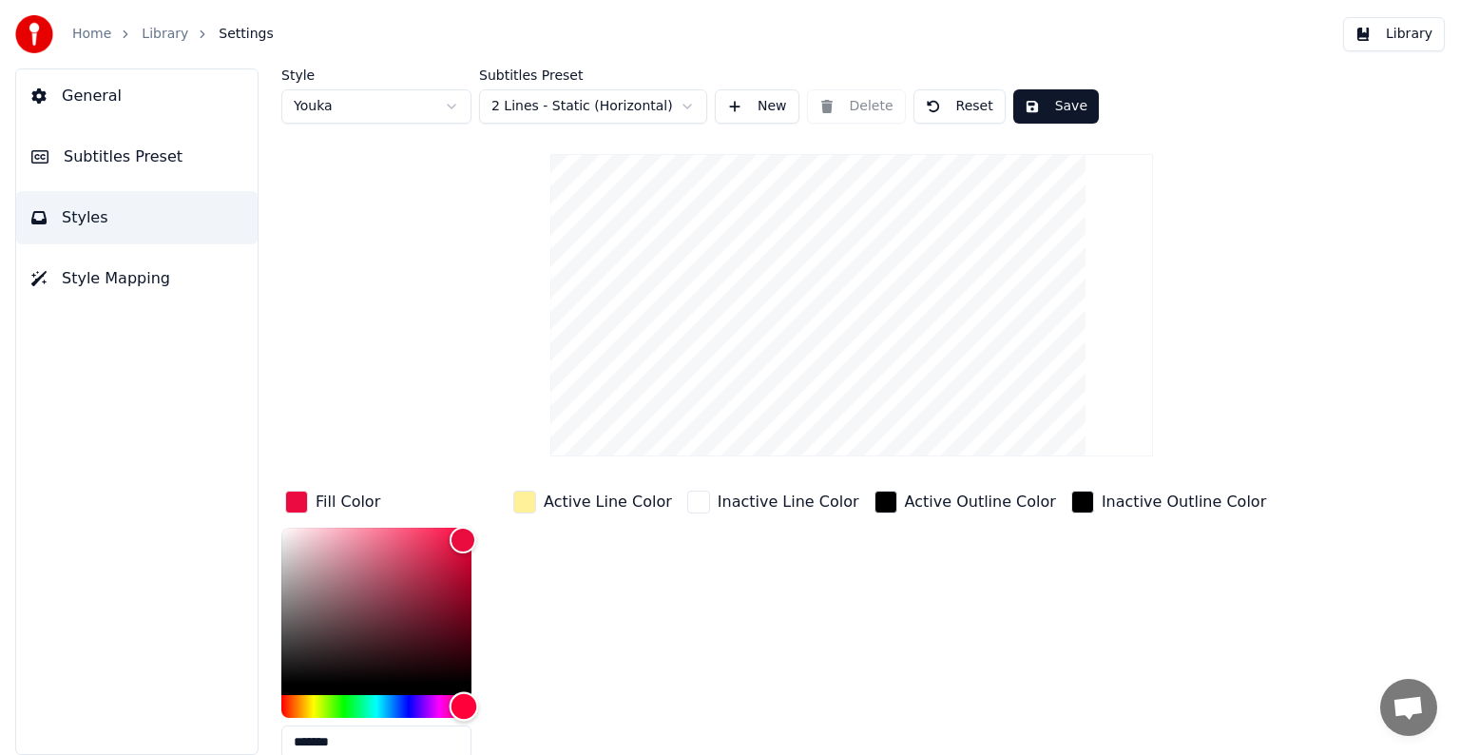
type input "*******"
drag, startPoint x: 429, startPoint y: 699, endPoint x: 468, endPoint y: 718, distance: 43.4
click at [468, 718] on div "Hue" at bounding box center [468, 705] width 29 height 29
click at [527, 501] on div "button" at bounding box center [524, 502] width 23 height 23
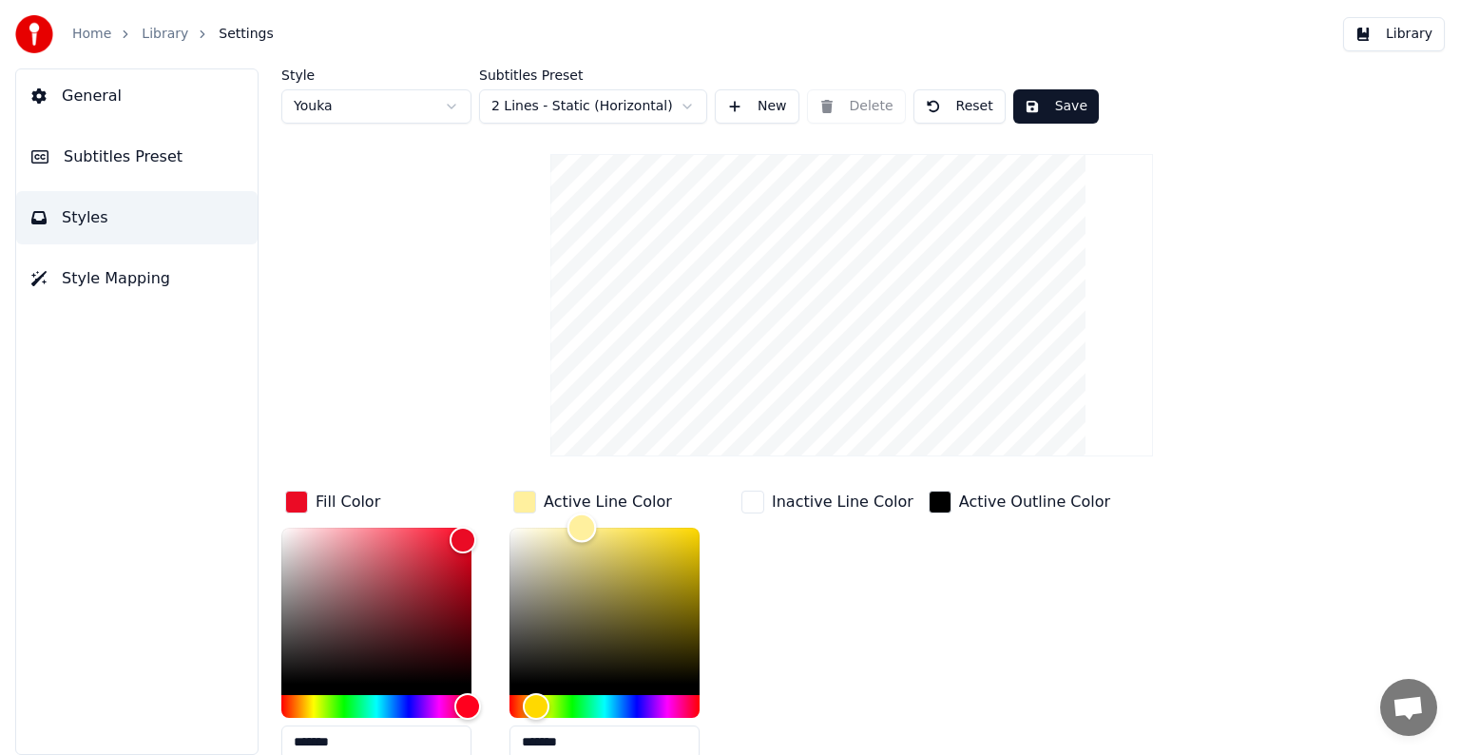
type input "*******"
drag, startPoint x: 582, startPoint y: 526, endPoint x: 497, endPoint y: 531, distance: 84.7
click at [497, 531] on div "Color" at bounding box center [509, 531] width 29 height 29
click at [756, 500] on div "button" at bounding box center [753, 502] width 23 height 23
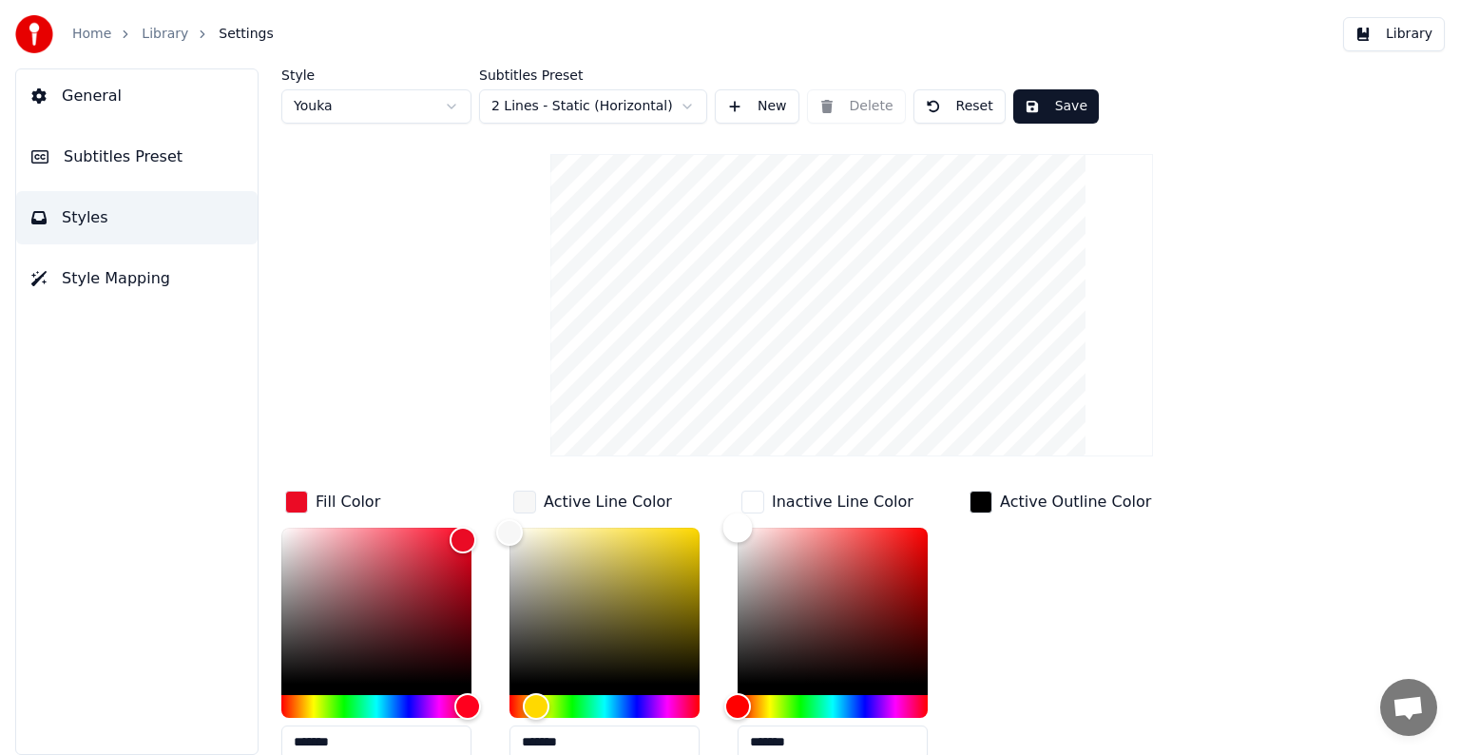
type input "*******"
click at [763, 678] on div "Color" at bounding box center [833, 606] width 190 height 156
click at [1021, 608] on div "Active Outline Color" at bounding box center [1060, 631] width 189 height 288
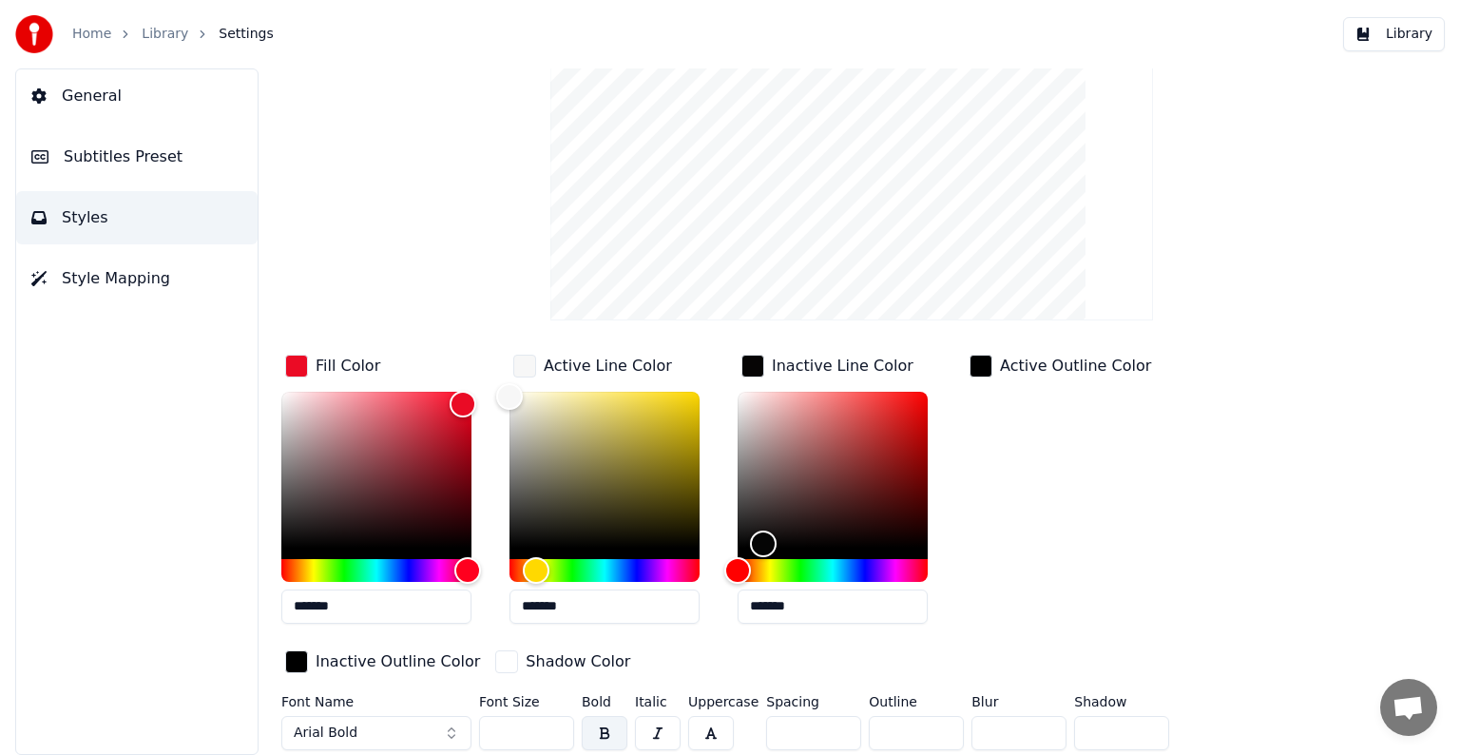
click at [495, 655] on div "button" at bounding box center [506, 661] width 23 height 23
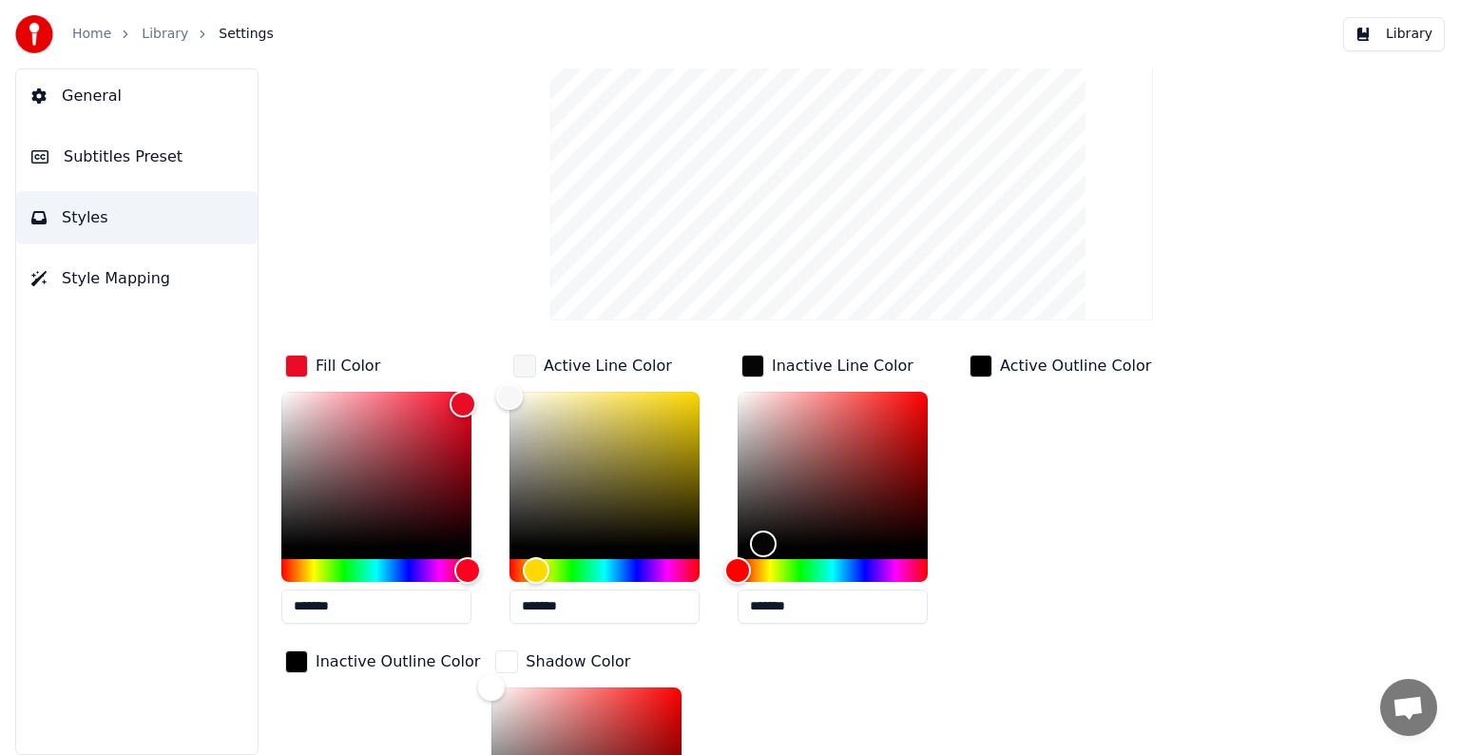
scroll to position [326, 0]
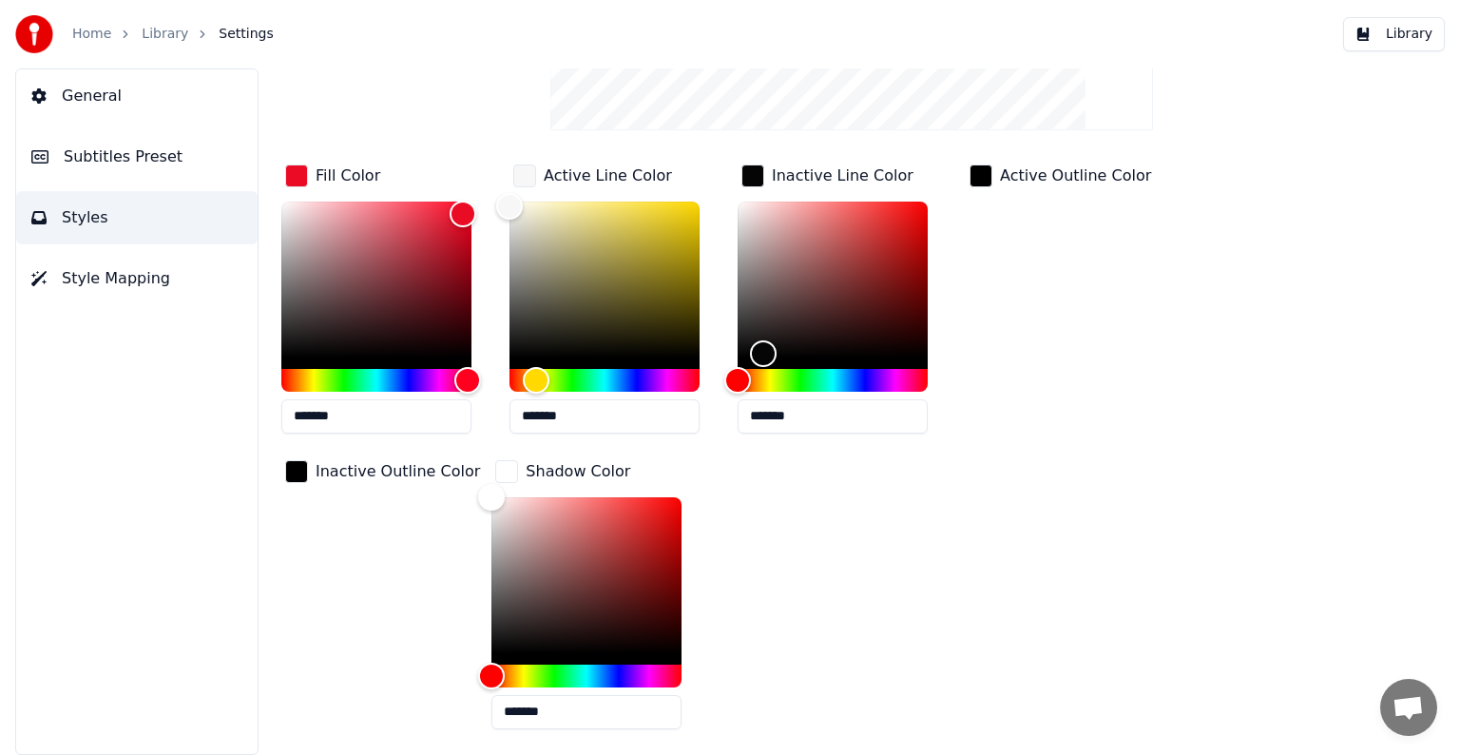
click at [837, 549] on div "Fill Color ******* Active Line Color ******* Inactive Line Color ******* Active…" at bounding box center [792, 453] width 1022 height 584
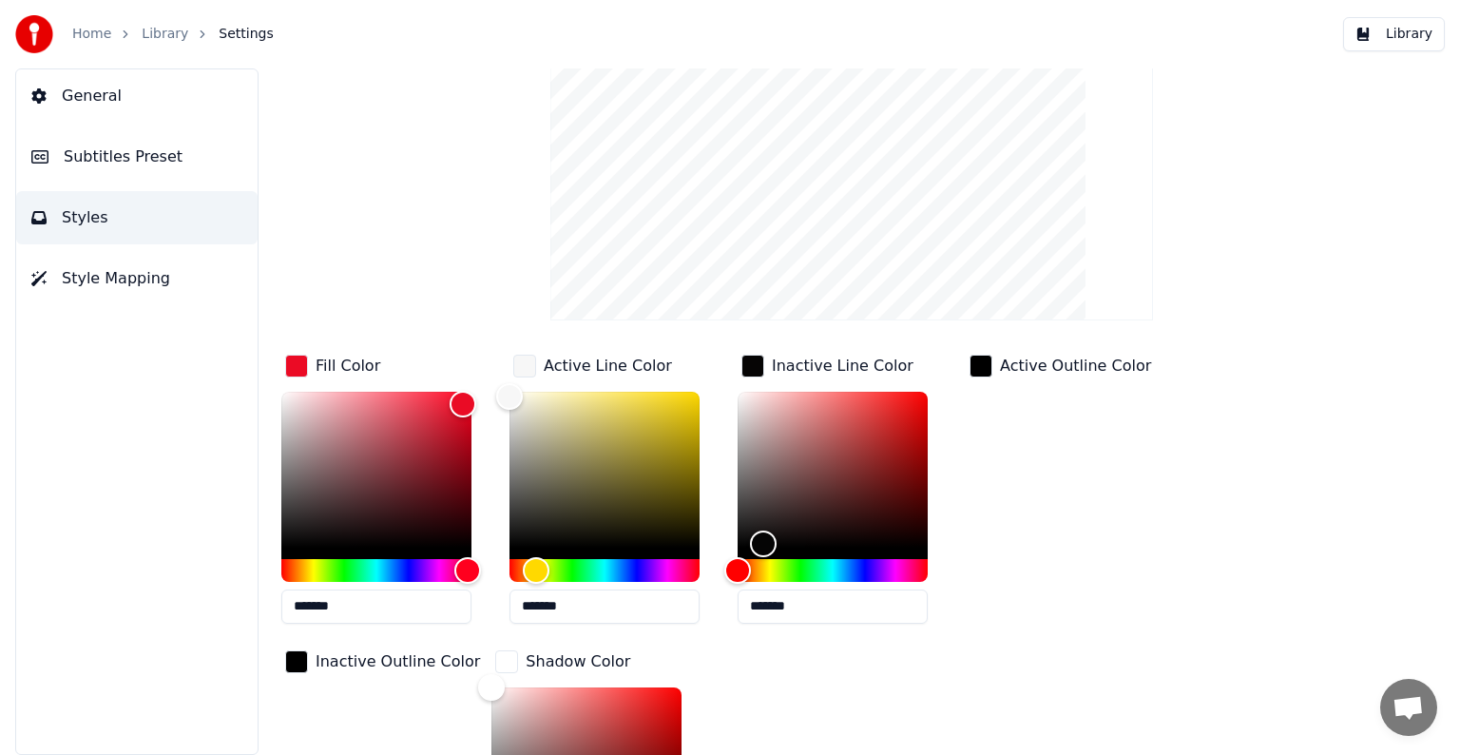
scroll to position [391, 0]
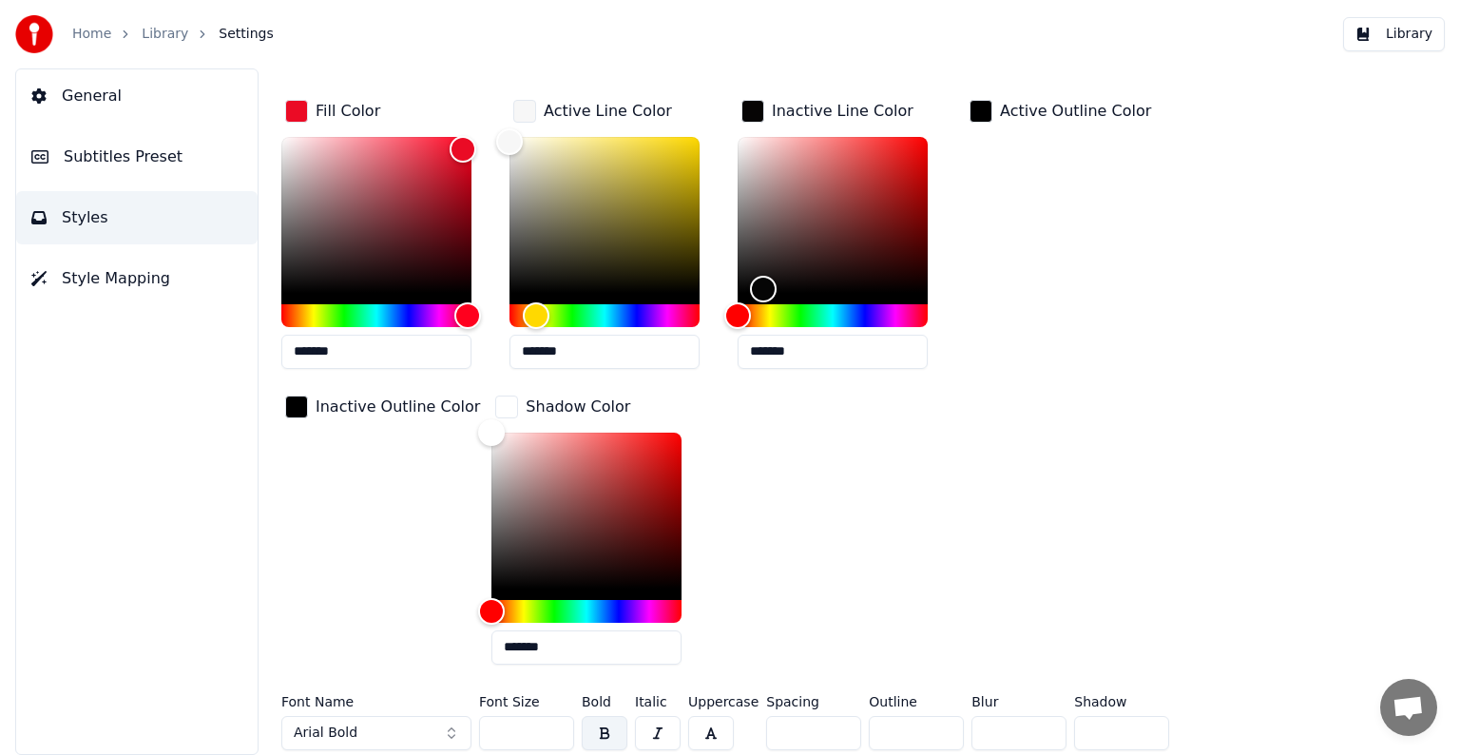
click at [430, 726] on button "Arial Bold" at bounding box center [376, 733] width 190 height 34
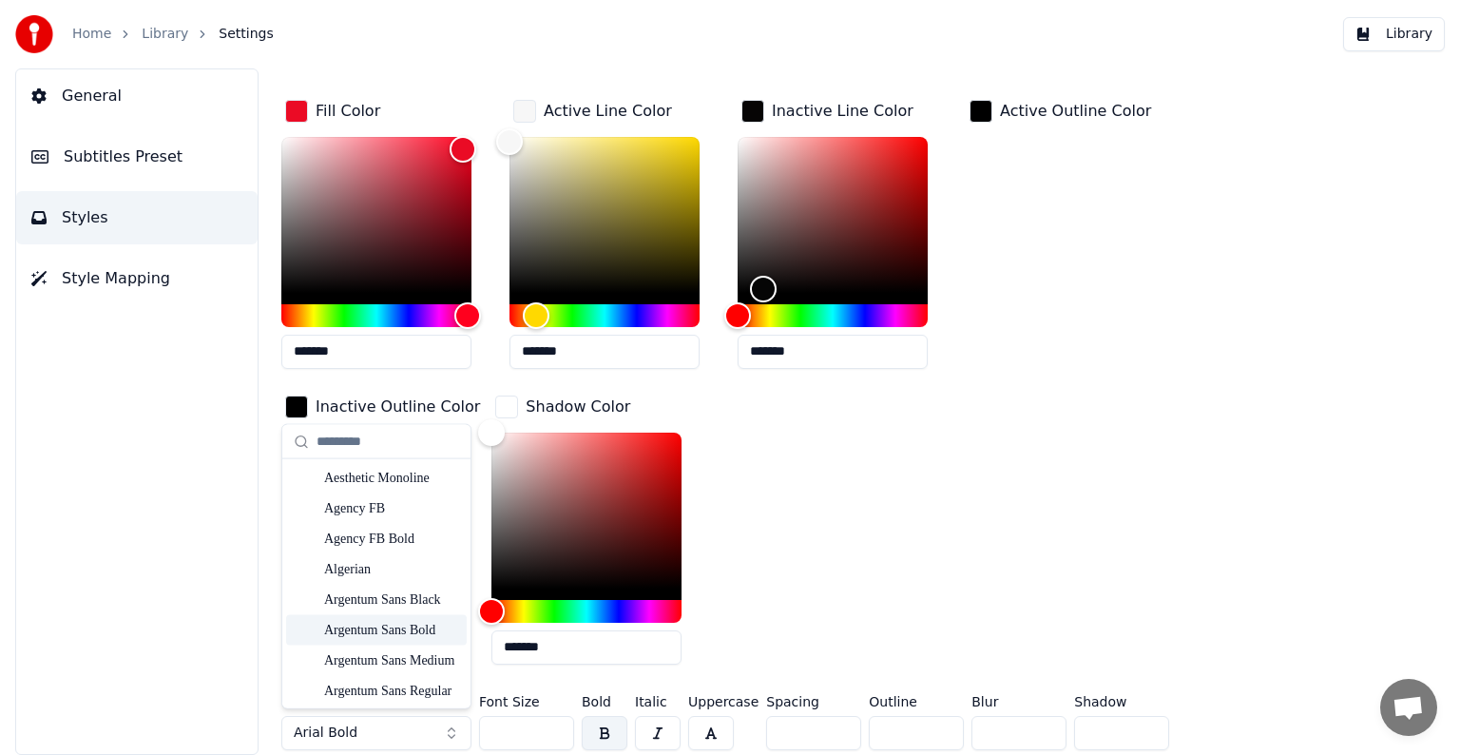
click at [396, 627] on div "Argentum Sans Bold" at bounding box center [391, 630] width 135 height 19
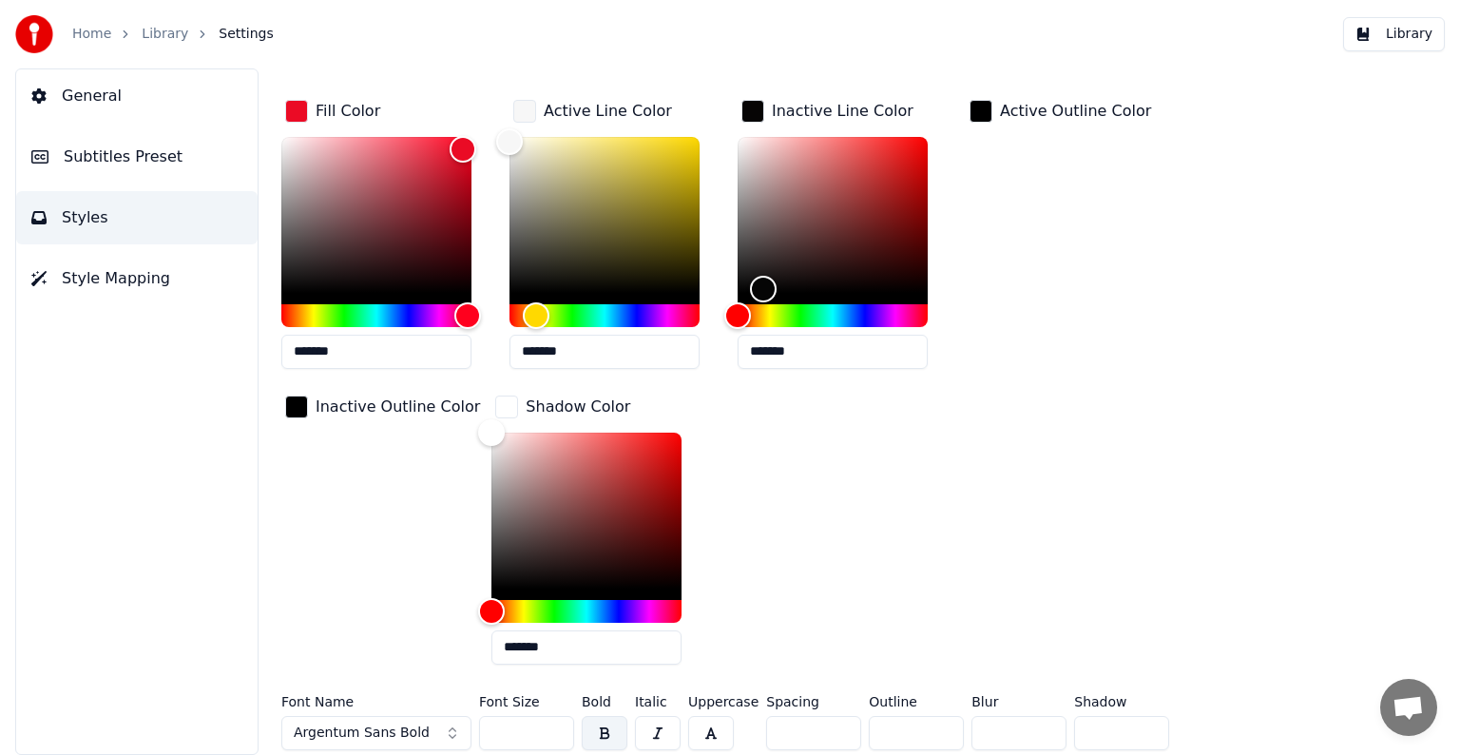
drag, startPoint x: 524, startPoint y: 723, endPoint x: 478, endPoint y: 723, distance: 45.6
click at [478, 723] on div "Font Name Argentum Sans Bold Font Size ** Bold Italic Uppercase Spacing * Outli…" at bounding box center [792, 726] width 1022 height 63
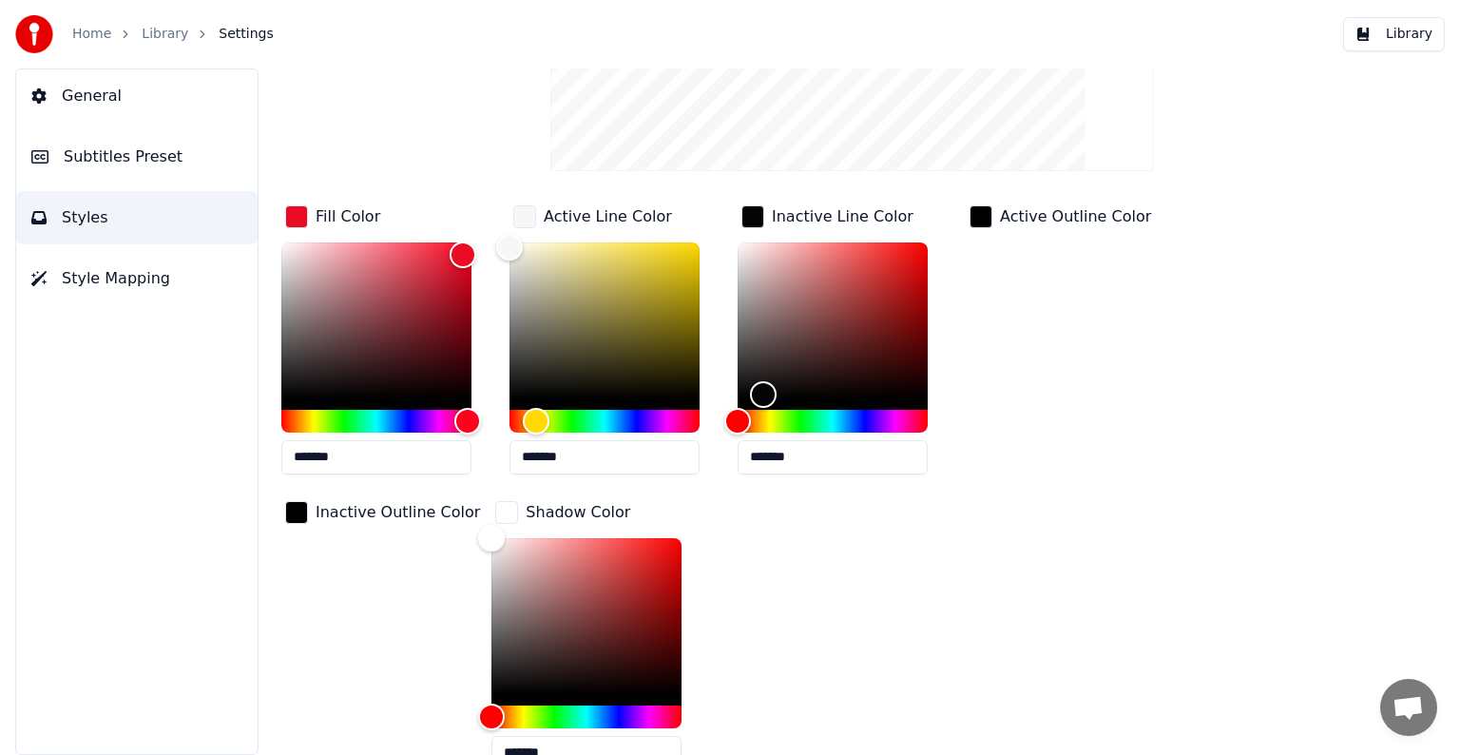
scroll to position [0, 0]
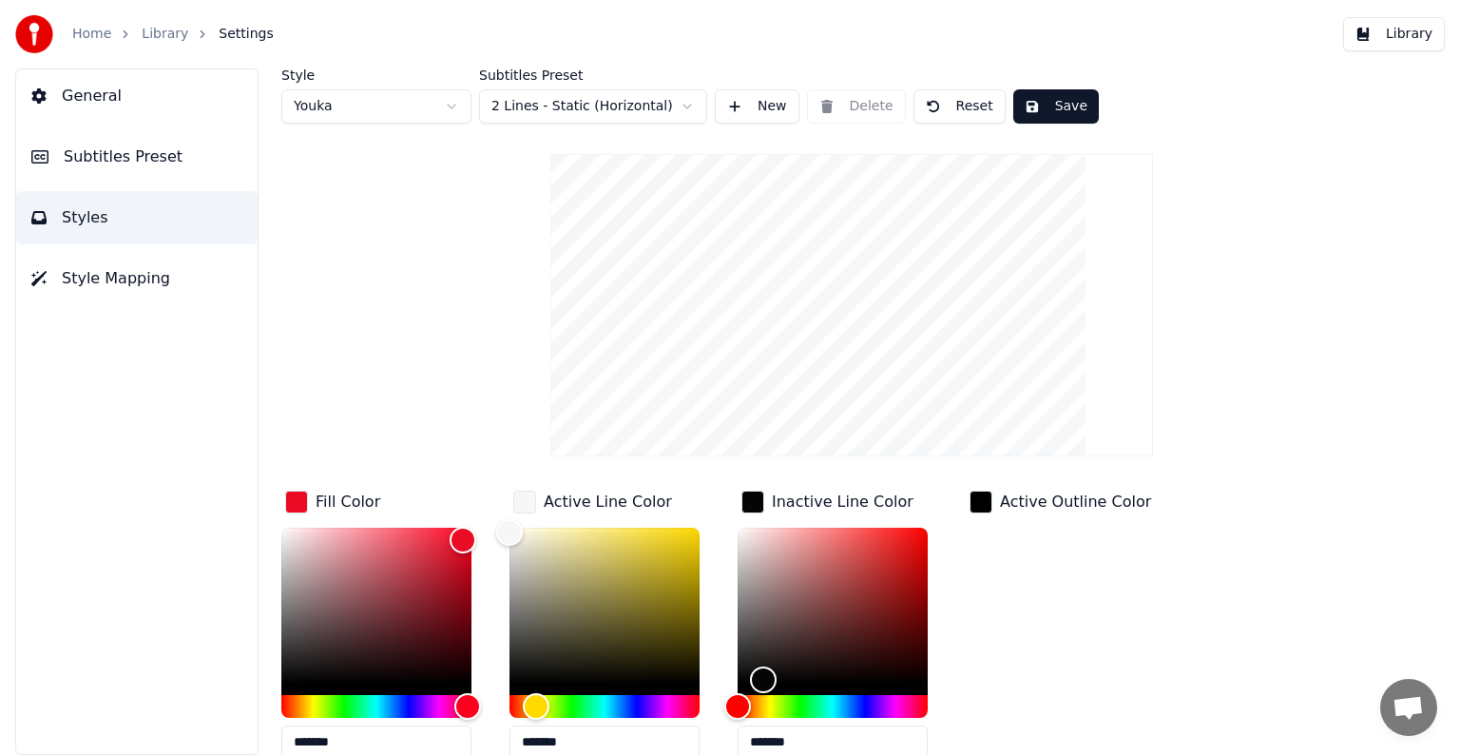
click at [1044, 106] on button "Save" at bounding box center [1056, 106] width 86 height 34
click at [1239, 361] on div "Style Youka Subtitles Preset 2 Lines - Static (Horizontal) New Delete Reset Don…" at bounding box center [851, 608] width 1141 height 1080
click at [80, 114] on button "General" at bounding box center [136, 95] width 241 height 53
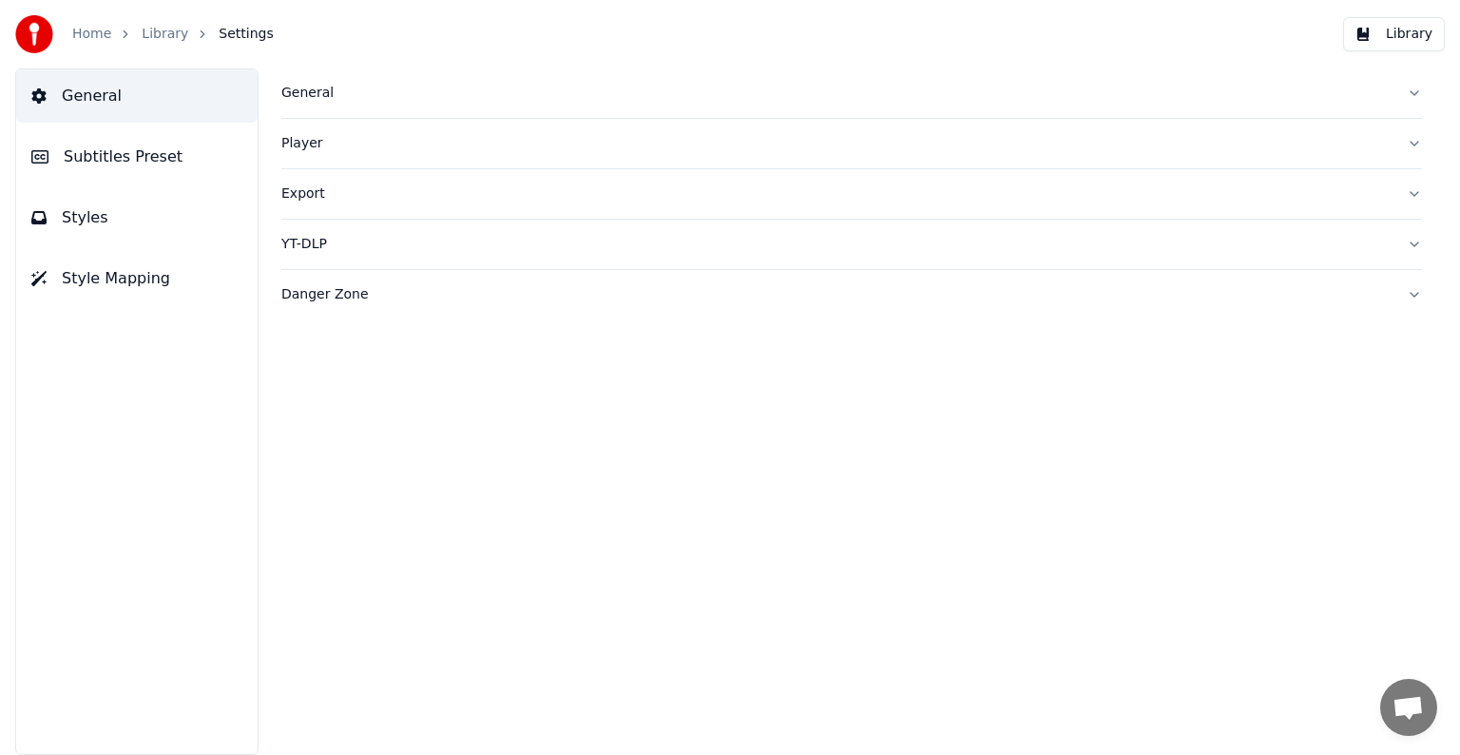
click at [327, 91] on div "General" at bounding box center [836, 93] width 1110 height 19
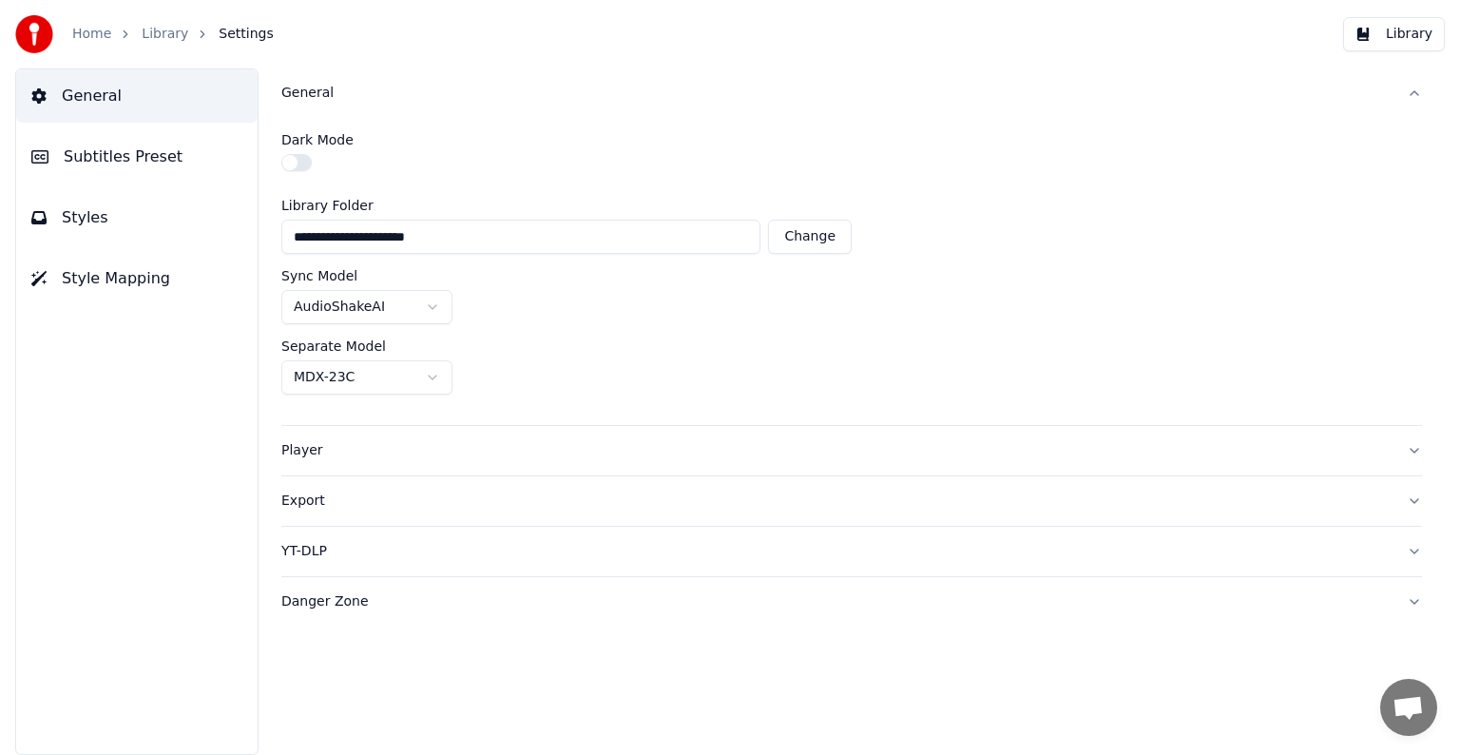
click at [785, 232] on button "Change" at bounding box center [810, 237] width 84 height 34
type input "**********"
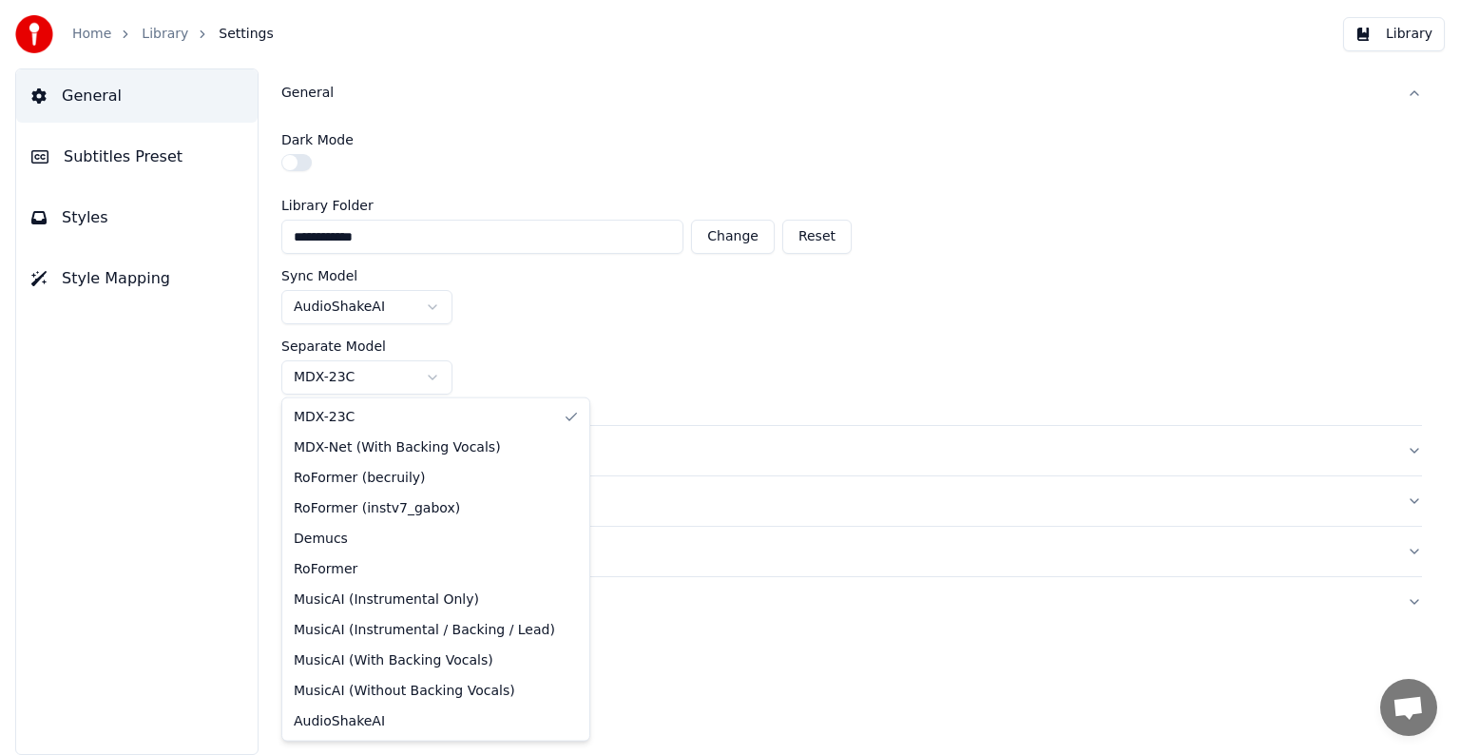
click at [430, 377] on html "**********" at bounding box center [730, 377] width 1460 height 755
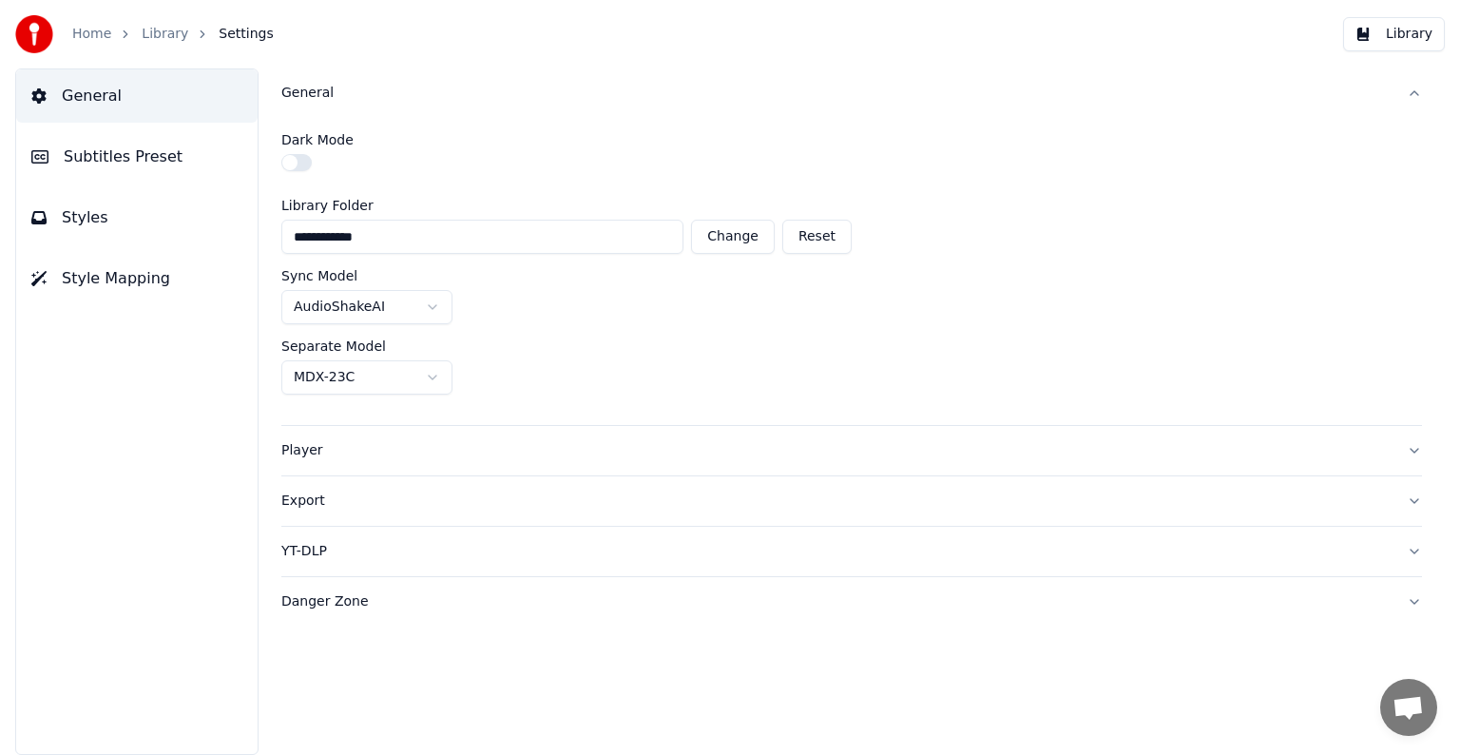
click at [663, 406] on html "**********" at bounding box center [730, 377] width 1460 height 755
click at [425, 316] on html "**********" at bounding box center [730, 377] width 1460 height 755
click at [726, 334] on html "**********" at bounding box center [730, 377] width 1460 height 755
click at [350, 458] on div "Player" at bounding box center [836, 450] width 1110 height 19
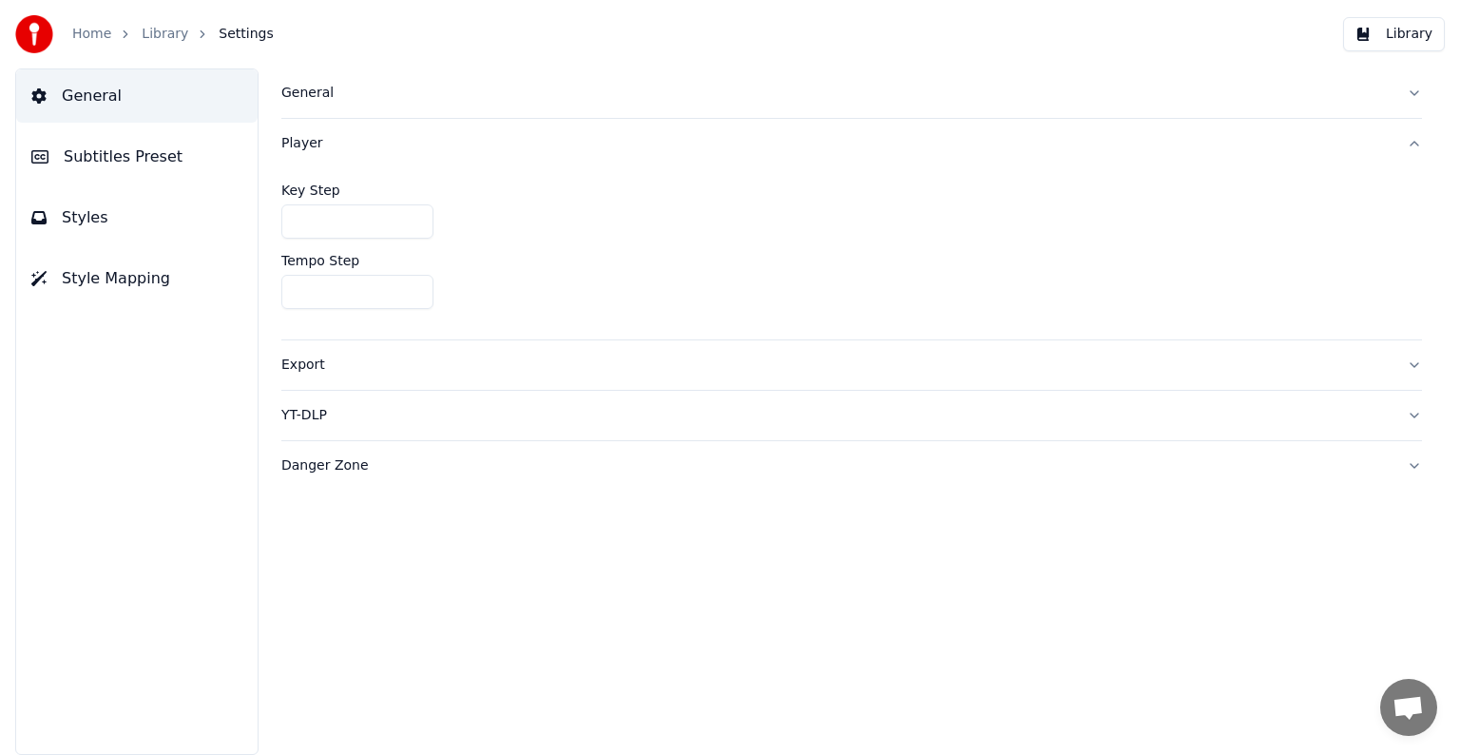
click at [311, 372] on div "Export" at bounding box center [836, 365] width 1110 height 19
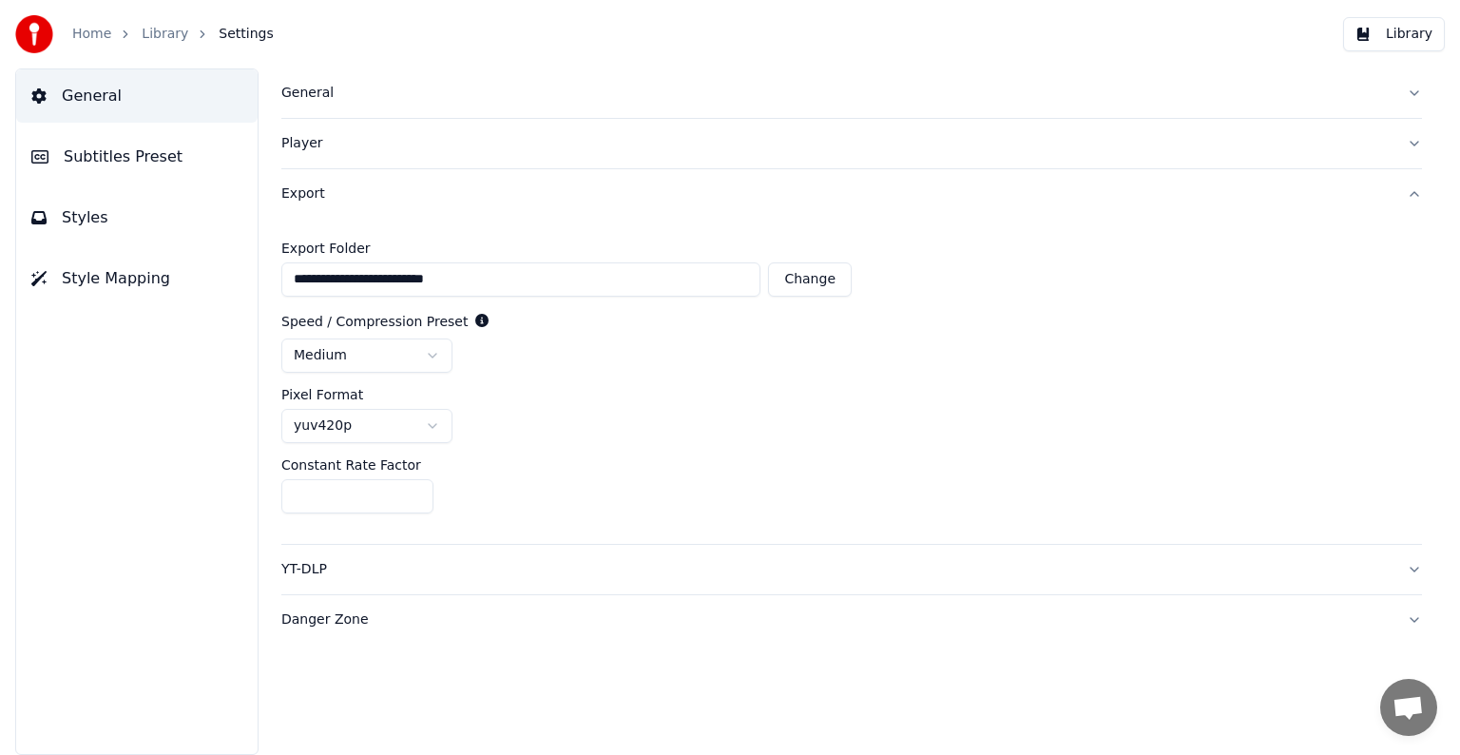
click at [165, 286] on button "Style Mapping" at bounding box center [136, 278] width 241 height 53
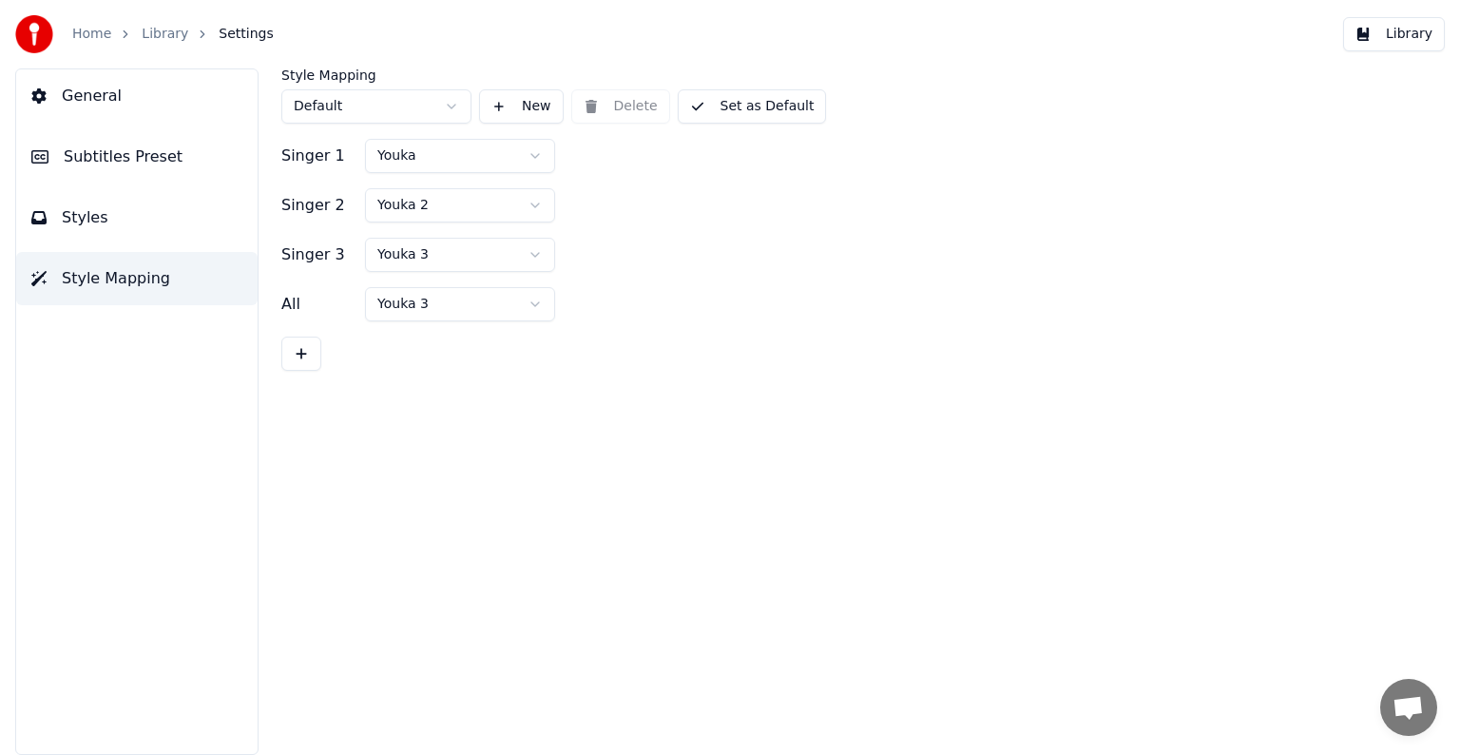
click at [436, 114] on html "Home Library Settings Library General Subtitles Preset Styles Style Mapping Sty…" at bounding box center [730, 377] width 1460 height 755
click at [527, 157] on html "Home Library Settings Library General Subtitles Preset Styles Style Mapping Sty…" at bounding box center [730, 377] width 1460 height 755
click at [535, 160] on html "Home Library Settings Library General Subtitles Preset Styles Style Mapping Sty…" at bounding box center [730, 377] width 1460 height 755
click at [95, 35] on link "Home" at bounding box center [91, 34] width 39 height 19
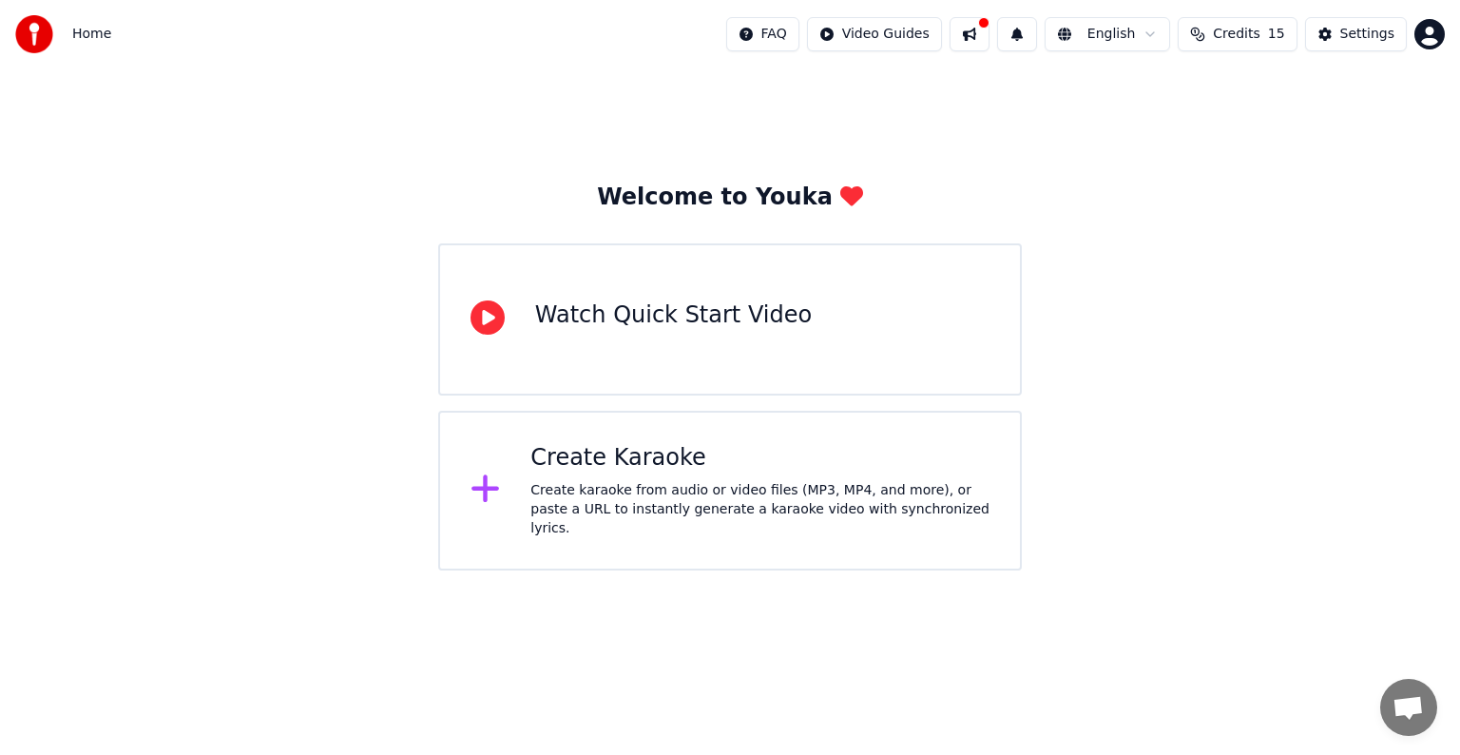
click at [690, 473] on div "Create Karaoke" at bounding box center [760, 458] width 459 height 30
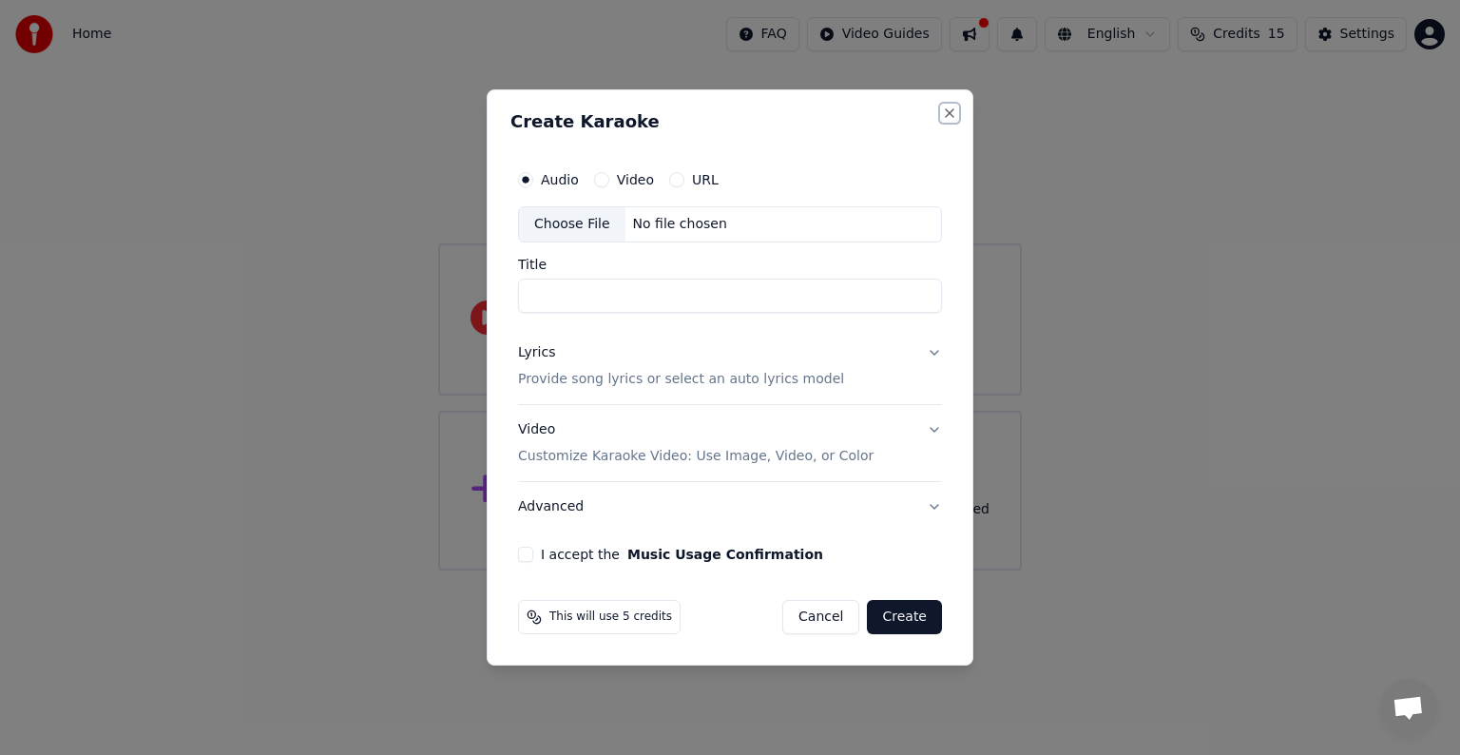
click at [946, 110] on button "Close" at bounding box center [949, 113] width 15 height 15
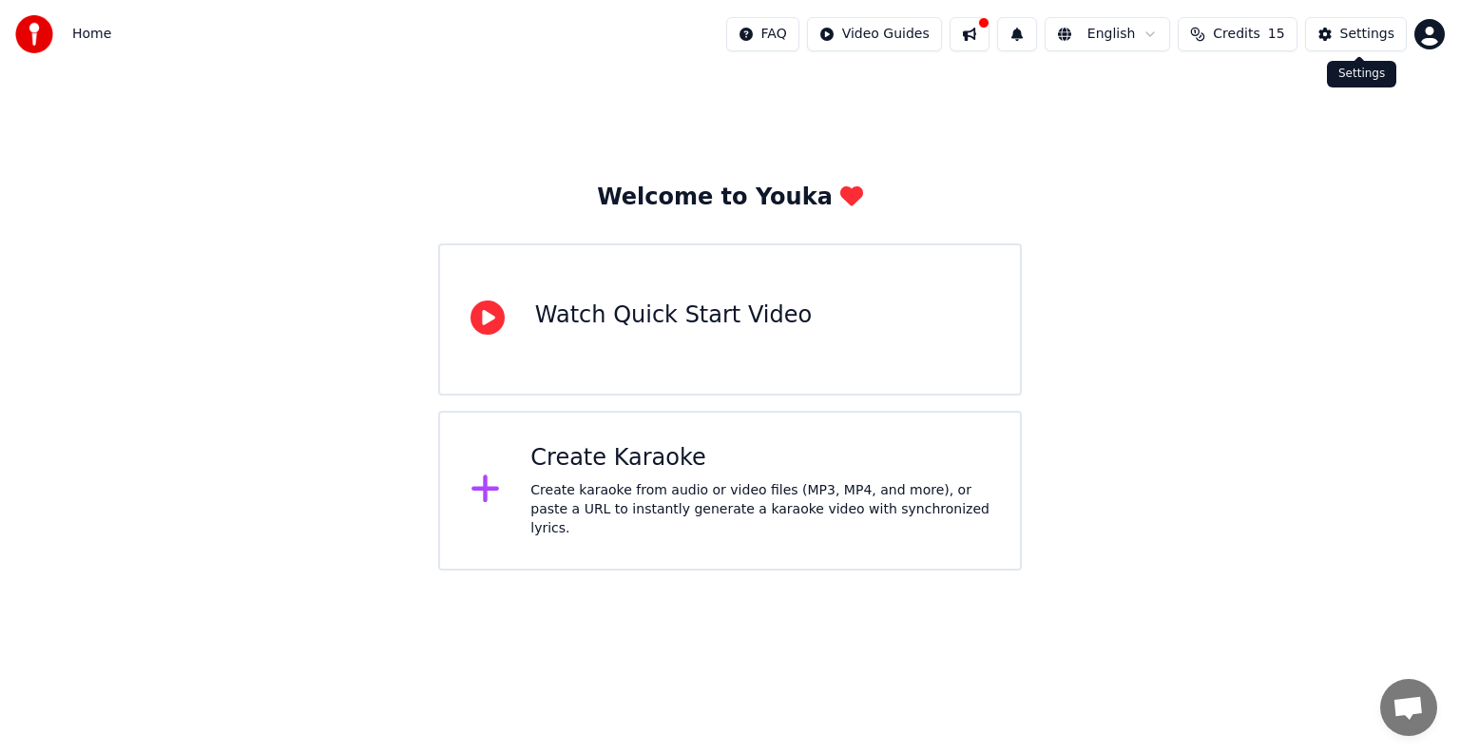
click at [1372, 35] on div "Settings" at bounding box center [1368, 34] width 54 height 19
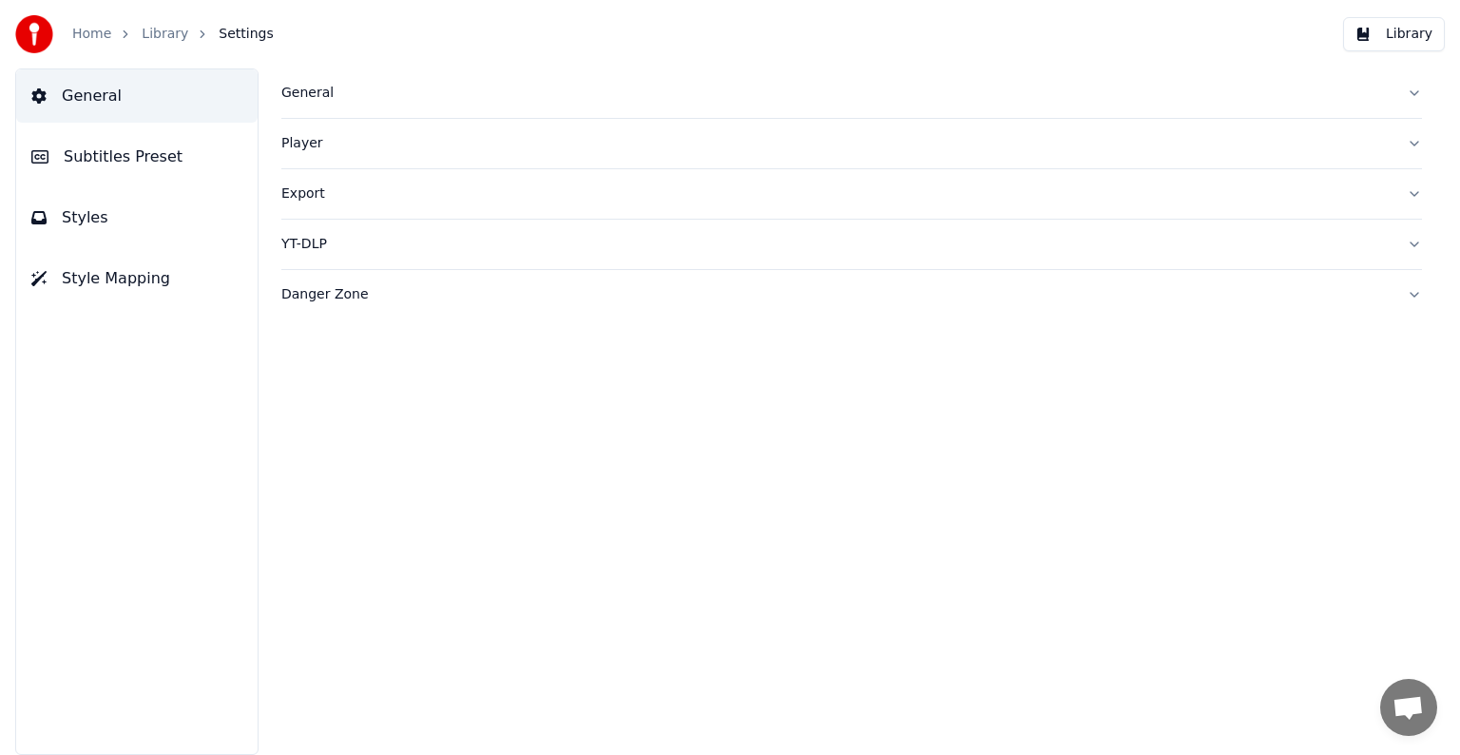
click at [69, 100] on span "General" at bounding box center [92, 96] width 60 height 23
click at [95, 38] on link "Home" at bounding box center [91, 34] width 39 height 19
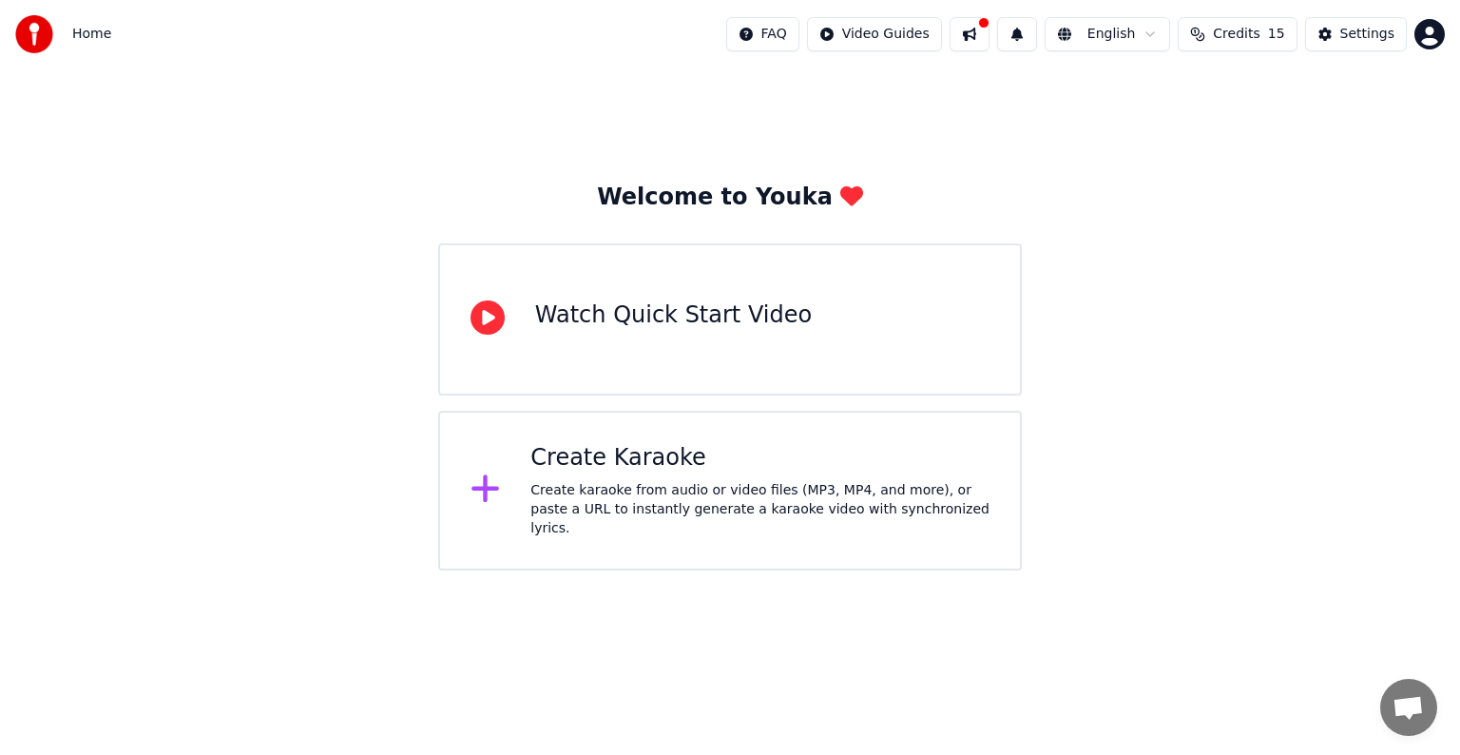
click at [597, 484] on div "Create Karaoke Create karaoke from audio or video files (MP3, MP4, and more), o…" at bounding box center [760, 490] width 459 height 95
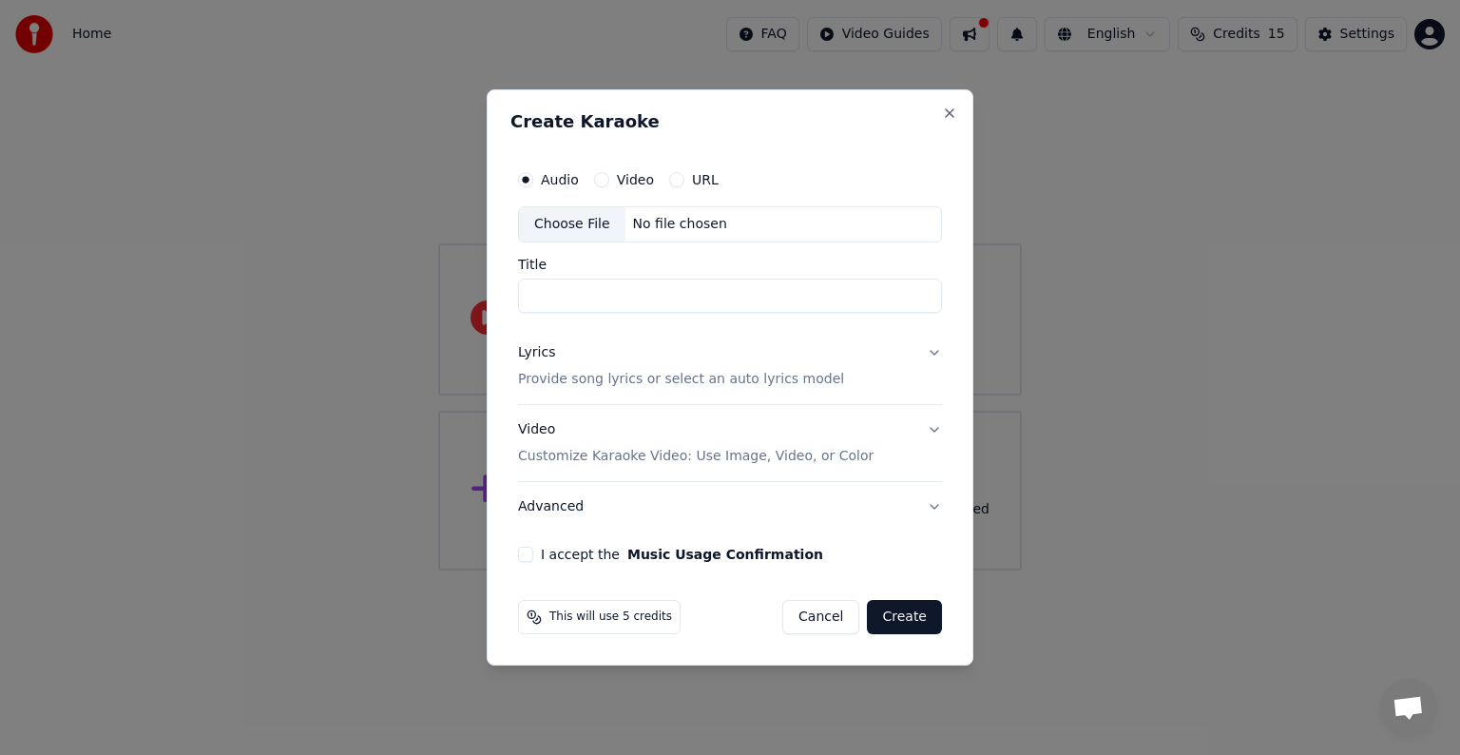
click at [579, 225] on div "Choose File" at bounding box center [572, 224] width 106 height 34
type input "**********"
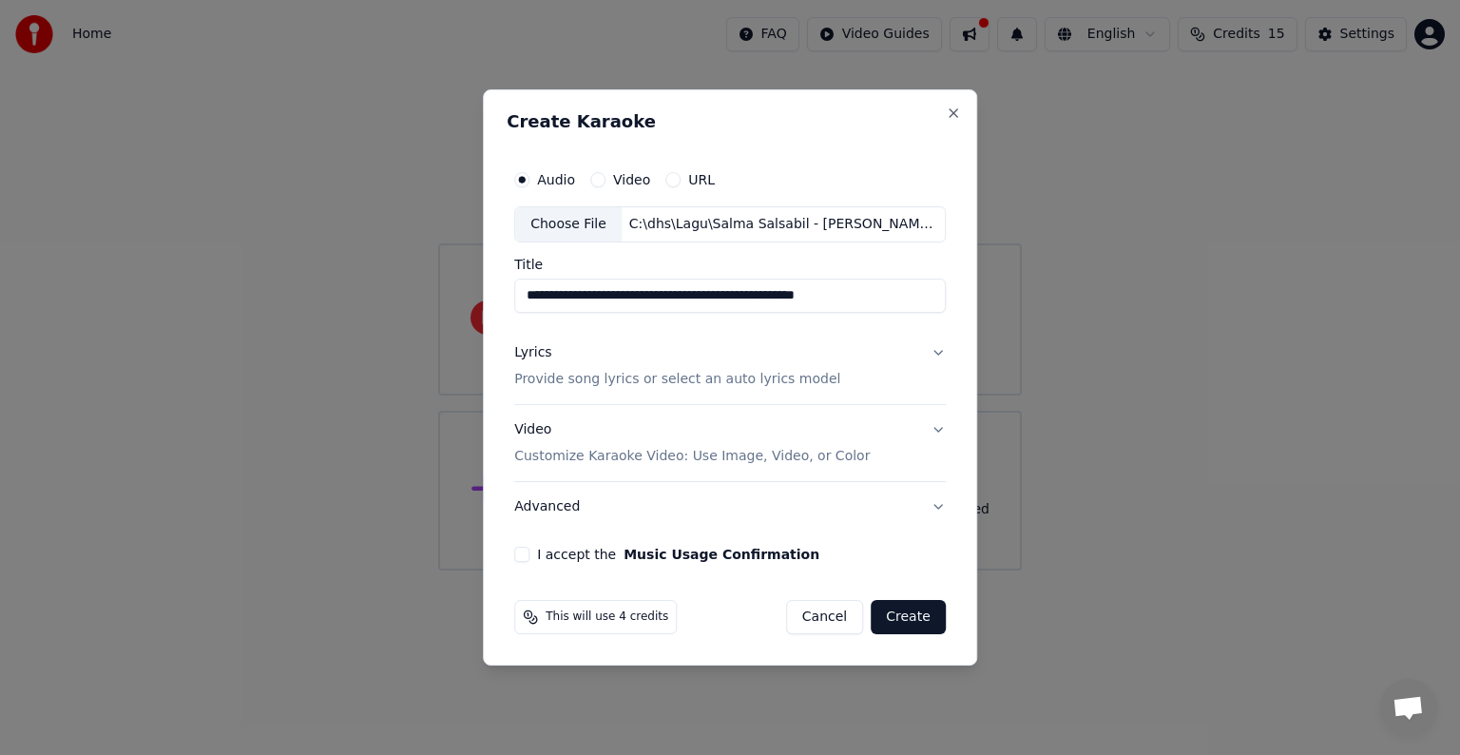
click at [936, 354] on button "Lyrics Provide song lyrics or select an auto lyrics model" at bounding box center [730, 366] width 432 height 76
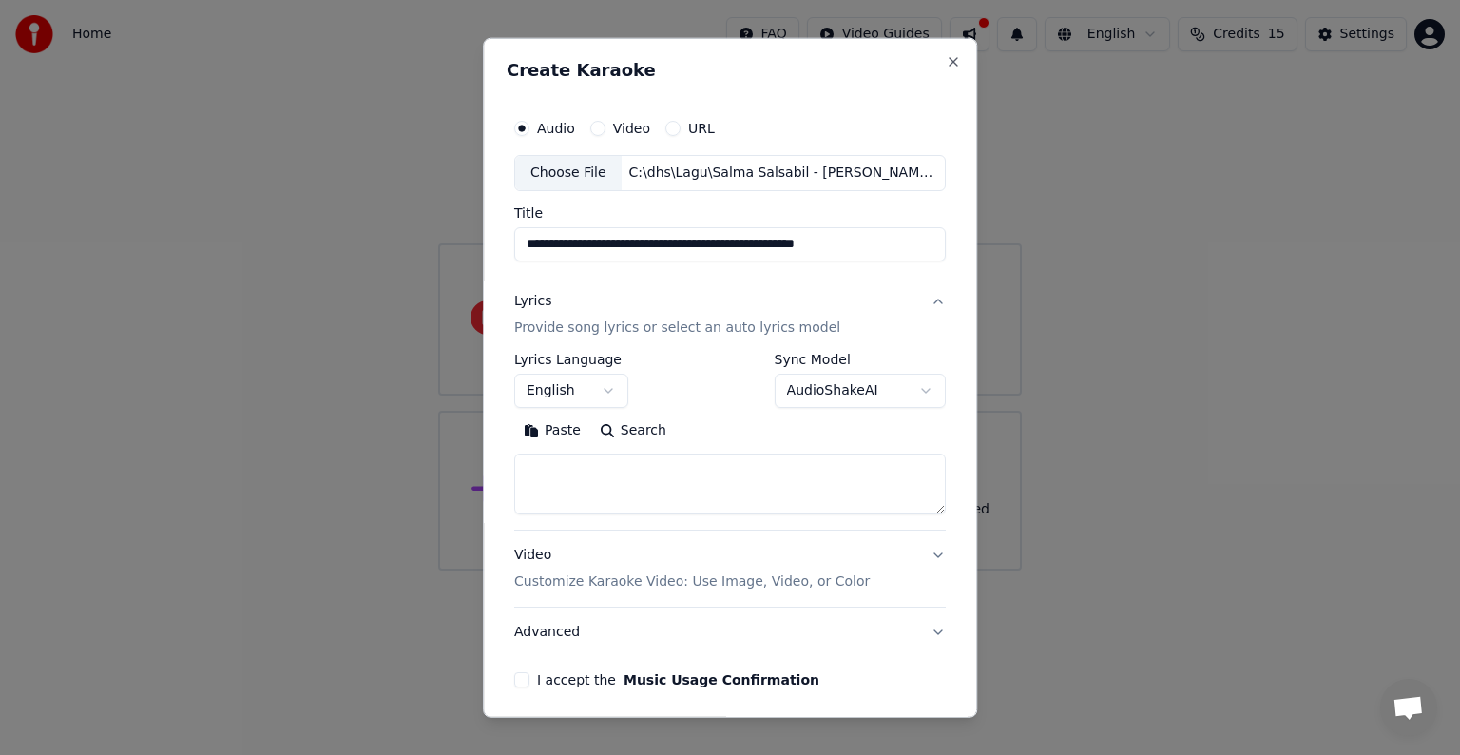
click at [607, 384] on body "**********" at bounding box center [730, 285] width 1460 height 570
click at [662, 379] on body "**********" at bounding box center [730, 285] width 1460 height 570
drag, startPoint x: 517, startPoint y: 244, endPoint x: 717, endPoint y: 236, distance: 199.8
click at [717, 236] on input "**********" at bounding box center [730, 244] width 432 height 34
click at [570, 470] on textarea at bounding box center [730, 484] width 432 height 61
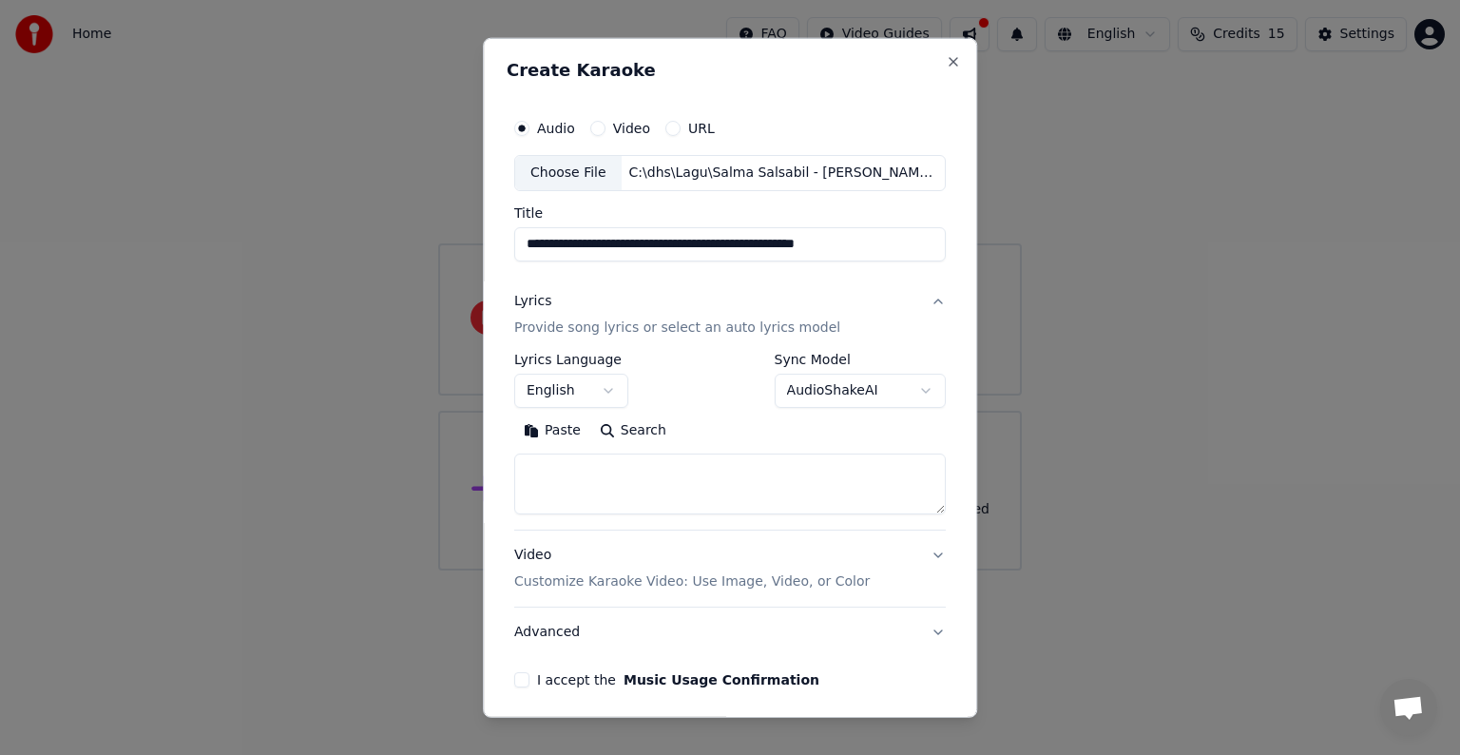
paste textarea "**********"
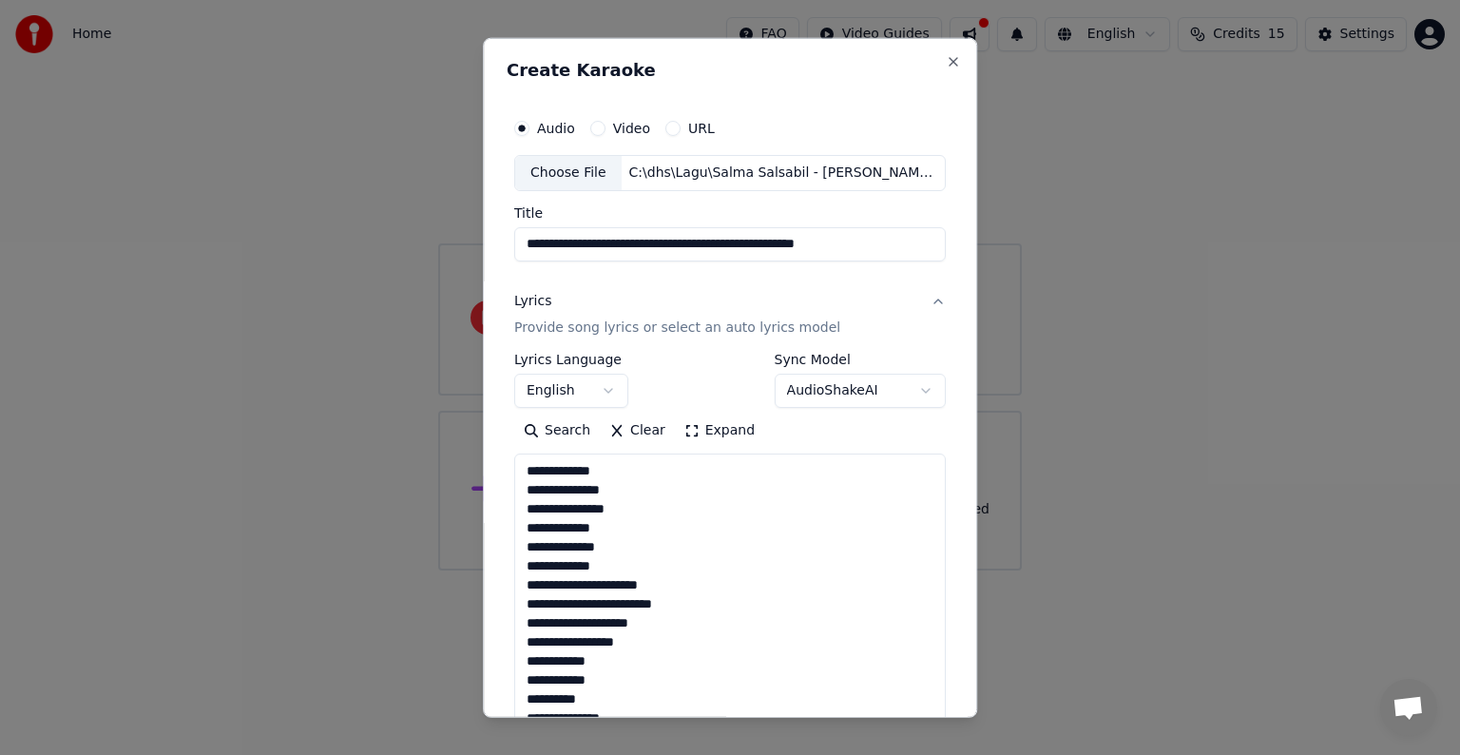
scroll to position [898, 0]
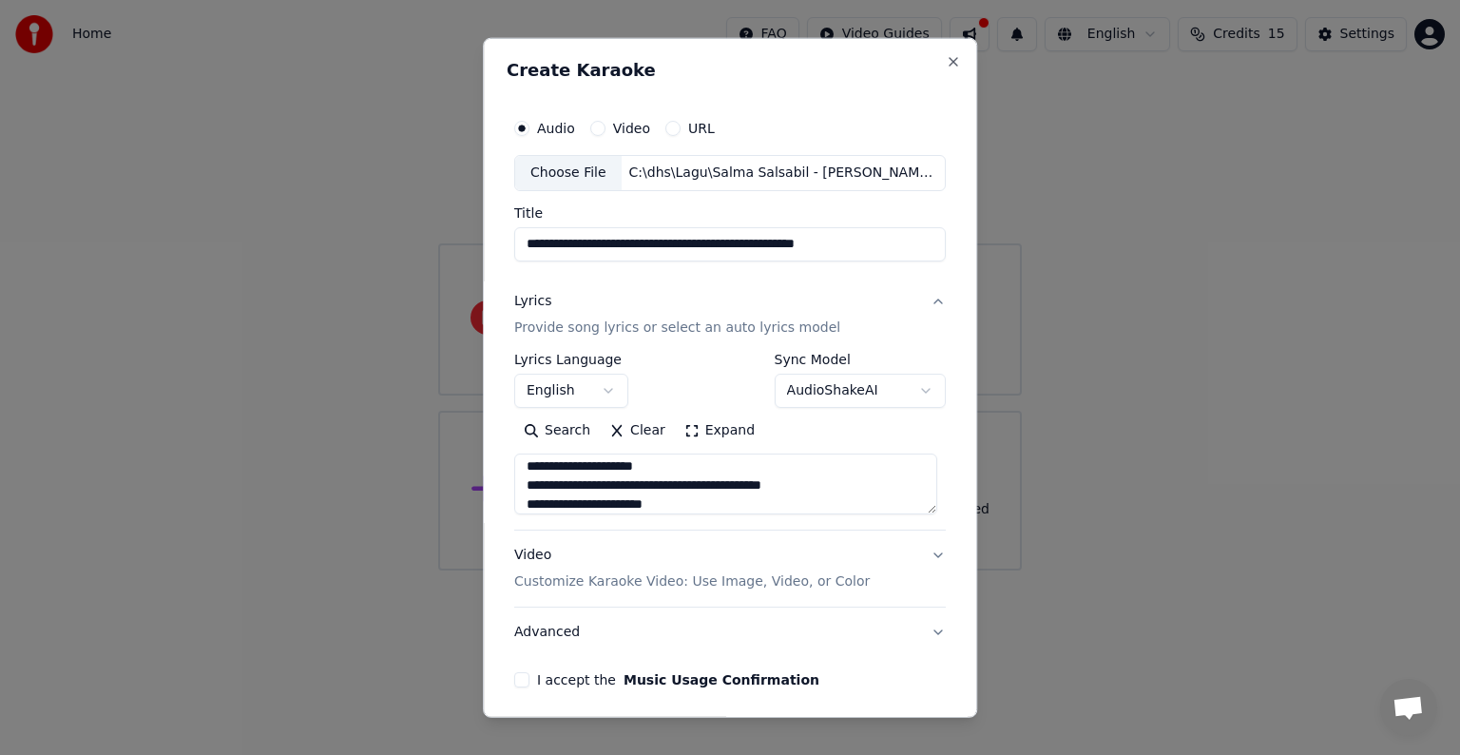
type textarea "**********"
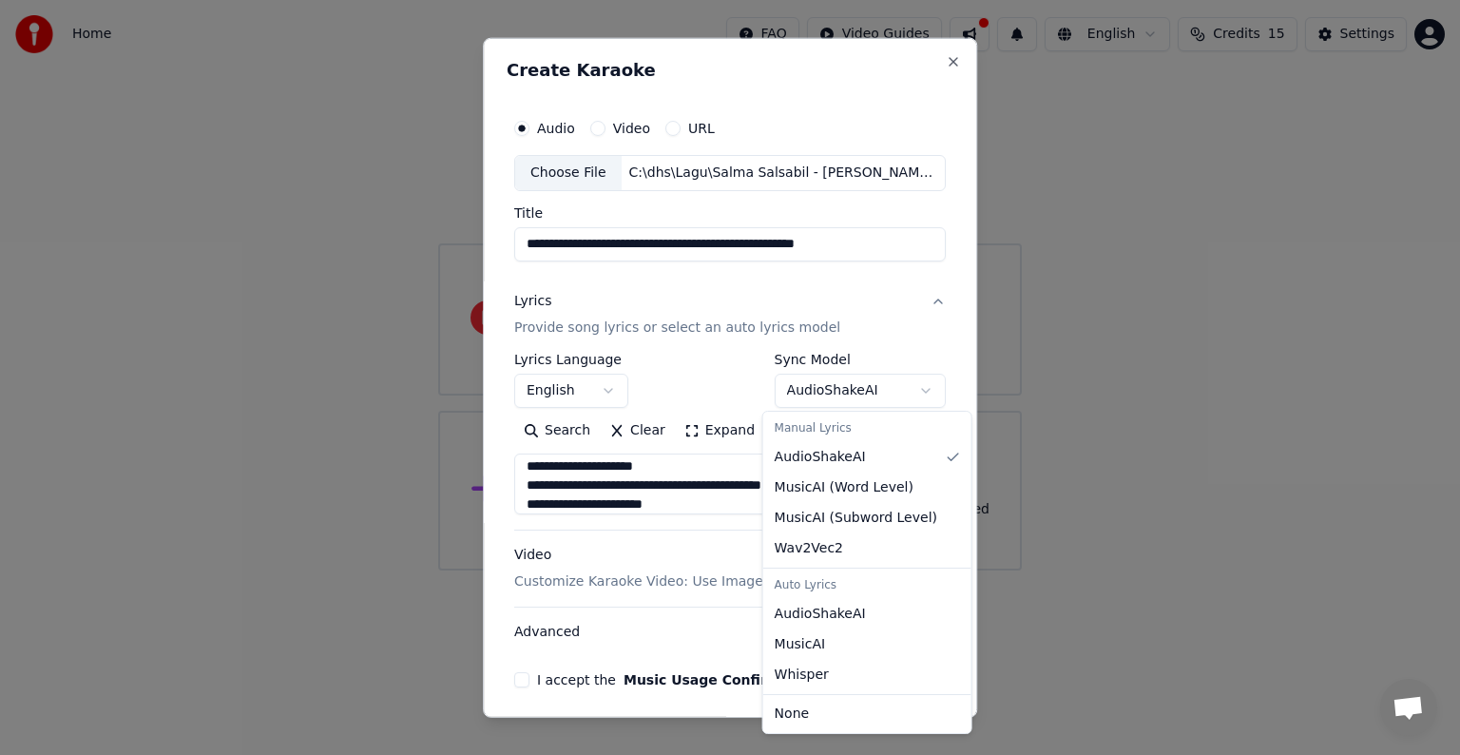
click at [903, 389] on body "**********" at bounding box center [730, 285] width 1460 height 570
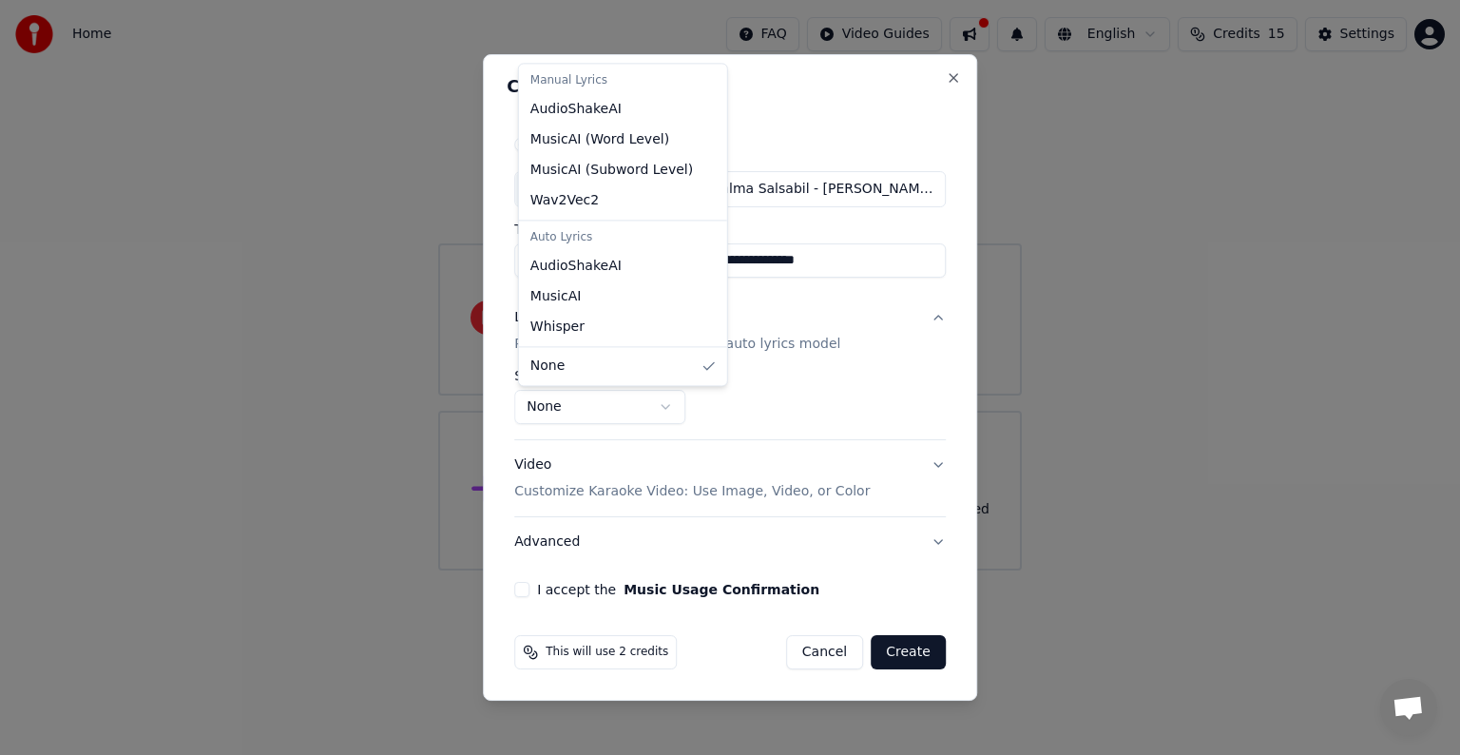
click at [663, 407] on body "**********" at bounding box center [730, 285] width 1460 height 570
select select "**********"
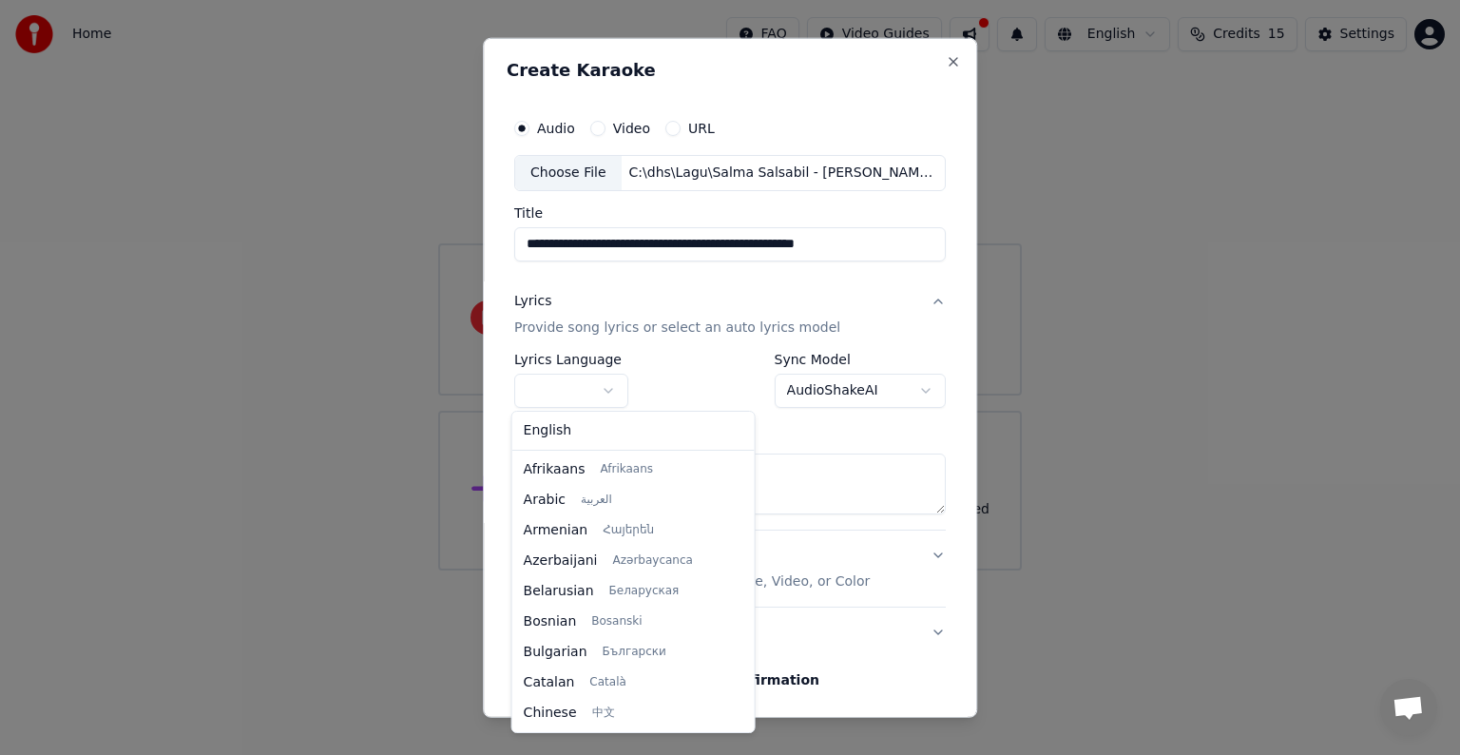
click at [569, 386] on body "**********" at bounding box center [730, 285] width 1460 height 570
click at [612, 392] on body "**********" at bounding box center [730, 285] width 1460 height 570
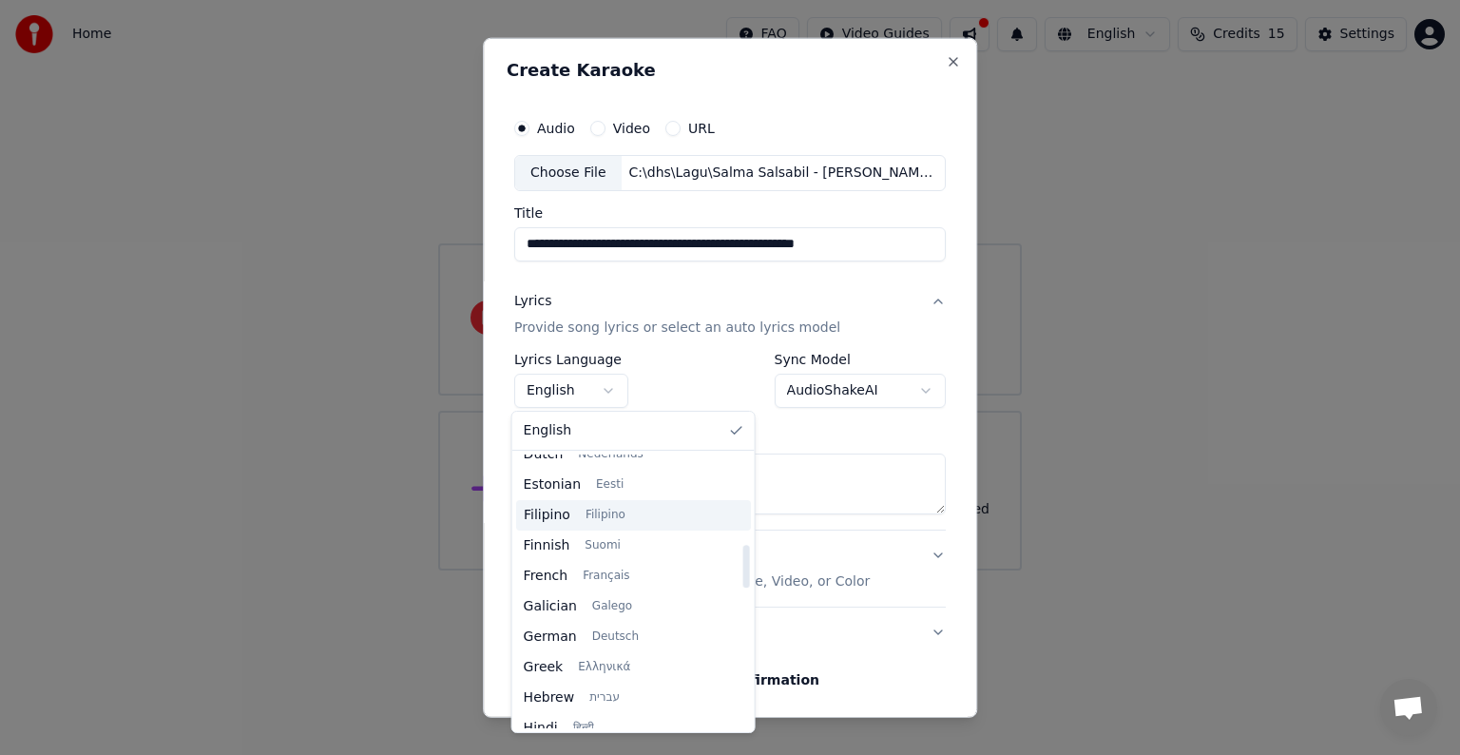
scroll to position [570, 0]
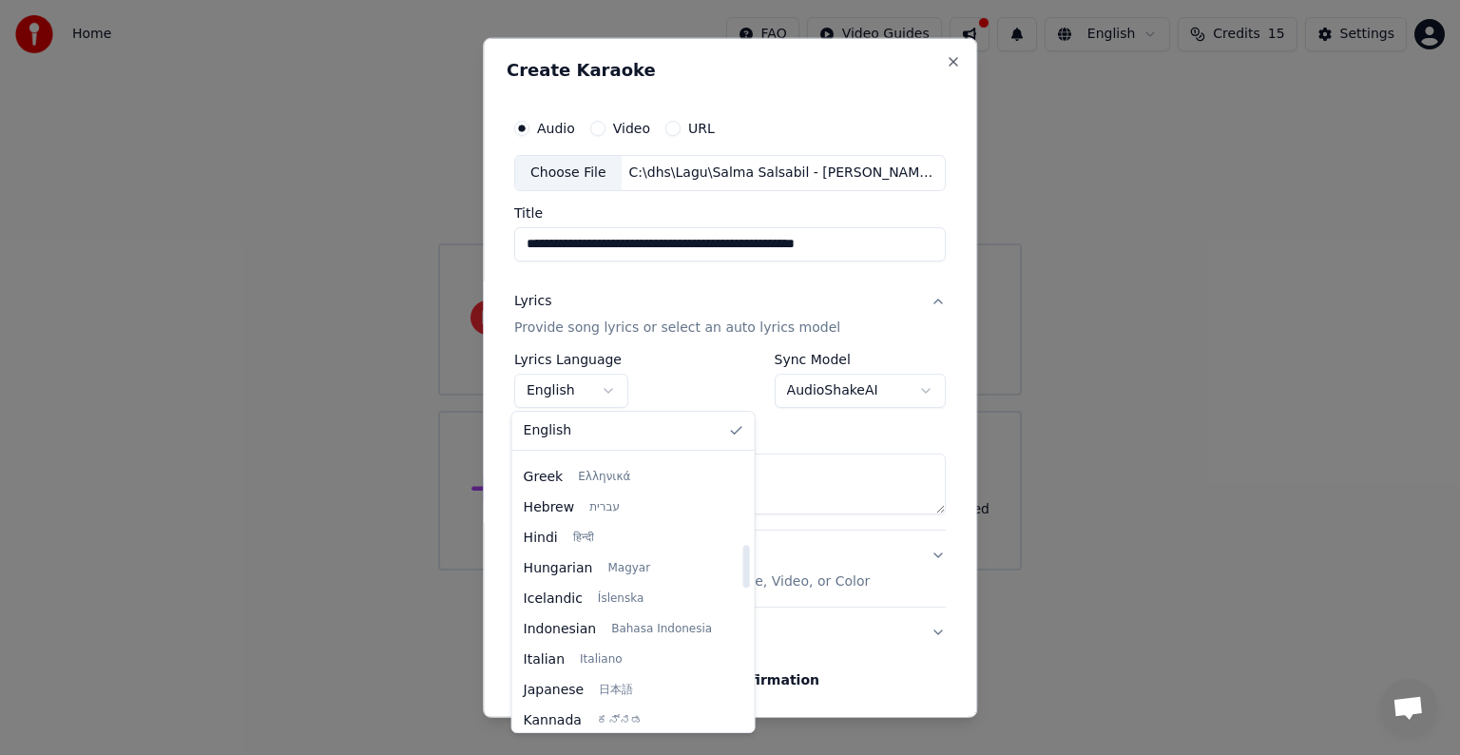
select select "**"
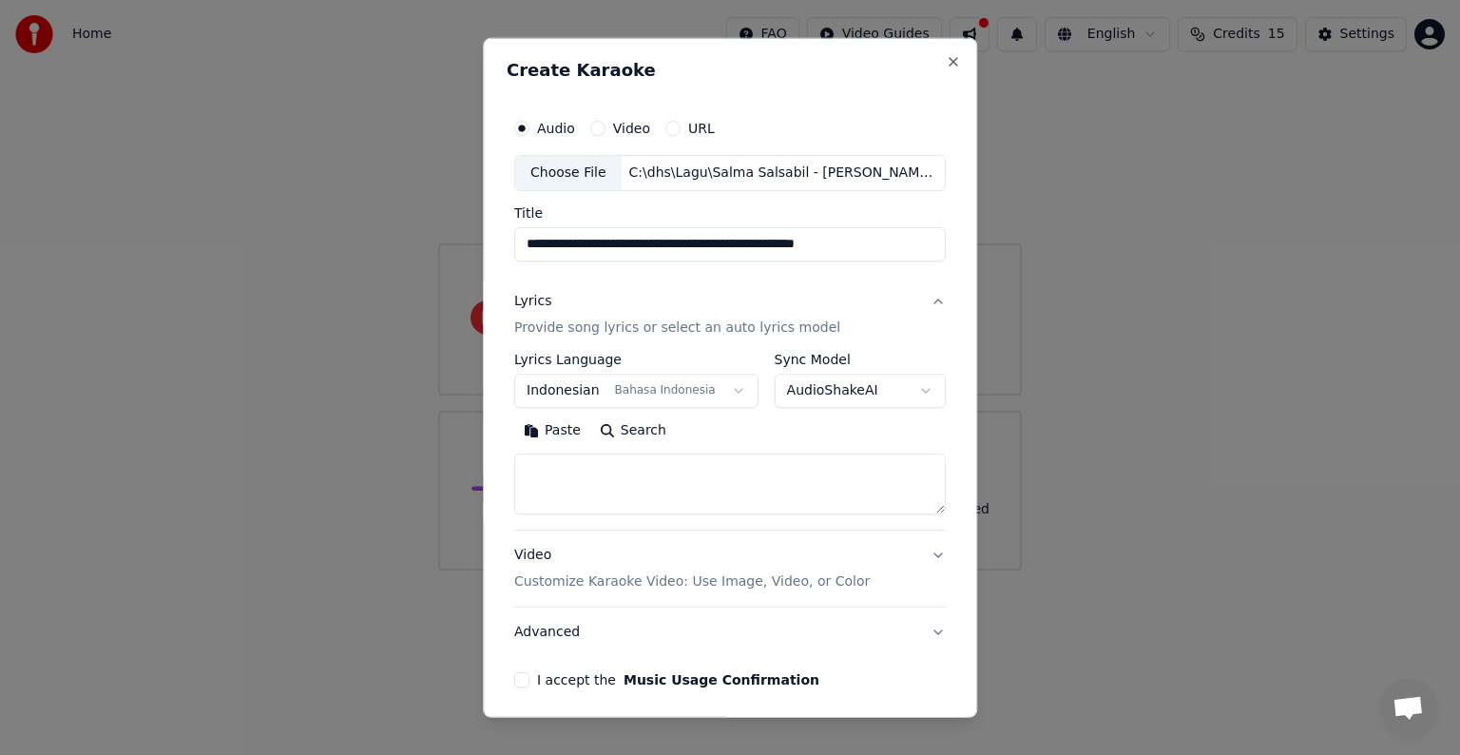
click at [586, 483] on textarea at bounding box center [730, 484] width 432 height 61
paste textarea "**********"
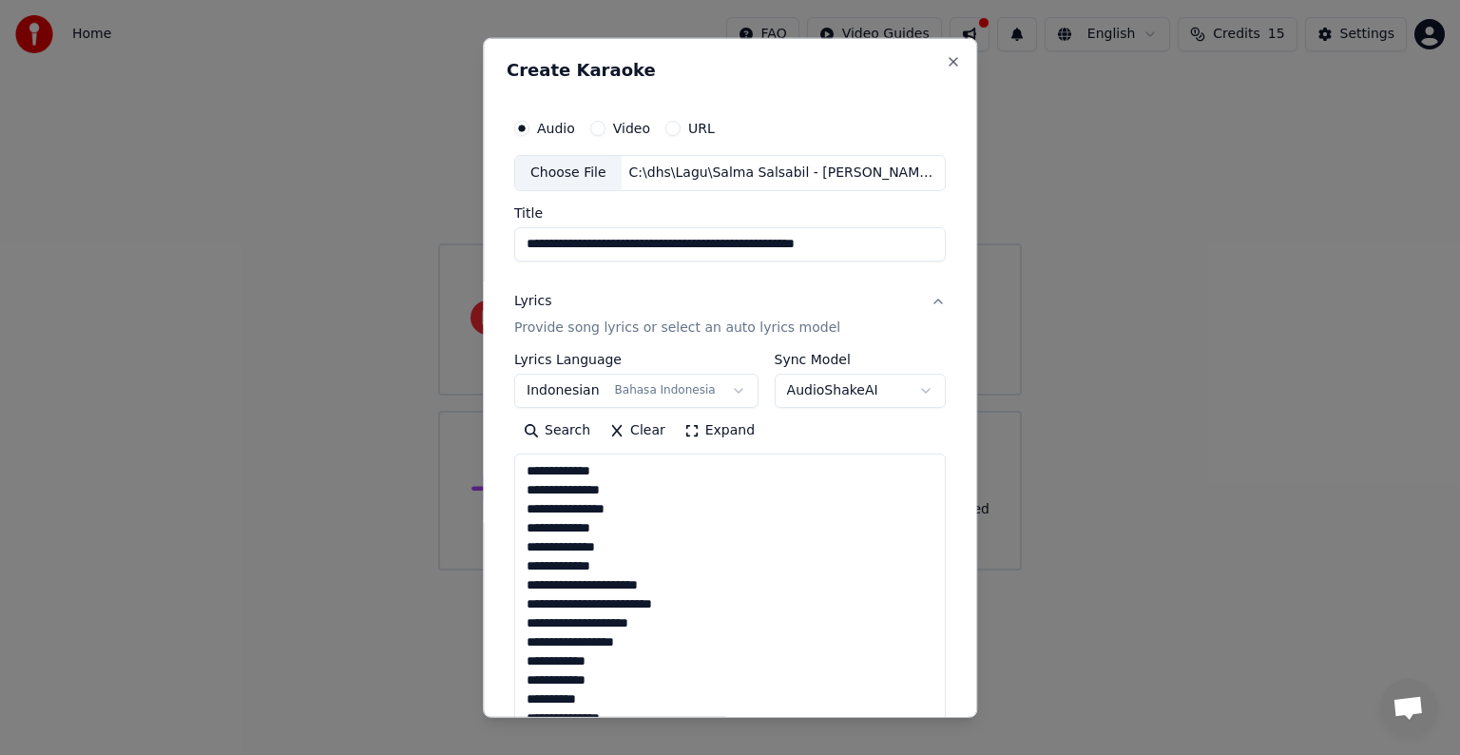
scroll to position [898, 0]
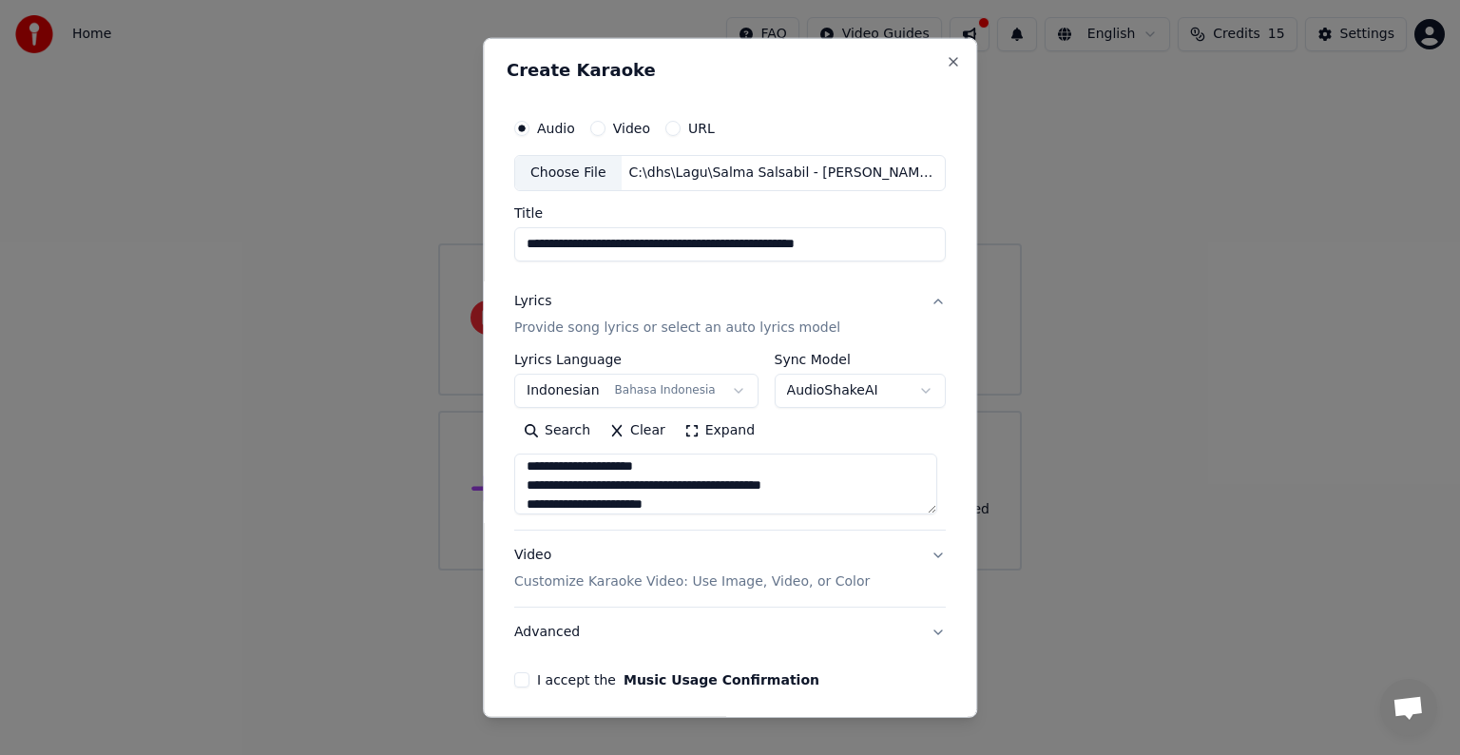
type textarea "**********"
click at [559, 585] on p "Customize Karaoke Video: Use Image, Video, or Color" at bounding box center [692, 581] width 356 height 19
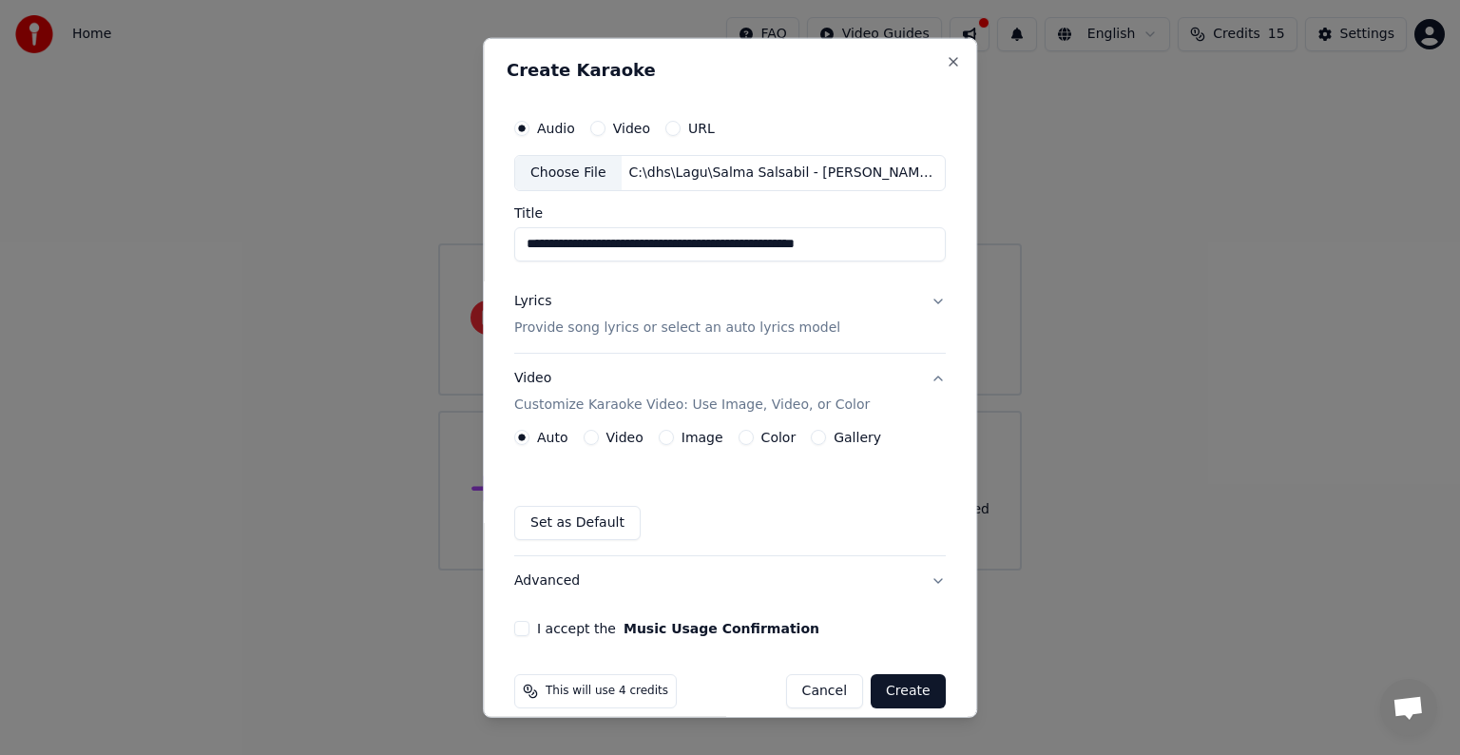
click at [597, 437] on div "Video" at bounding box center [614, 437] width 60 height 15
click at [584, 441] on div "Video" at bounding box center [614, 437] width 60 height 15
click at [946, 64] on button "Close" at bounding box center [953, 61] width 15 height 15
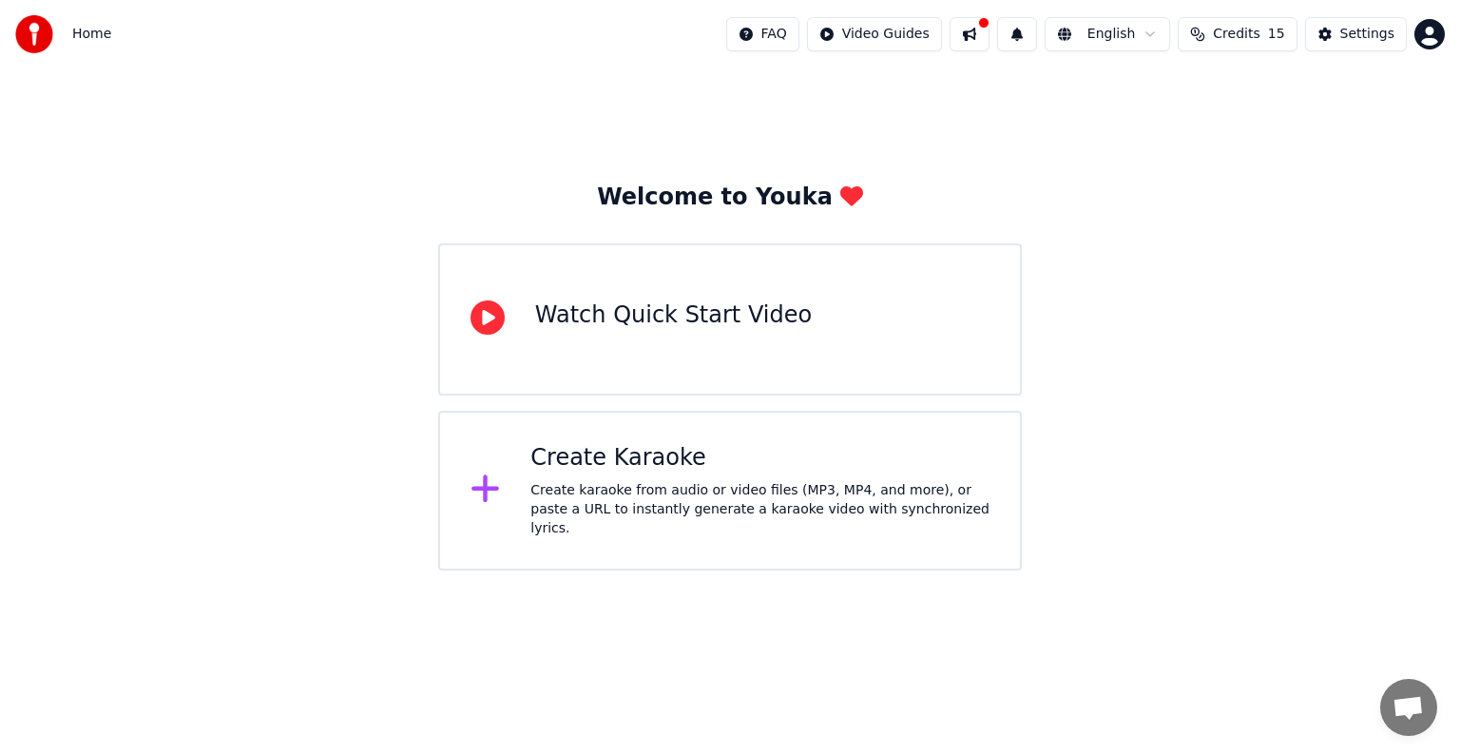
click at [734, 531] on div "Create Karaoke Create karaoke from audio or video files (MP3, MP4, and more), o…" at bounding box center [730, 491] width 584 height 160
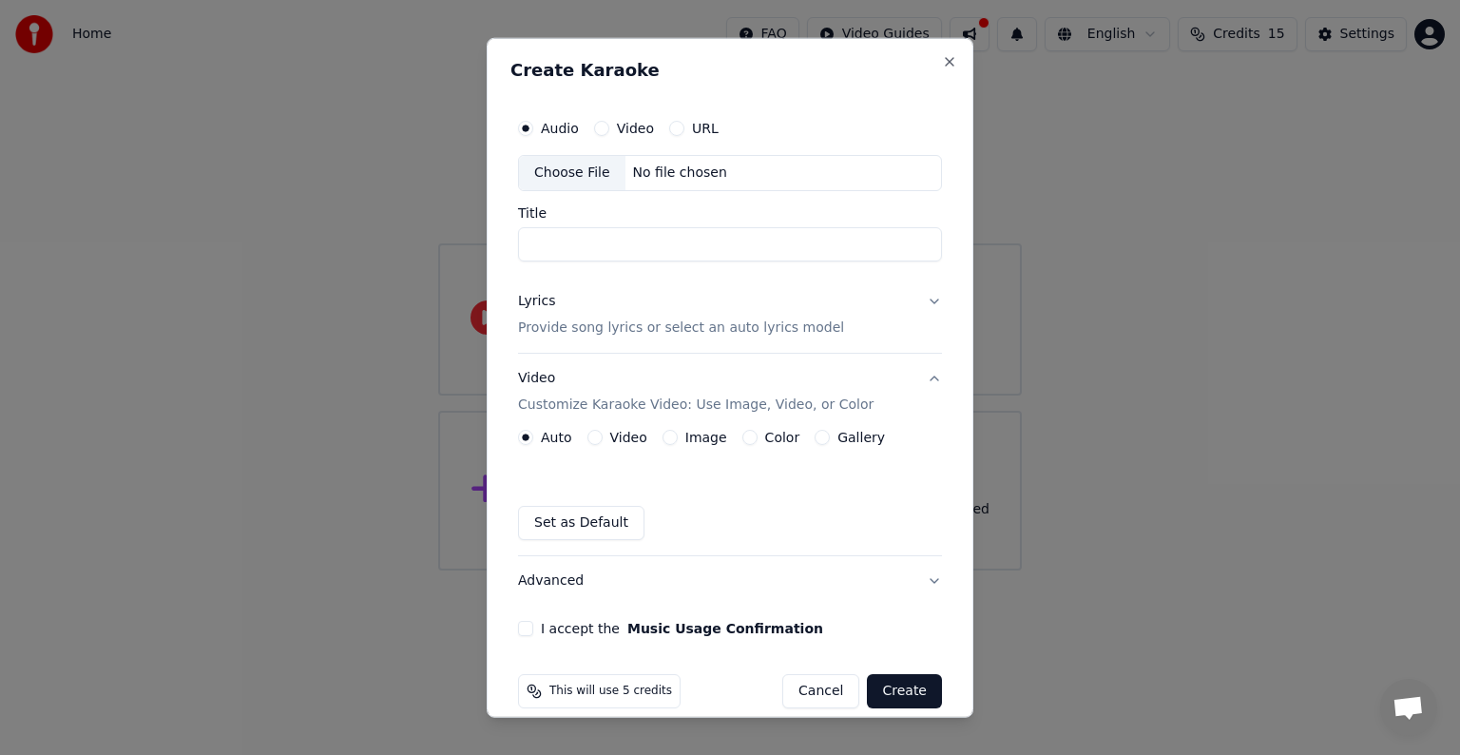
click at [562, 183] on div "Choose File" at bounding box center [572, 173] width 106 height 34
click at [599, 127] on button "Video" at bounding box center [601, 128] width 15 height 15
click at [585, 167] on div "Choose File" at bounding box center [572, 173] width 106 height 34
click at [522, 131] on button "Audio" at bounding box center [525, 128] width 15 height 15
click at [799, 703] on button "Cancel" at bounding box center [820, 691] width 77 height 34
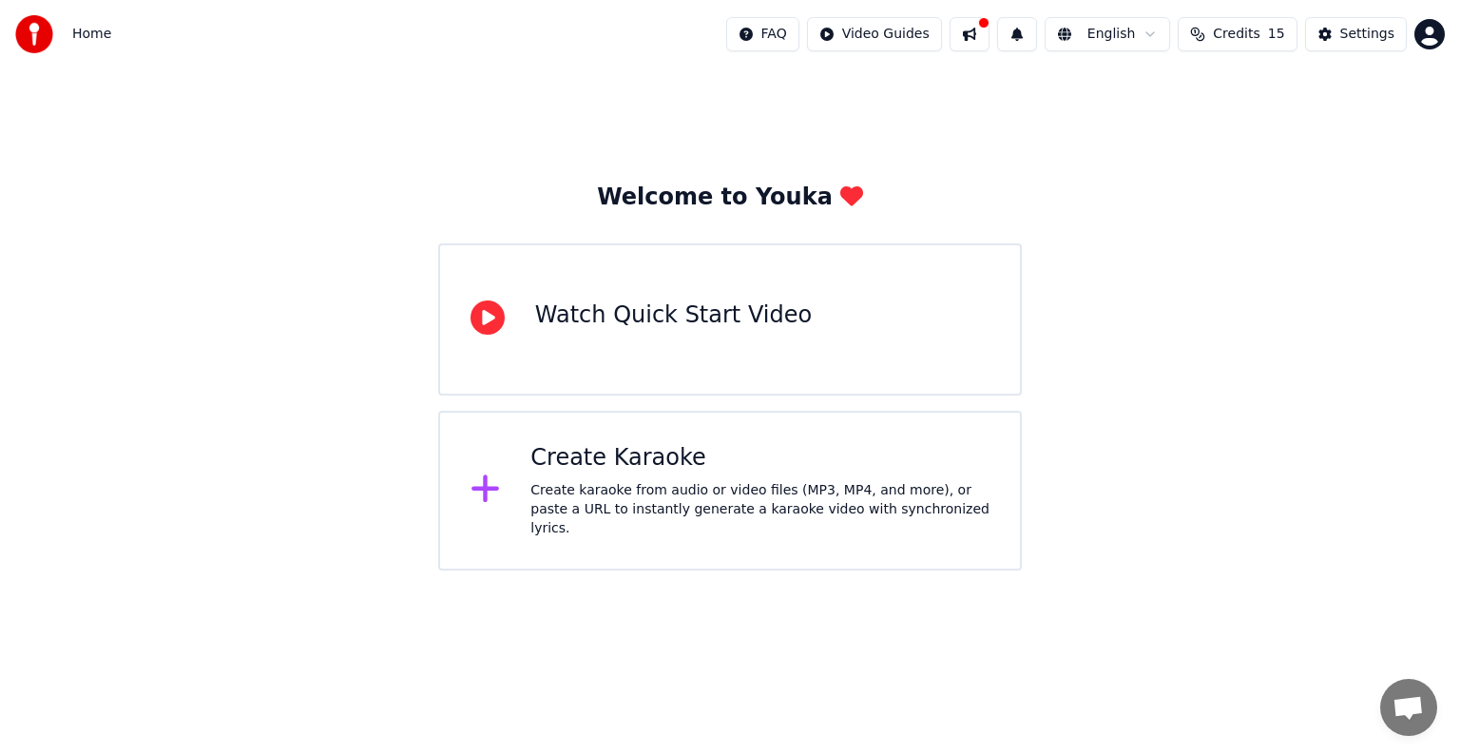
click at [637, 520] on div "Create karaoke from audio or video files (MP3, MP4, and more), or paste a URL t…" at bounding box center [760, 509] width 459 height 57
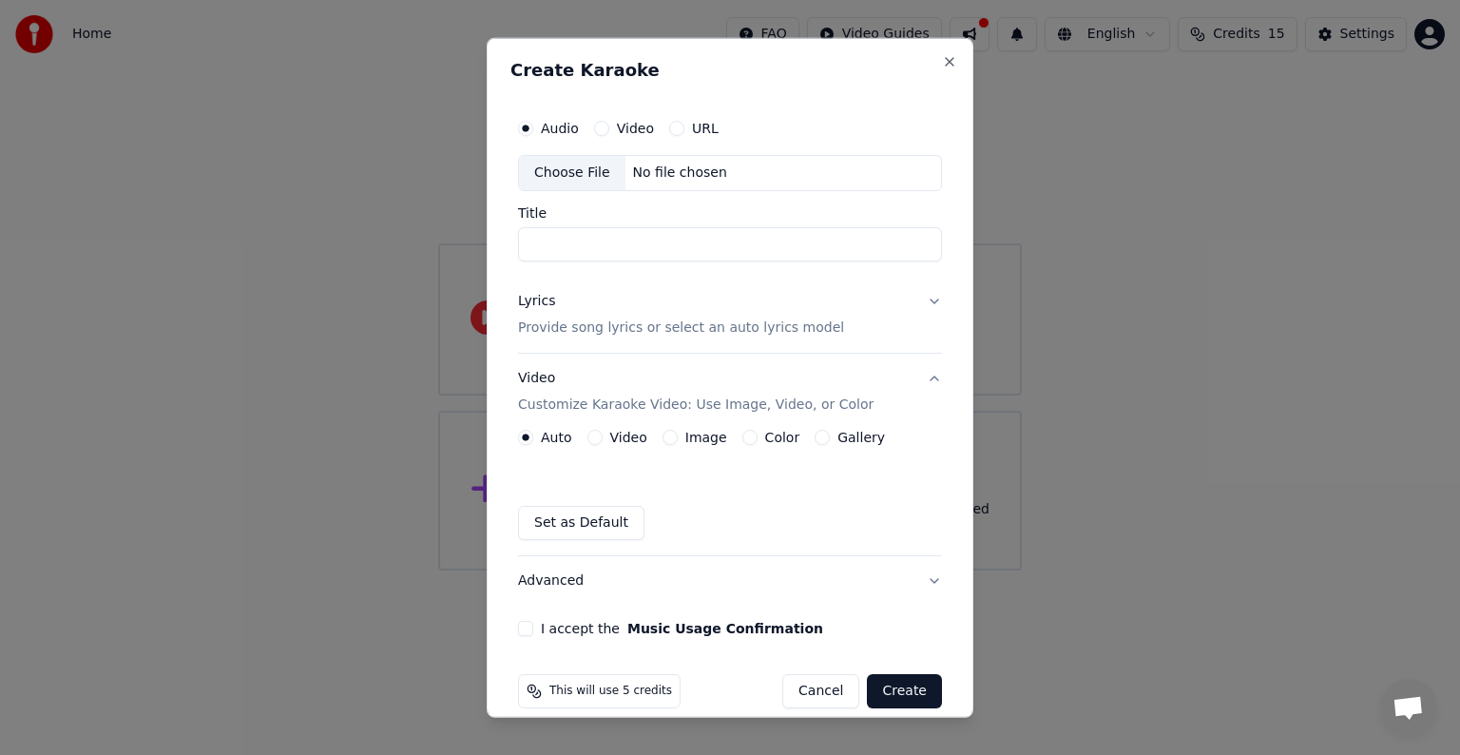
click at [610, 128] on div "Video" at bounding box center [624, 128] width 60 height 15
click at [605, 126] on button "Video" at bounding box center [601, 128] width 15 height 15
click at [574, 172] on div "Choose File" at bounding box center [572, 173] width 106 height 34
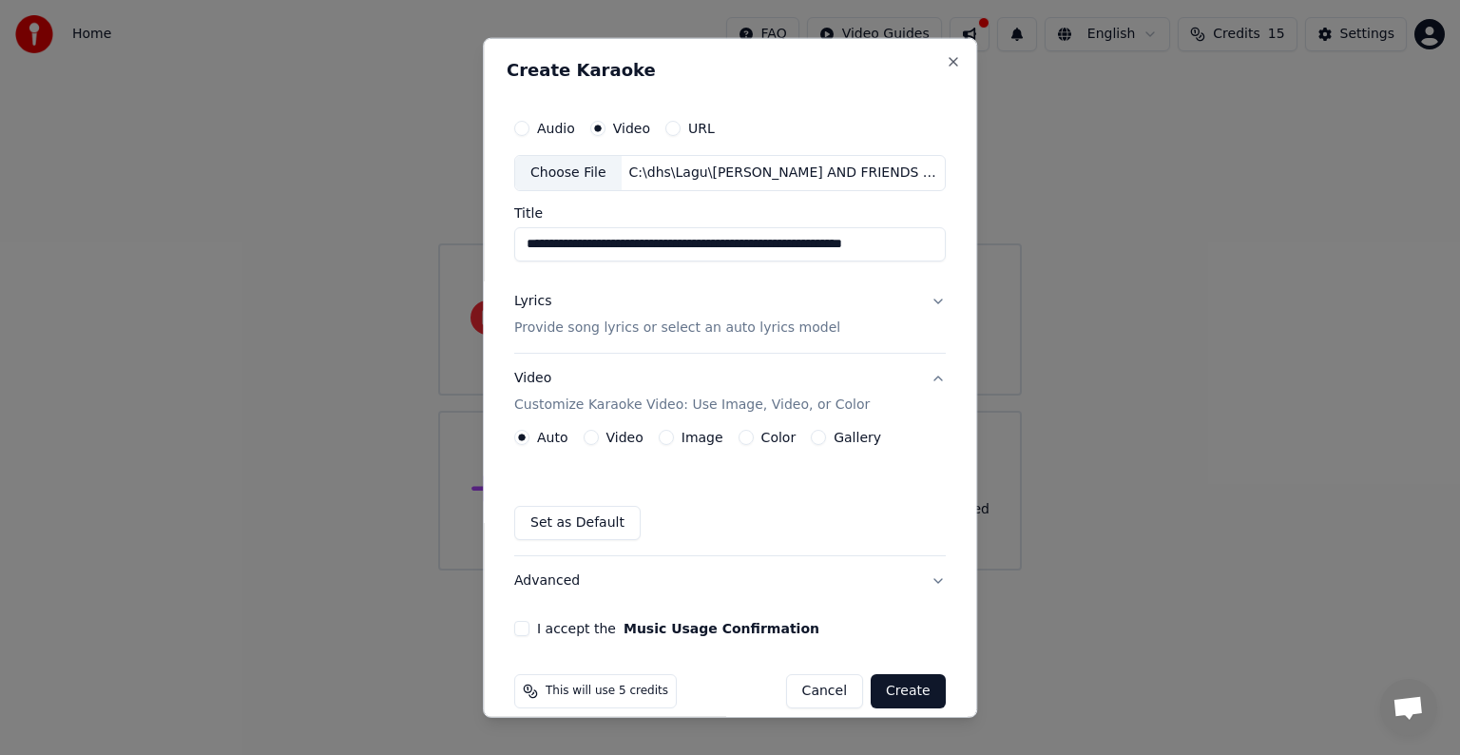
scroll to position [0, 48]
drag, startPoint x: 843, startPoint y: 243, endPoint x: 1079, endPoint y: 266, distance: 236.9
click at [1079, 266] on body "**********" at bounding box center [730, 285] width 1460 height 570
click at [922, 247] on input "**********" at bounding box center [725, 244] width 423 height 34
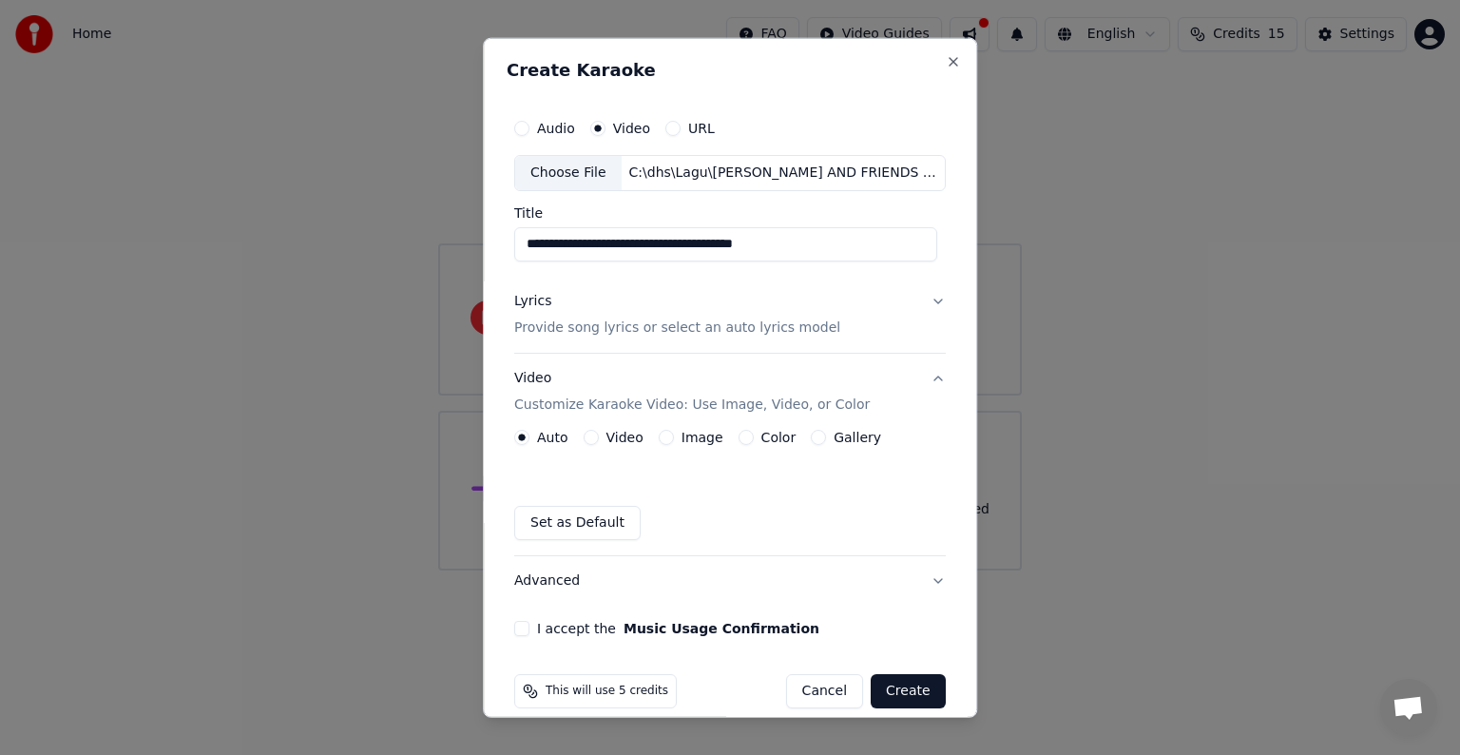
type input "**********"
click at [660, 329] on p "Provide song lyrics or select an auto lyrics model" at bounding box center [677, 327] width 326 height 19
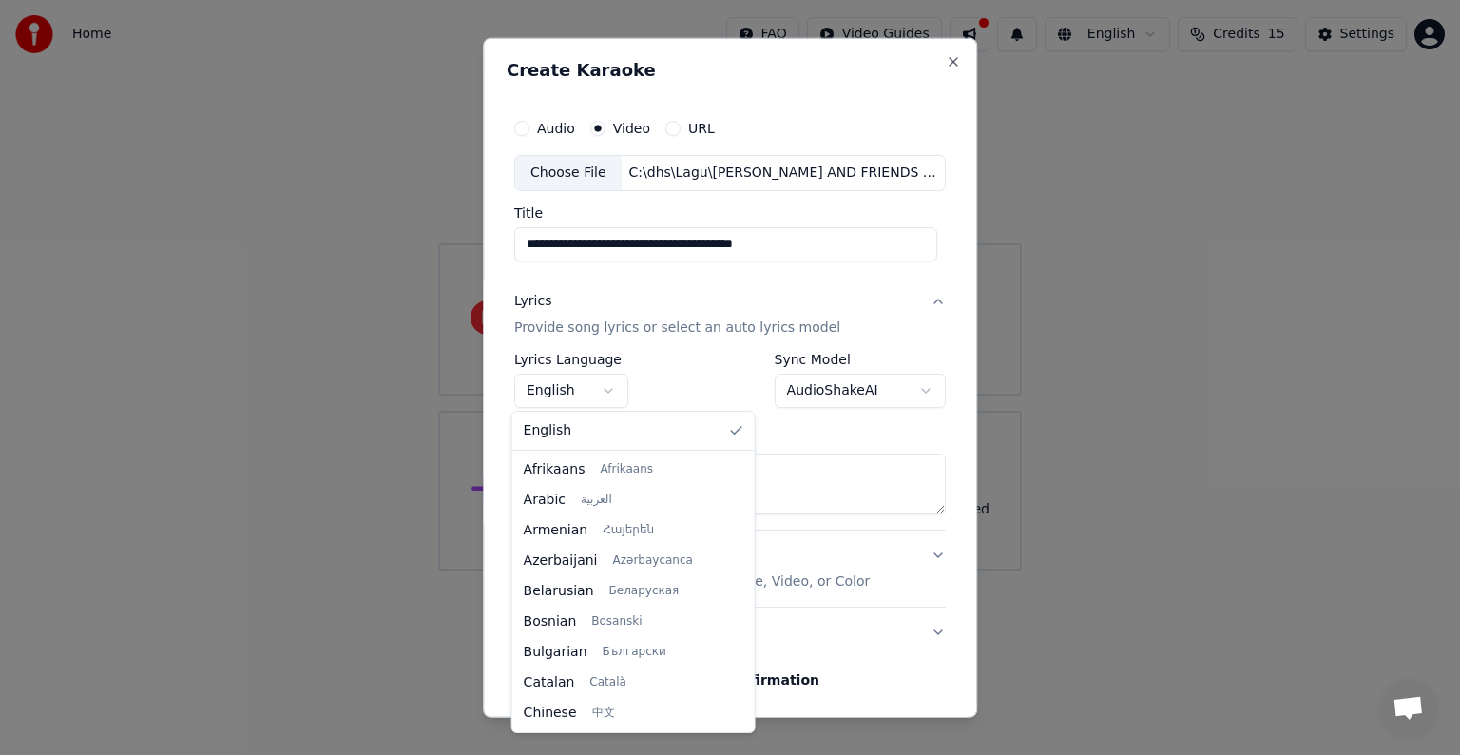
click at [608, 389] on body "**********" at bounding box center [730, 285] width 1460 height 570
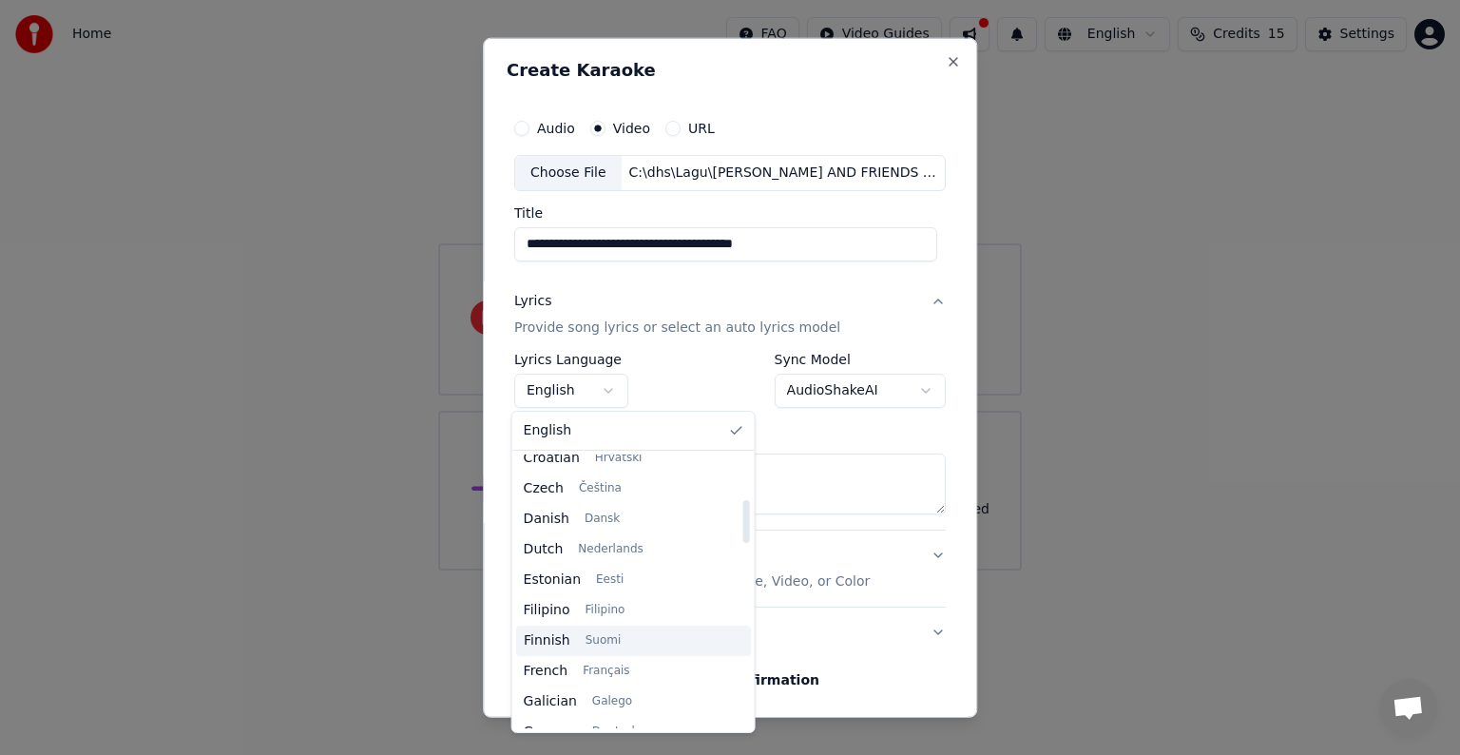
scroll to position [570, 0]
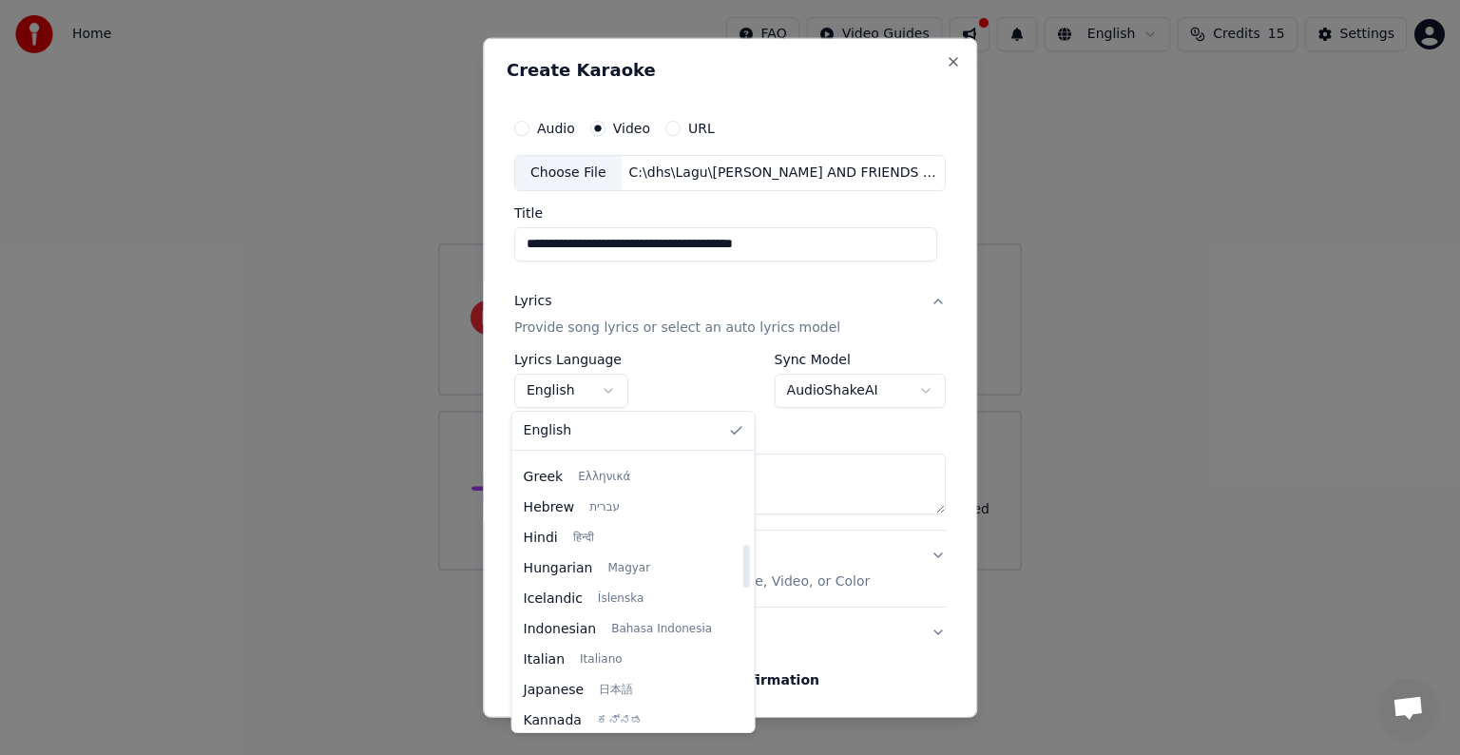
select select "**"
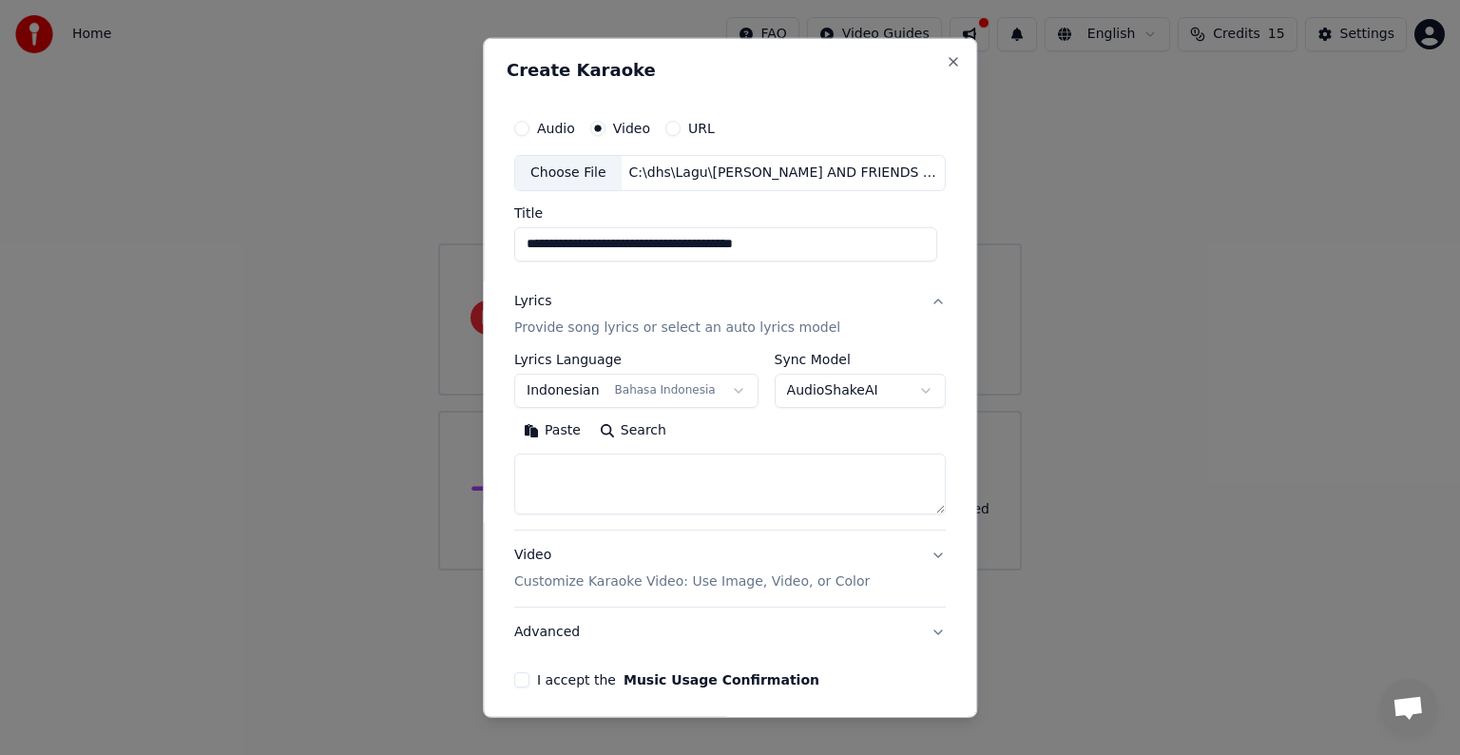
drag, startPoint x: 886, startPoint y: 241, endPoint x: 465, endPoint y: 241, distance: 421.2
click at [465, 241] on body "**********" at bounding box center [730, 285] width 1460 height 570
click at [590, 473] on textarea at bounding box center [730, 484] width 432 height 61
paste textarea "**********"
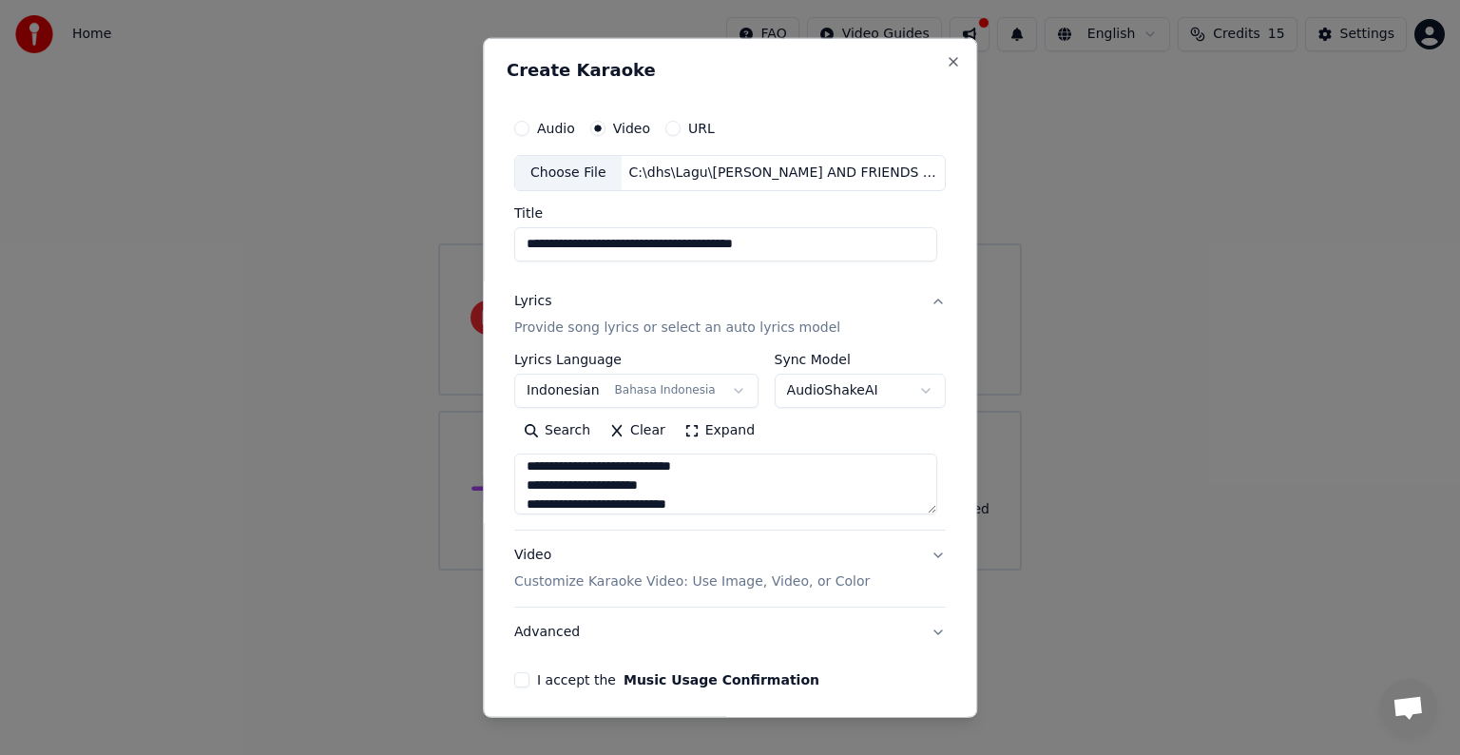
type textarea "**********"
click at [497, 574] on div "**********" at bounding box center [730, 378] width 494 height 680
click at [926, 554] on button "Video Customize Karaoke Video: Use Image, Video, or Color" at bounding box center [730, 569] width 432 height 76
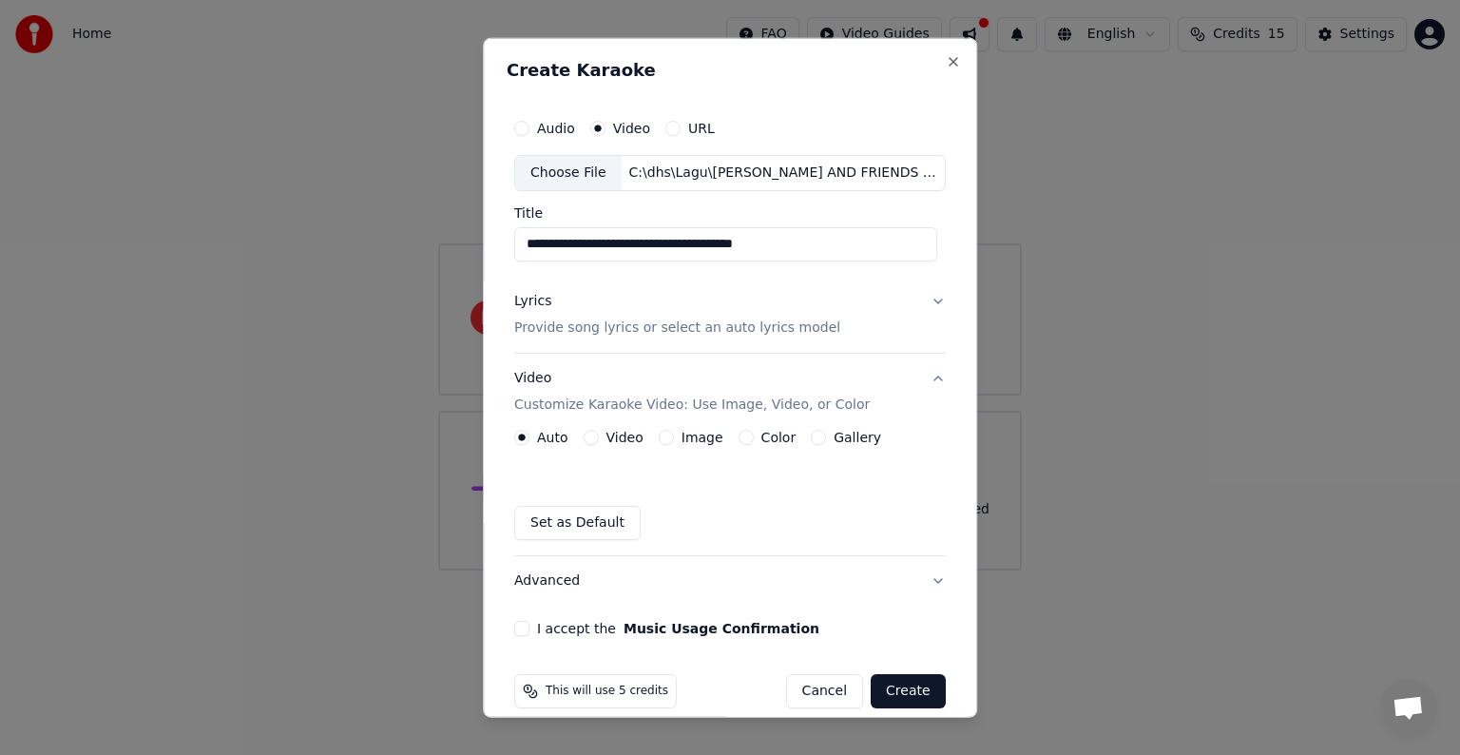
click at [607, 439] on label "Video" at bounding box center [625, 437] width 37 height 13
click at [599, 439] on button "Video" at bounding box center [591, 437] width 15 height 15
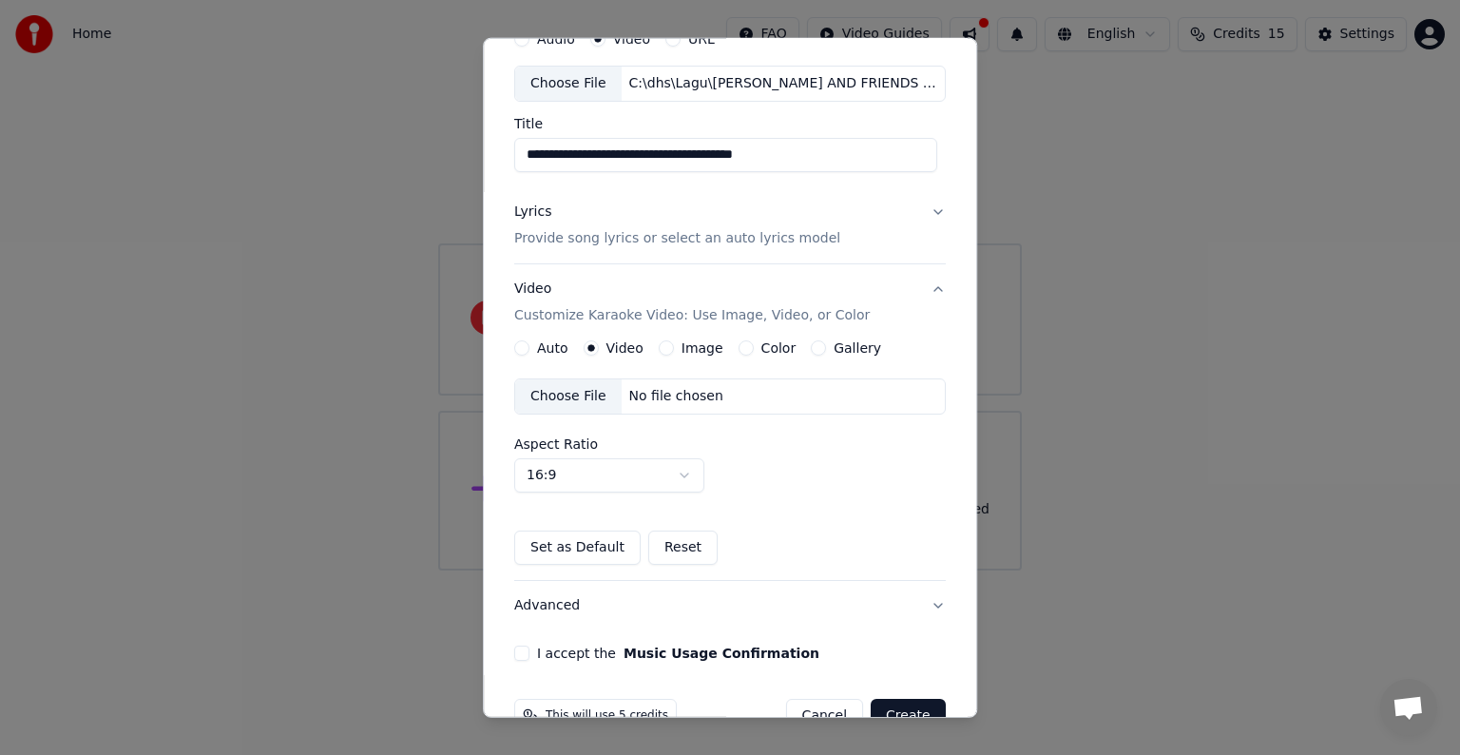
scroll to position [134, 0]
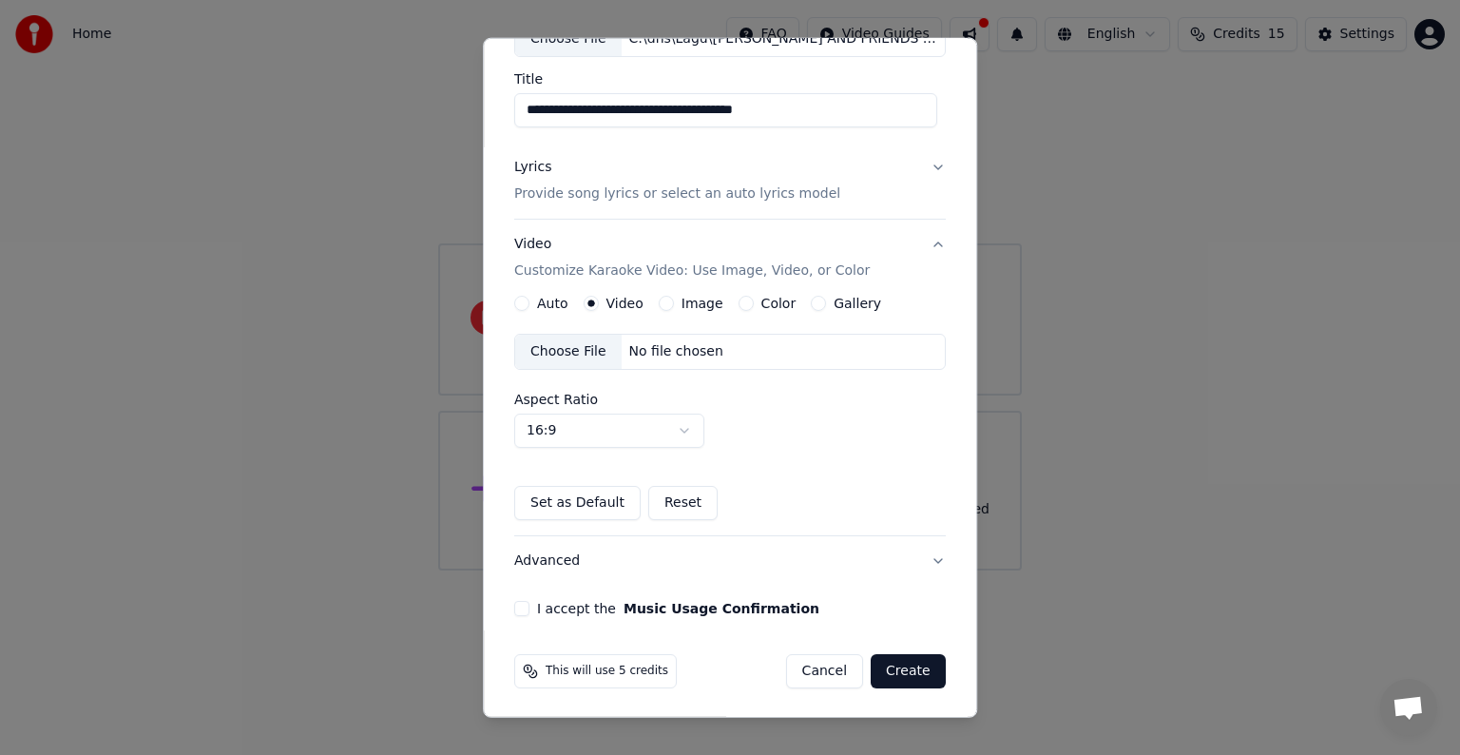
click at [514, 605] on button "I accept the Music Usage Confirmation" at bounding box center [521, 608] width 15 height 15
click at [917, 665] on button "Create" at bounding box center [908, 671] width 75 height 34
click at [896, 669] on button "Create" at bounding box center [908, 671] width 75 height 34
click at [567, 346] on div "Choose File" at bounding box center [568, 352] width 106 height 34
click at [521, 304] on button "Auto" at bounding box center [521, 303] width 15 height 15
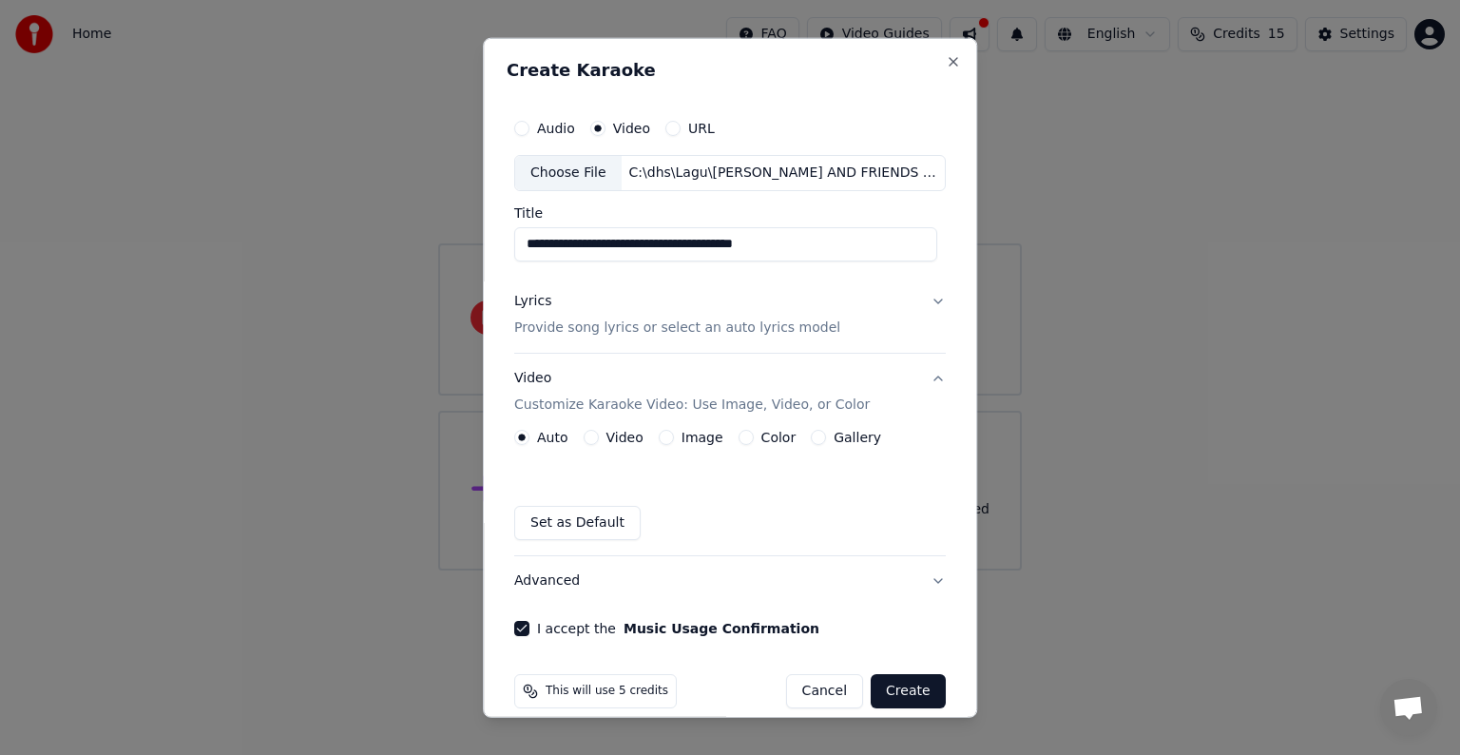
scroll to position [21, 0]
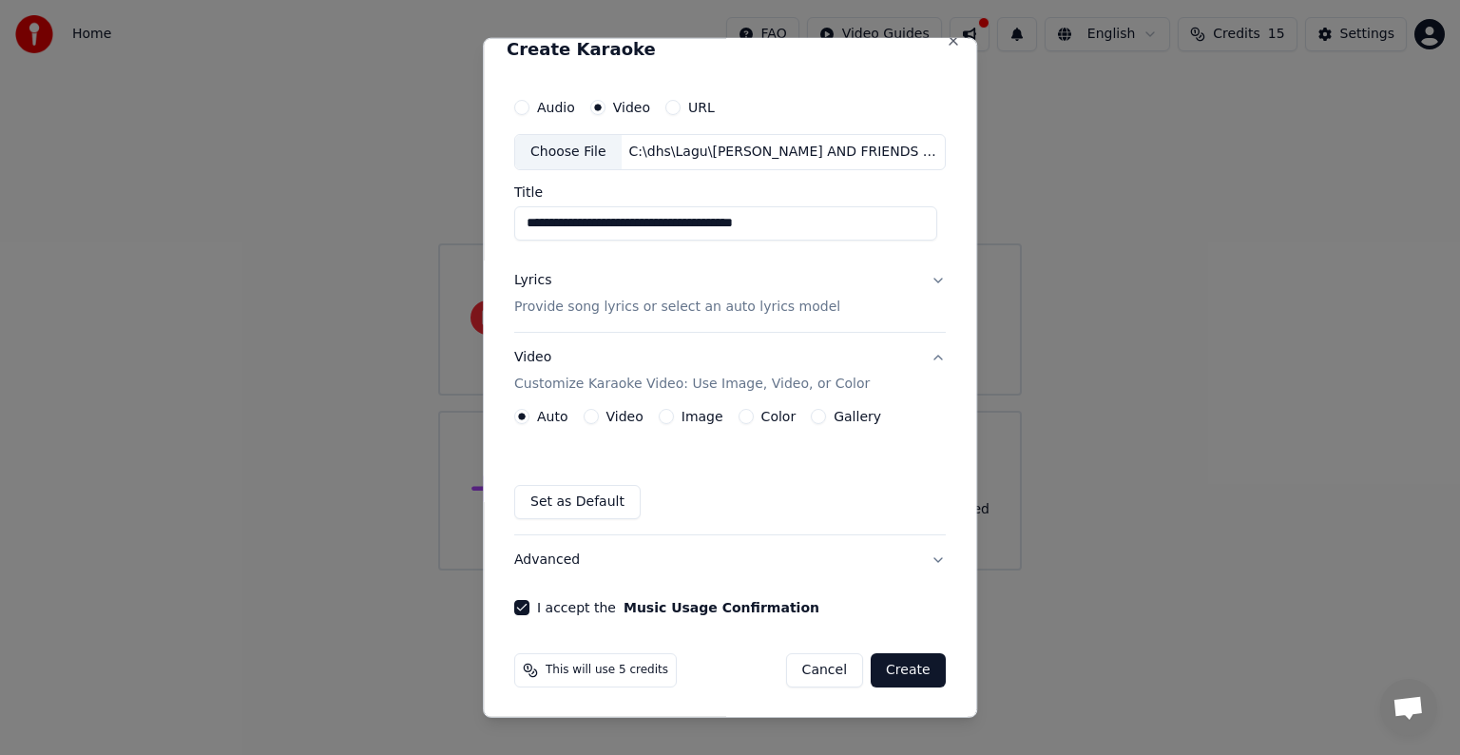
click at [568, 308] on p "Provide song lyrics or select an auto lyrics model" at bounding box center [677, 307] width 326 height 19
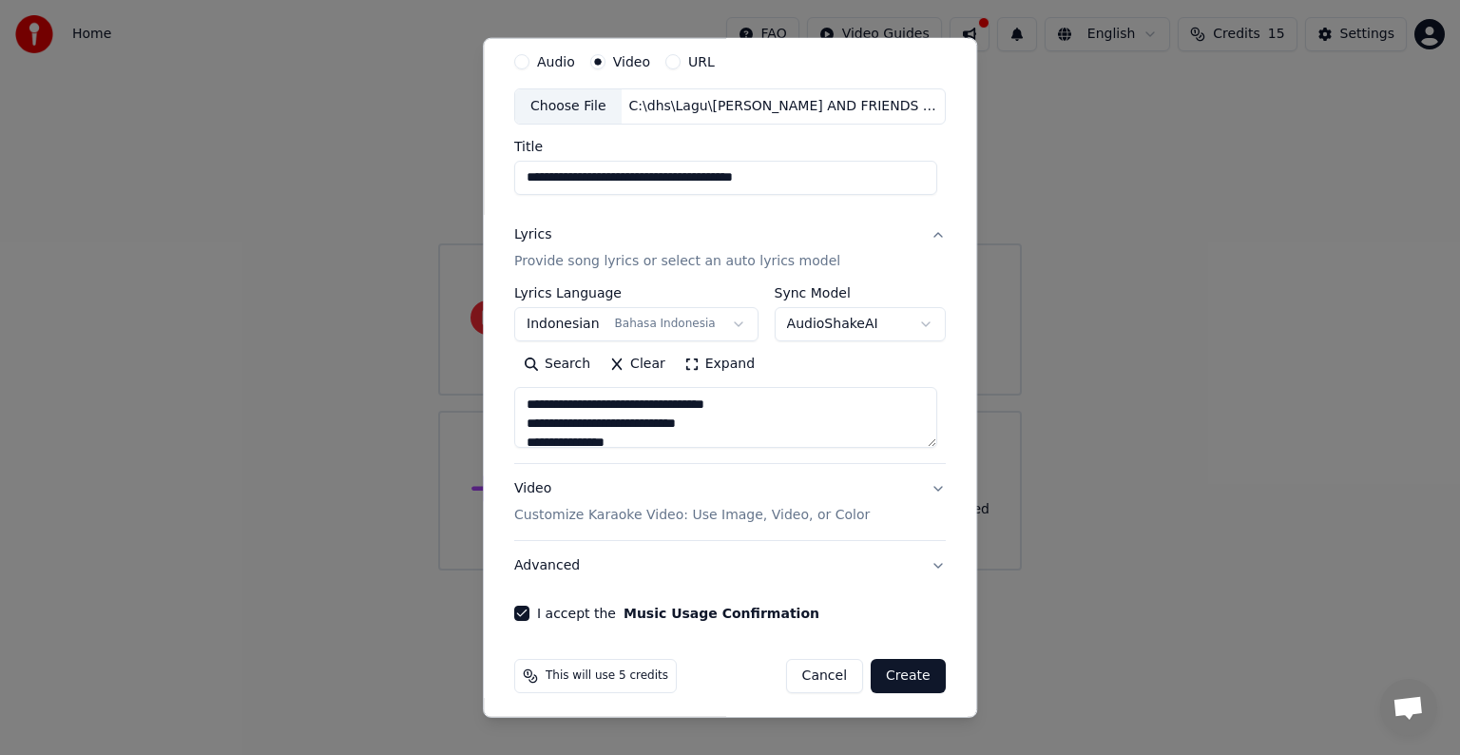
scroll to position [72, 0]
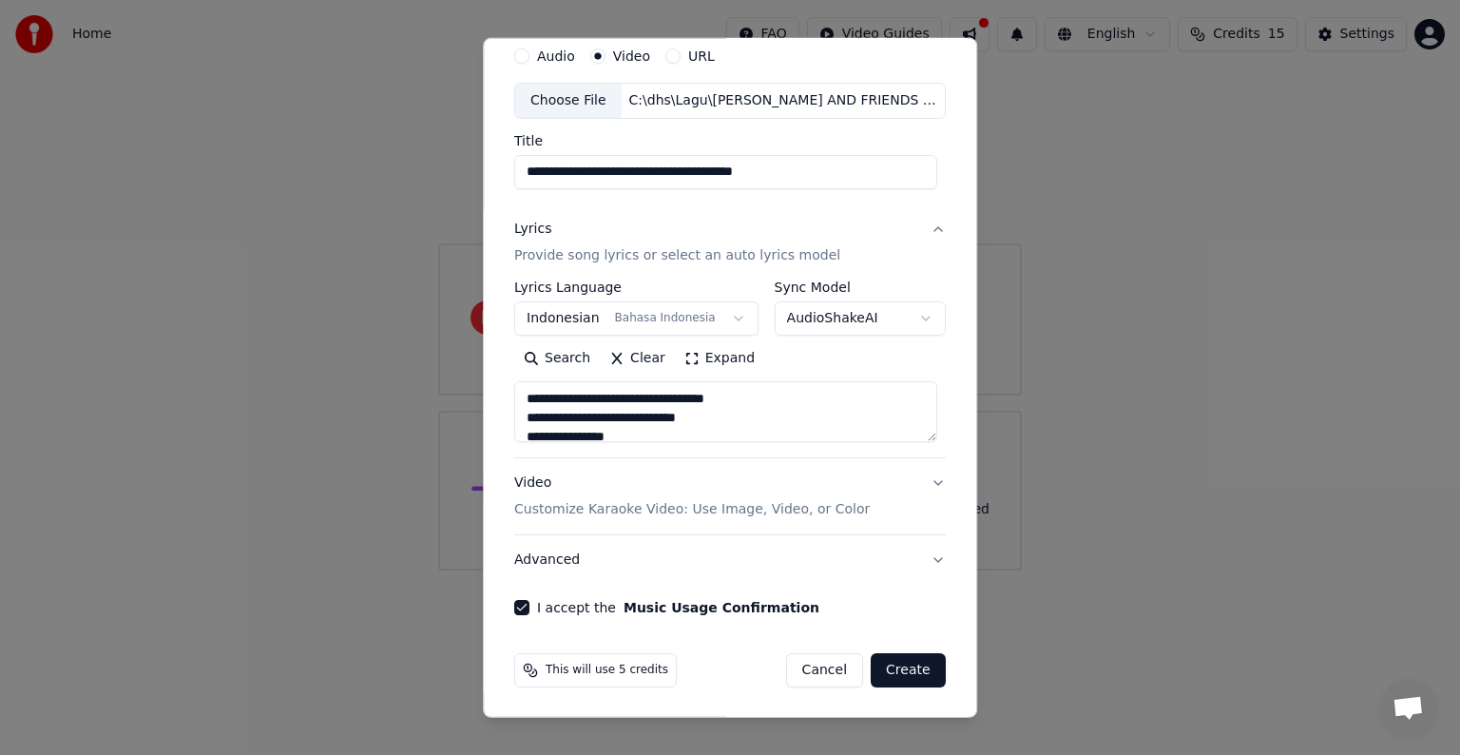
click at [894, 671] on button "Create" at bounding box center [908, 670] width 75 height 34
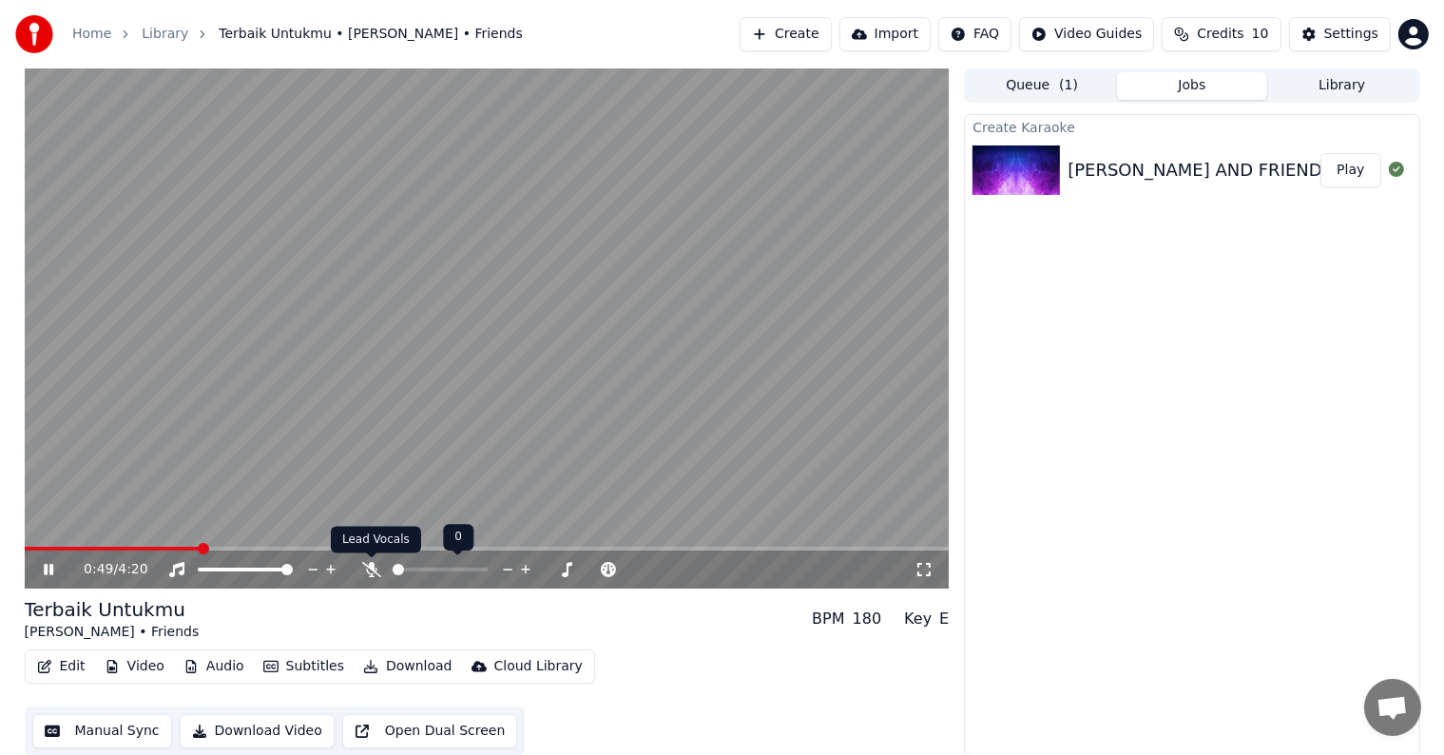
click at [374, 574] on icon at bounding box center [371, 569] width 19 height 15
click at [29, 551] on div "1:12 / 4:20" at bounding box center [487, 569] width 925 height 38
click at [29, 548] on span at bounding box center [155, 549] width 261 height 4
click at [60, 547] on span at bounding box center [487, 549] width 925 height 4
click at [95, 548] on span at bounding box center [487, 549] width 925 height 4
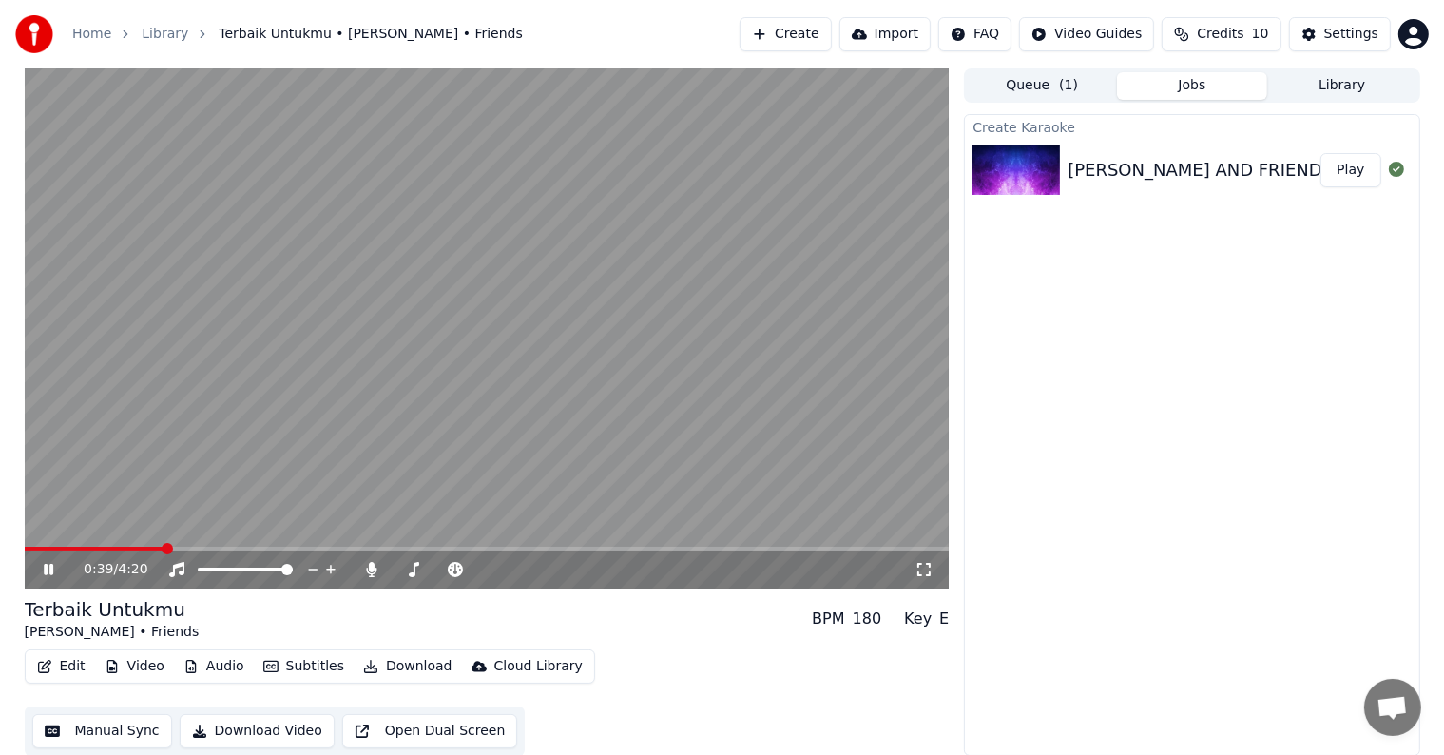
click at [41, 567] on icon at bounding box center [62, 569] width 45 height 15
click at [61, 665] on button "Edit" at bounding box center [61, 666] width 64 height 27
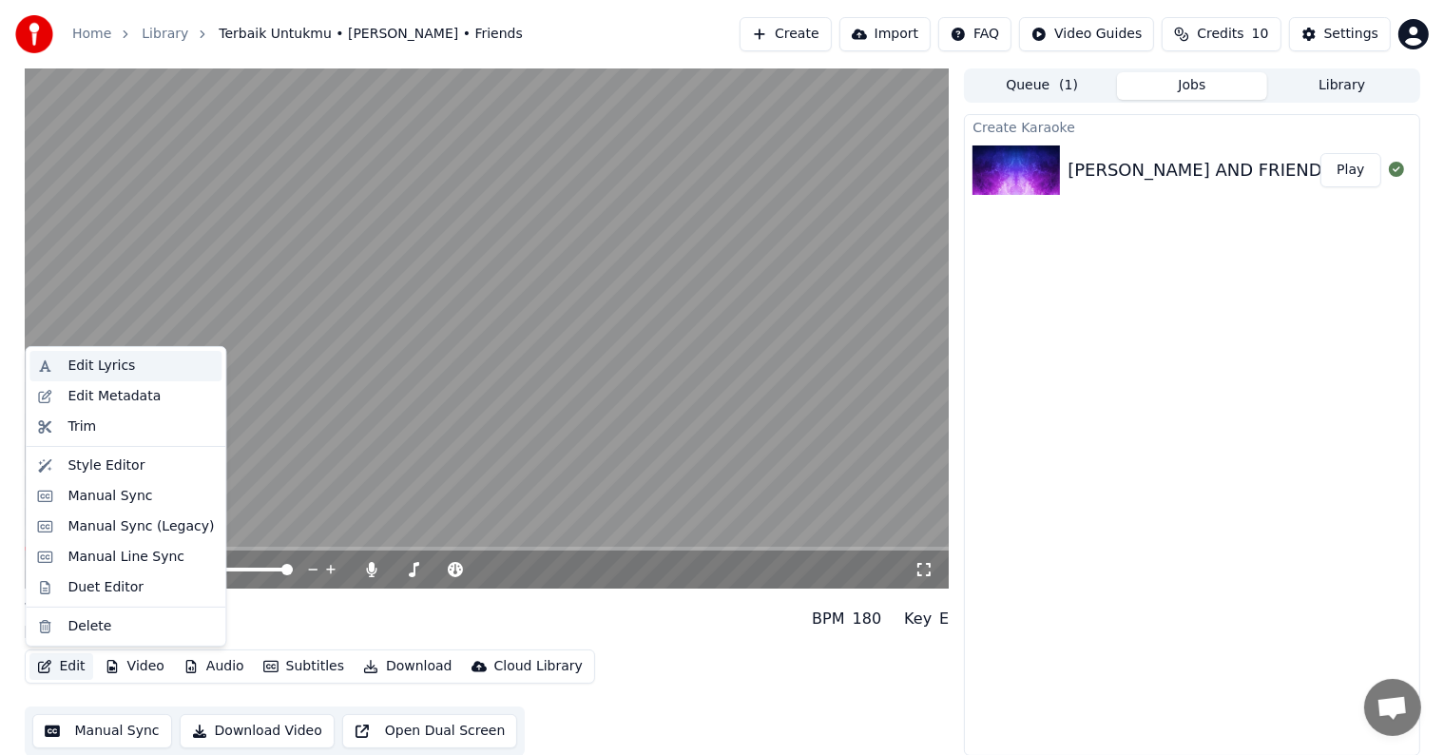
click at [140, 358] on div "Edit Lyrics" at bounding box center [141, 366] width 146 height 19
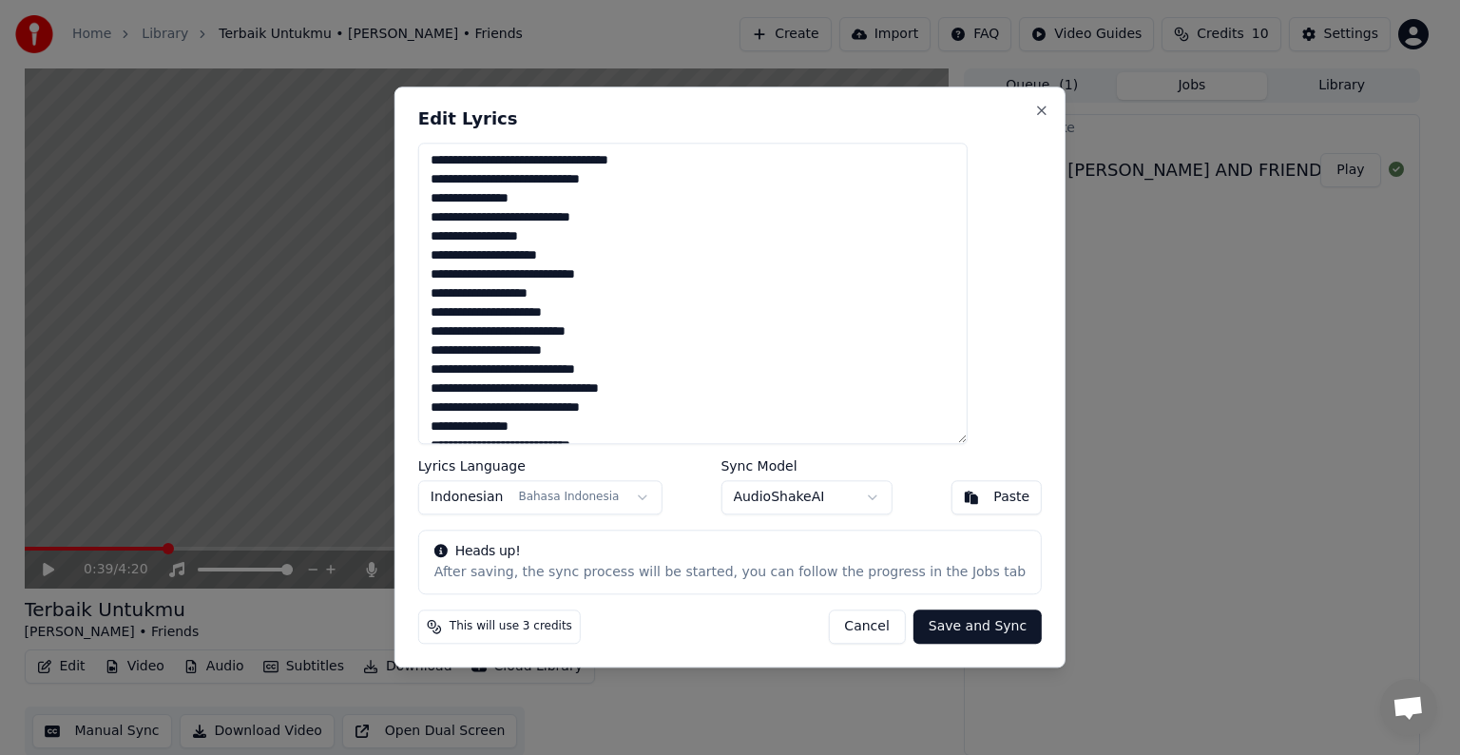
click at [848, 631] on button "Cancel" at bounding box center [866, 627] width 77 height 34
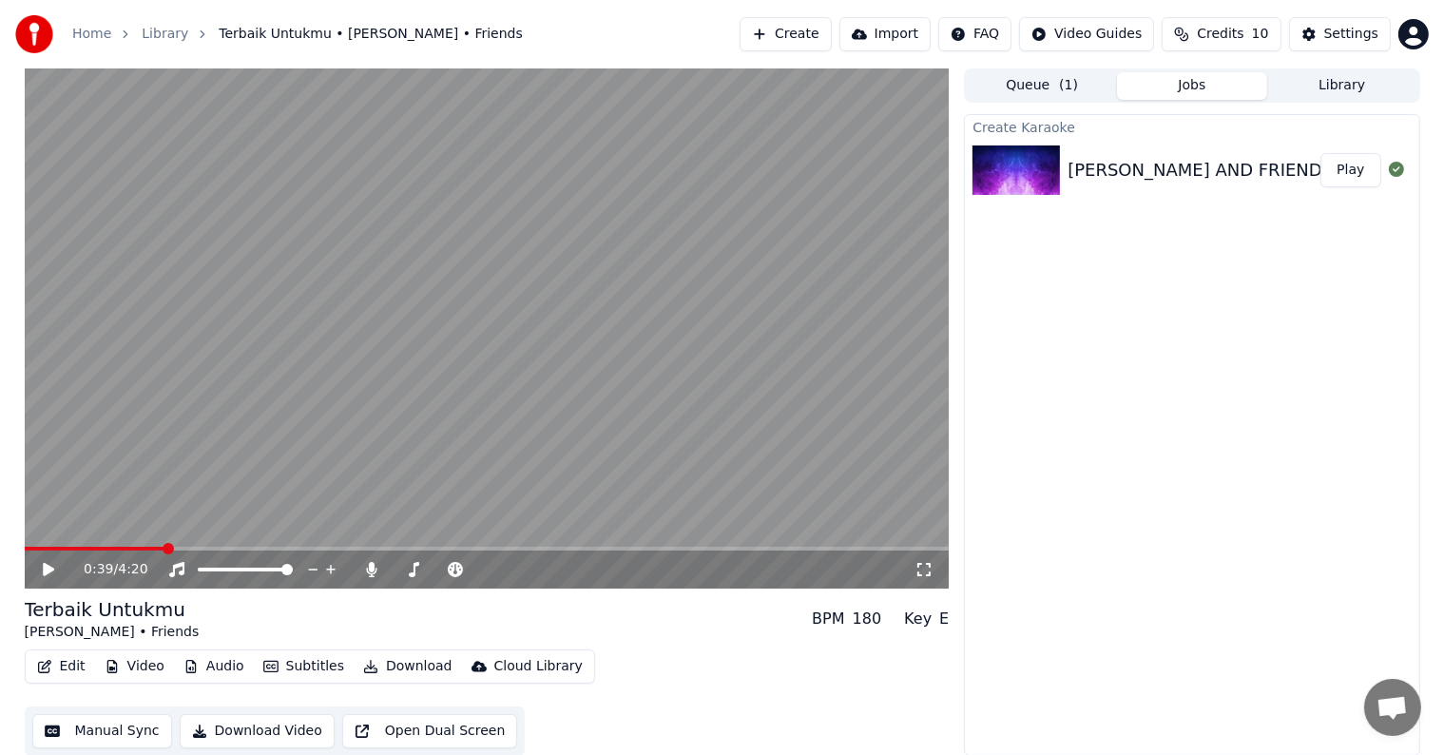
click at [64, 665] on button "Edit" at bounding box center [61, 666] width 64 height 27
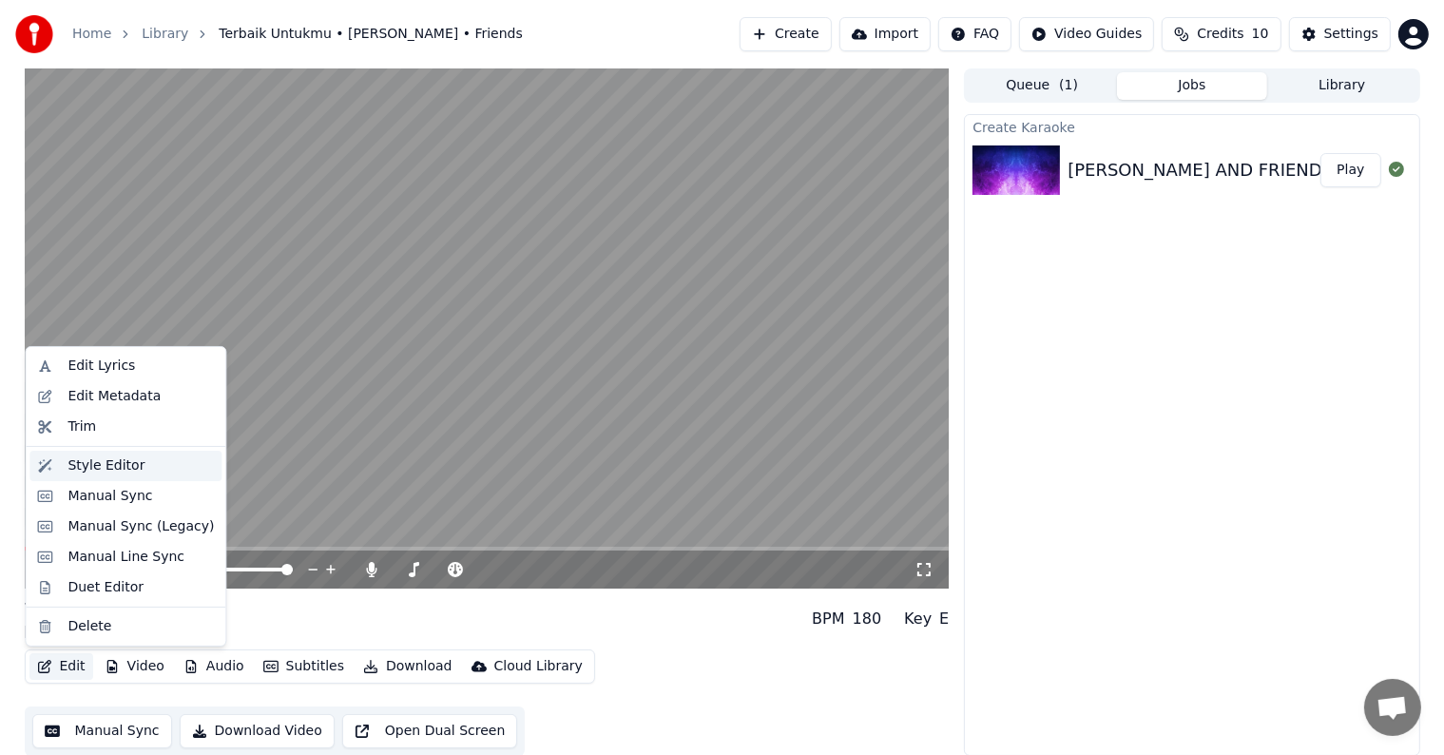
click at [132, 472] on div "Style Editor" at bounding box center [106, 465] width 77 height 19
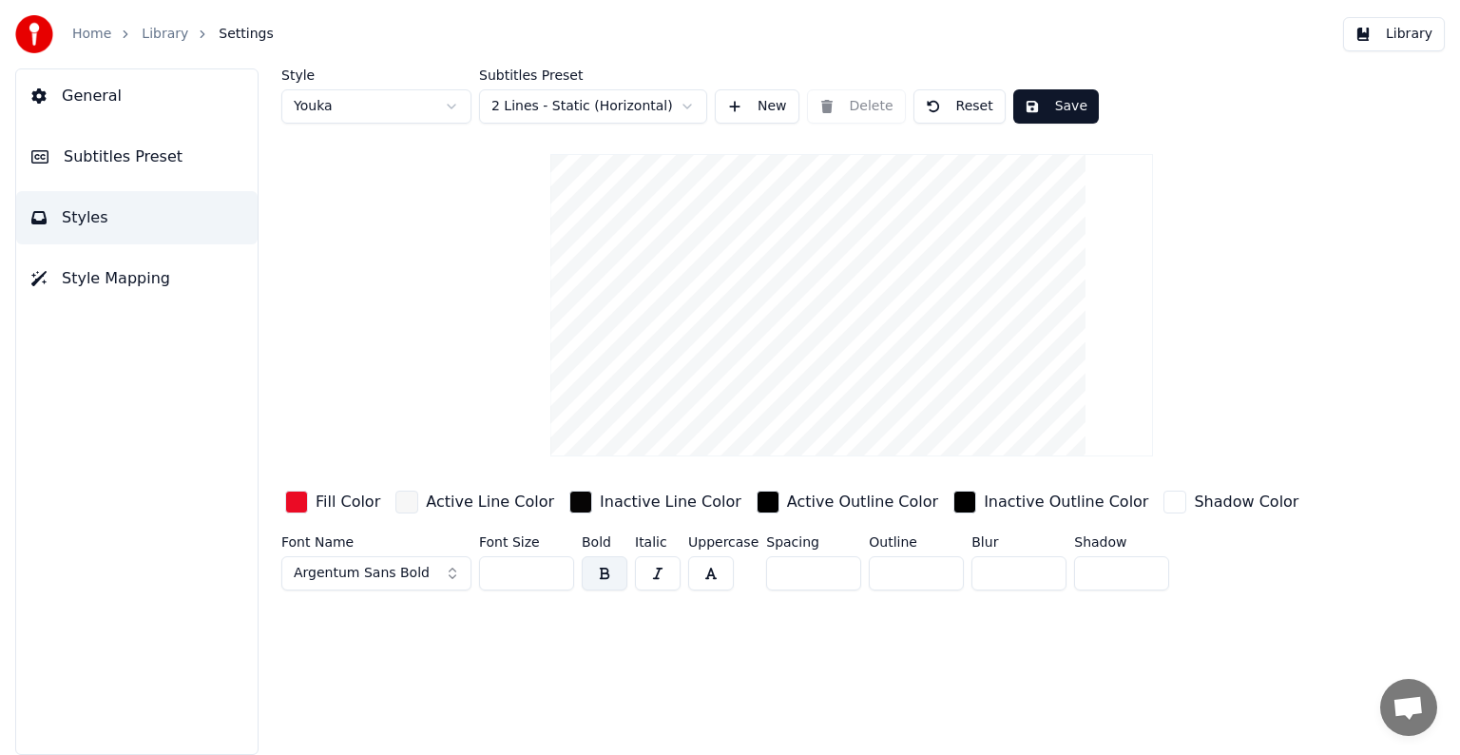
click at [757, 502] on div "button" at bounding box center [768, 502] width 23 height 23
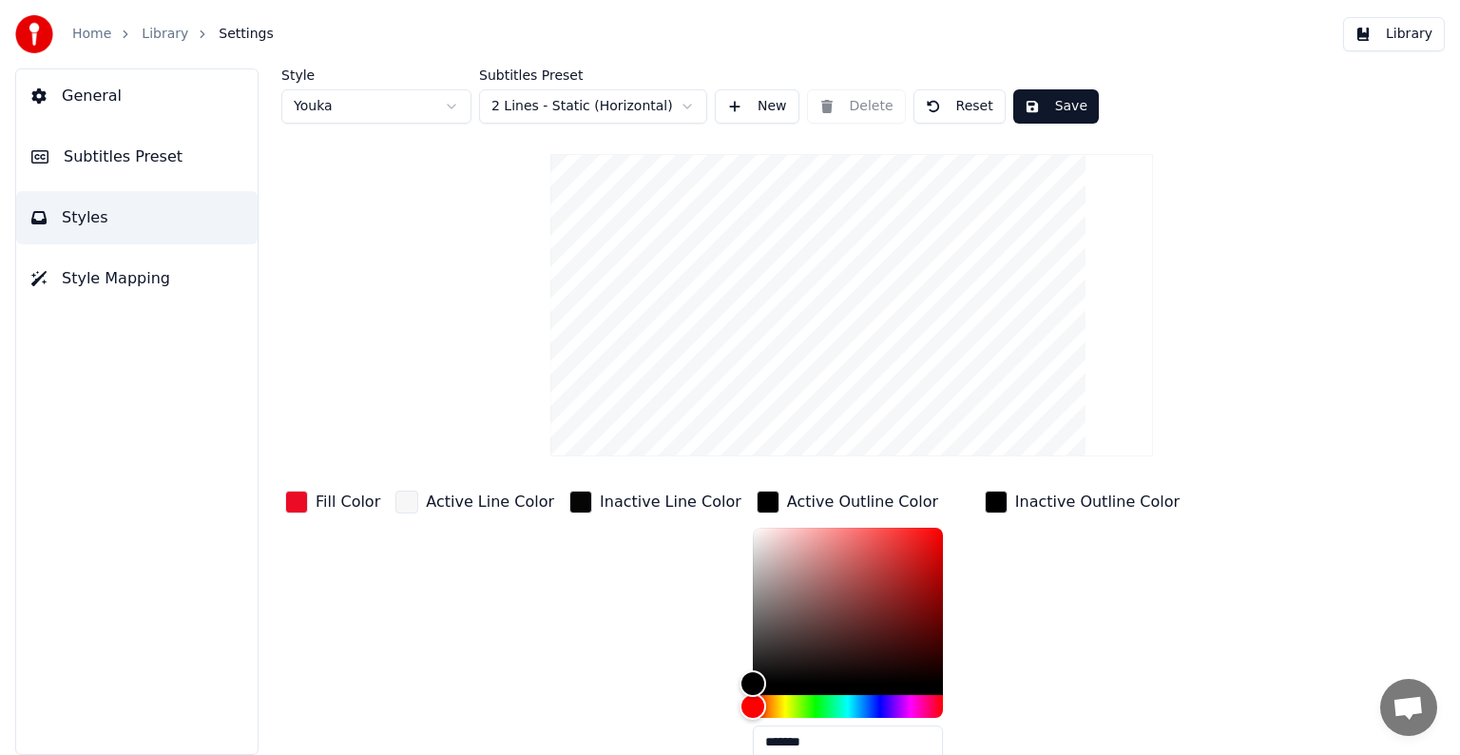
click at [569, 498] on div "button" at bounding box center [580, 502] width 23 height 23
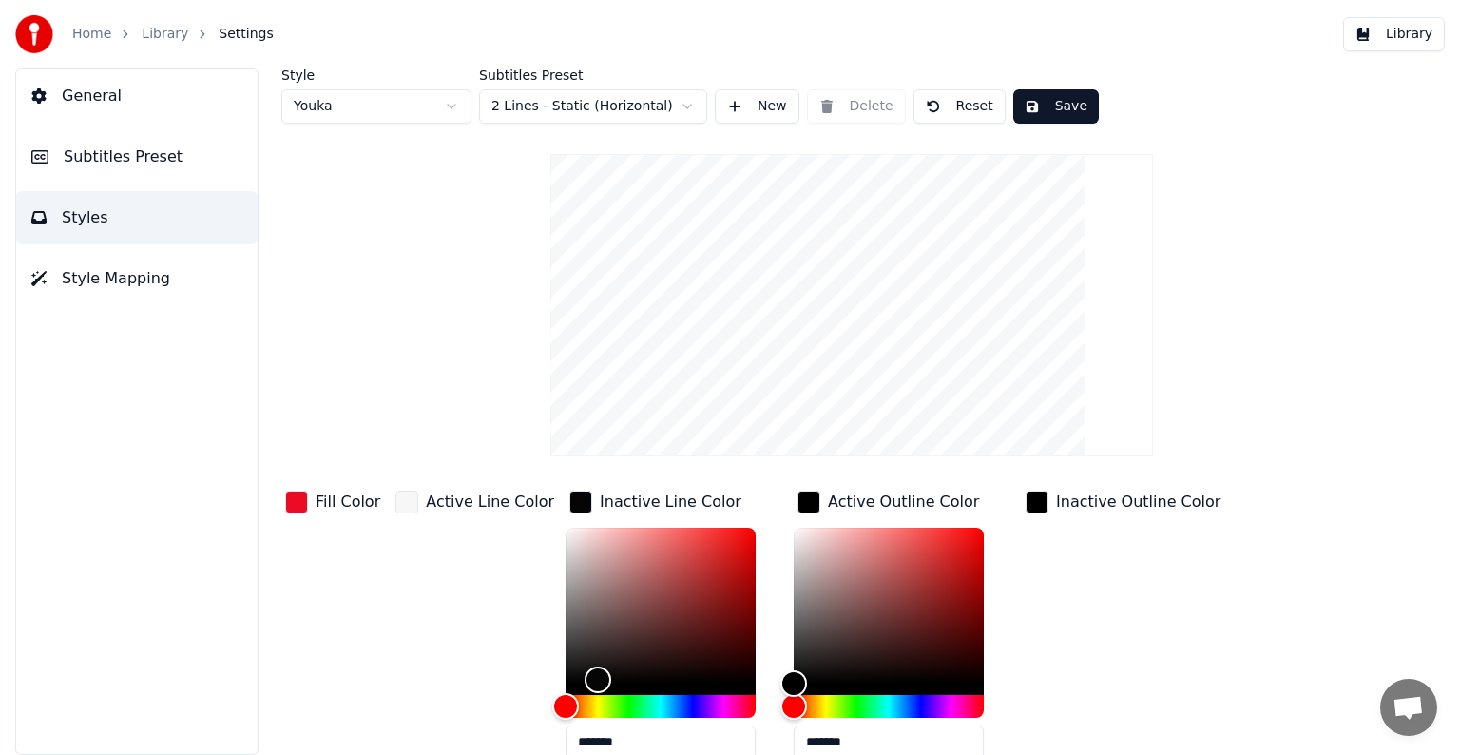
click at [569, 498] on div "button" at bounding box center [580, 502] width 23 height 23
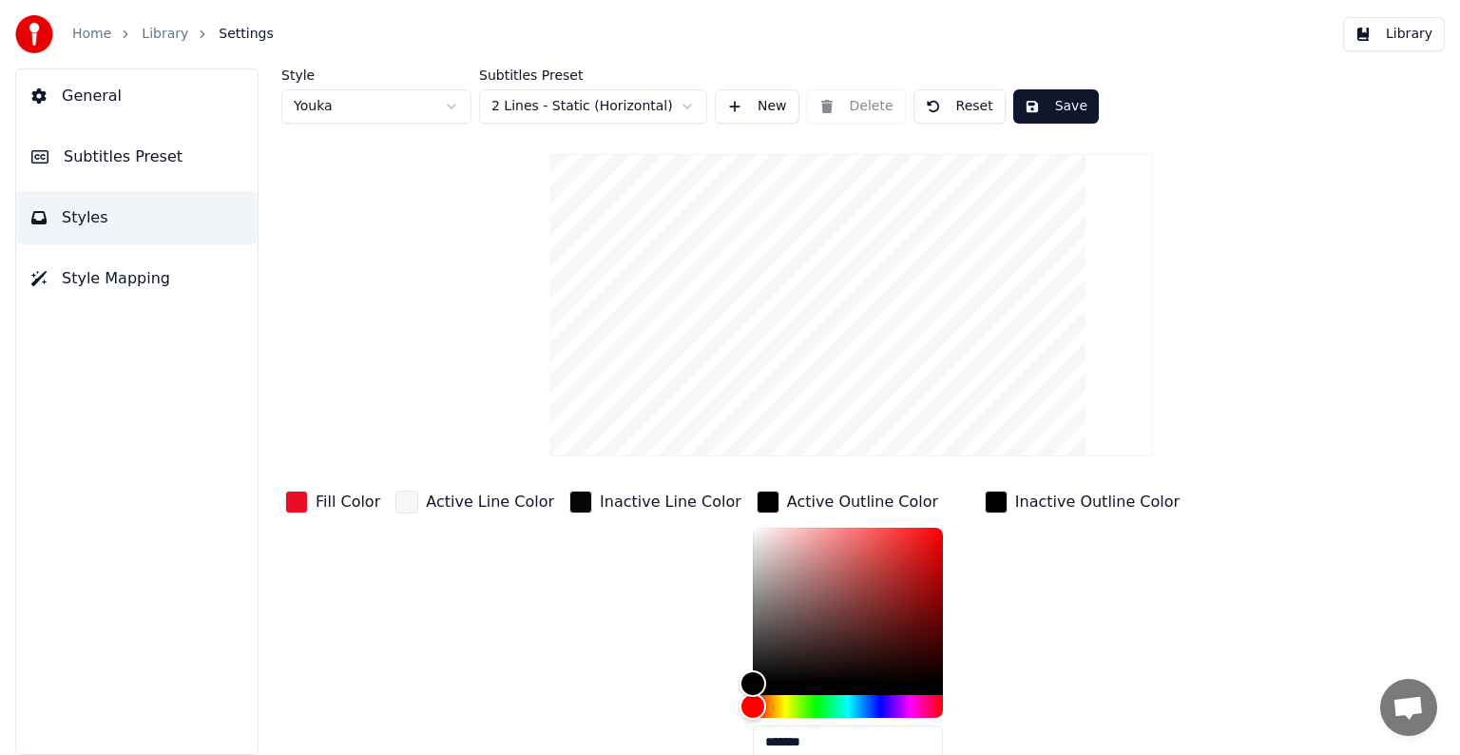
scroll to position [96, 0]
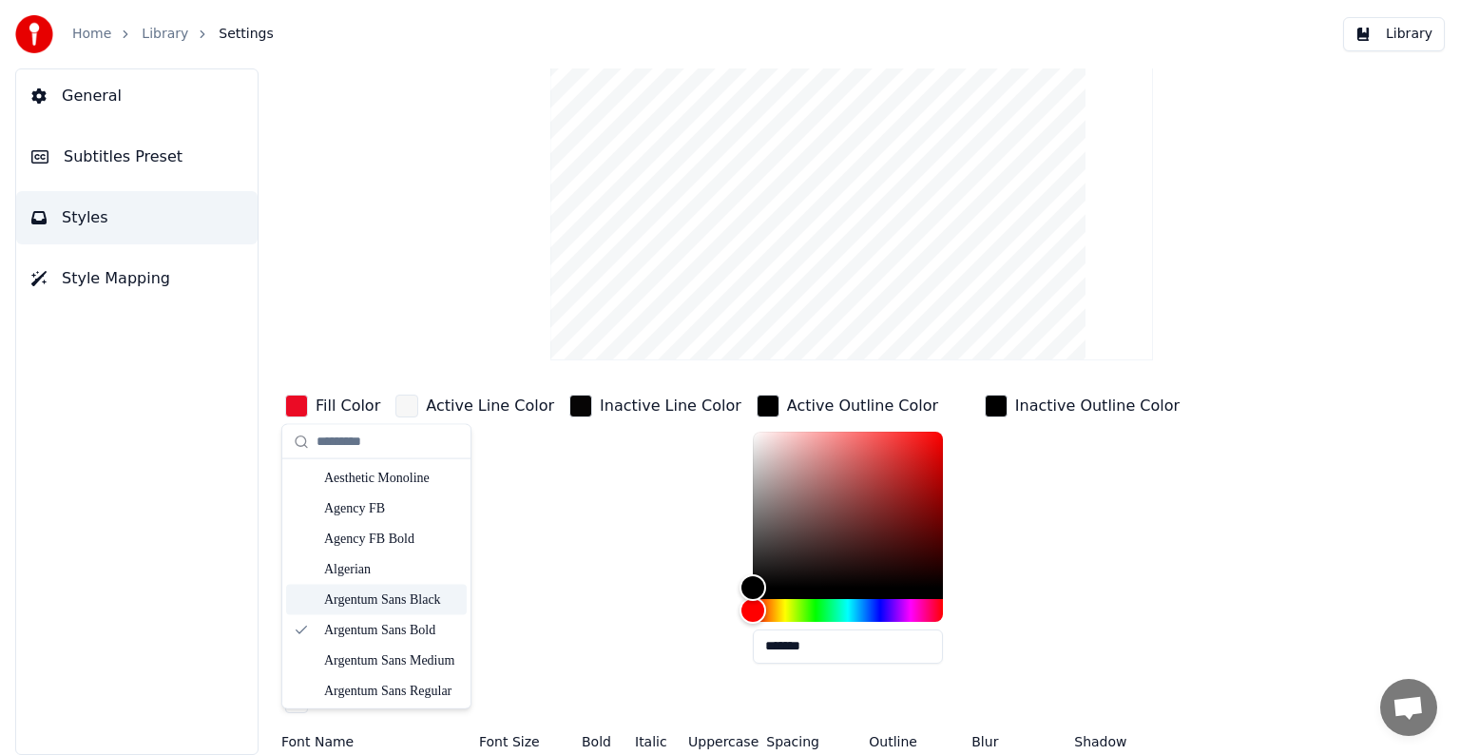
click at [388, 600] on div "Argentum Sans Black" at bounding box center [391, 599] width 135 height 19
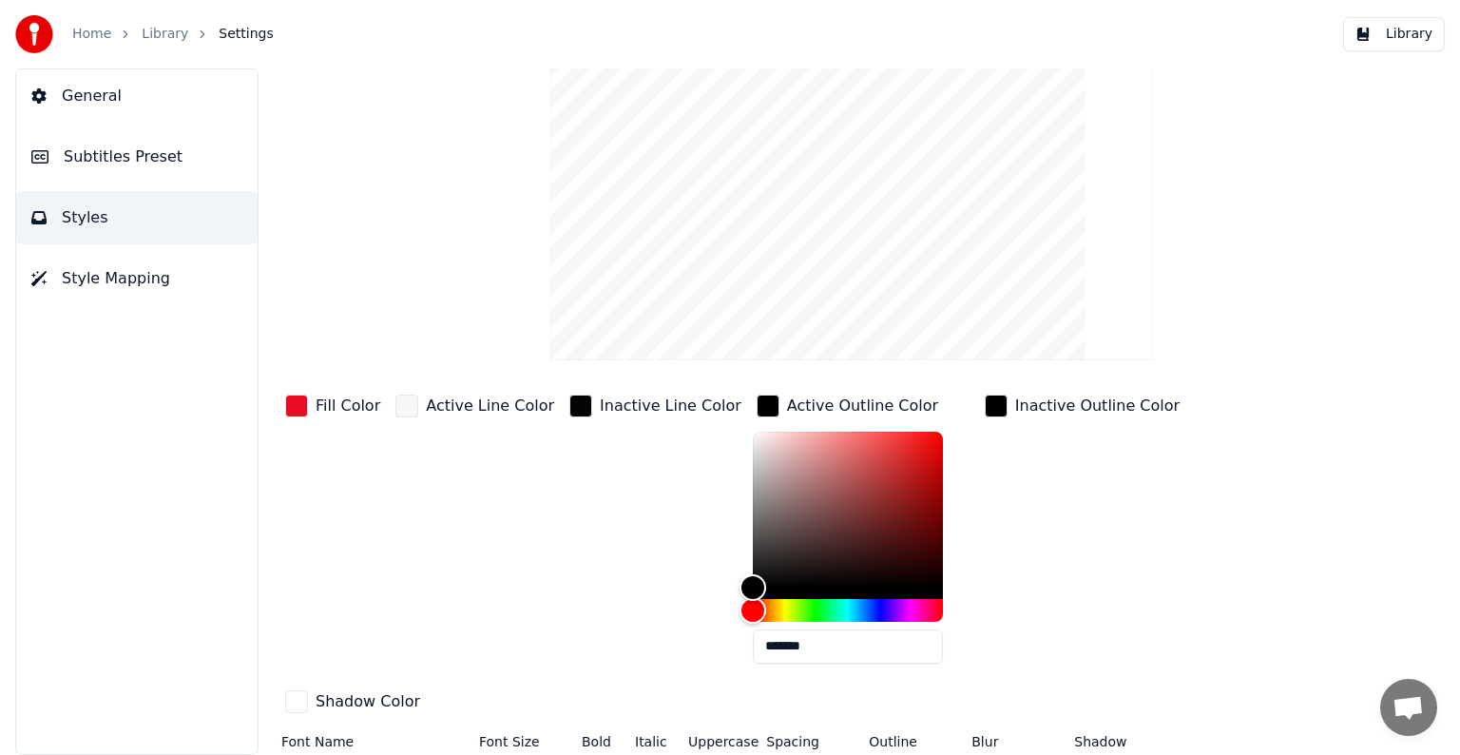
click at [569, 403] on div "button" at bounding box center [580, 406] width 23 height 23
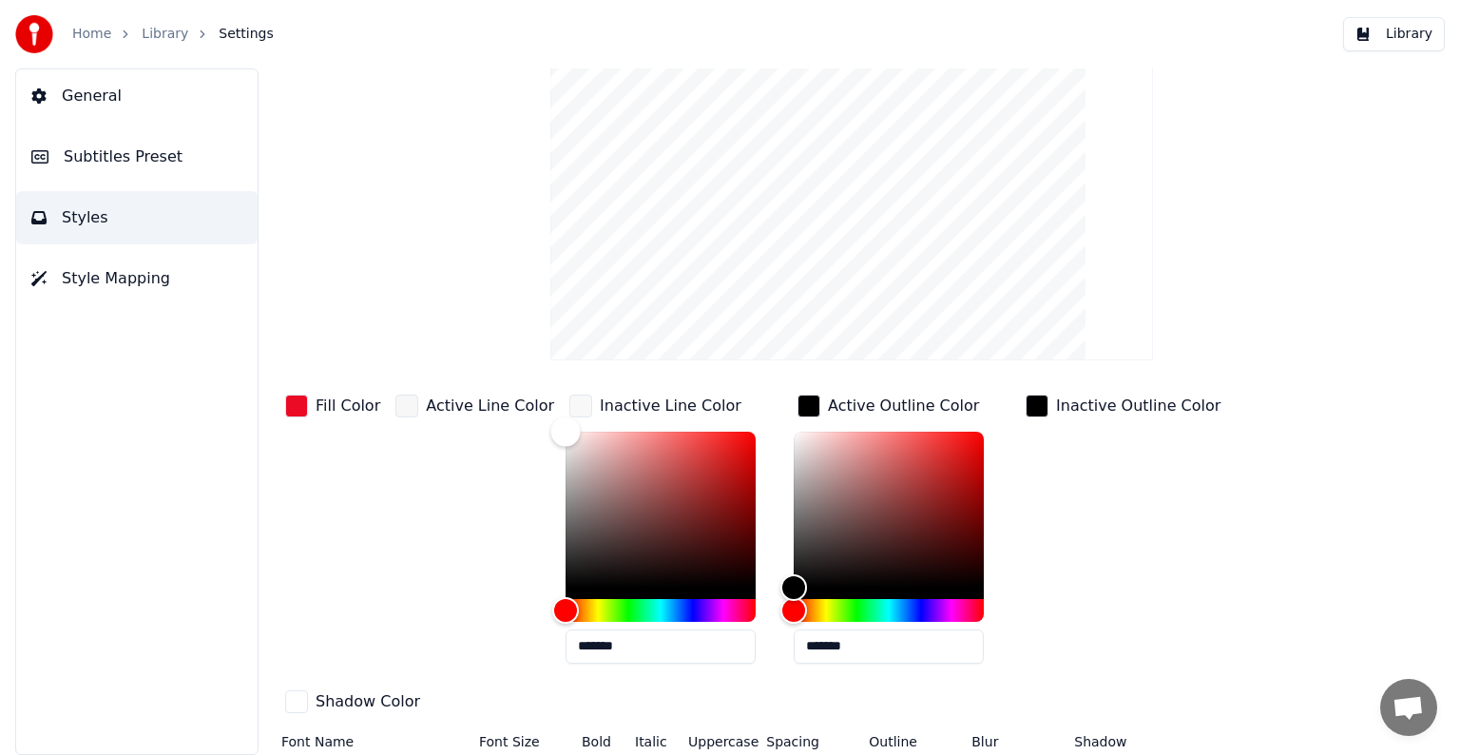
type input "*******"
drag, startPoint x: 582, startPoint y: 568, endPoint x: 538, endPoint y: 430, distance: 144.6
click at [551, 430] on div "Color" at bounding box center [565, 431] width 29 height 29
click at [798, 403] on div "button" at bounding box center [809, 406] width 23 height 23
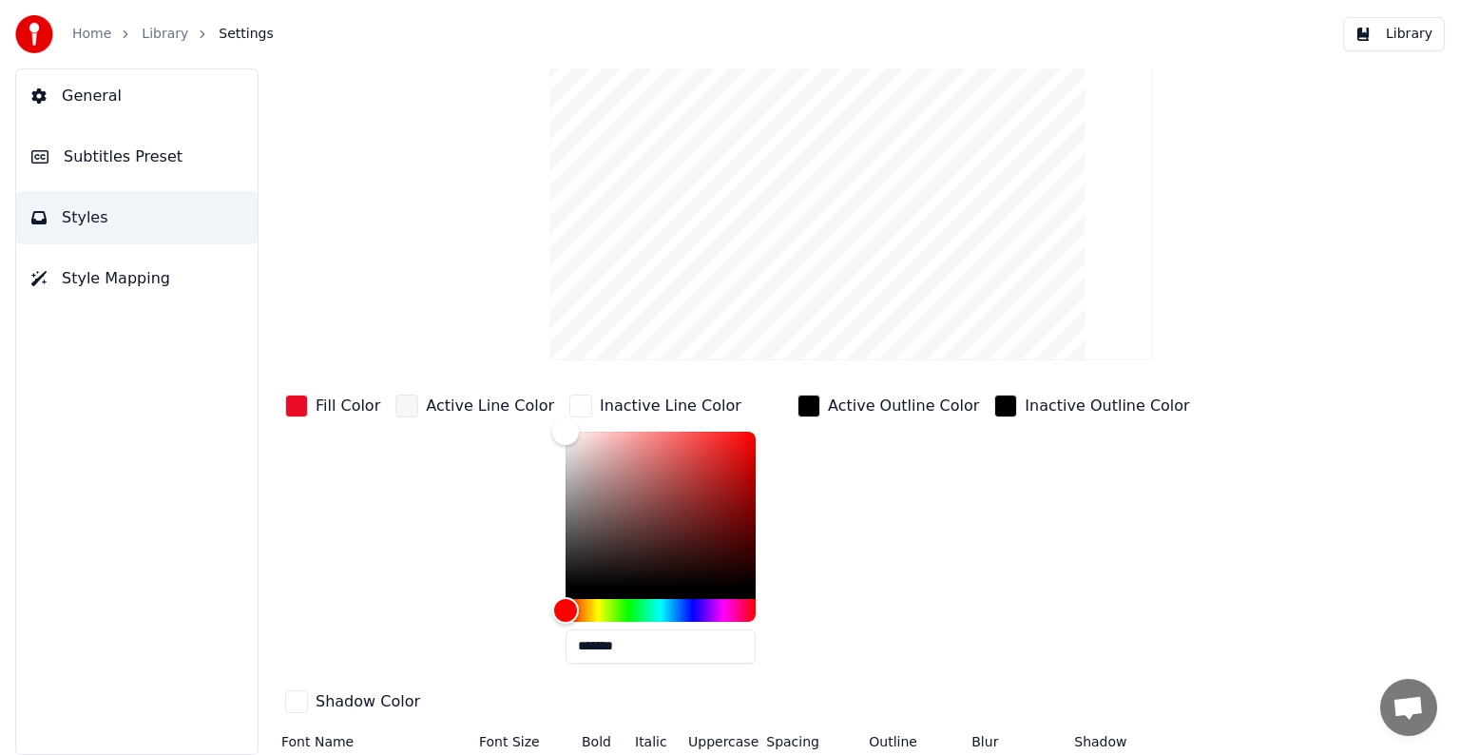
click at [798, 403] on div "button" at bounding box center [809, 406] width 23 height 23
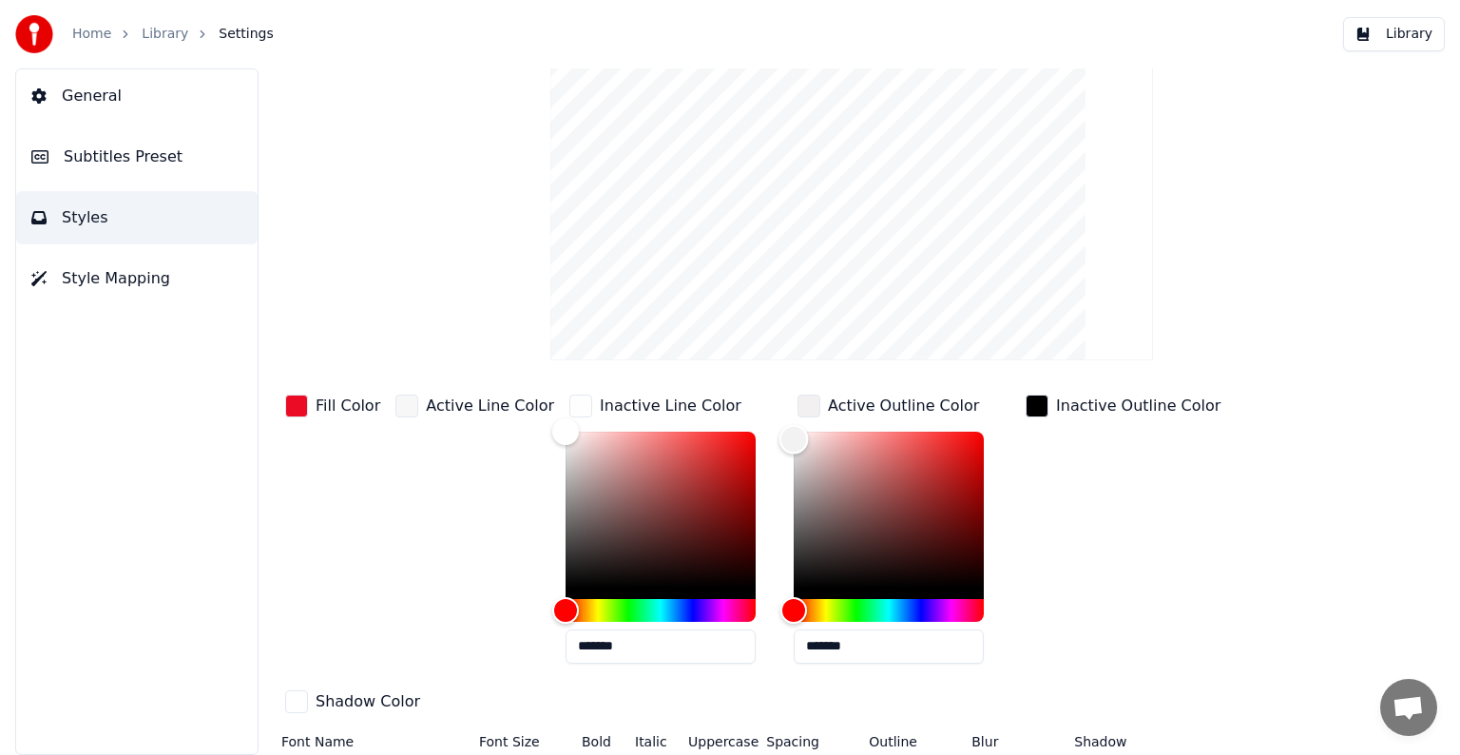
type input "*******"
drag, startPoint x: 777, startPoint y: 584, endPoint x: 772, endPoint y: 437, distance: 146.5
click at [780, 437] on div "Color" at bounding box center [794, 439] width 29 height 29
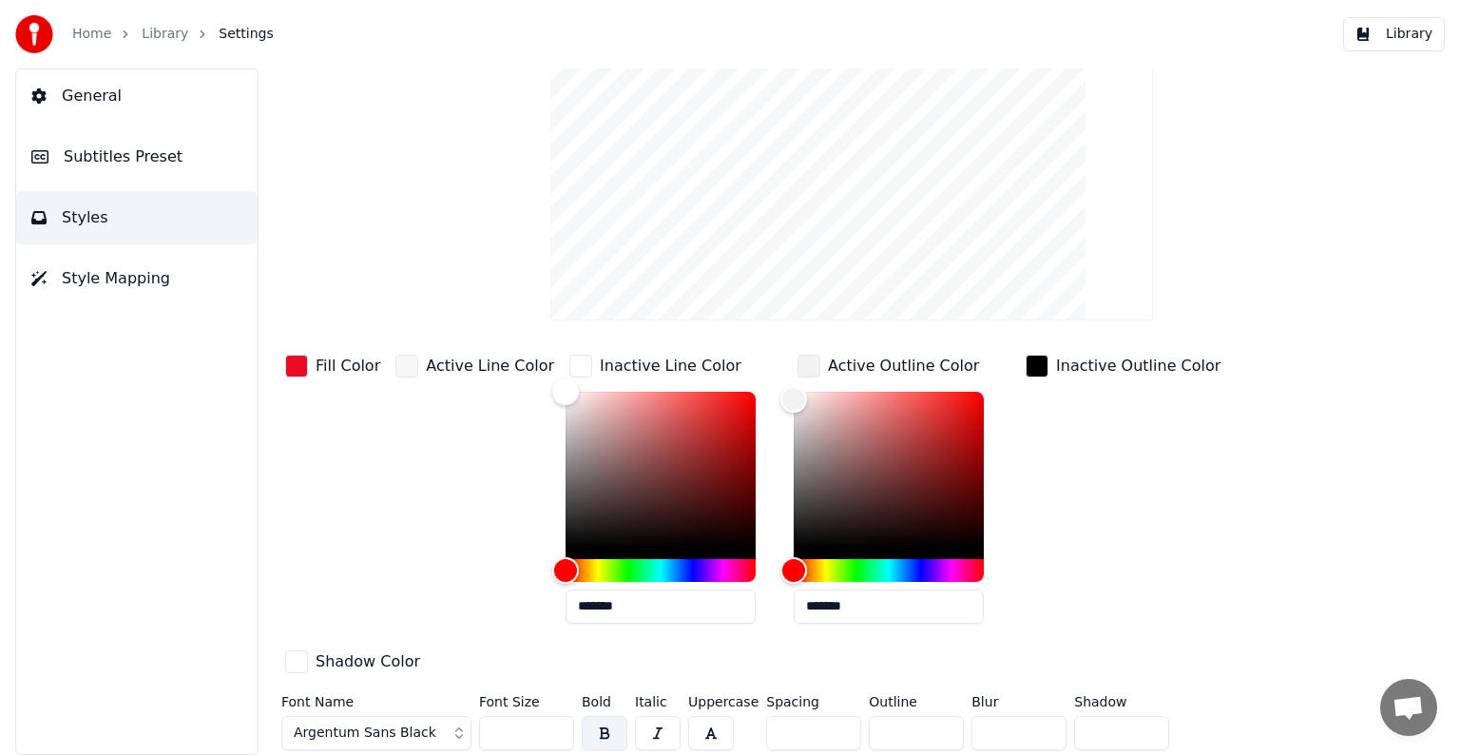
drag, startPoint x: 897, startPoint y: 734, endPoint x: 863, endPoint y: 729, distance: 33.6
click at [869, 729] on input "*" at bounding box center [916, 733] width 95 height 34
drag, startPoint x: 903, startPoint y: 727, endPoint x: 851, endPoint y: 725, distance: 52.3
click at [851, 725] on div "Font Name Argentum Sans Black Font Size ** Bold Italic Uppercase Spacing * Outl…" at bounding box center [792, 726] width 1022 height 63
click at [1229, 617] on div "Fill Color Active Line Color Inactive Line Color ******* Active Outline Color *…" at bounding box center [792, 515] width 1022 height 329
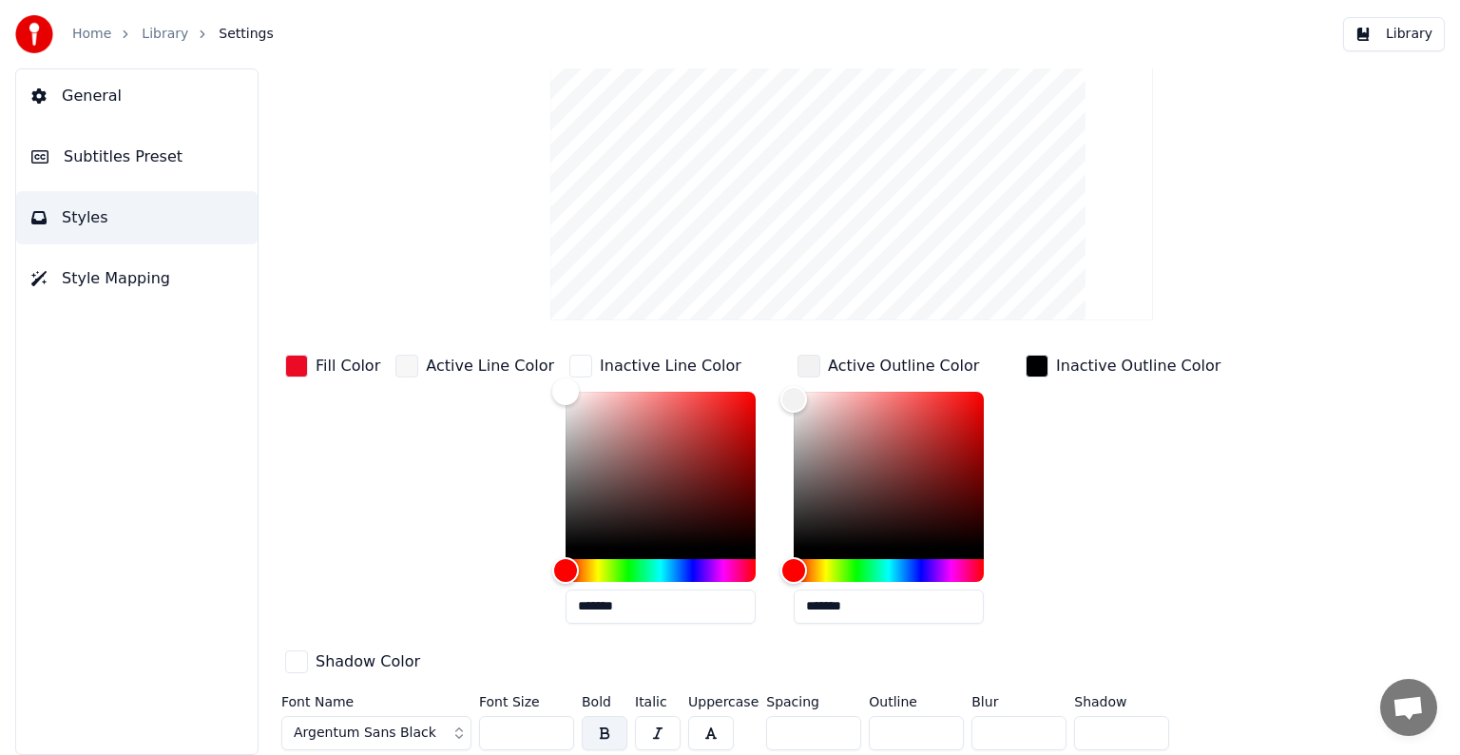
type input "*"
click at [939, 735] on input "*" at bounding box center [916, 733] width 95 height 34
type input "*"
click at [1041, 721] on input "*" at bounding box center [1019, 733] width 95 height 34
click at [1159, 553] on div "Inactive Outline Color" at bounding box center [1123, 495] width 203 height 288
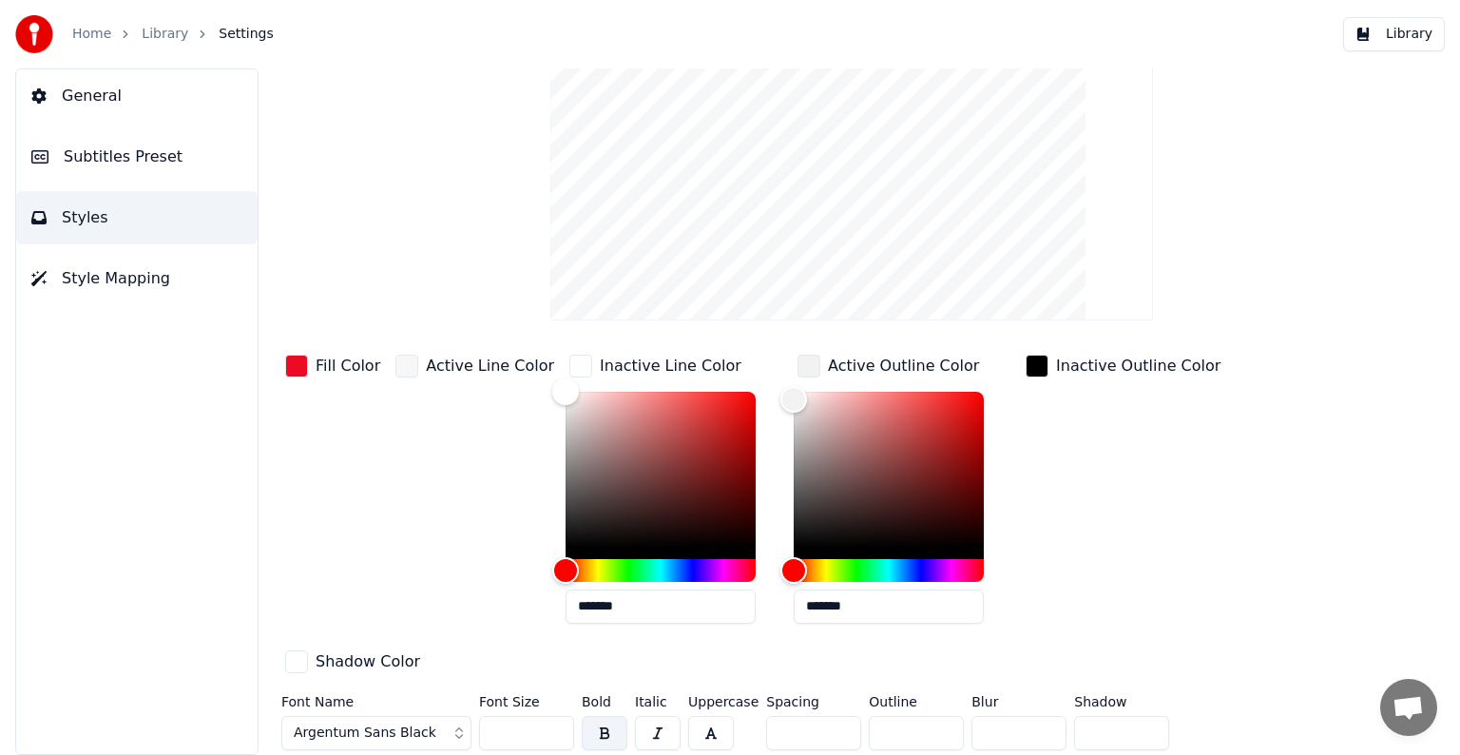
click at [96, 92] on span "General" at bounding box center [92, 96] width 60 height 23
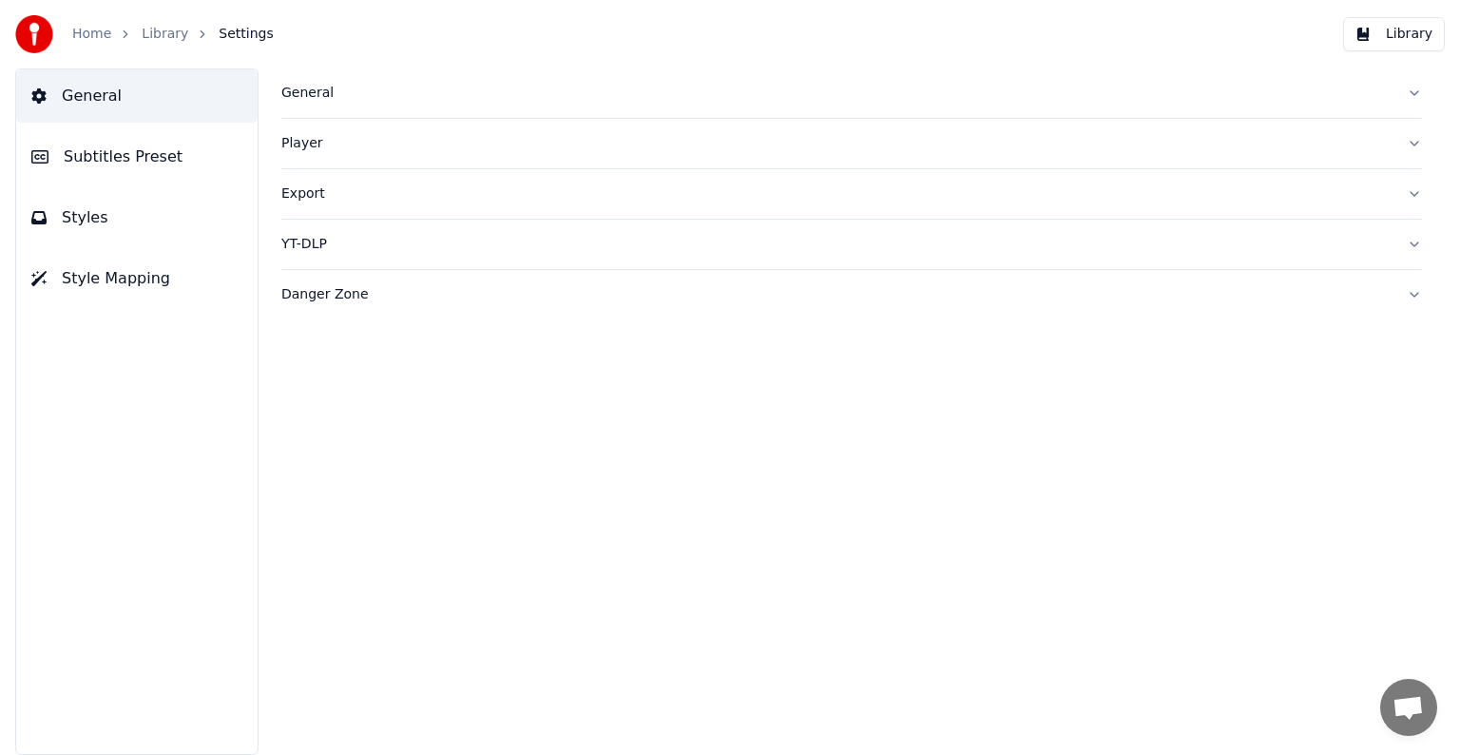
scroll to position [0, 0]
click at [172, 39] on link "Library" at bounding box center [165, 34] width 47 height 19
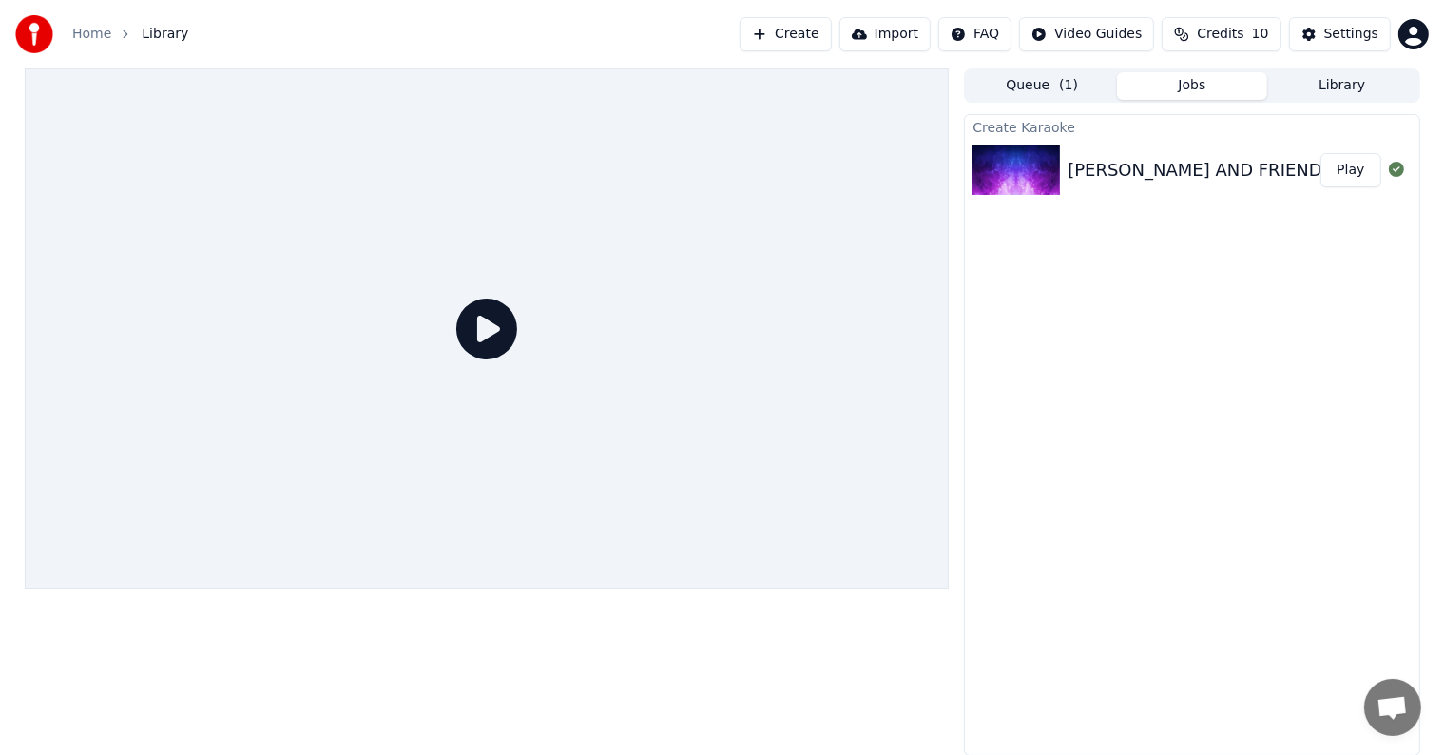
click at [469, 329] on icon at bounding box center [486, 329] width 61 height 61
click at [1343, 176] on button "Play" at bounding box center [1351, 170] width 60 height 34
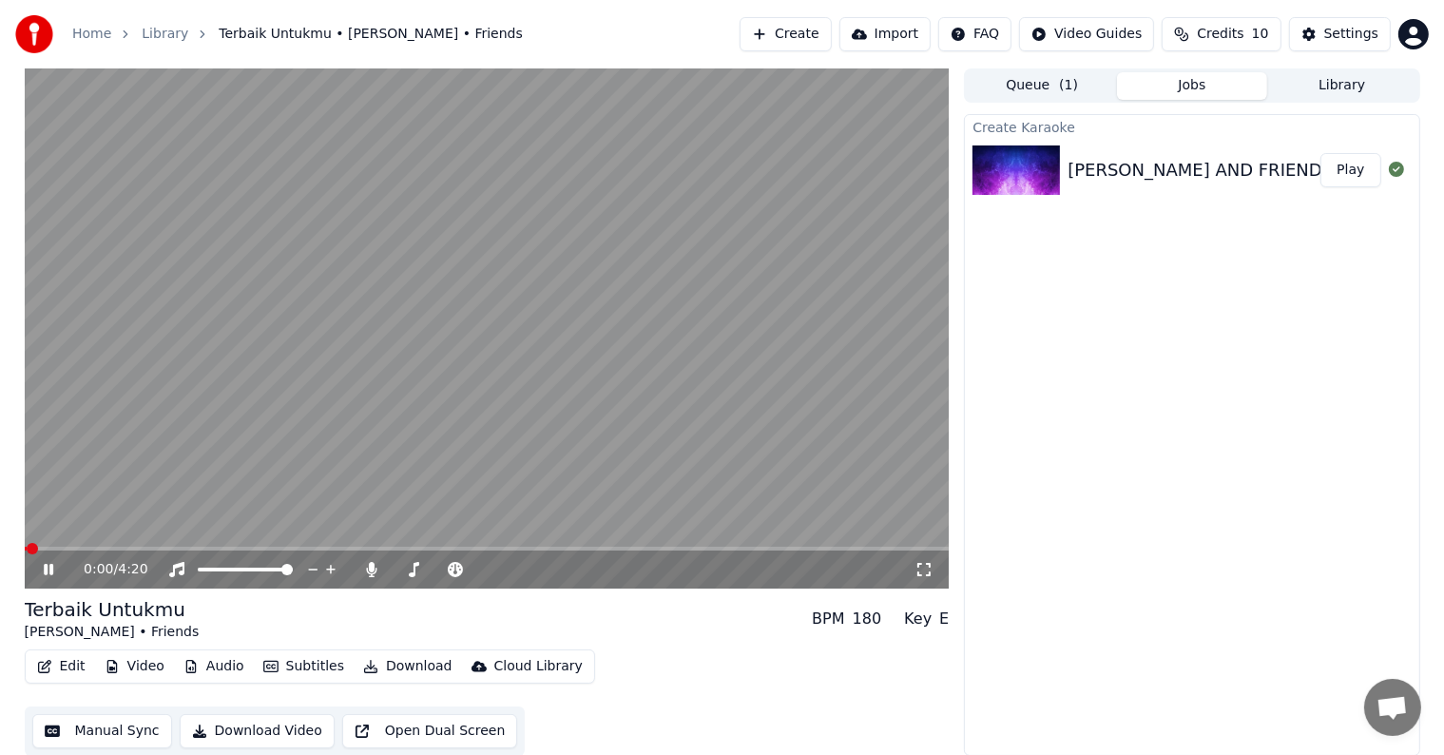
click at [60, 550] on span at bounding box center [487, 549] width 925 height 4
click at [99, 548] on span at bounding box center [487, 549] width 925 height 4
click at [165, 547] on span at bounding box center [487, 549] width 925 height 4
click at [53, 570] on icon at bounding box center [62, 569] width 45 height 15
click at [60, 666] on button "Edit" at bounding box center [61, 666] width 64 height 27
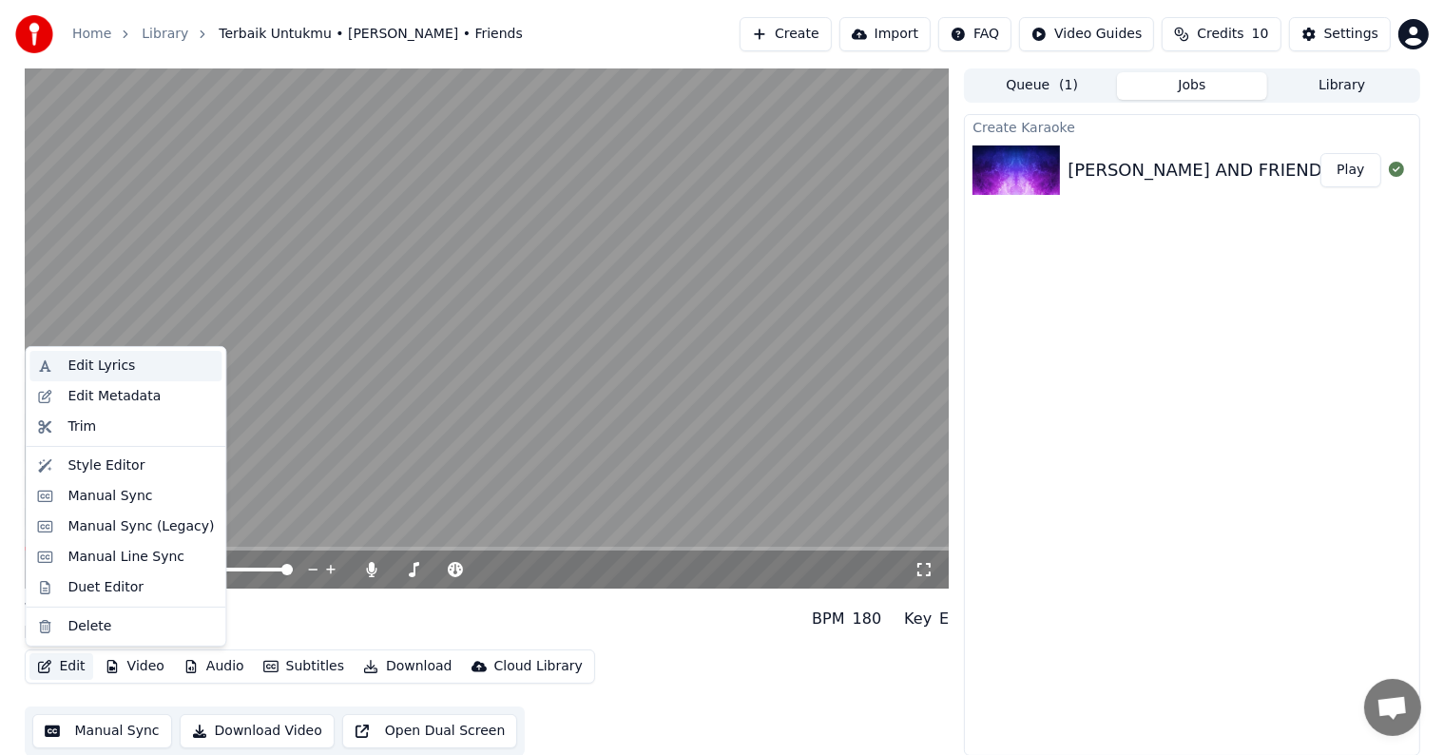
click at [123, 372] on div "Edit Lyrics" at bounding box center [102, 366] width 68 height 19
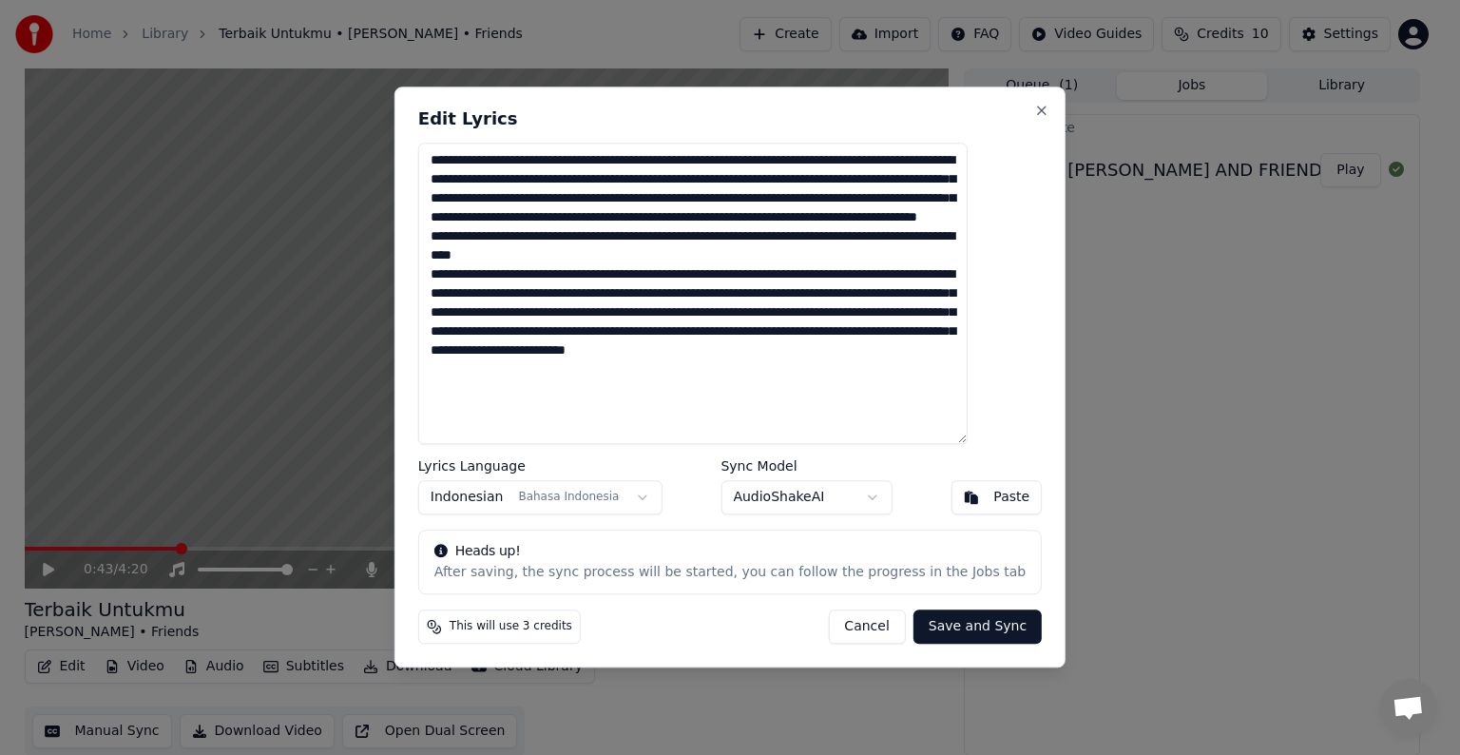
type textarea "**********"
click at [939, 628] on button "Save and Sync" at bounding box center [978, 627] width 128 height 34
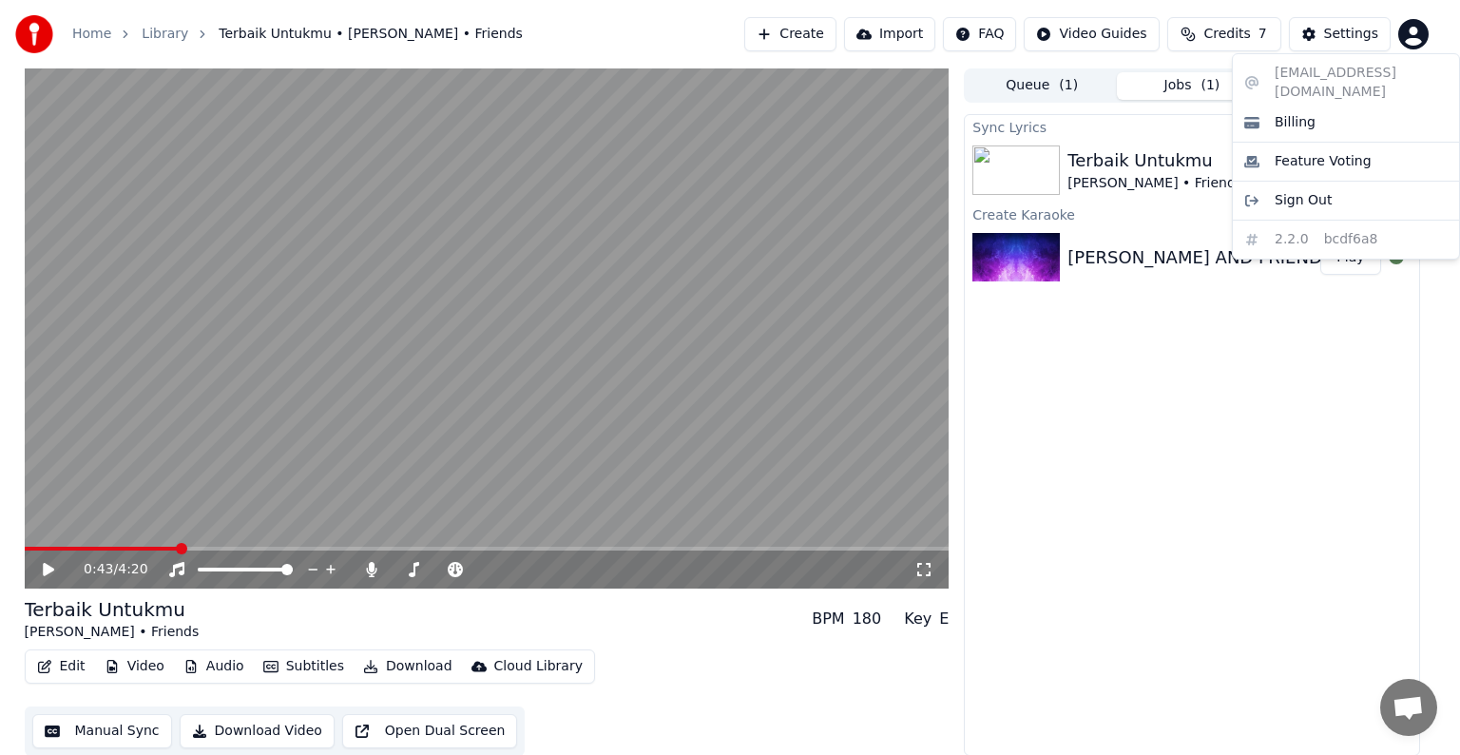
click at [1420, 38] on html "Home Library Terbaik Untukmu • [PERSON_NAME] • Friends Create Import FAQ Video …" at bounding box center [730, 377] width 1460 height 755
click at [1316, 107] on div "Billing" at bounding box center [1346, 122] width 219 height 30
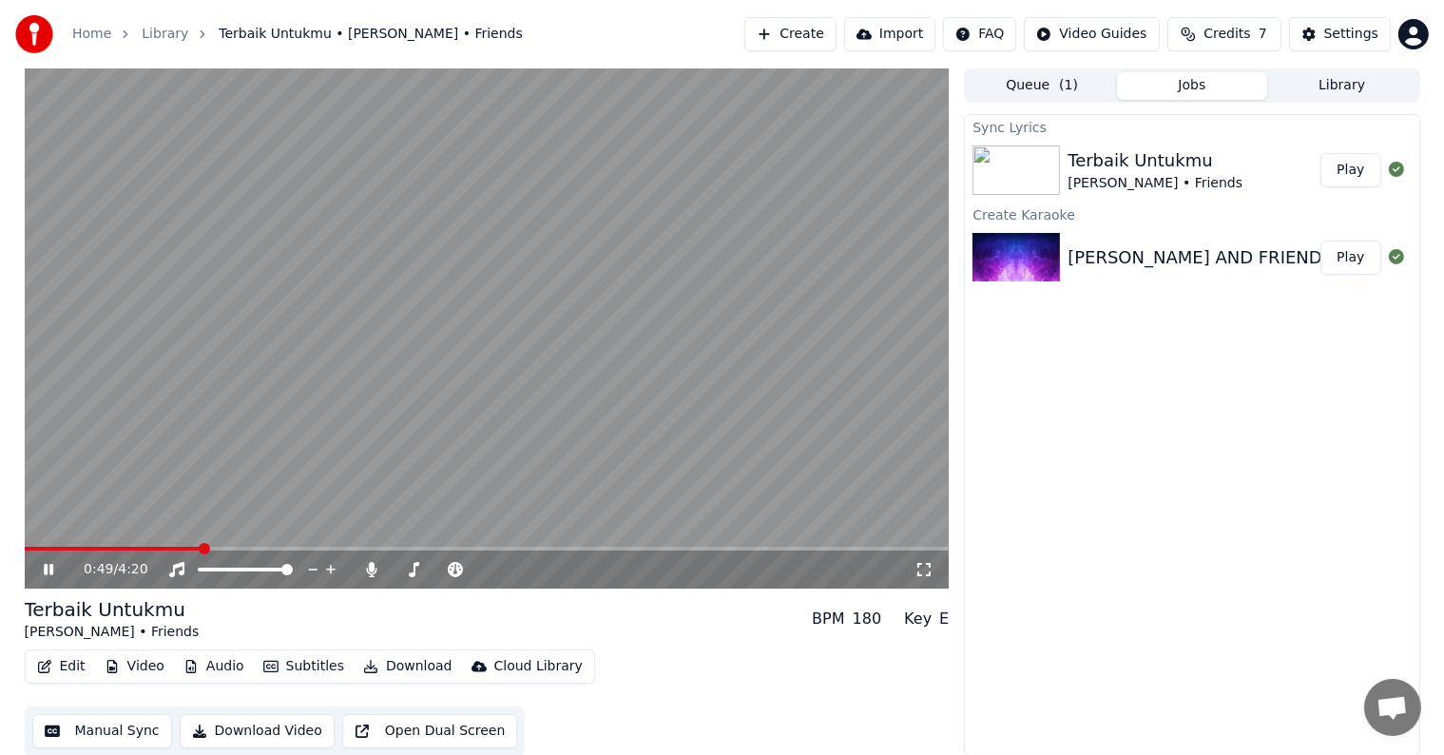
click at [1341, 167] on button "Play" at bounding box center [1351, 170] width 60 height 34
click at [87, 547] on span at bounding box center [487, 549] width 925 height 4
click at [161, 544] on video at bounding box center [487, 328] width 925 height 520
click at [164, 548] on span at bounding box center [487, 549] width 925 height 4
click at [221, 483] on video at bounding box center [487, 328] width 925 height 520
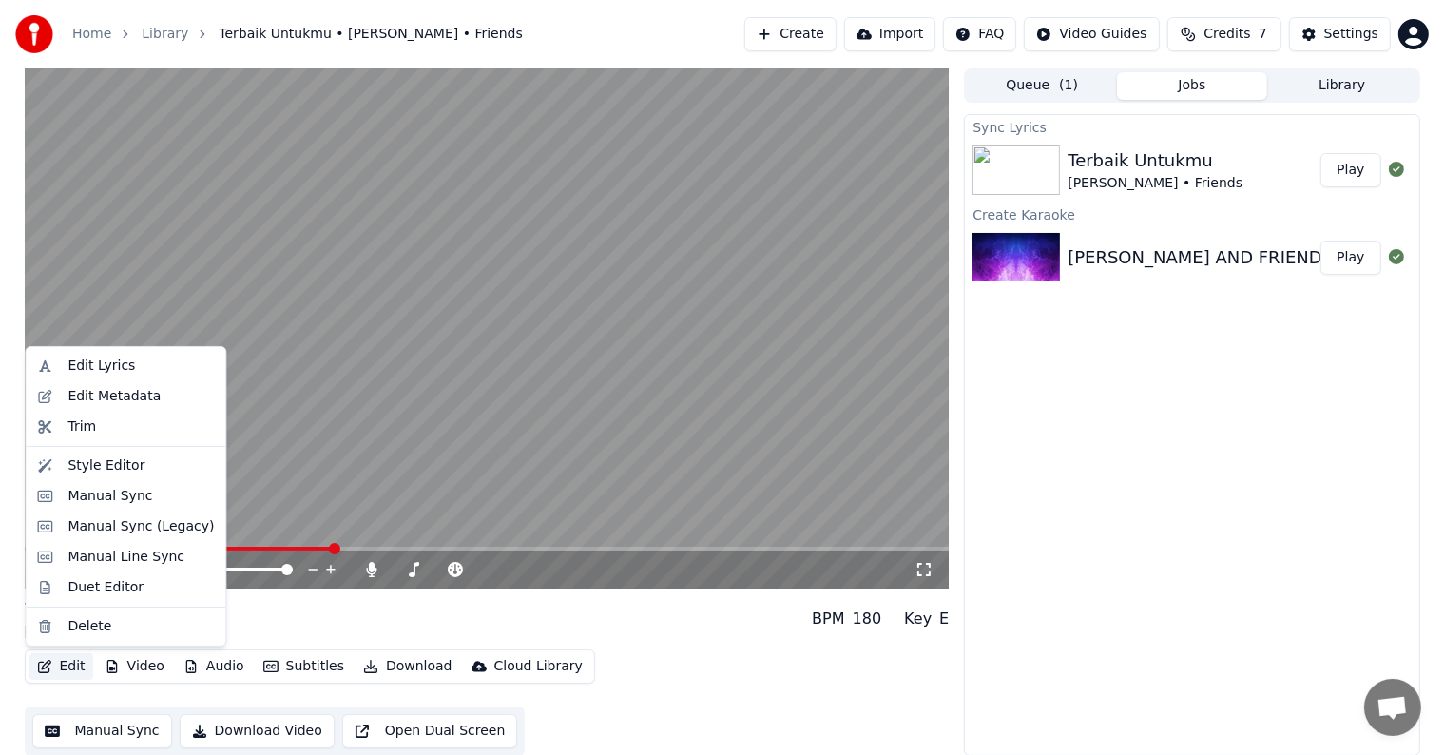
click at [68, 669] on button "Edit" at bounding box center [61, 666] width 64 height 27
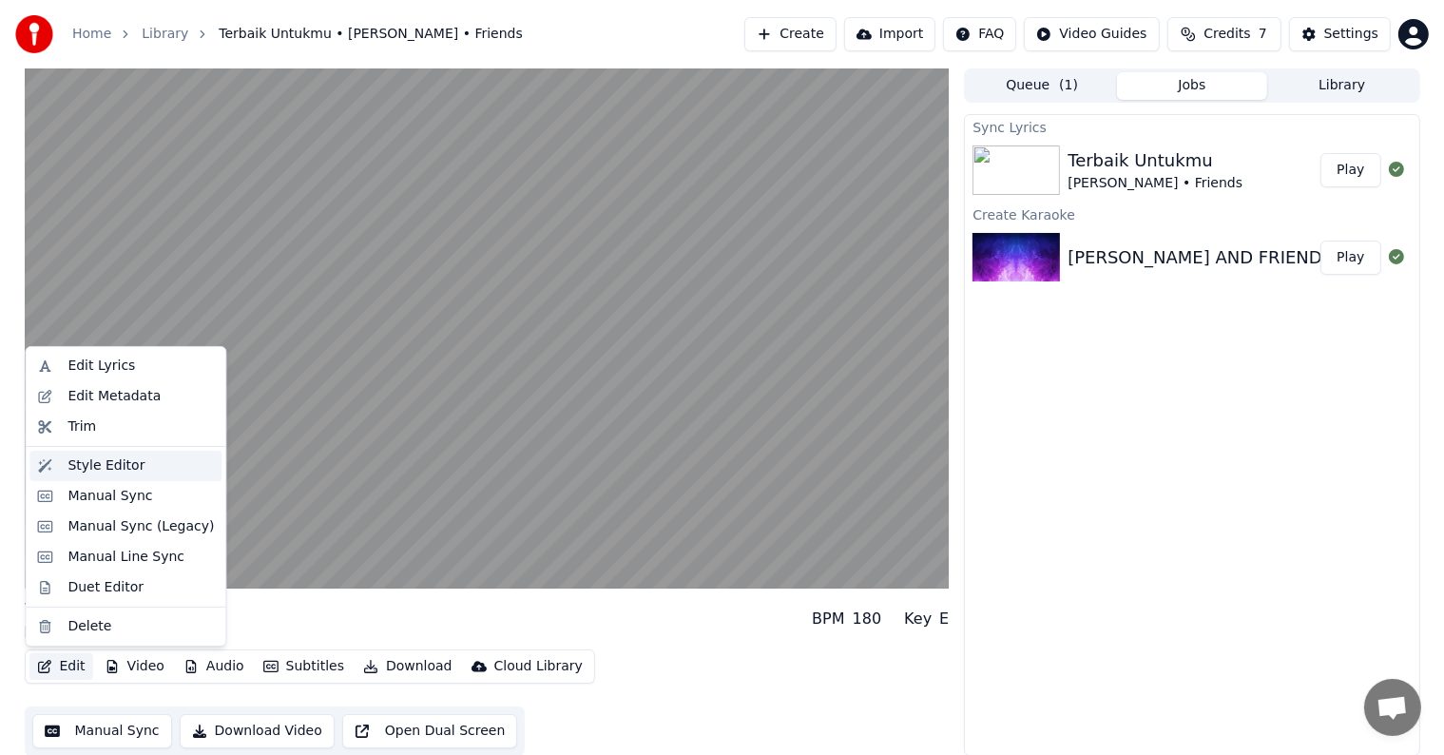
click at [110, 464] on div "Style Editor" at bounding box center [106, 465] width 77 height 19
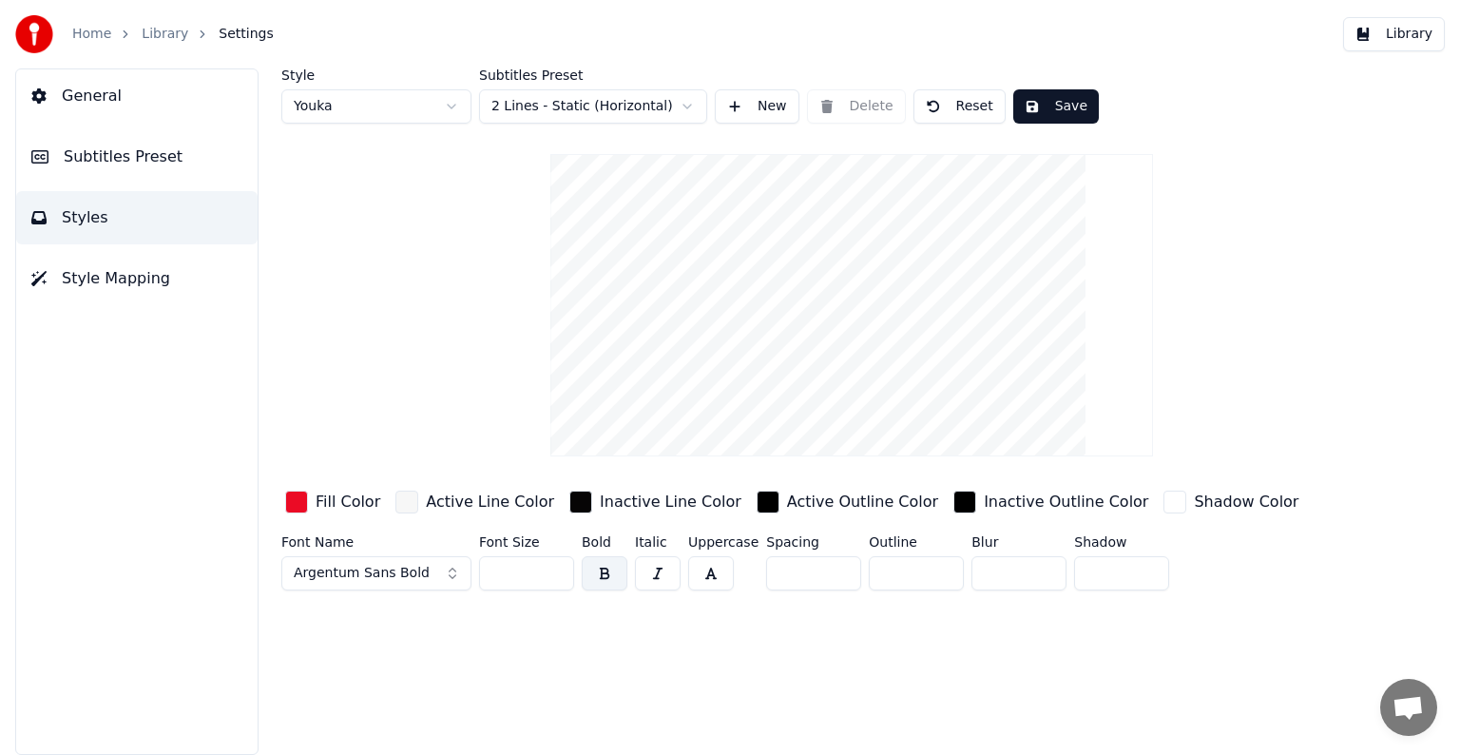
click at [757, 508] on div "button" at bounding box center [768, 502] width 23 height 23
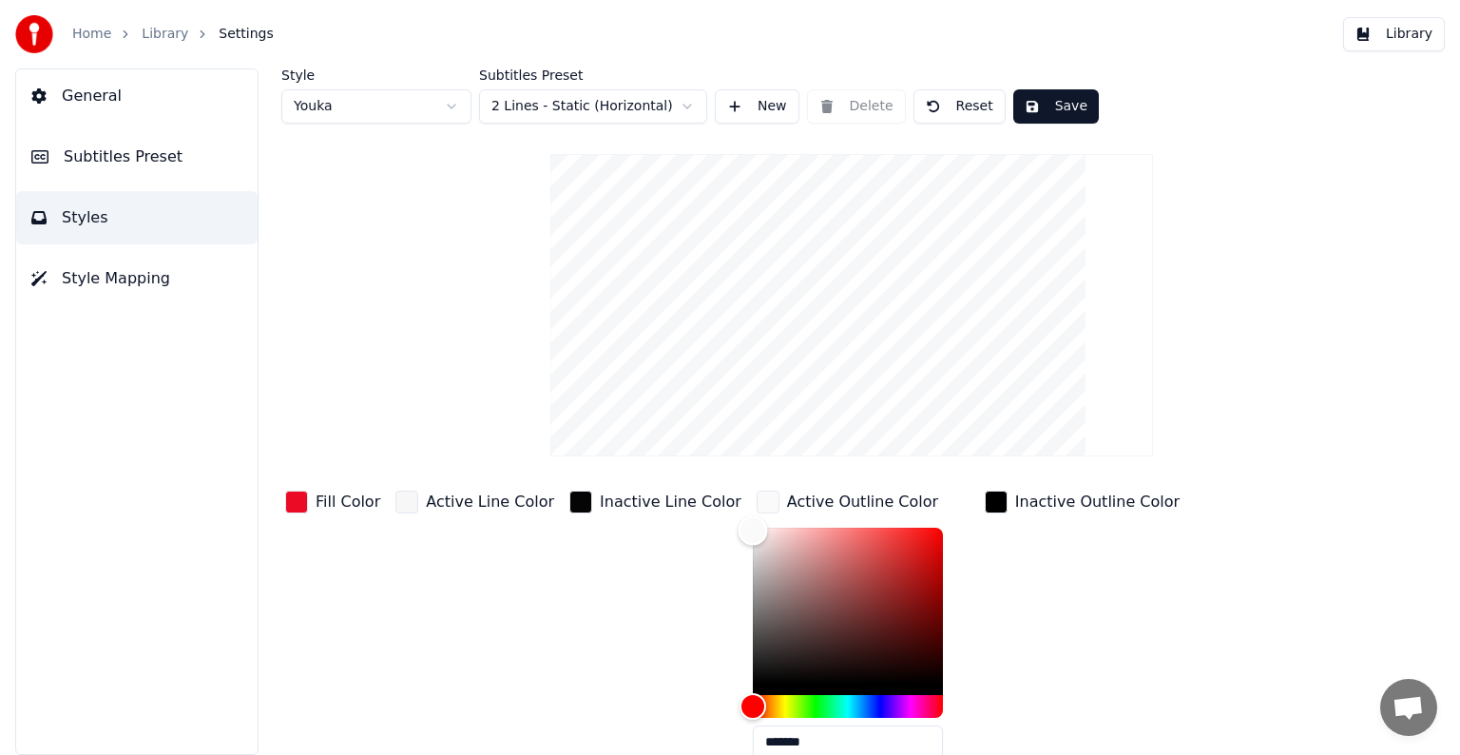
type input "*******"
click at [753, 528] on div "Color" at bounding box center [848, 606] width 190 height 156
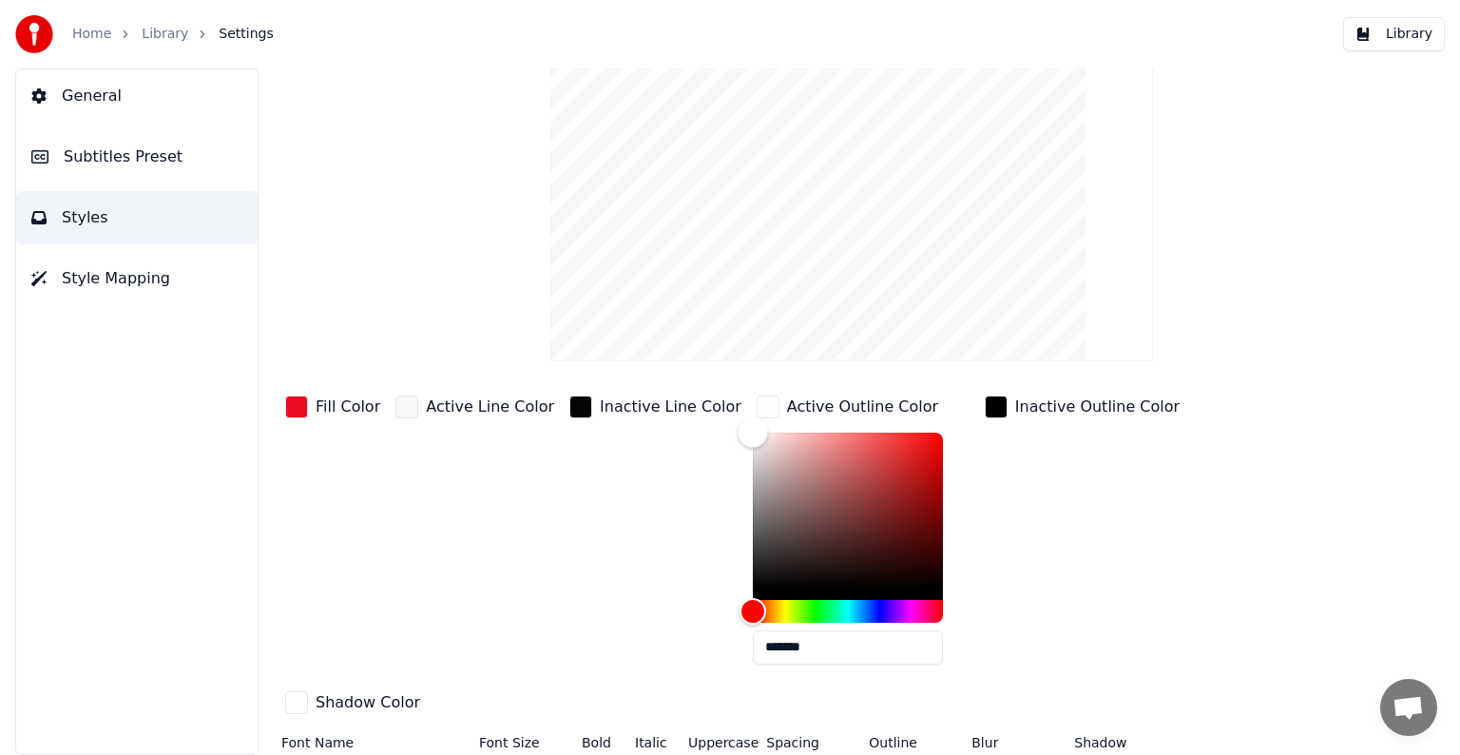
scroll to position [96, 0]
click at [569, 410] on div "button" at bounding box center [580, 406] width 23 height 23
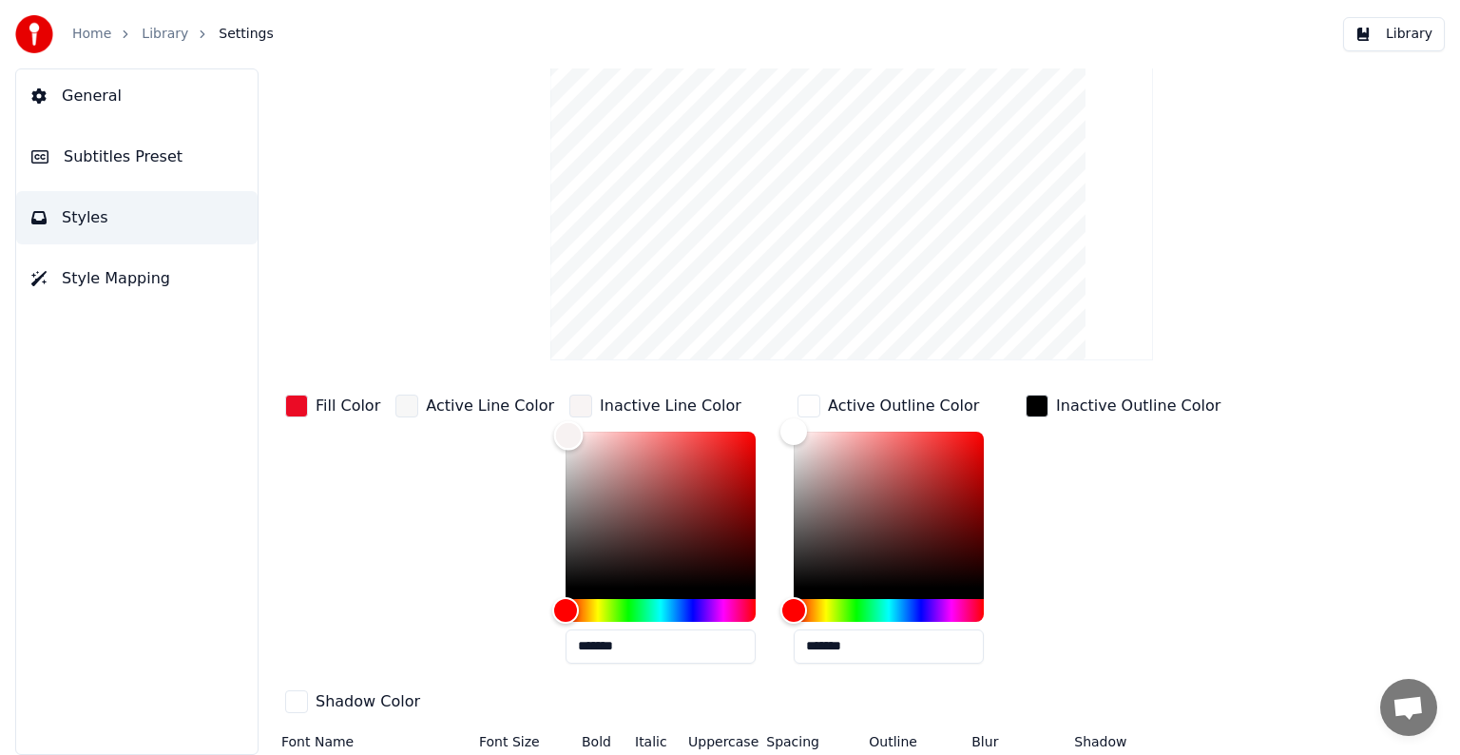
type input "*******"
click at [566, 432] on div "Color" at bounding box center [661, 510] width 190 height 156
type input "*******"
click at [943, 584] on div "Color" at bounding box center [889, 510] width 190 height 156
click at [798, 399] on div "button" at bounding box center [809, 406] width 23 height 23
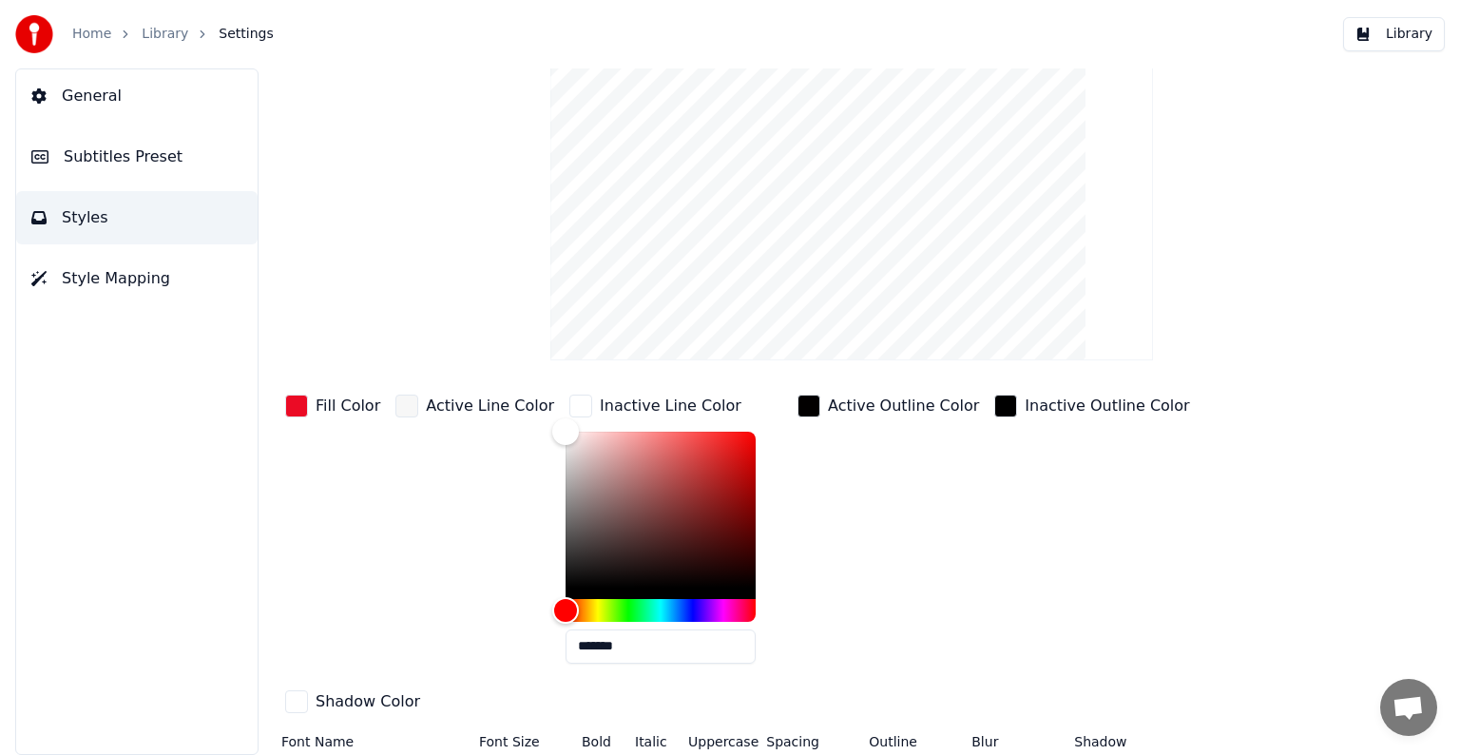
click at [798, 413] on div "button" at bounding box center [809, 406] width 23 height 23
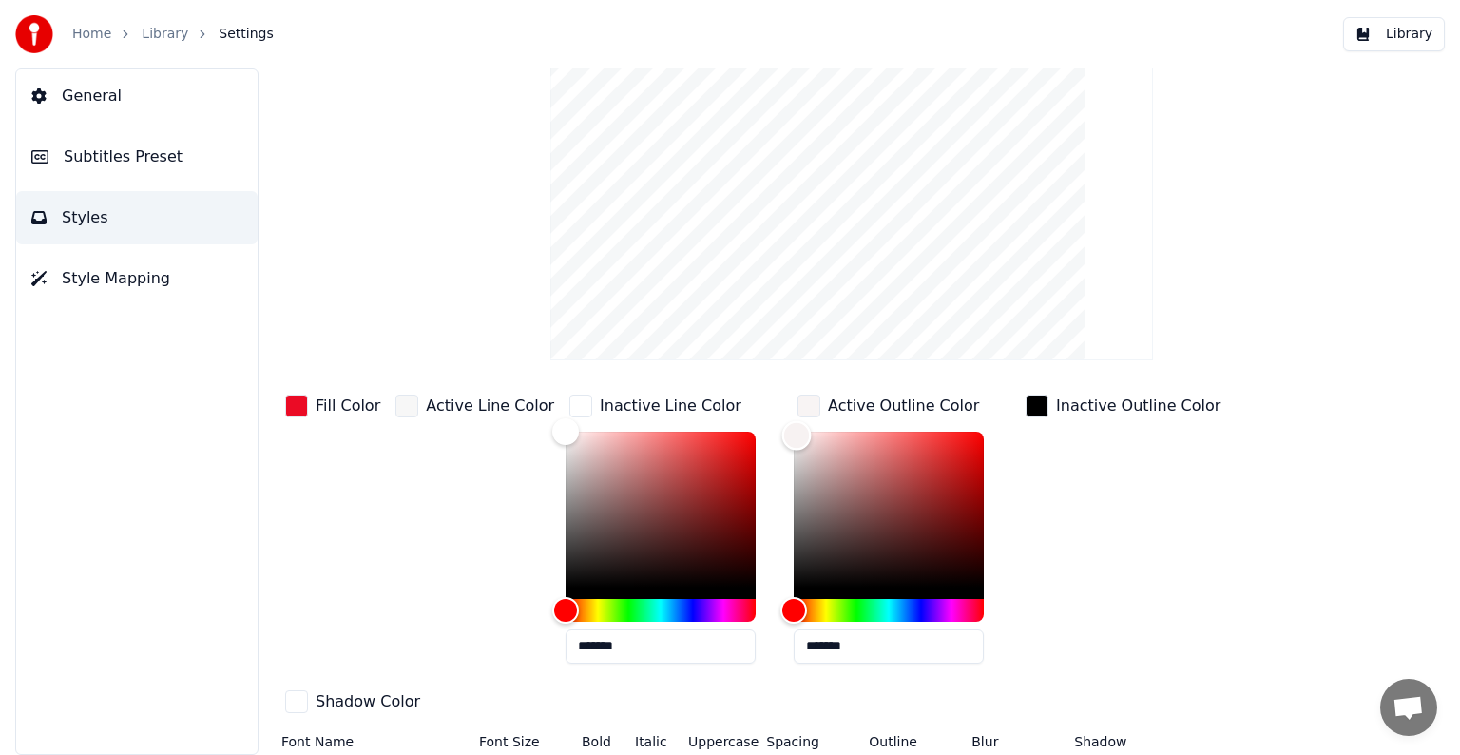
click at [794, 434] on div "Color" at bounding box center [889, 510] width 190 height 156
type input "*******"
click at [780, 426] on div "Color" at bounding box center [794, 430] width 29 height 29
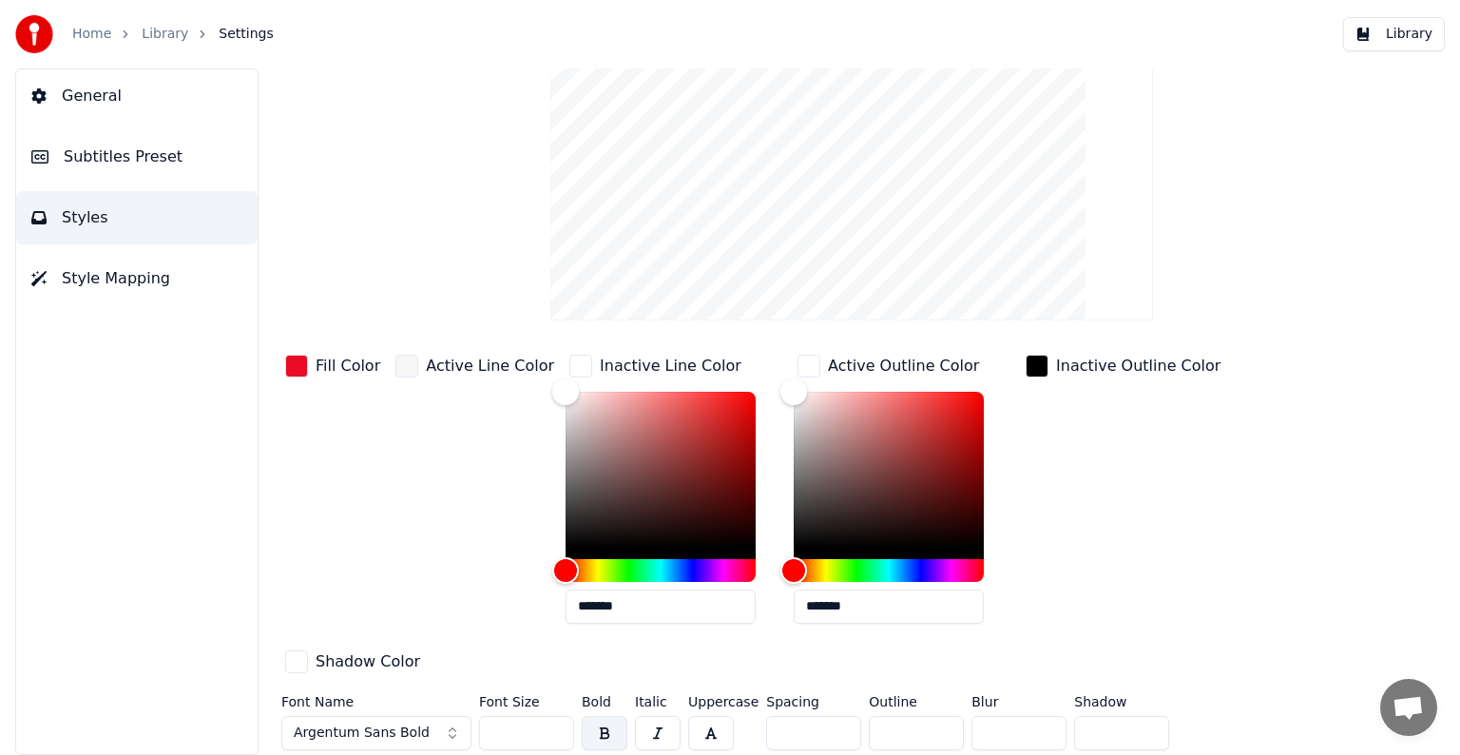
drag, startPoint x: 901, startPoint y: 731, endPoint x: 848, endPoint y: 727, distance: 53.4
click at [848, 727] on div "Font Name Argentum Sans Bold Font Size ** Bold Italic Uppercase Spacing * Outli…" at bounding box center [792, 726] width 1022 height 63
type input "*"
drag, startPoint x: 994, startPoint y: 727, endPoint x: 963, endPoint y: 729, distance: 30.5
click at [963, 729] on div "Font Name Argentum Sans Bold Font Size ** Bold Italic Uppercase Spacing * Outli…" at bounding box center [792, 726] width 1022 height 63
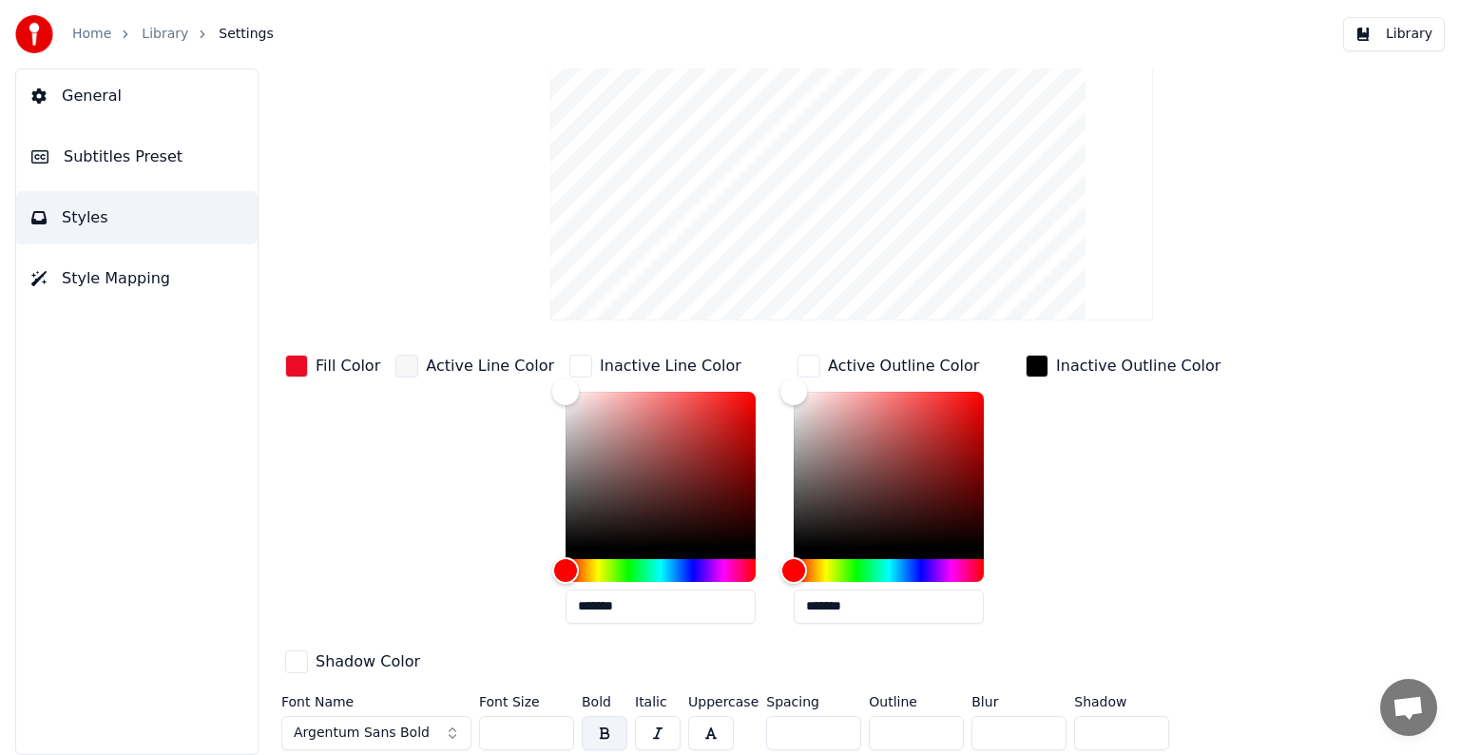
type input "*"
drag, startPoint x: 1091, startPoint y: 726, endPoint x: 1065, endPoint y: 724, distance: 25.7
click at [1065, 724] on div "Font Name Argentum Sans Bold Font Size ** Bold Italic Uppercase Spacing * Outli…" at bounding box center [792, 726] width 1022 height 63
type input "*"
click at [1183, 475] on div "Inactive Outline Color" at bounding box center [1123, 495] width 203 height 288
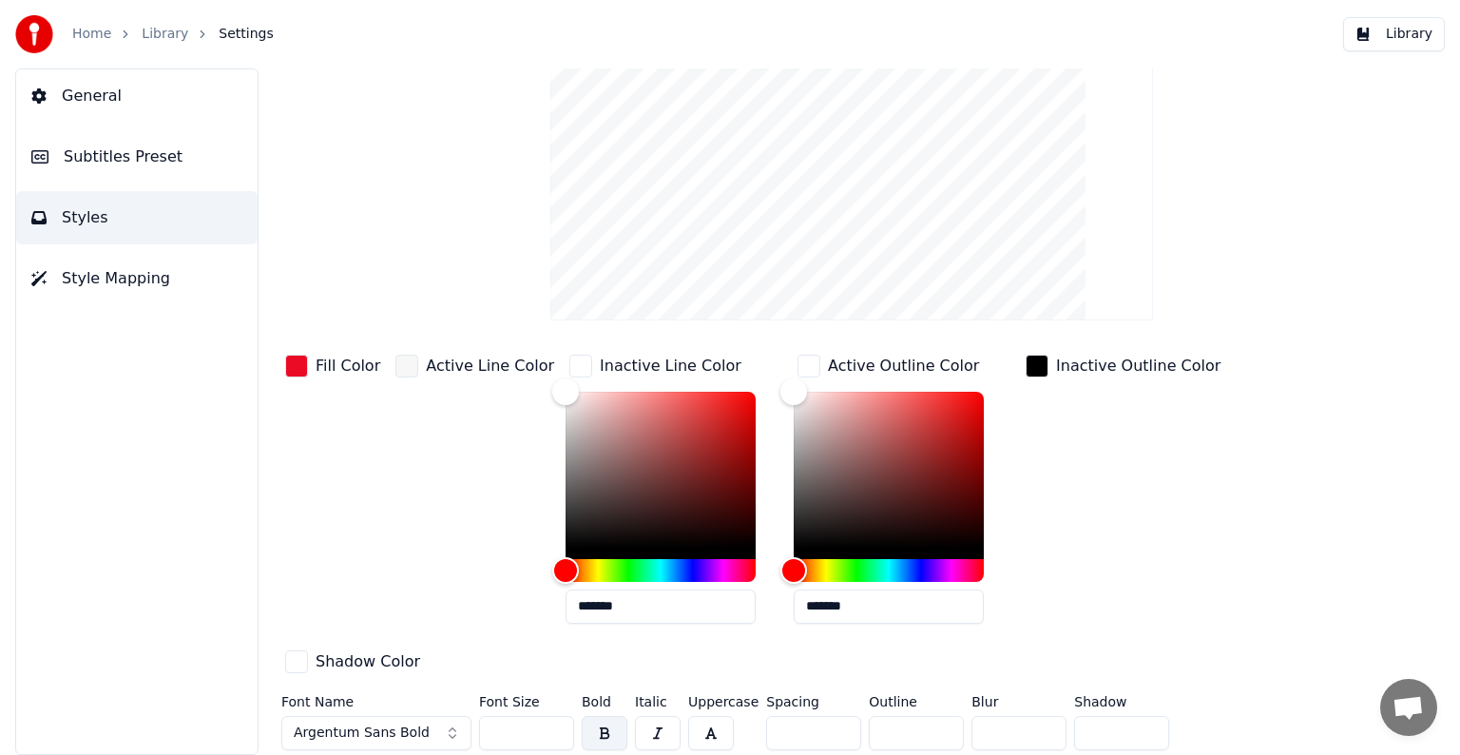
click at [431, 731] on button "Argentum Sans Bold" at bounding box center [376, 733] width 190 height 34
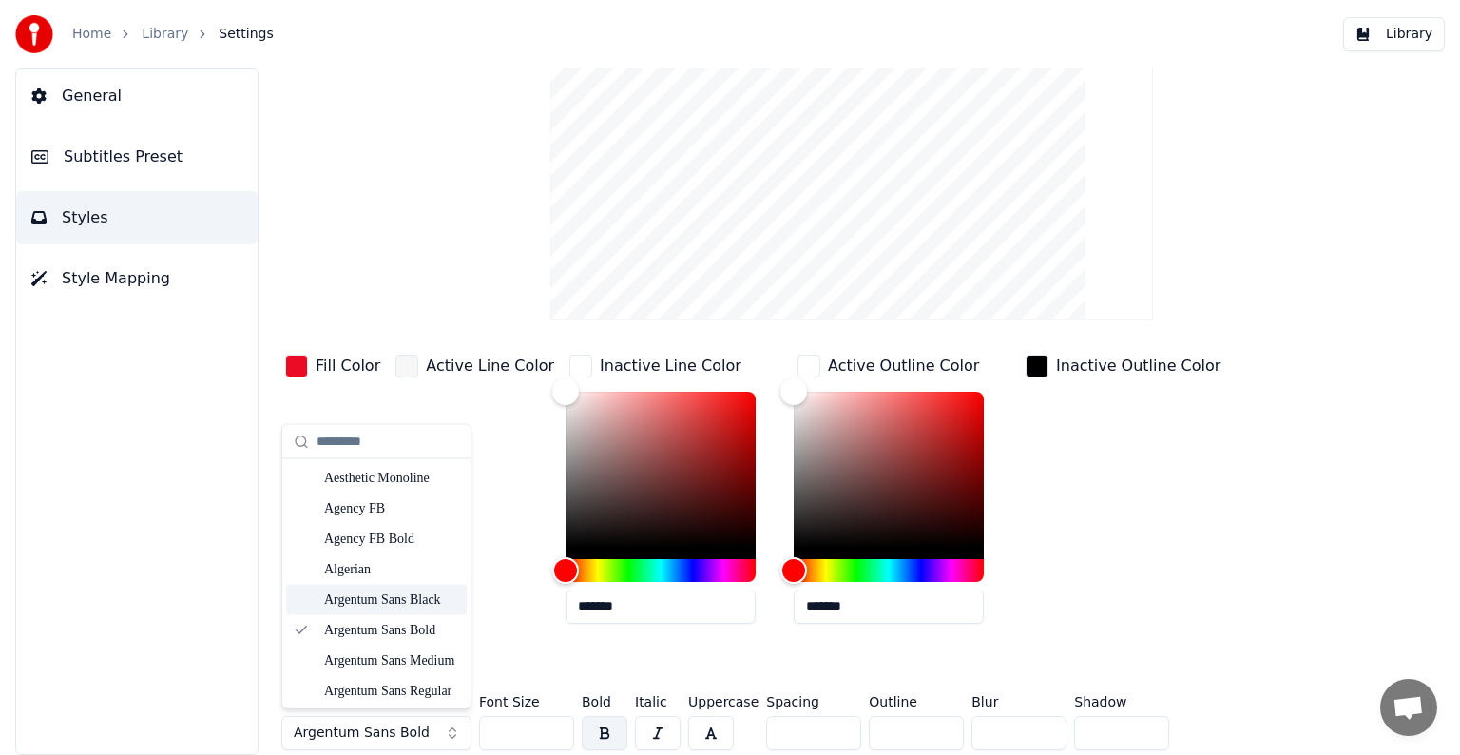
click at [376, 599] on div "Argentum Sans Black" at bounding box center [391, 599] width 135 height 19
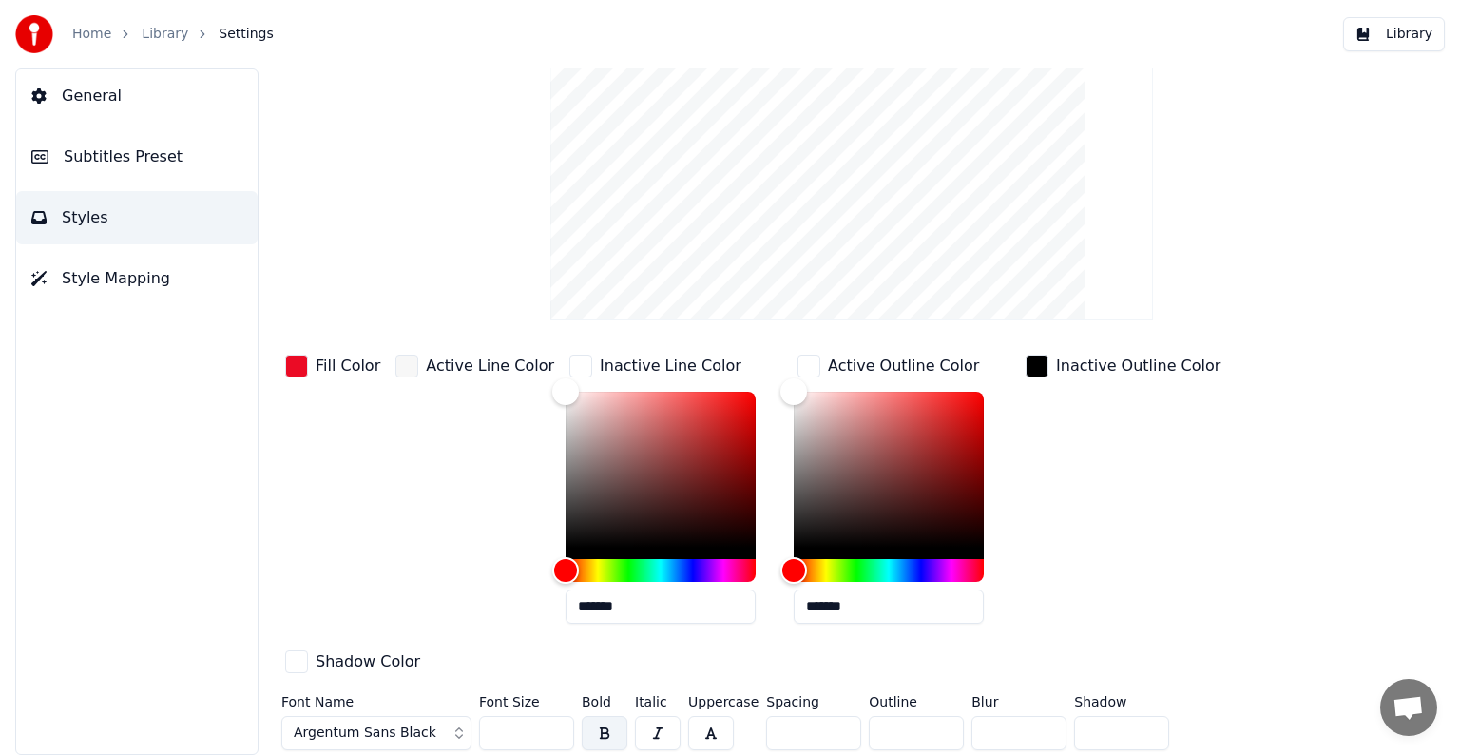
click at [1298, 430] on div "Fill Color Active Line Color Inactive Line Color ******* Active Outline Color *…" at bounding box center [792, 515] width 1022 height 329
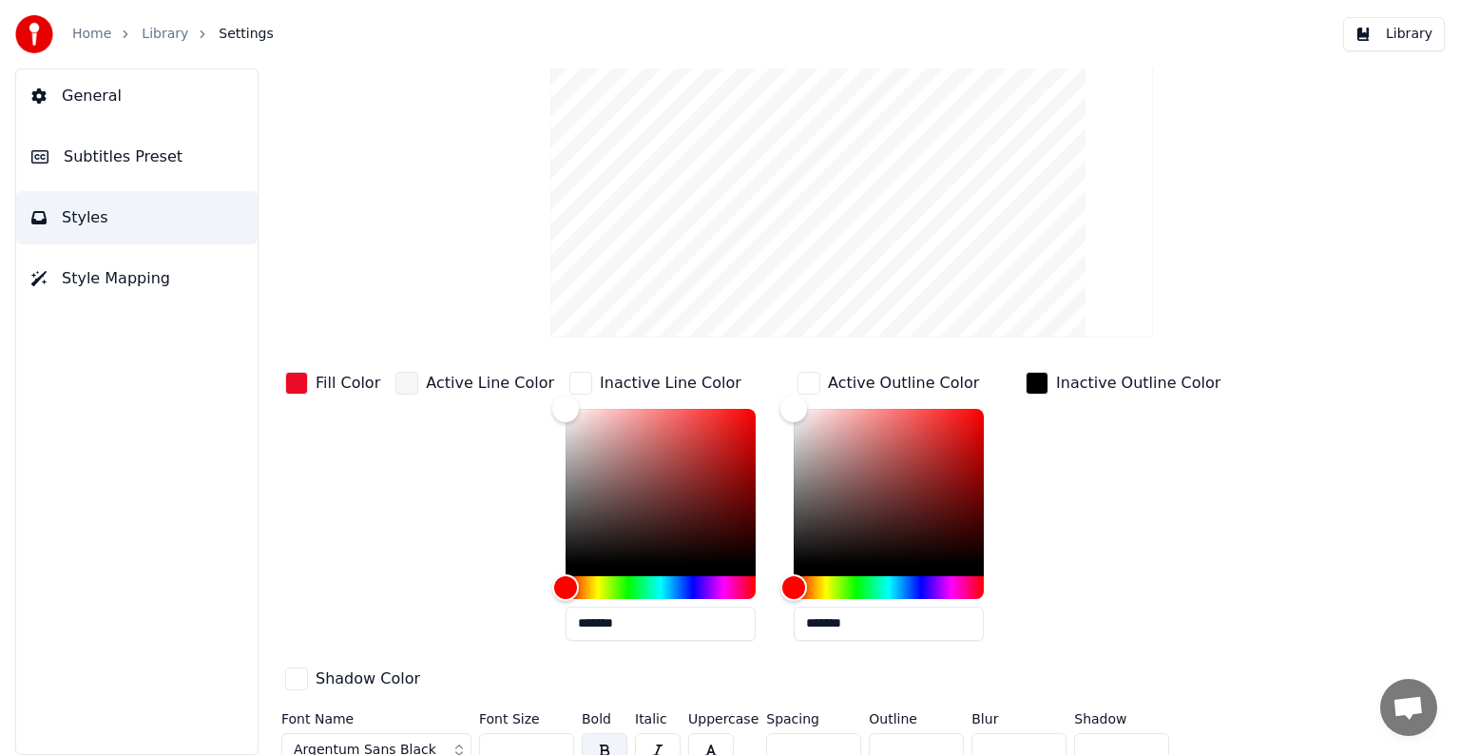
scroll to position [0, 0]
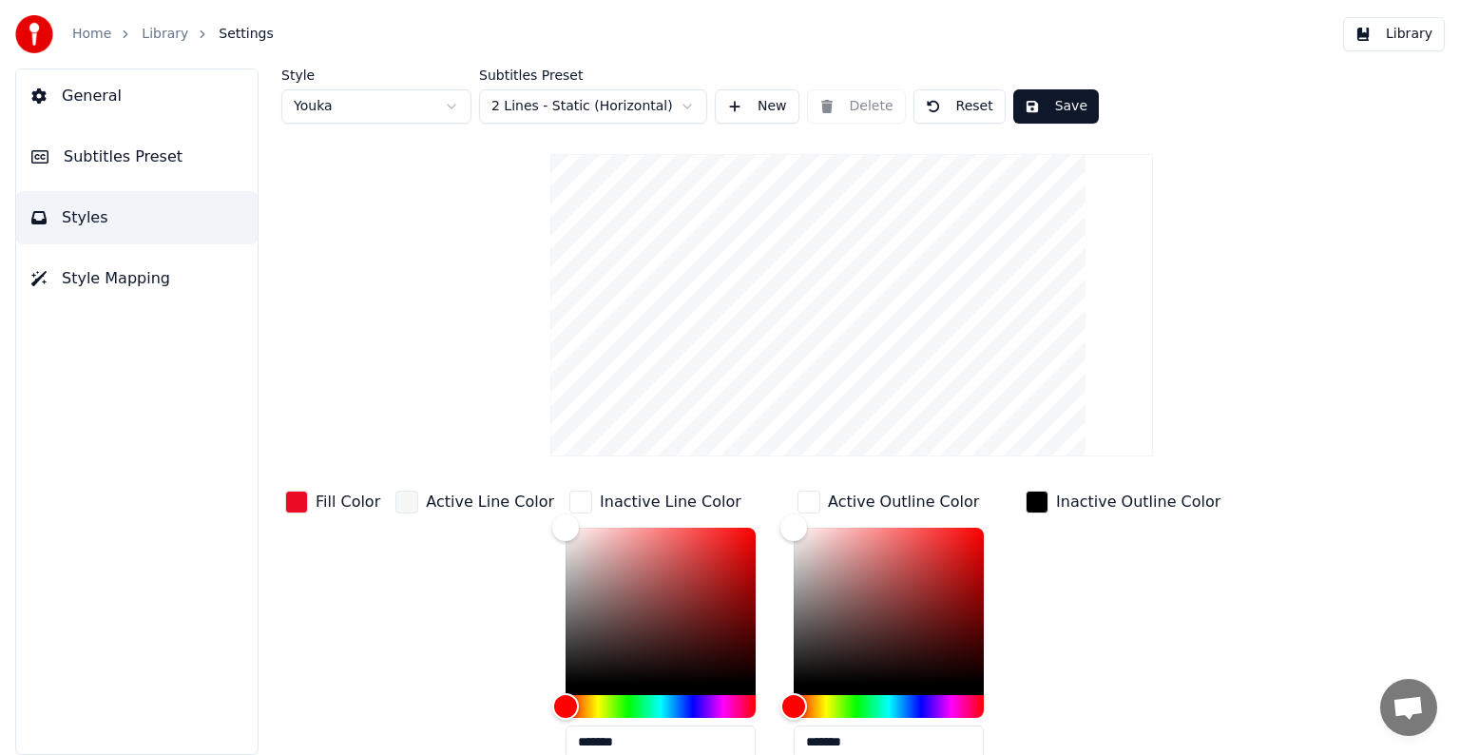
click at [1057, 108] on button "Save" at bounding box center [1056, 106] width 86 height 34
click at [1054, 114] on button "Save" at bounding box center [1056, 106] width 86 height 34
click at [1239, 128] on div "Style Youka Subtitles Preset 2 Lines - Static (Horizontal) New Delete Reset Don…" at bounding box center [851, 480] width 1141 height 825
click at [163, 34] on link "Library" at bounding box center [165, 34] width 47 height 19
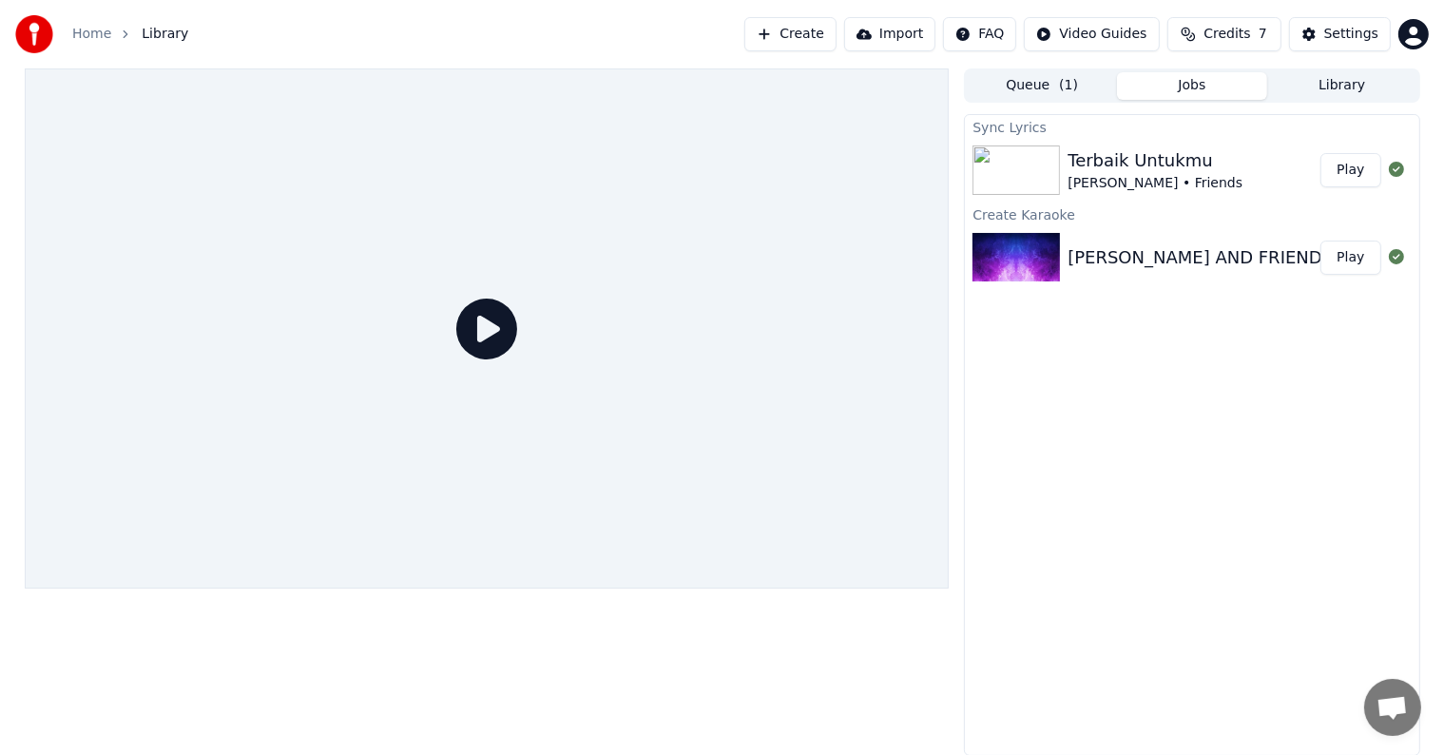
click at [1357, 169] on button "Play" at bounding box center [1351, 170] width 60 height 34
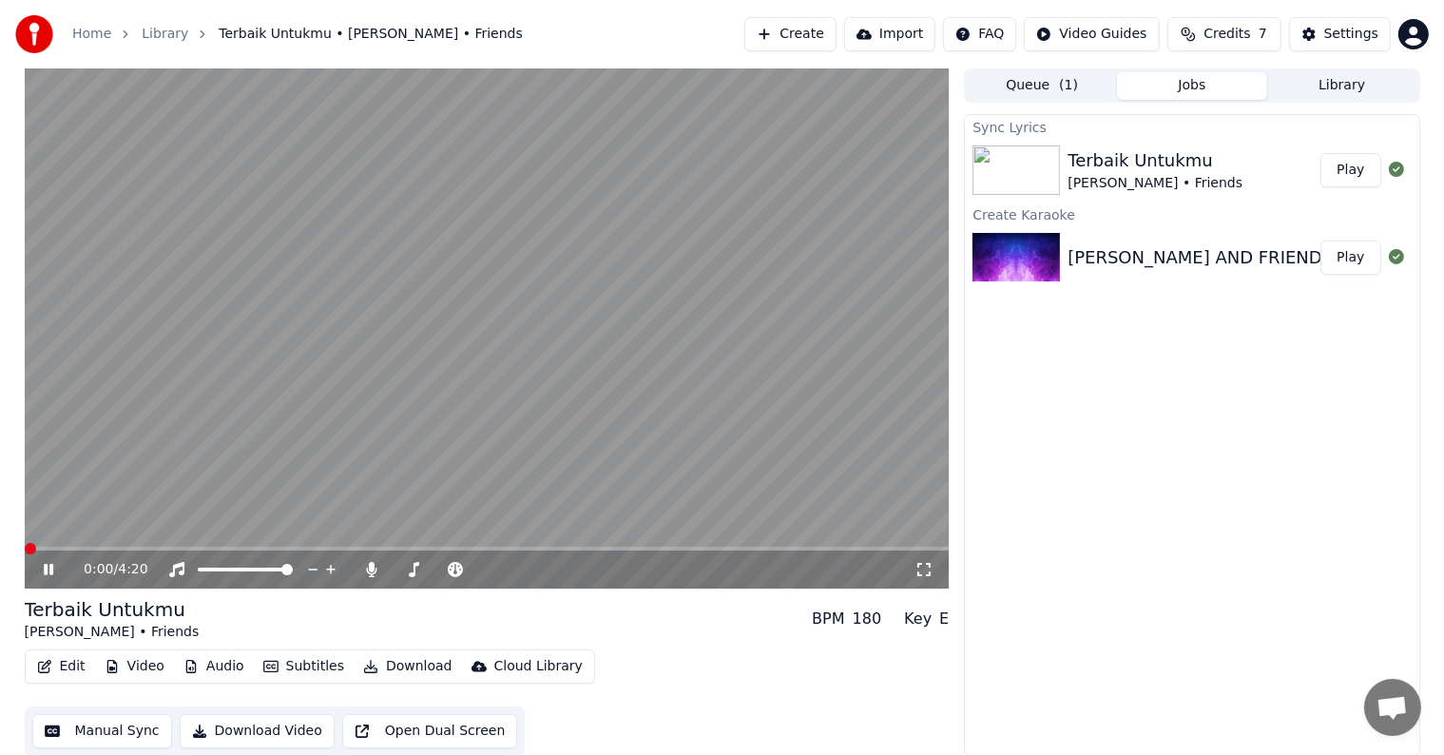
click at [107, 548] on span at bounding box center [487, 549] width 925 height 4
click at [171, 548] on span at bounding box center [487, 549] width 925 height 4
click at [719, 548] on span at bounding box center [418, 549] width 787 height 4
click at [66, 671] on button "Edit" at bounding box center [61, 666] width 64 height 27
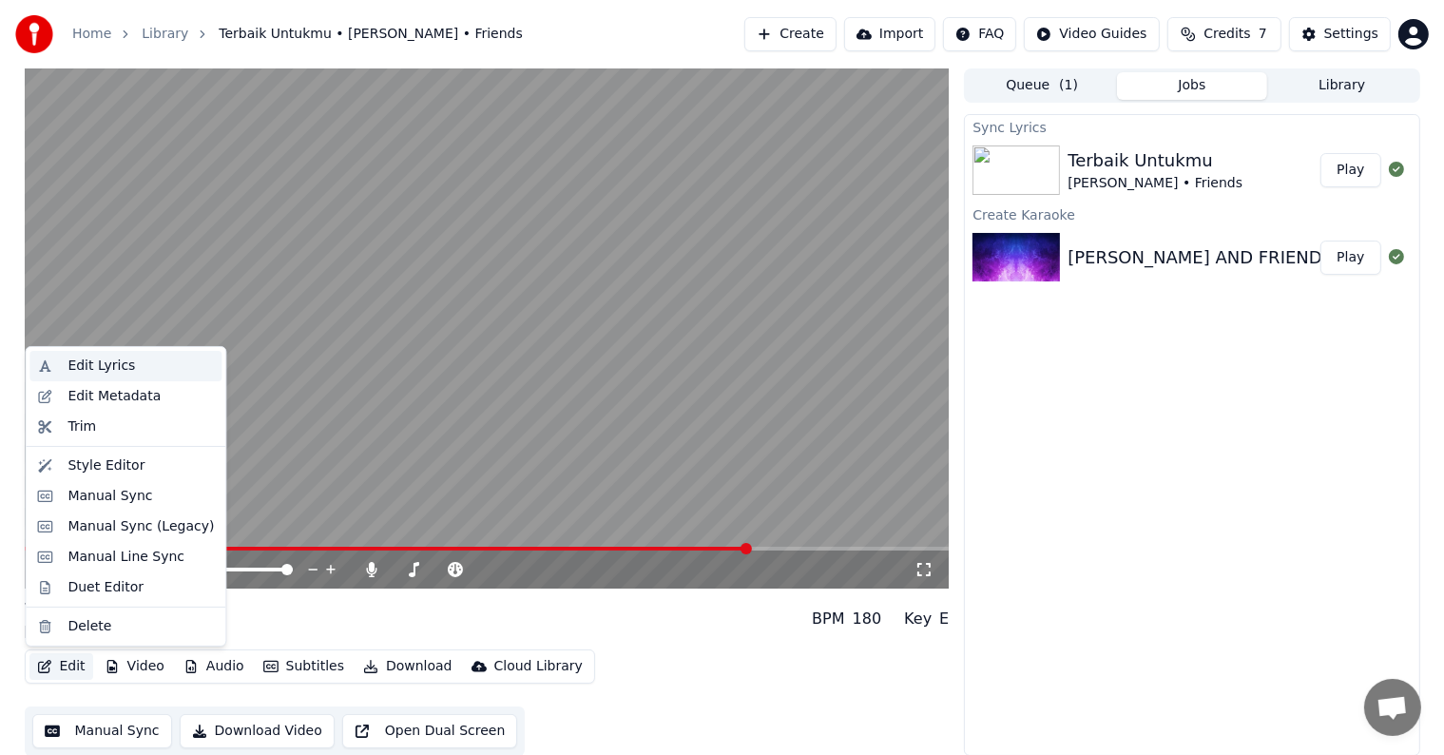
click at [125, 369] on div "Edit Lyrics" at bounding box center [102, 366] width 68 height 19
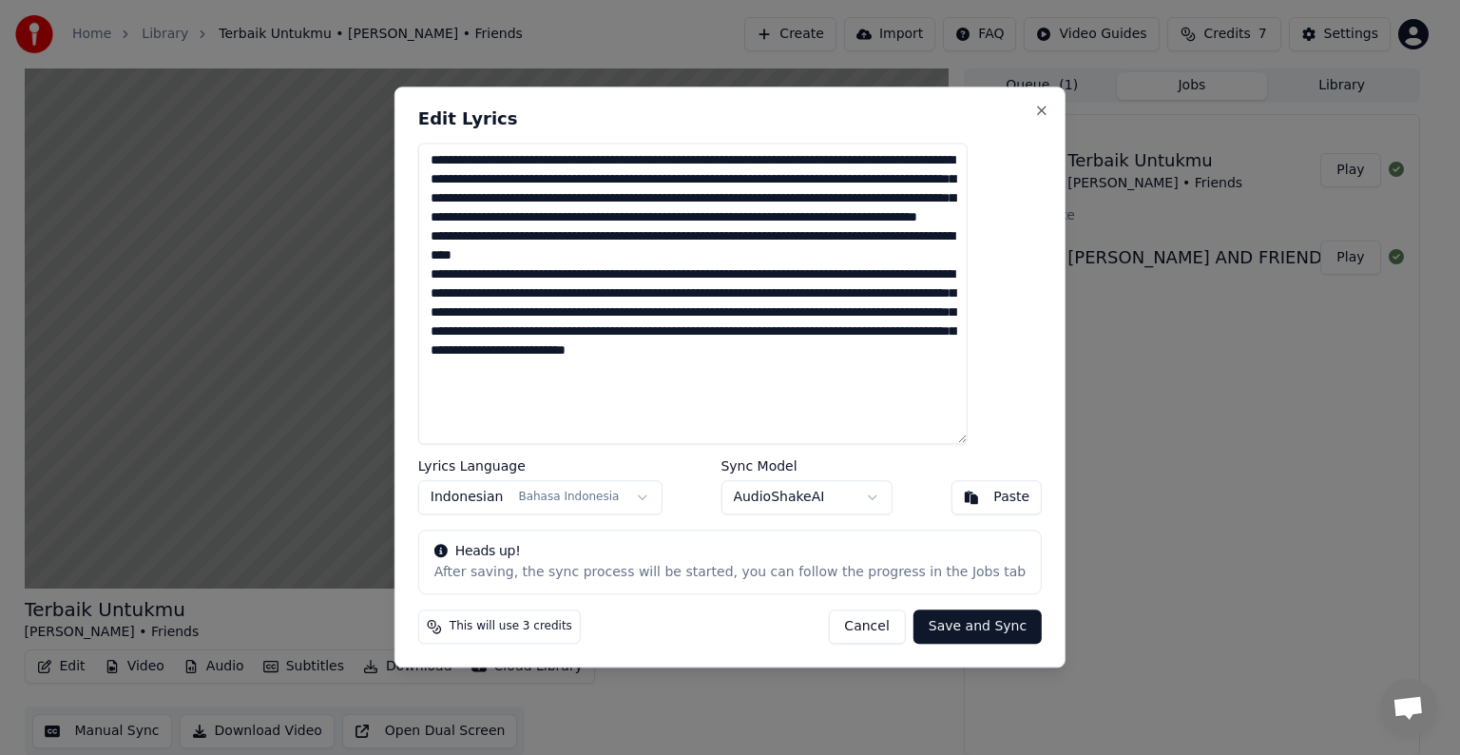
click at [843, 630] on button "Cancel" at bounding box center [866, 627] width 77 height 34
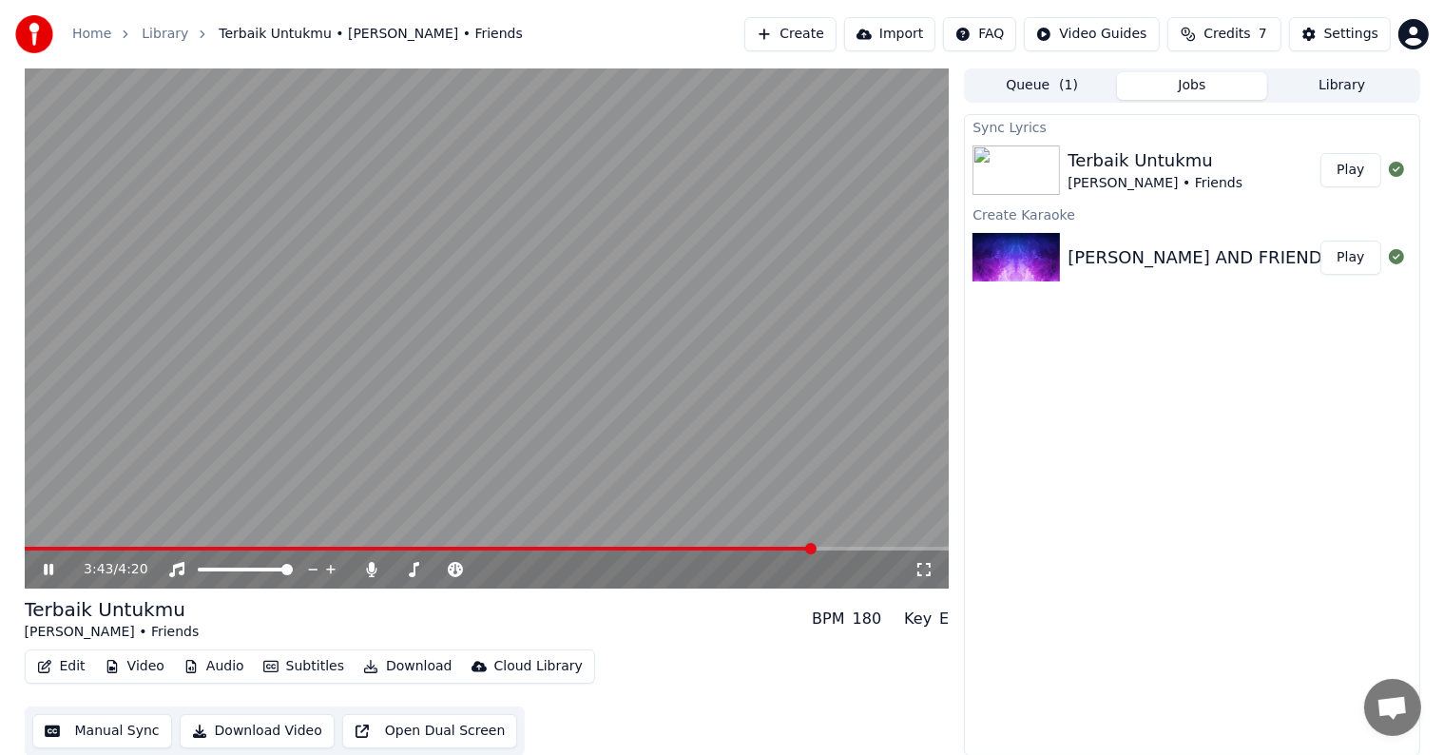
click at [66, 671] on button "Edit" at bounding box center [61, 666] width 64 height 27
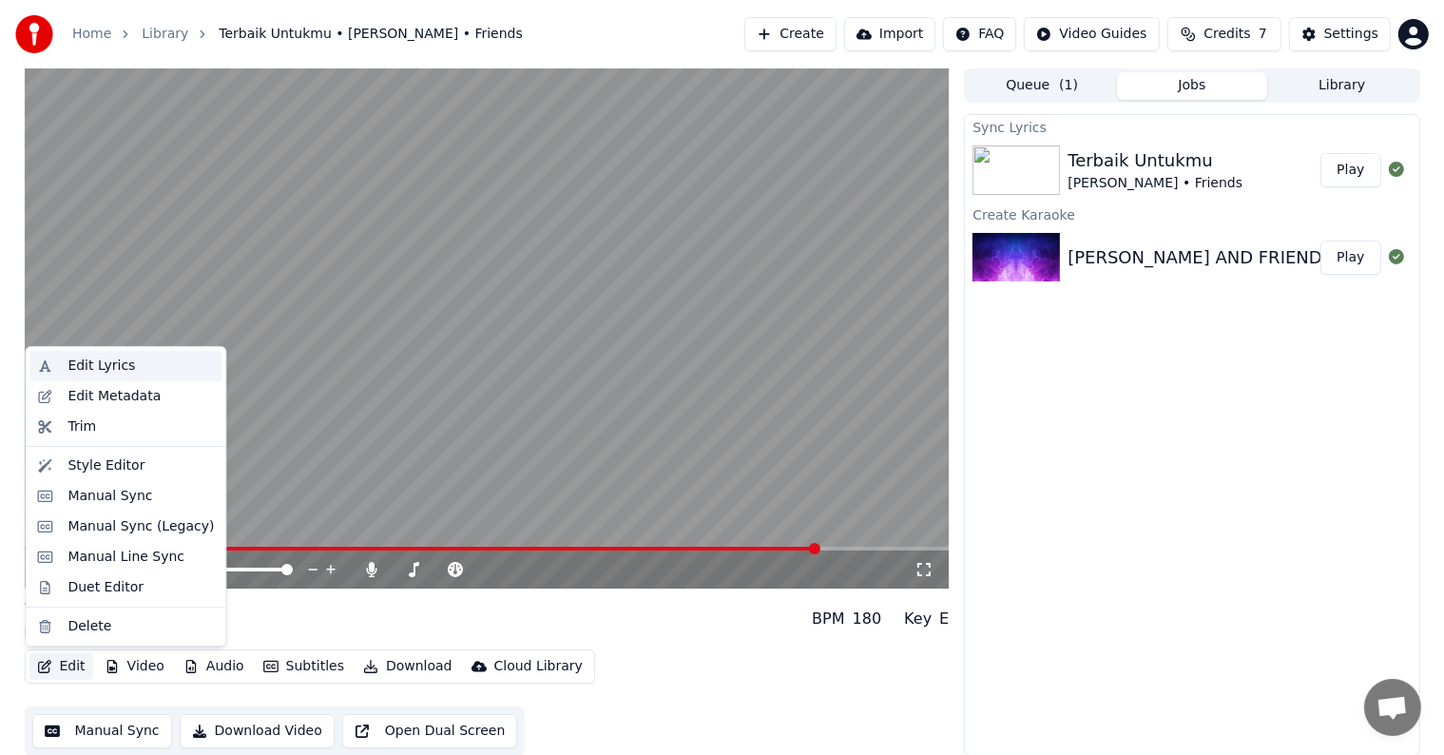
click at [109, 367] on div "Edit Lyrics" at bounding box center [102, 366] width 68 height 19
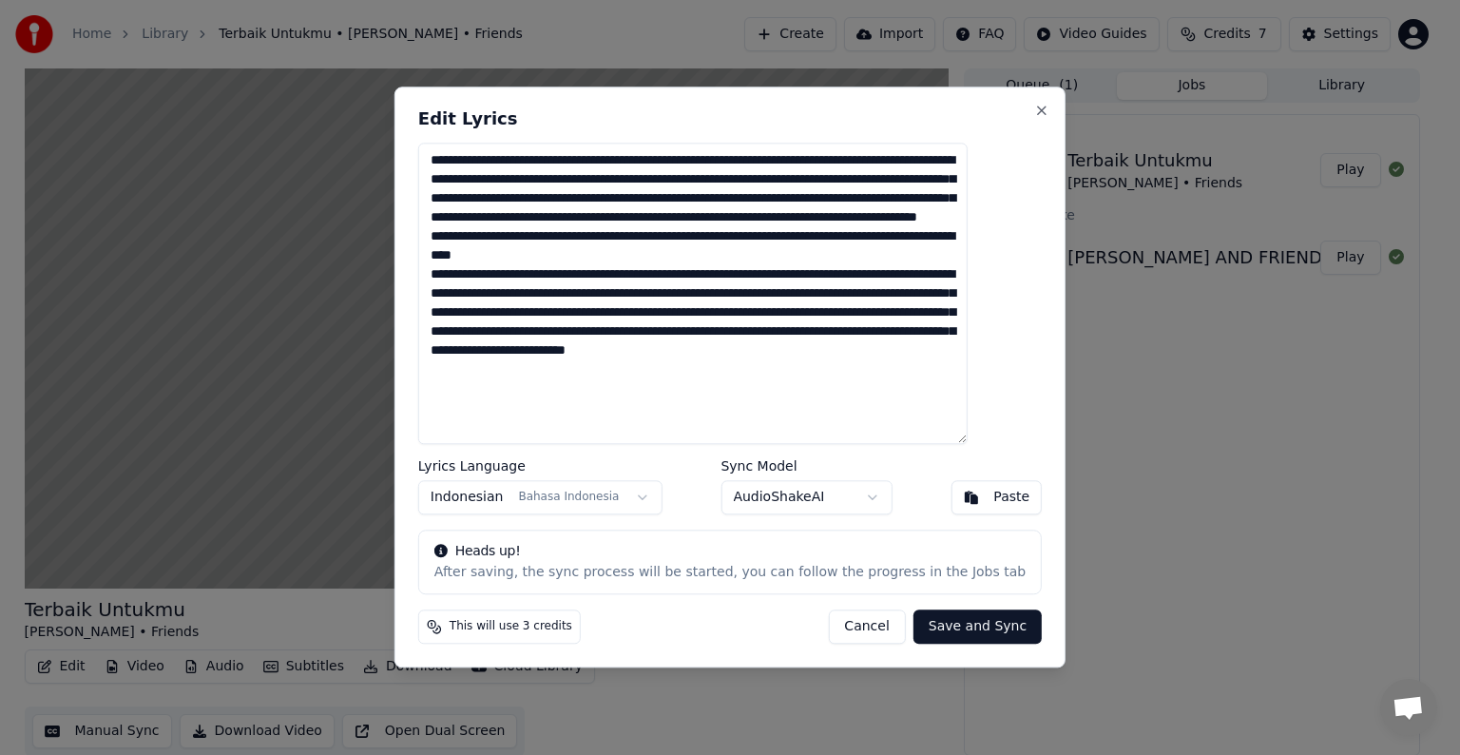
drag, startPoint x: 836, startPoint y: 407, endPoint x: 405, endPoint y: 116, distance: 519.7
click at [405, 116] on body "Home Library Terbaik Untukmu • [PERSON_NAME] • Friends Create Import FAQ Video …" at bounding box center [722, 377] width 1444 height 755
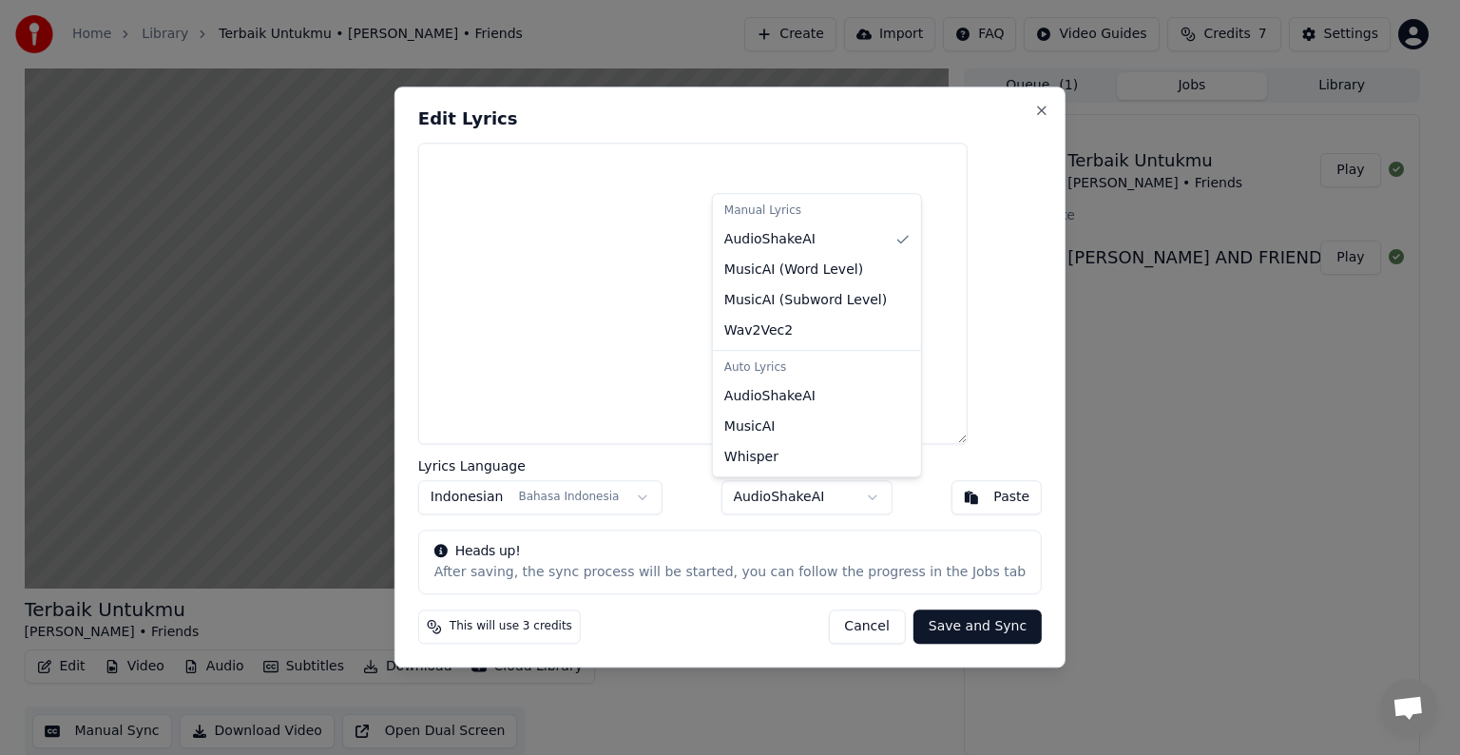
click at [836, 493] on body "Home Library Terbaik Untukmu • [PERSON_NAME] • Friends Create Import FAQ Video …" at bounding box center [722, 377] width 1444 height 755
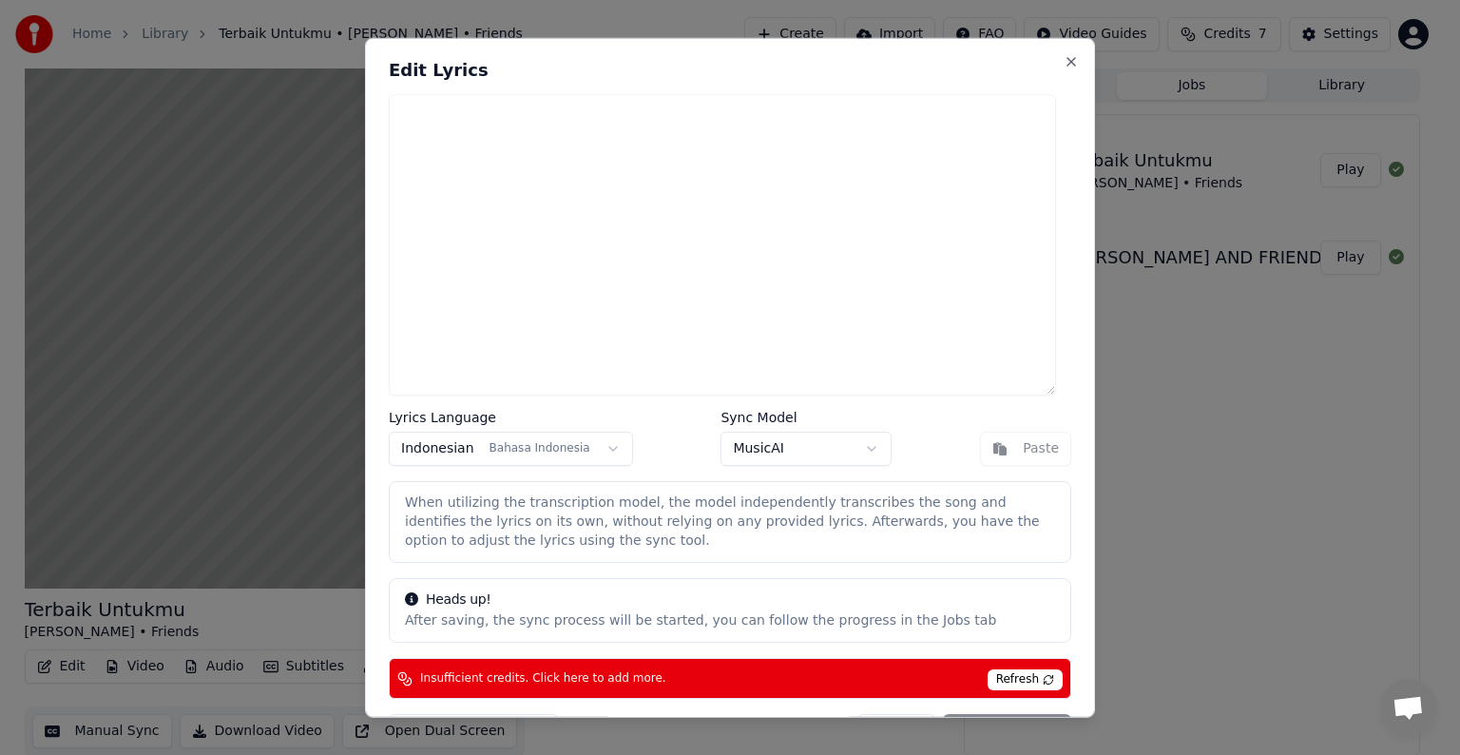
click at [833, 451] on body "Home Library Terbaik Untukmu • [PERSON_NAME] • Friends Create Import FAQ Video …" at bounding box center [722, 377] width 1444 height 755
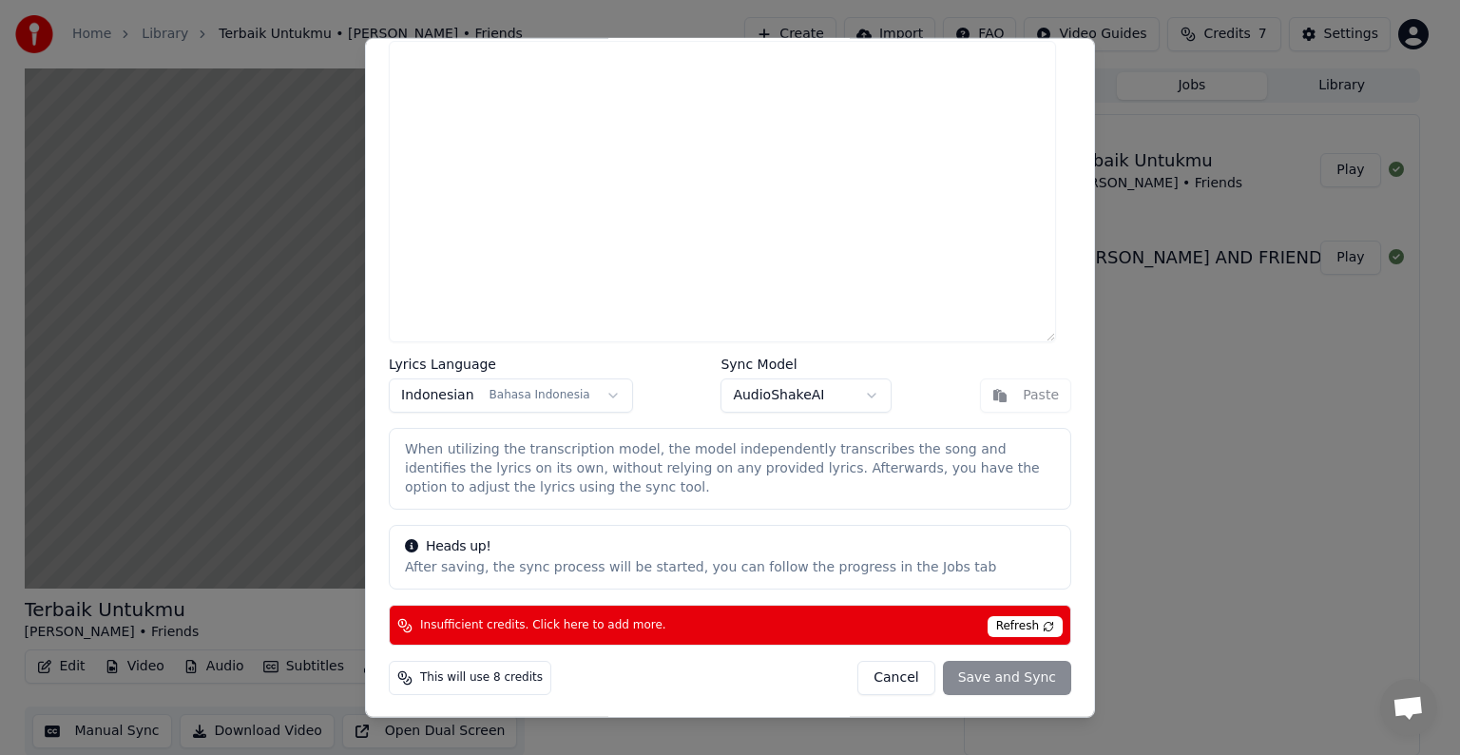
click at [994, 625] on span "Refresh" at bounding box center [1025, 626] width 75 height 21
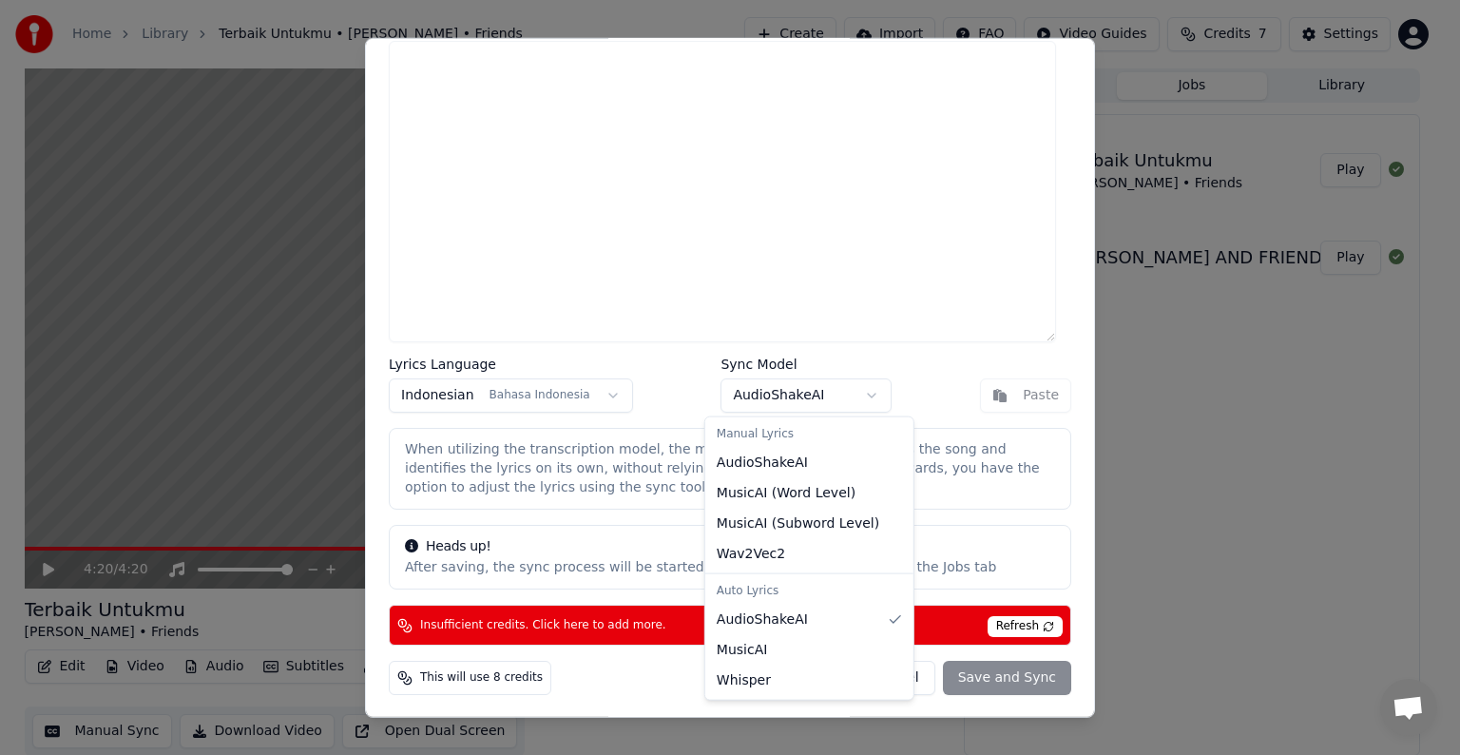
click at [840, 399] on body "Home Library Terbaik Untukmu • [PERSON_NAME] • Friends Create Import FAQ Video …" at bounding box center [722, 377] width 1444 height 755
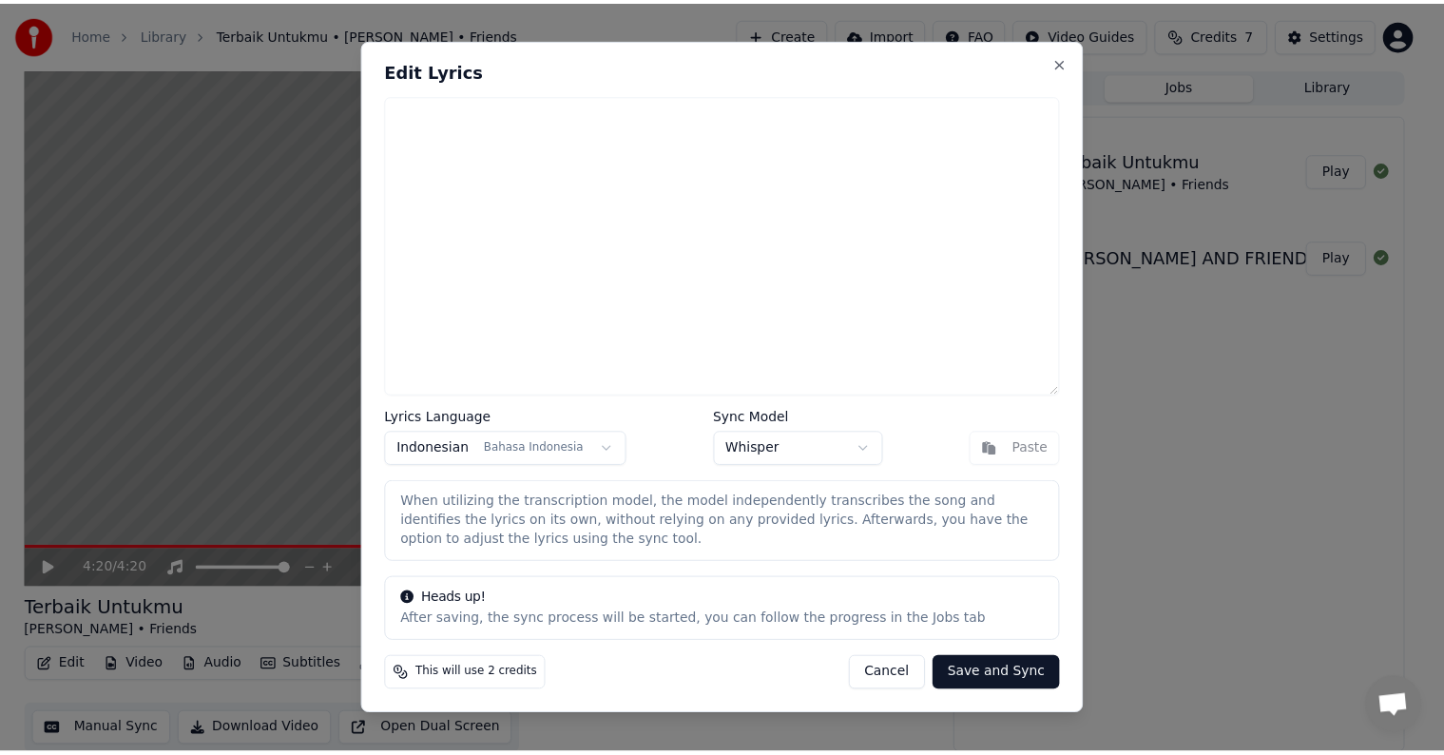
scroll to position [0, 0]
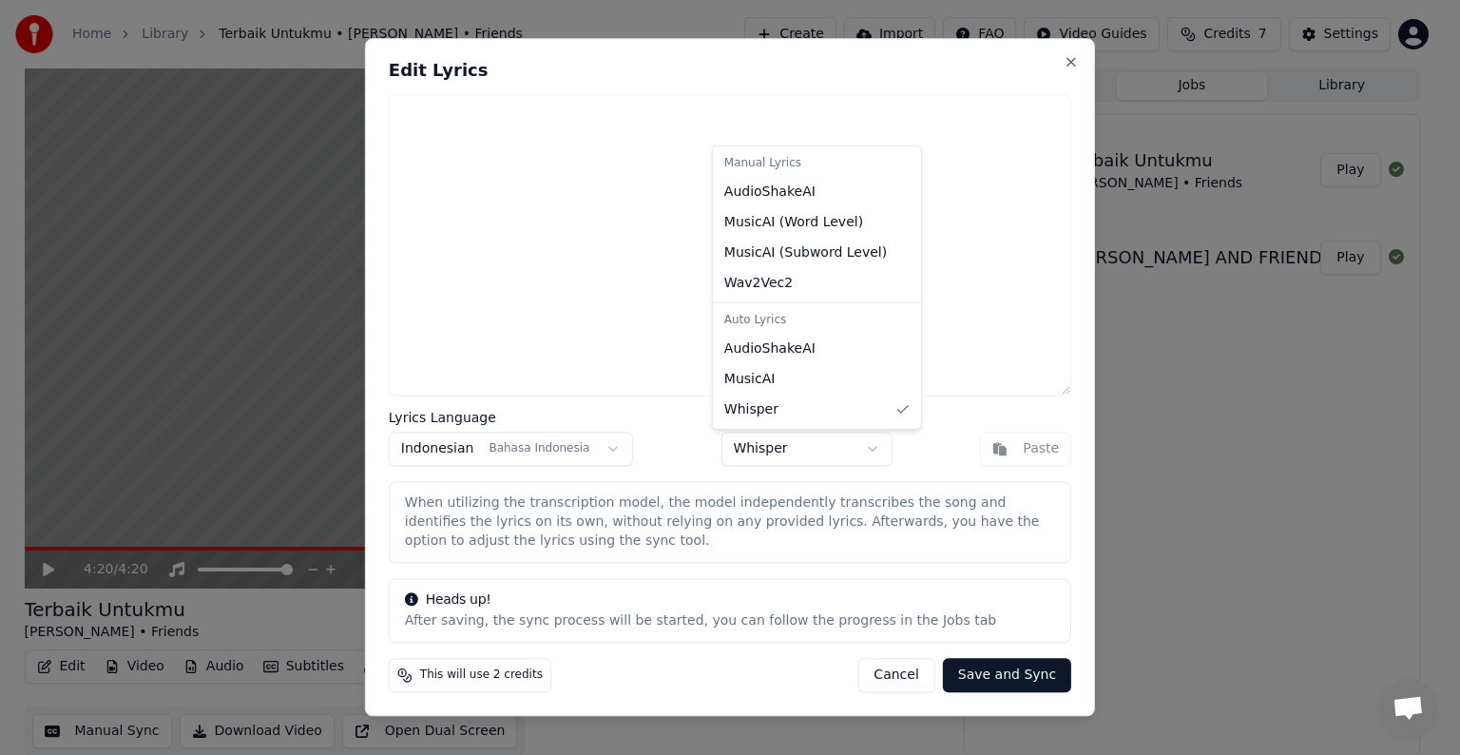
click at [863, 450] on body "Home Library Terbaik Untukmu • [PERSON_NAME] • Friends Create Import FAQ Video …" at bounding box center [722, 377] width 1444 height 755
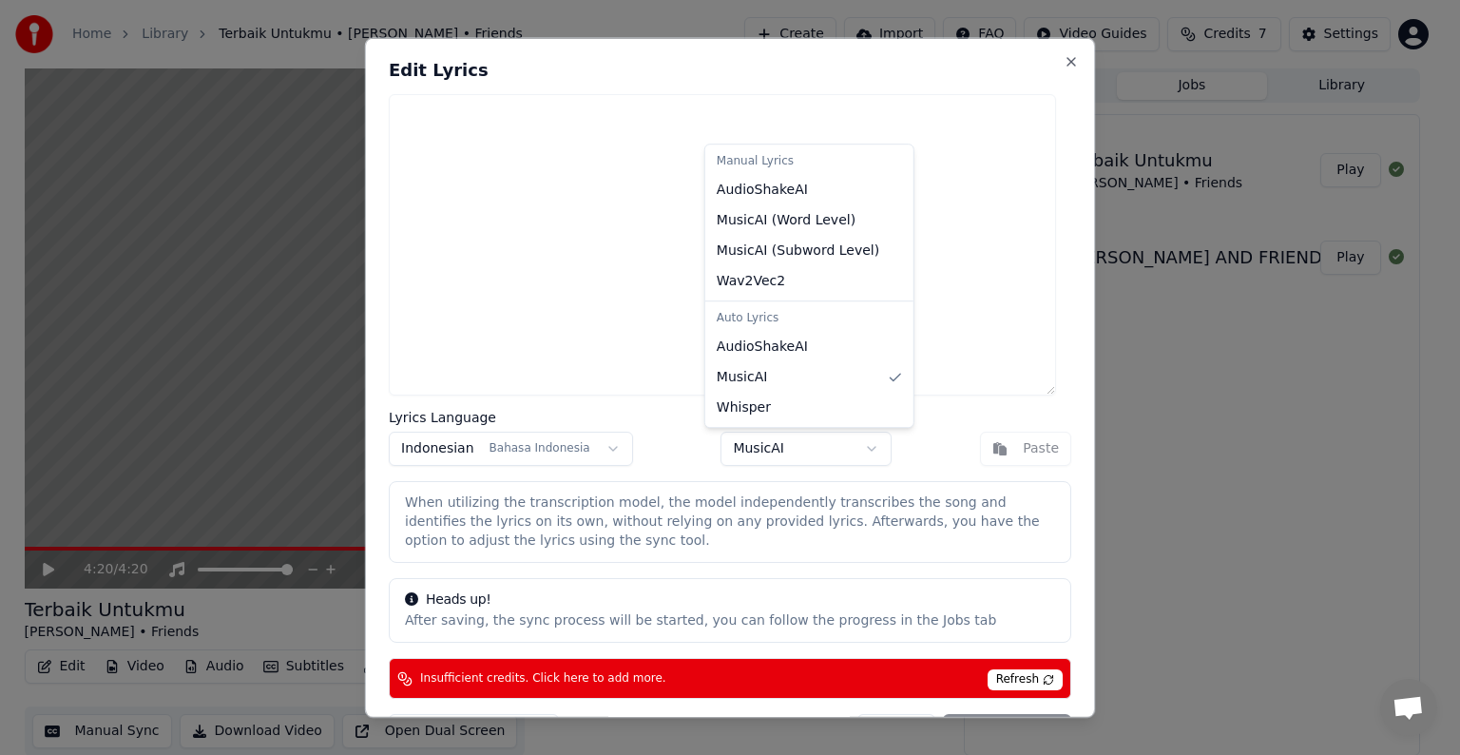
click at [848, 445] on body "Home Library Terbaik Untukmu • [PERSON_NAME] • Friends Create Import FAQ Video …" at bounding box center [722, 377] width 1444 height 755
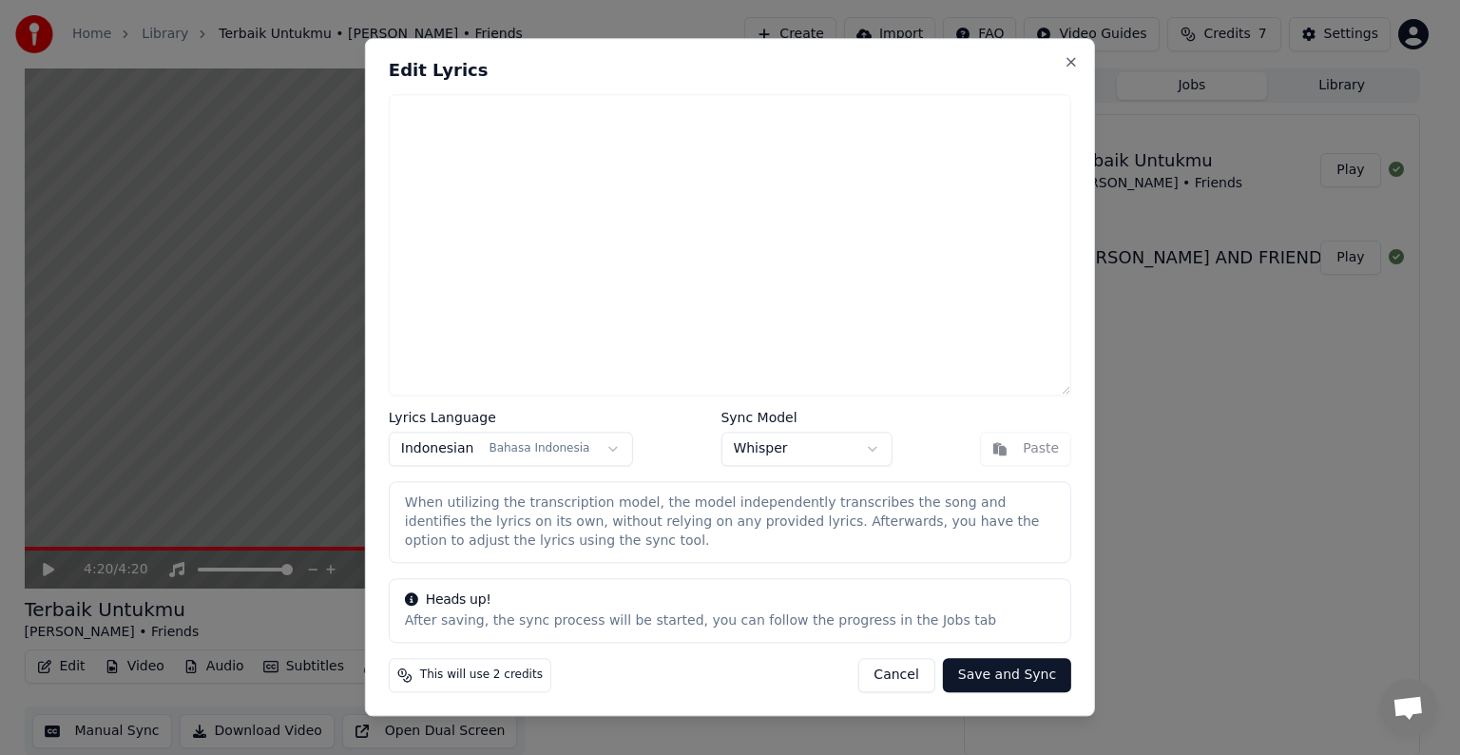
click at [997, 624] on div "After saving, the sync process will be started, you can follow the progress in …" at bounding box center [730, 621] width 650 height 19
click at [998, 676] on button "Save and Sync" at bounding box center [1007, 676] width 128 height 34
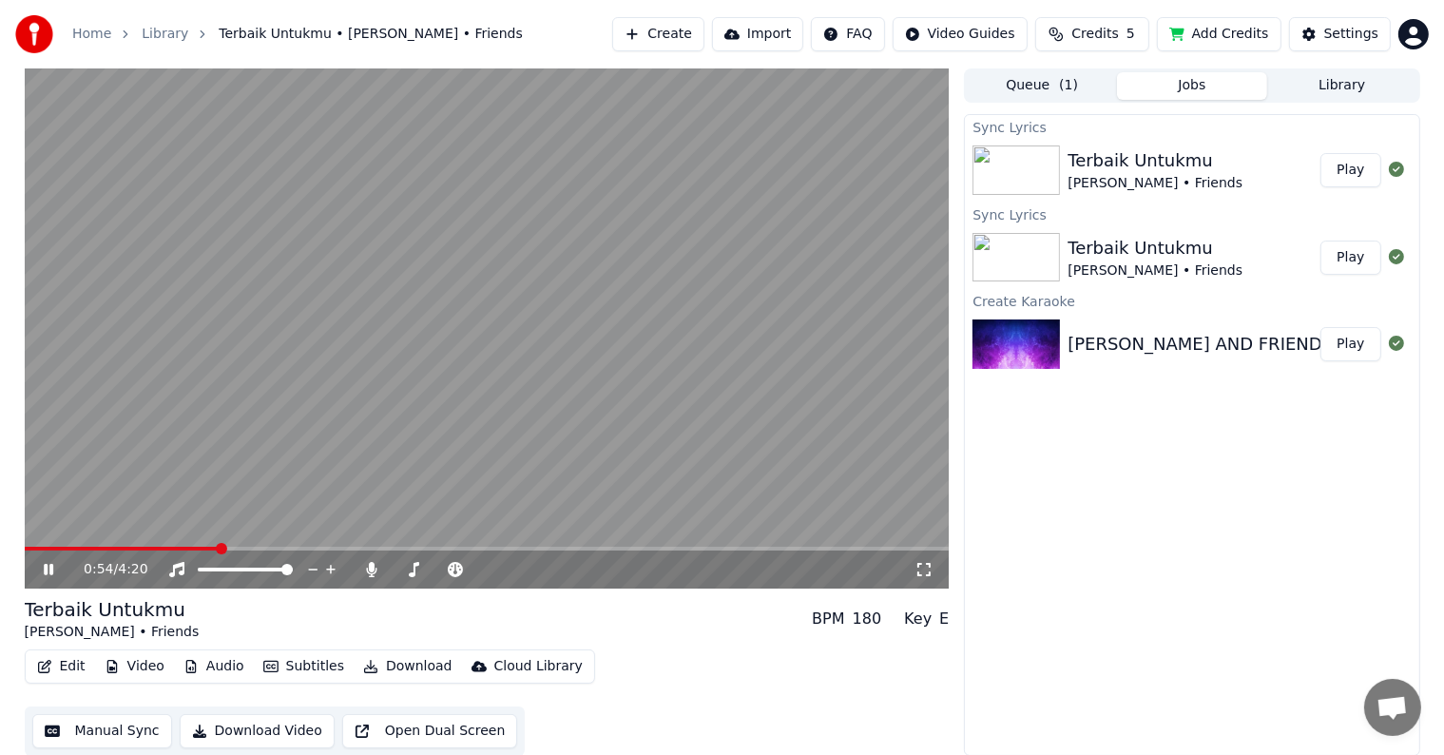
click at [46, 568] on icon at bounding box center [49, 569] width 10 height 11
click at [50, 567] on icon at bounding box center [62, 569] width 45 height 15
click at [372, 568] on icon at bounding box center [372, 569] width 10 height 15
click at [473, 569] on span at bounding box center [458, 570] width 48 height 4
click at [456, 569] on span at bounding box center [446, 570] width 24 height 4
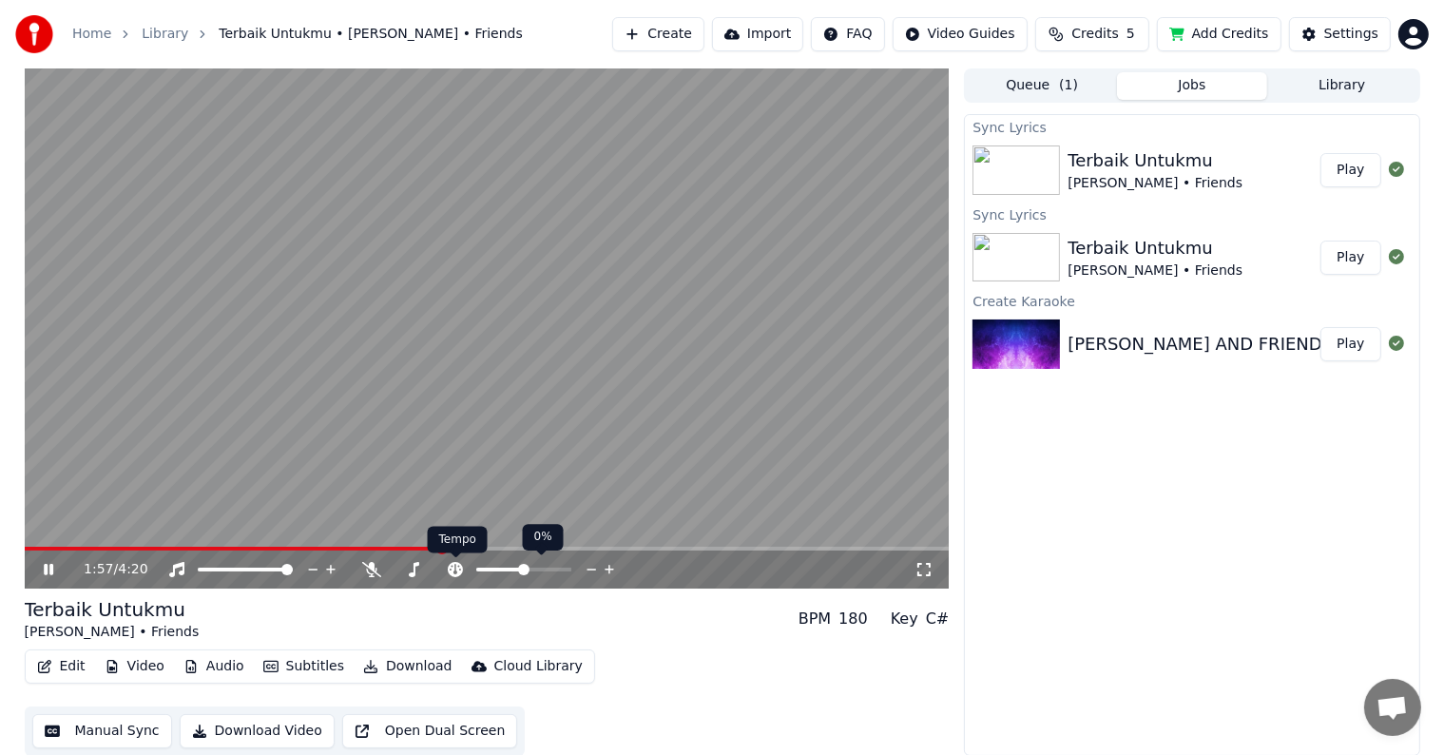
click at [460, 569] on icon at bounding box center [455, 569] width 19 height 15
click at [459, 570] on icon at bounding box center [455, 569] width 15 height 15
click at [246, 571] on span at bounding box center [246, 569] width 11 height 11
click at [292, 575] on span at bounding box center [285, 569] width 11 height 11
click at [48, 566] on icon at bounding box center [62, 569] width 45 height 15
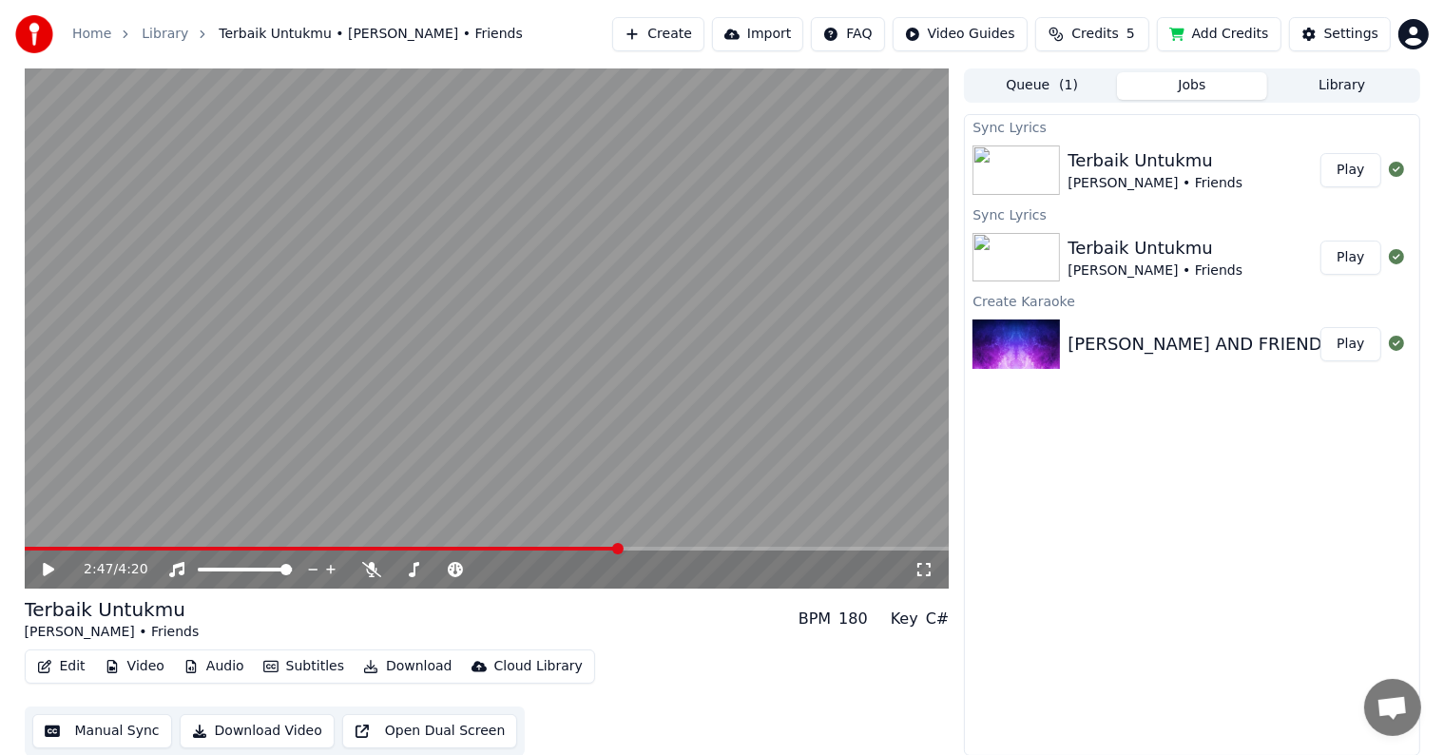
click at [1123, 268] on div "[PERSON_NAME] • Friends" at bounding box center [1155, 270] width 175 height 19
click at [1350, 262] on button "Play" at bounding box center [1351, 258] width 60 height 34
click at [48, 566] on icon at bounding box center [62, 569] width 45 height 15
click at [1213, 517] on div "Sync Lyrics Terbaik Untukmu [PERSON_NAME] • Friends Play Sync Lyrics Terbaik Un…" at bounding box center [1191, 435] width 455 height 642
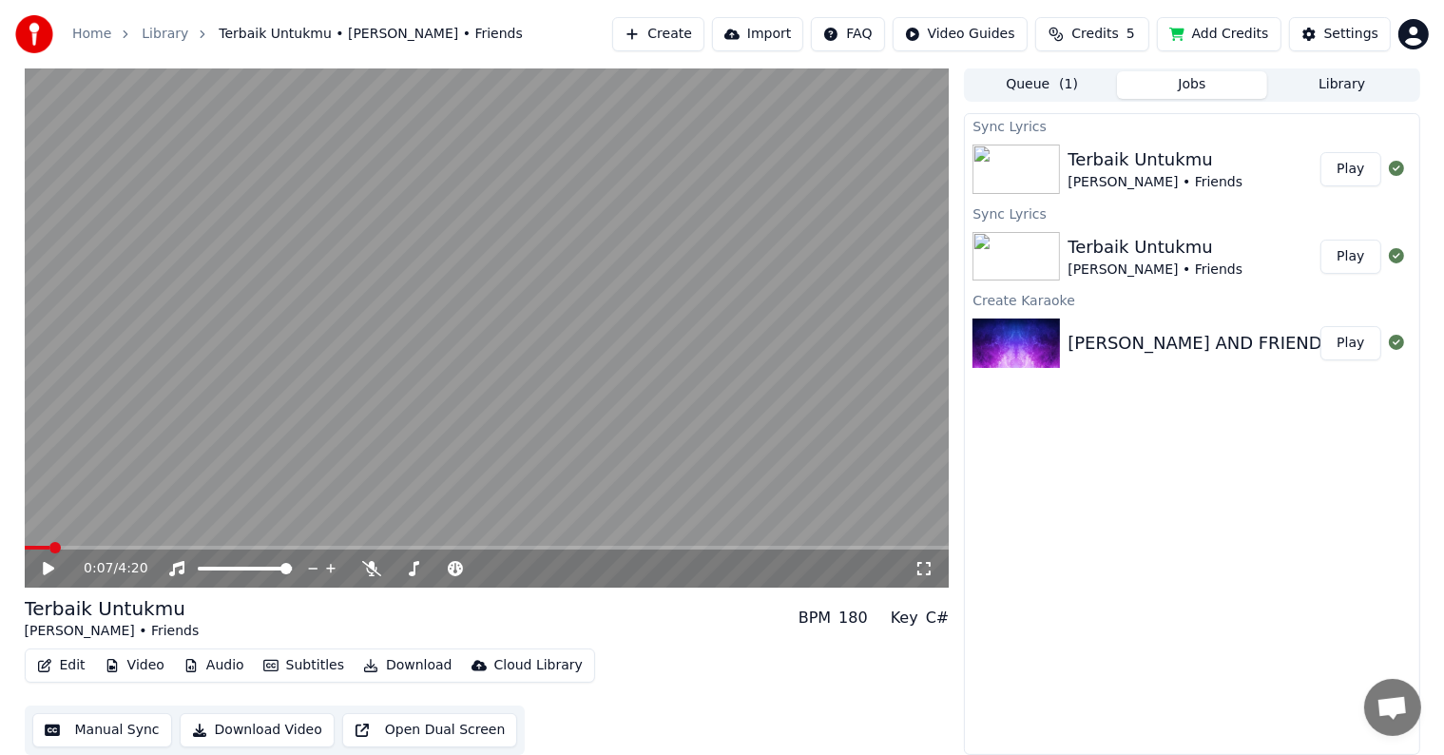
click at [859, 620] on div "180" at bounding box center [853, 618] width 29 height 23
click at [1061, 610] on div "Sync Lyrics Terbaik Untukmu [PERSON_NAME] • Friends Play Sync Lyrics Terbaik Un…" at bounding box center [1191, 434] width 455 height 642
click at [1211, 570] on div "Sync Lyrics Terbaik Untukmu [PERSON_NAME] • Friends Play Sync Lyrics Terbaik Un…" at bounding box center [1191, 434] width 455 height 642
click at [48, 577] on div "0:07 / 4:20" at bounding box center [487, 568] width 910 height 19
click at [49, 567] on icon at bounding box center [48, 568] width 11 height 13
